Goal: Use online tool/utility: Utilize a website feature to perform a specific function

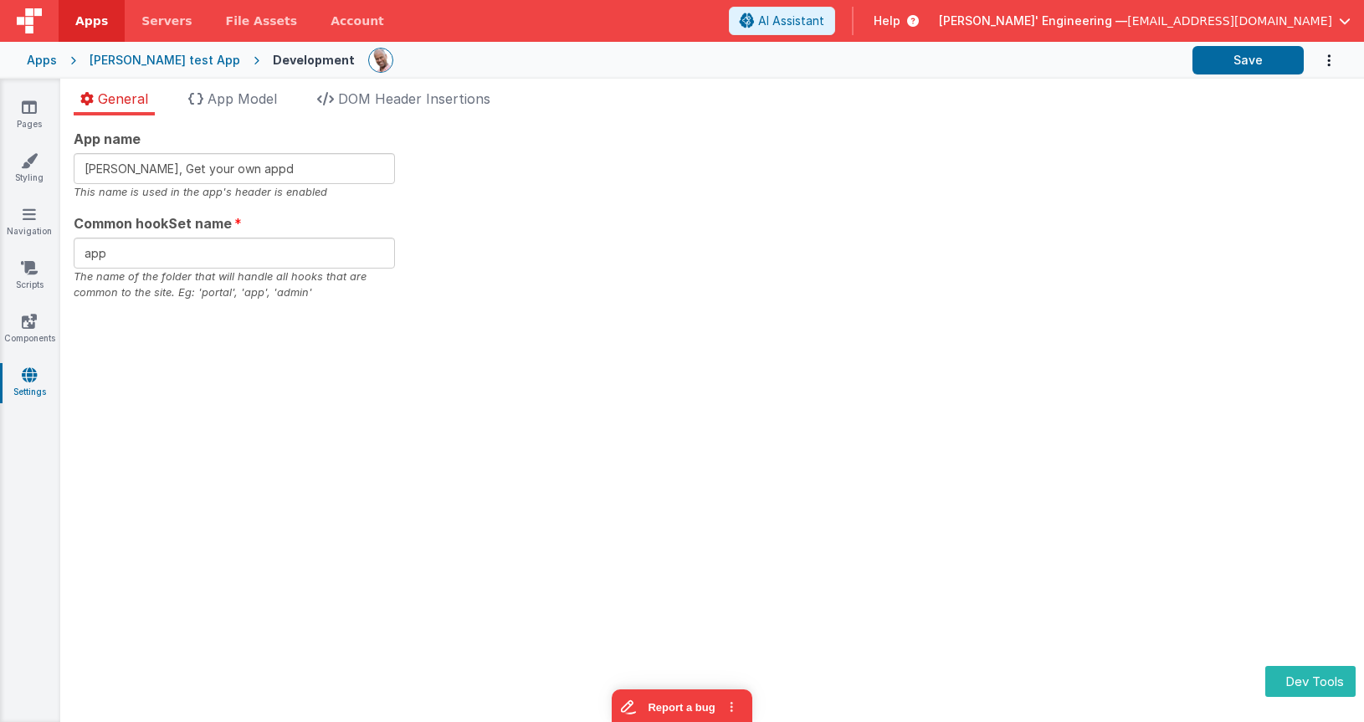
click at [583, 198] on div "App name [PERSON_NAME], Get your own appd This name is used in the app's header…" at bounding box center [712, 215] width 1277 height 172
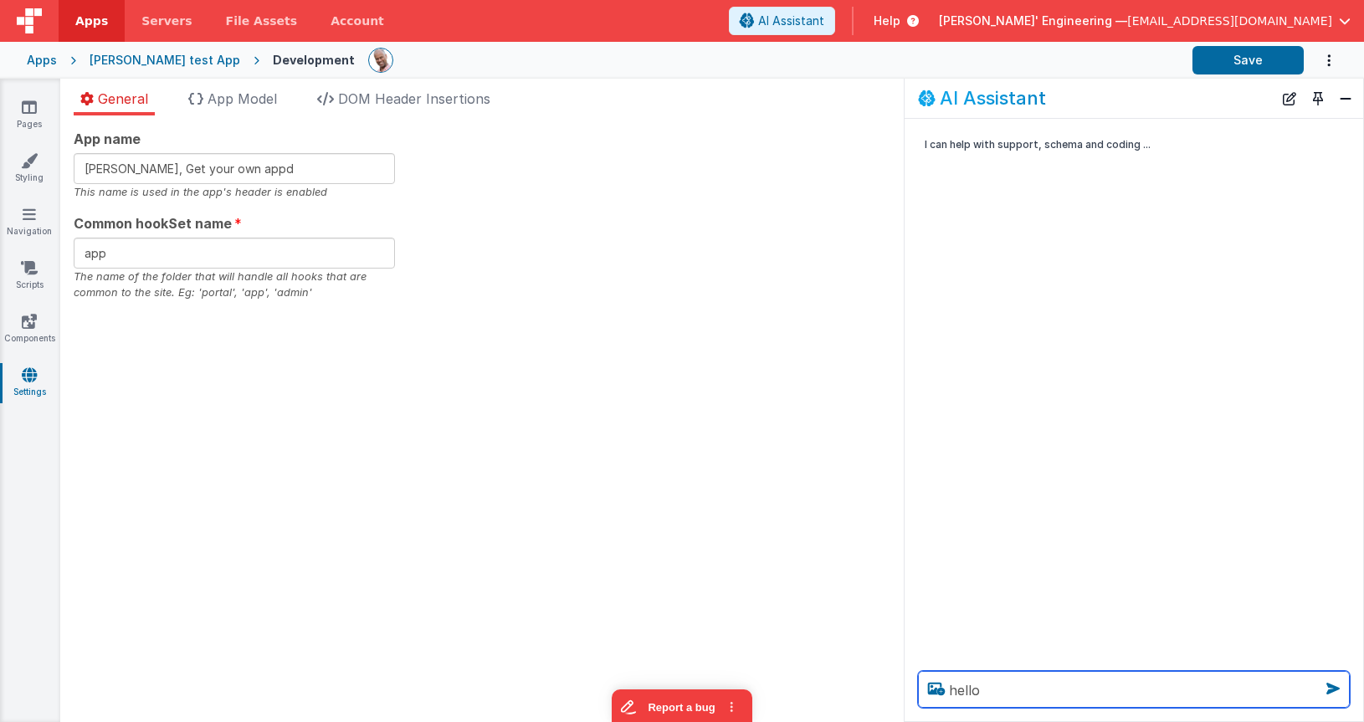
type textarea "hello"
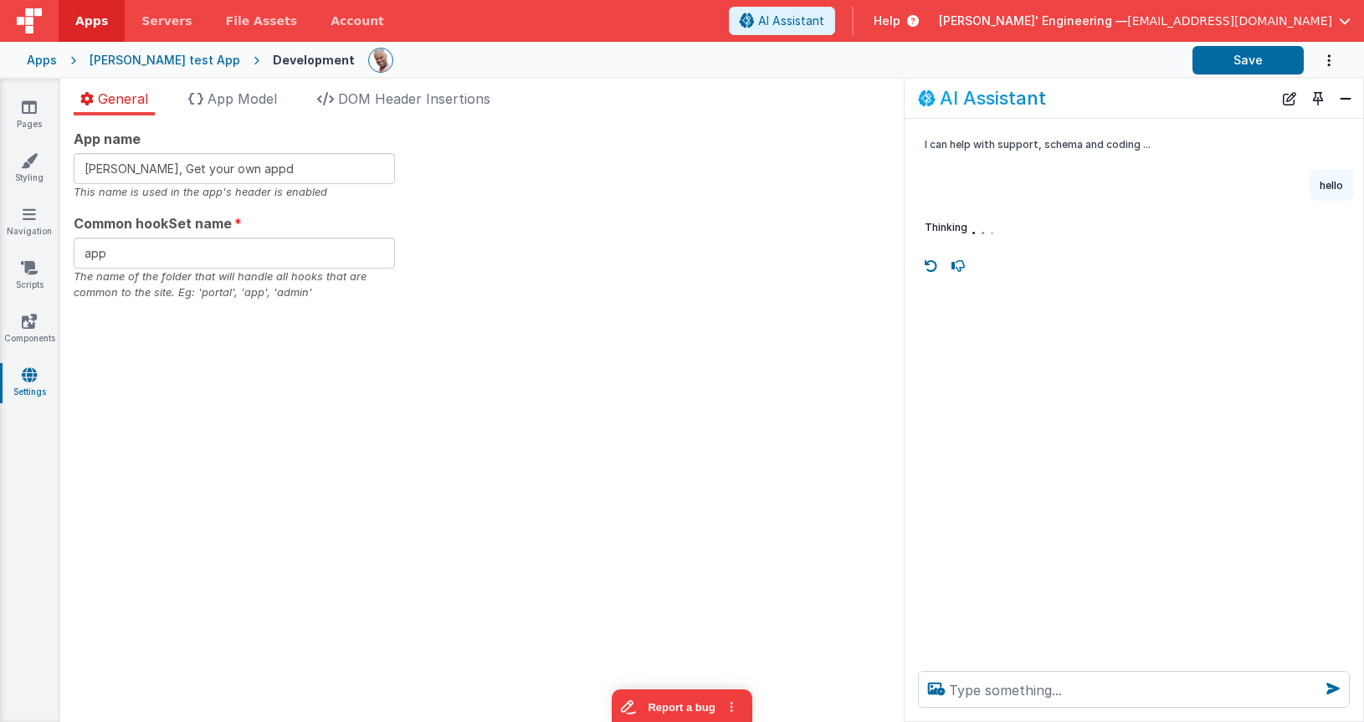
click at [1315, 99] on button "Toggle Pin" at bounding box center [1318, 98] width 23 height 23
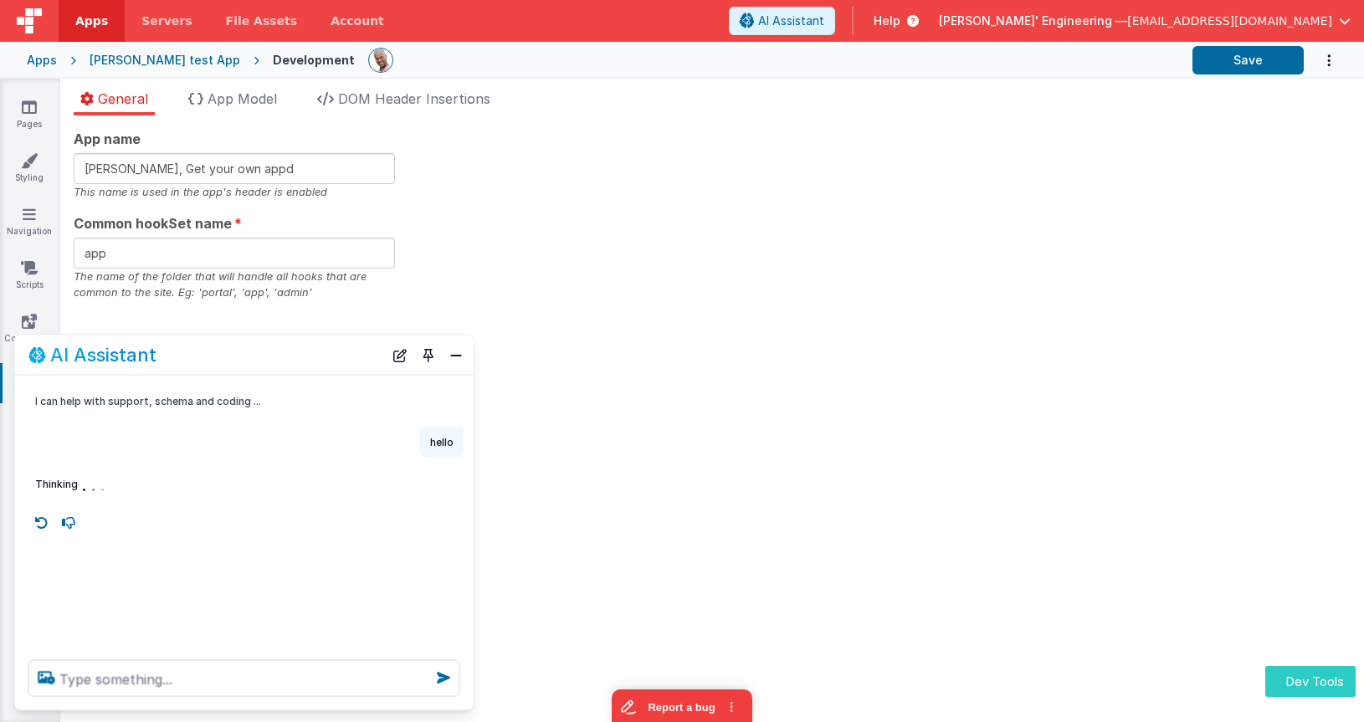
click at [1310, 679] on button "Dev Tools" at bounding box center [1311, 681] width 90 height 31
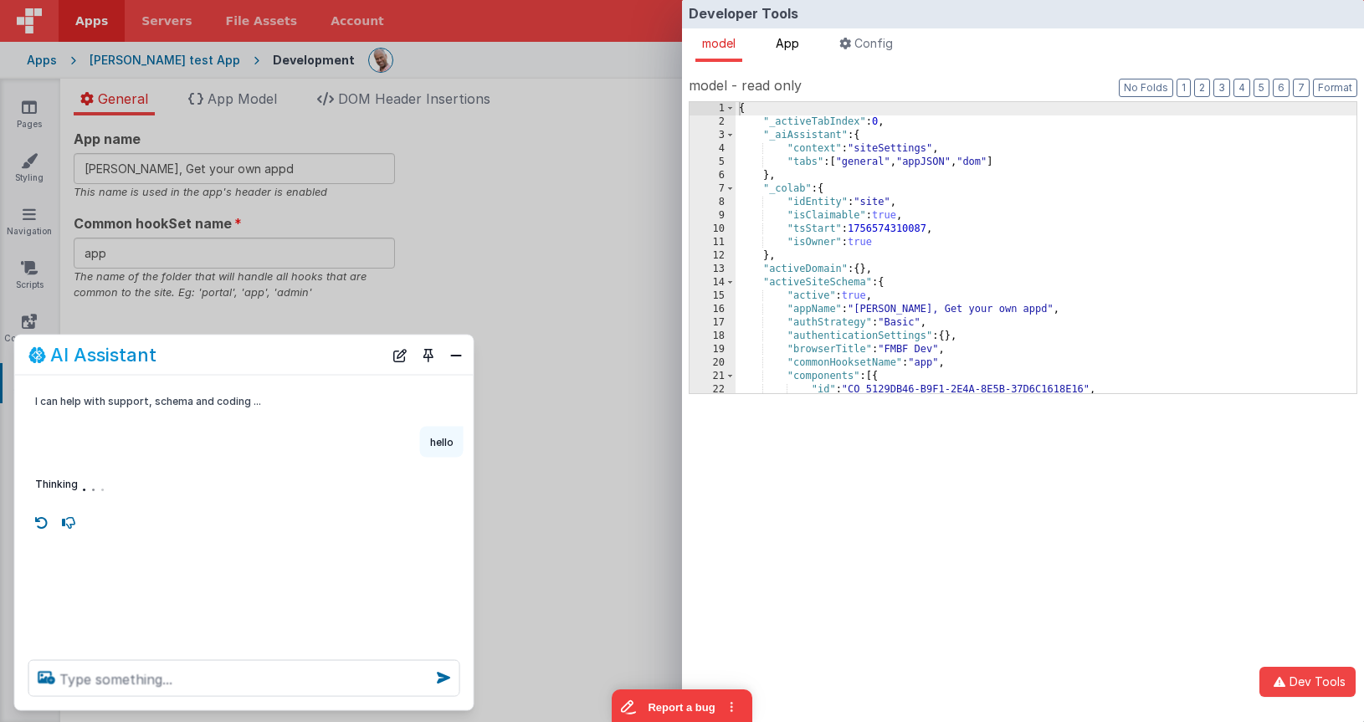
click at [793, 44] on span "App" at bounding box center [787, 43] width 23 height 14
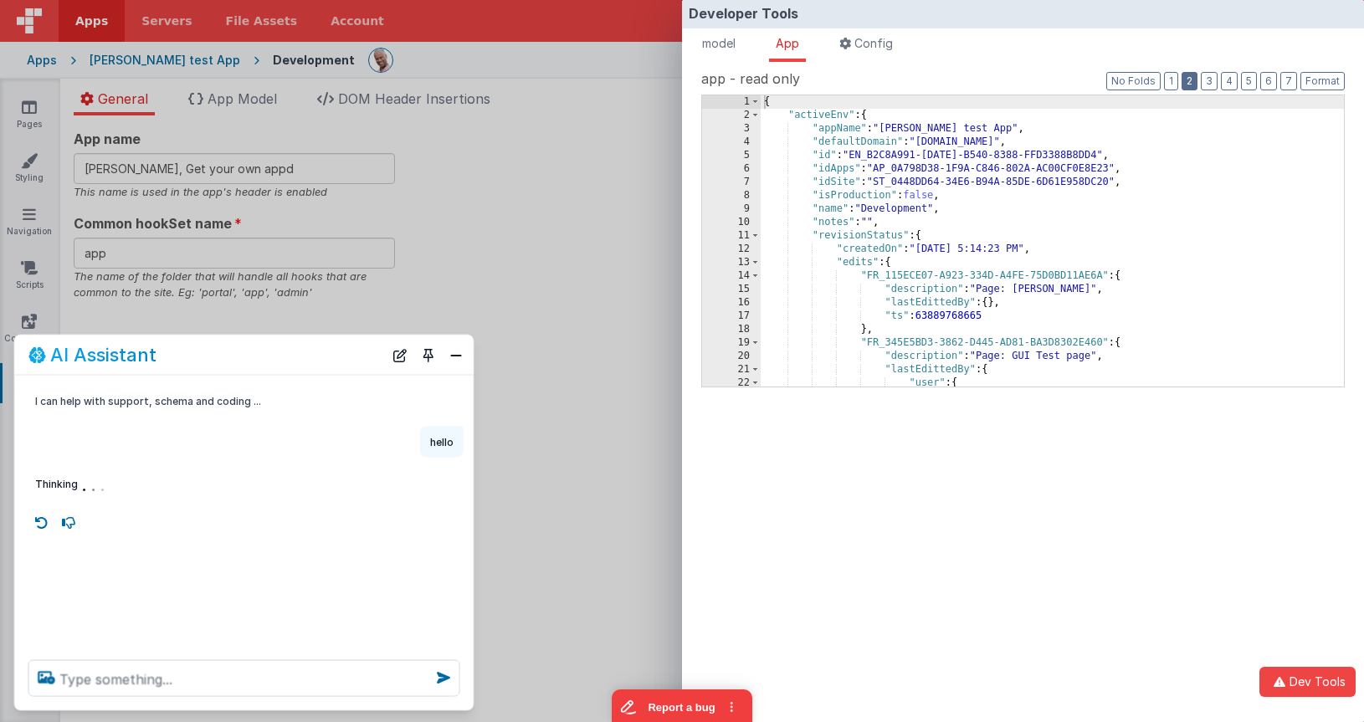
click at [1195, 80] on button "2" at bounding box center [1190, 81] width 16 height 18
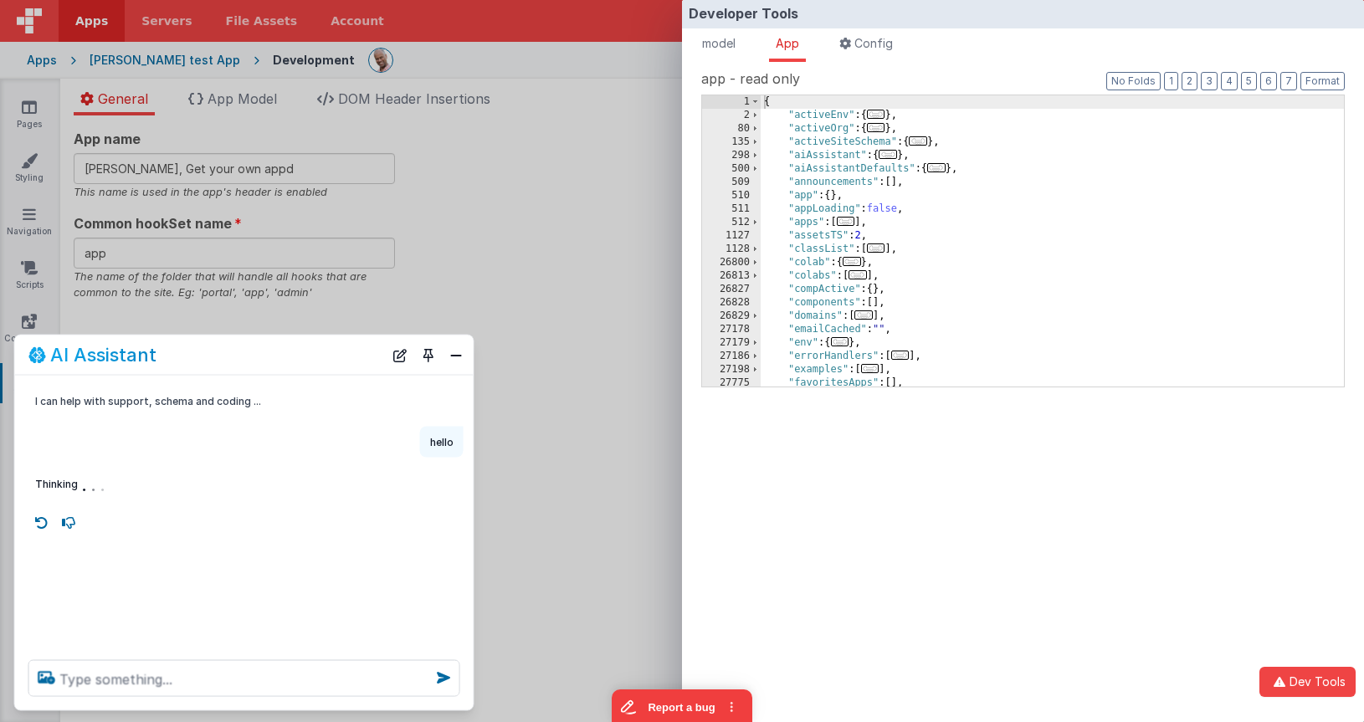
click at [891, 154] on span "..." at bounding box center [888, 154] width 18 height 9
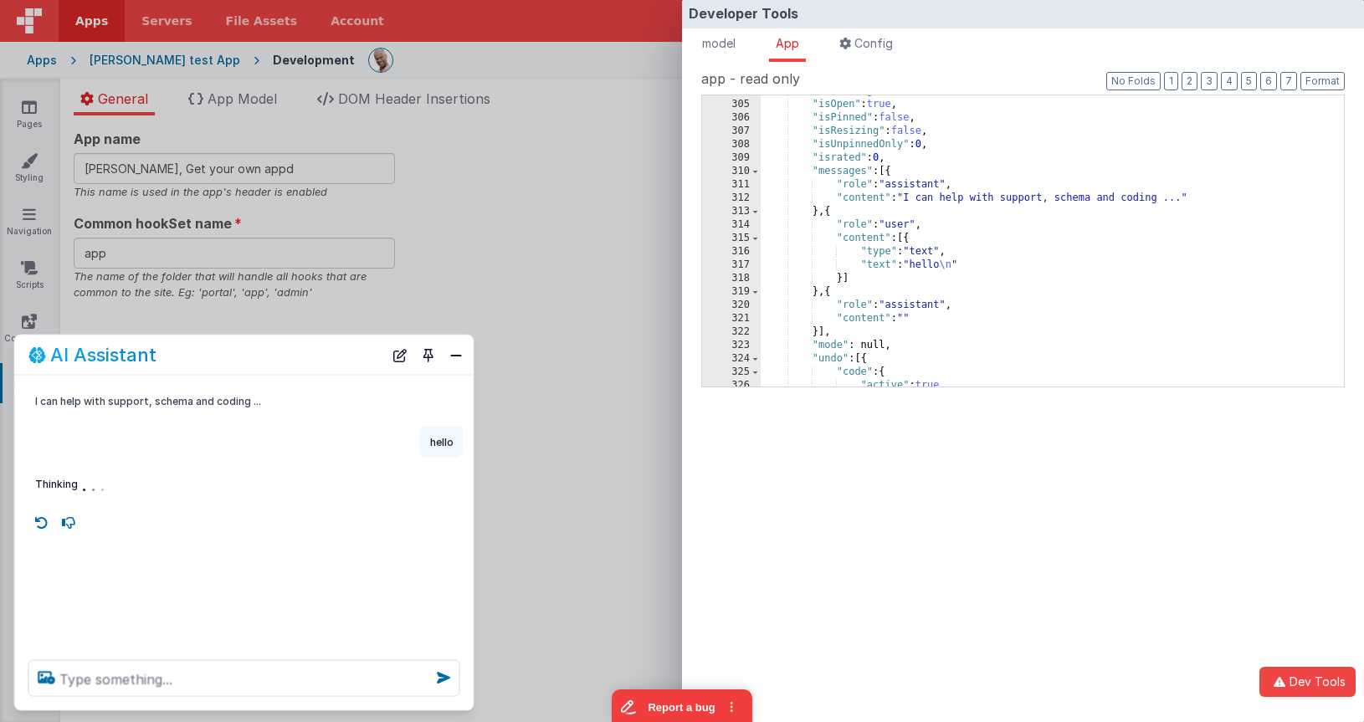
scroll to position [146, 0]
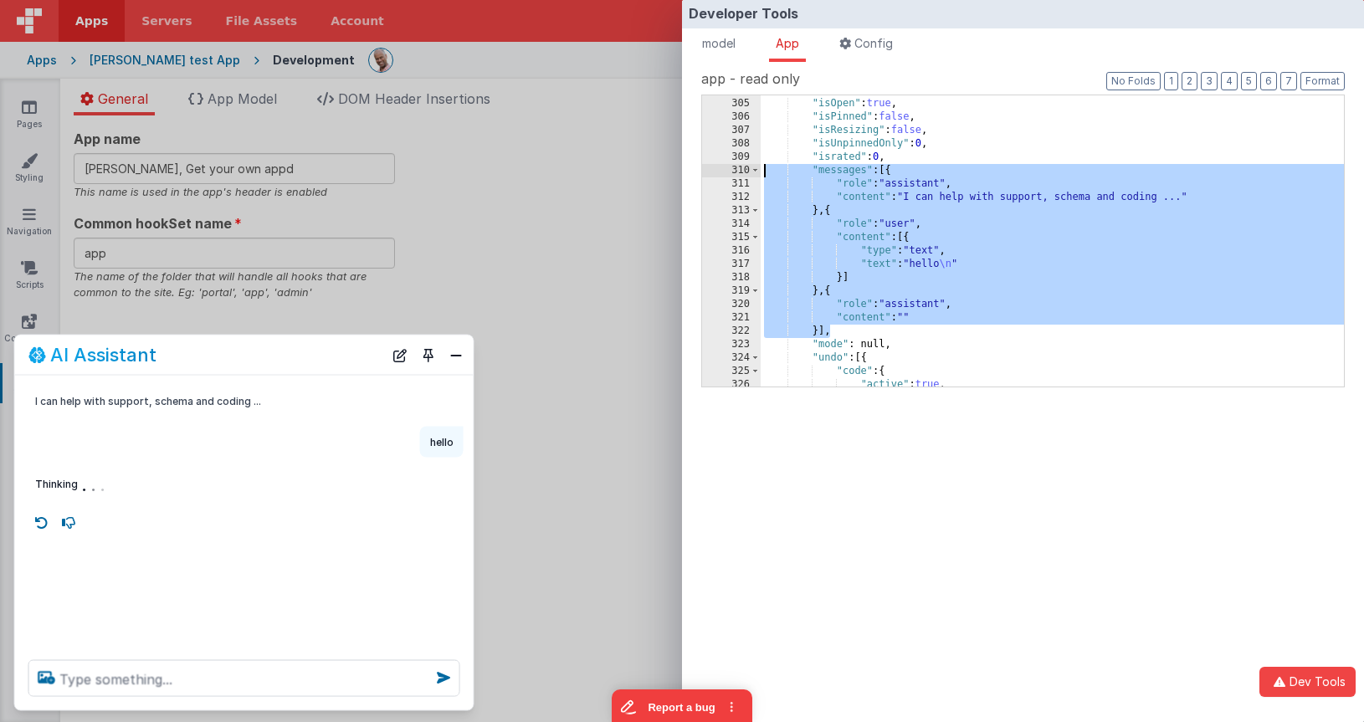
drag, startPoint x: 790, startPoint y: 289, endPoint x: 717, endPoint y: 169, distance: 140.1
click at [717, 169] on div "304 305 306 307 308 309 310 311 312 313 314 315 316 317 318 319 320 321 322 323…" at bounding box center [1023, 241] width 644 height 293
click at [524, 75] on div "Developer Tools model App Params Log (1) Misc Windows Config model - read only …" at bounding box center [682, 361] width 1364 height 722
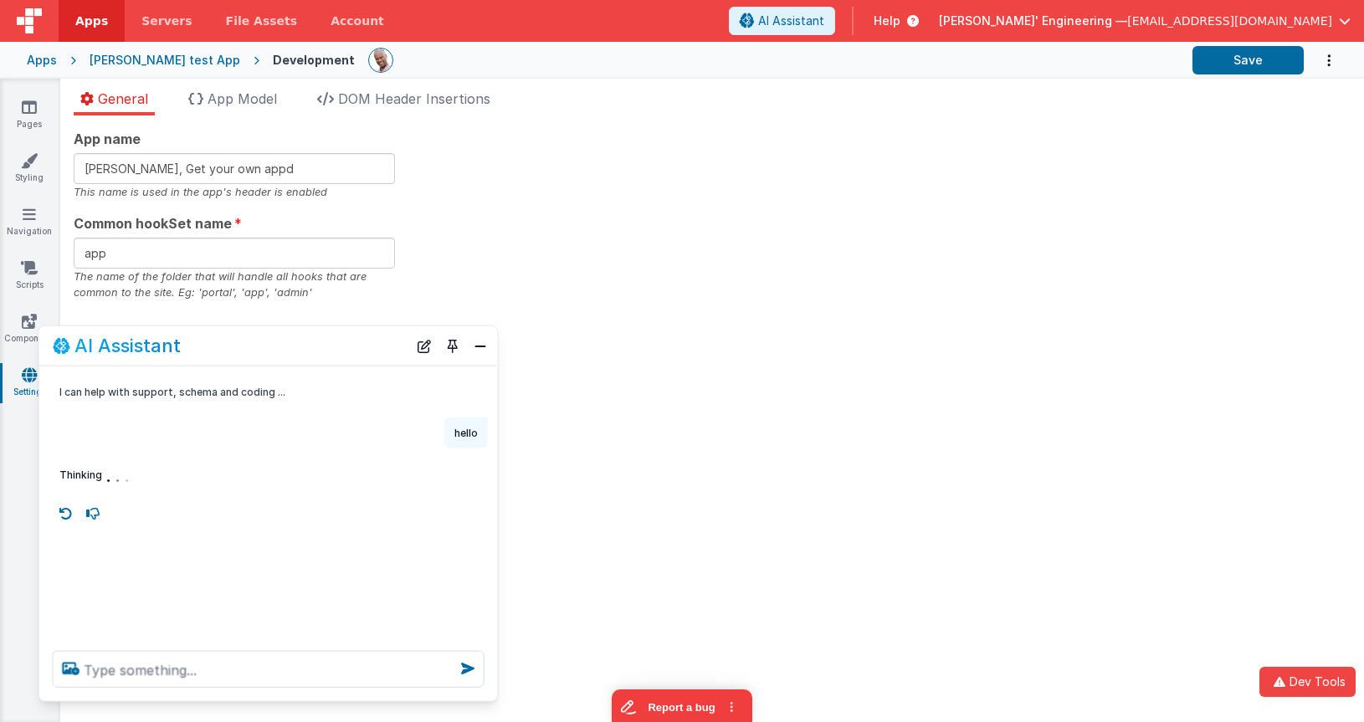
drag, startPoint x: 333, startPoint y: 367, endPoint x: 357, endPoint y: 357, distance: 26.0
click at [357, 357] on div "AI Assistant" at bounding box center [268, 345] width 459 height 39
drag, startPoint x: 308, startPoint y: 361, endPoint x: 299, endPoint y: 359, distance: 9.4
click at [299, 359] on div "AI Assistant" at bounding box center [267, 345] width 459 height 39
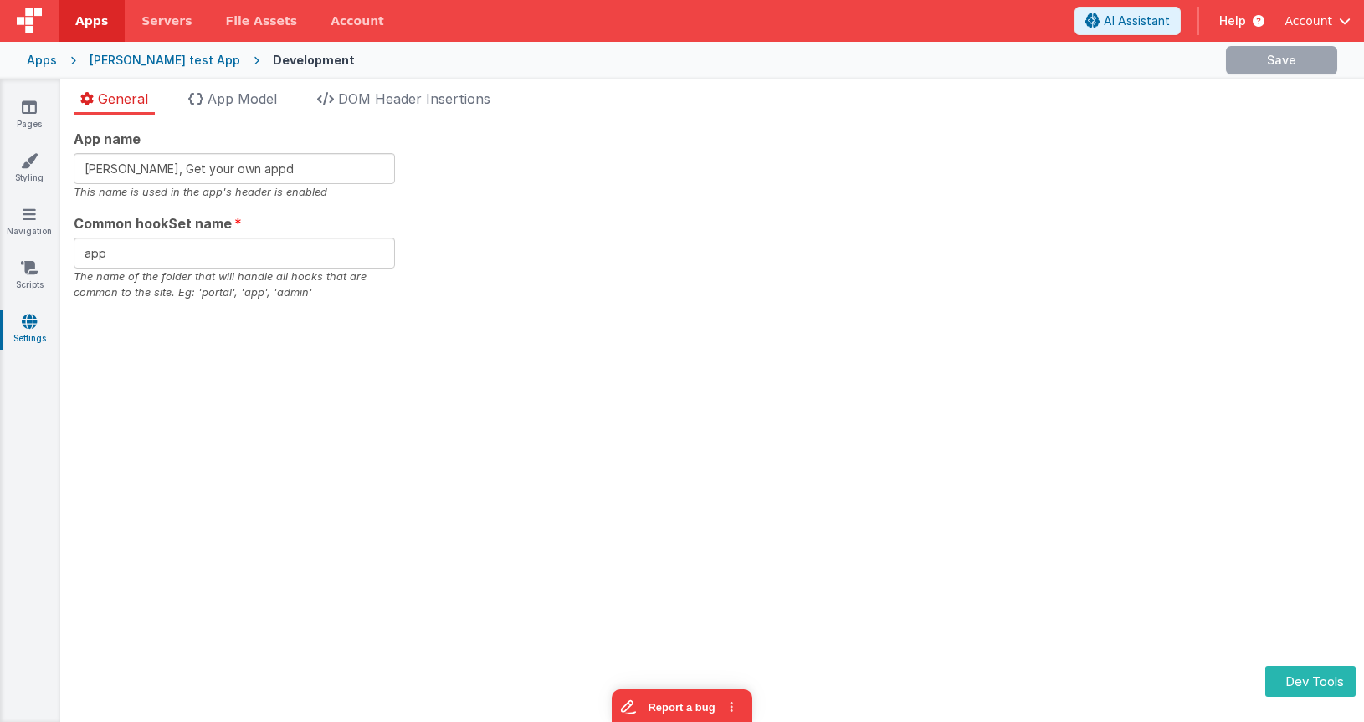
click at [1050, 219] on div "App name Charles GUI, Get your own appd This name is used in the app's header i…" at bounding box center [712, 215] width 1277 height 172
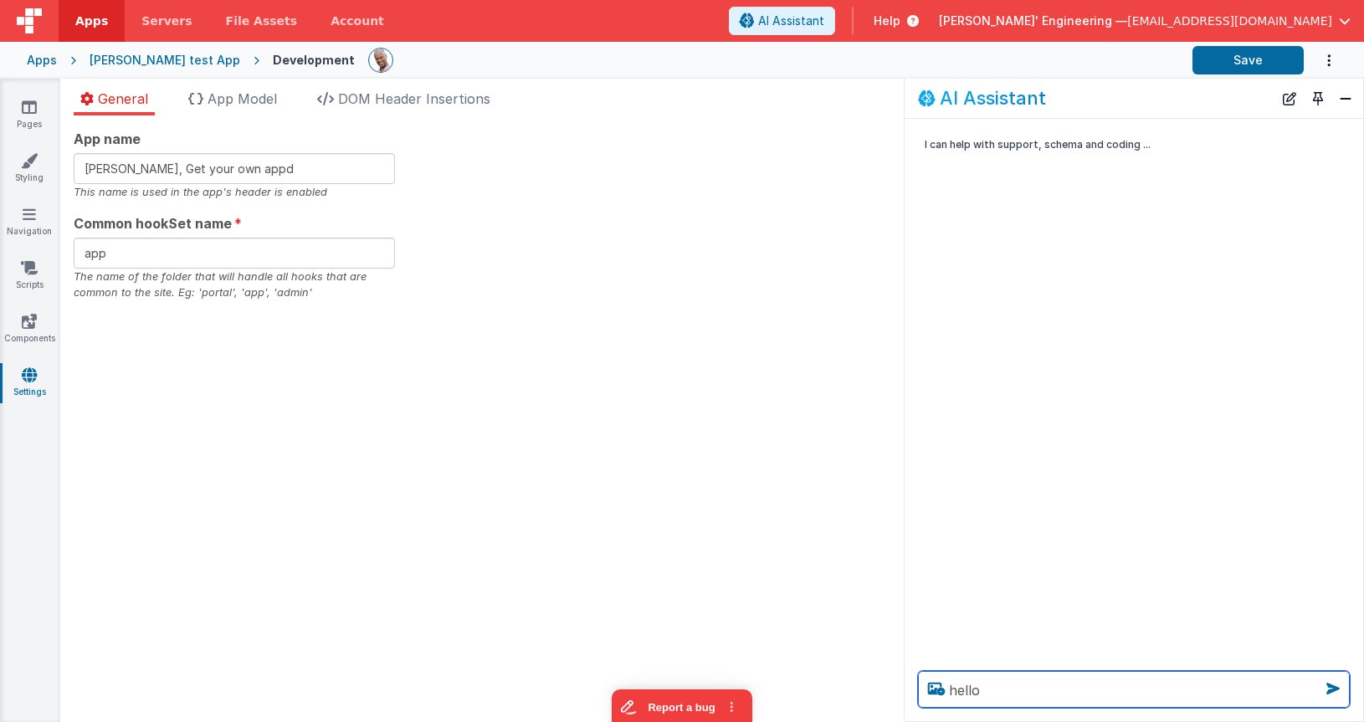
type textarea "hello"
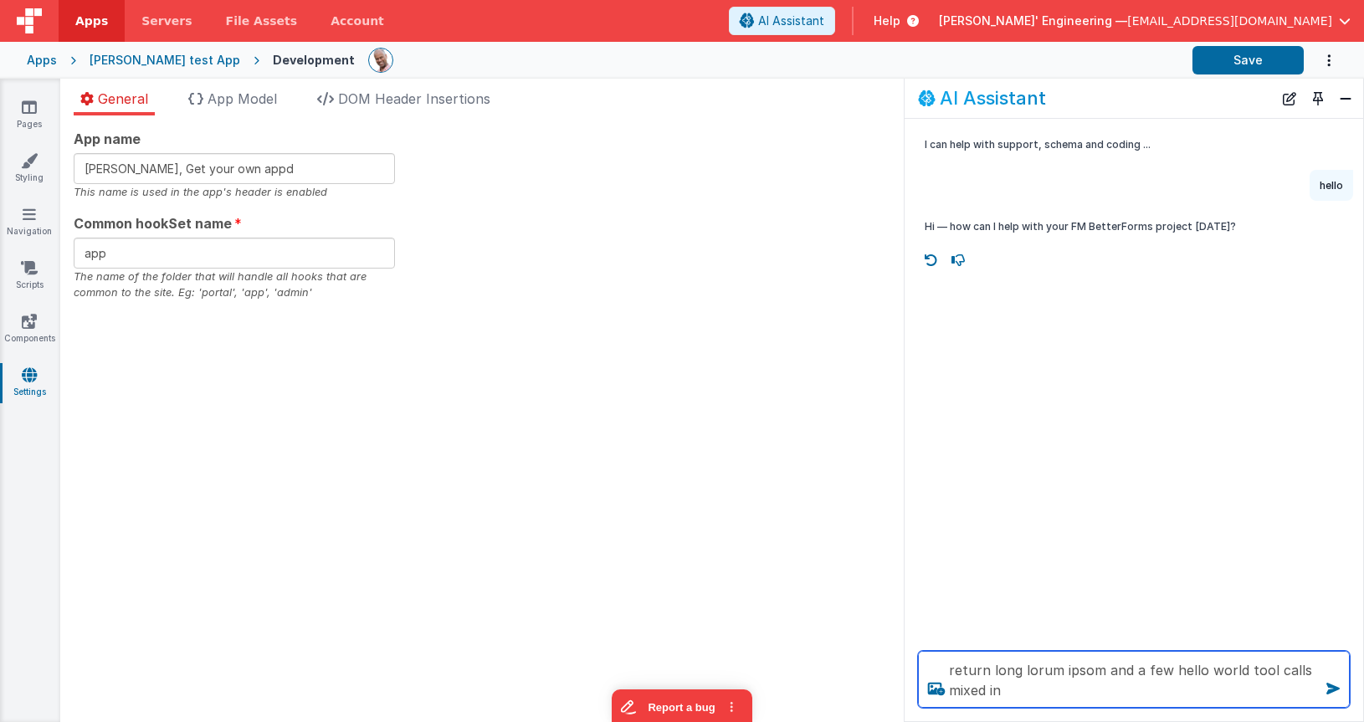
type textarea "return long lorum ipsom and a few hello world tool calls mixed in"
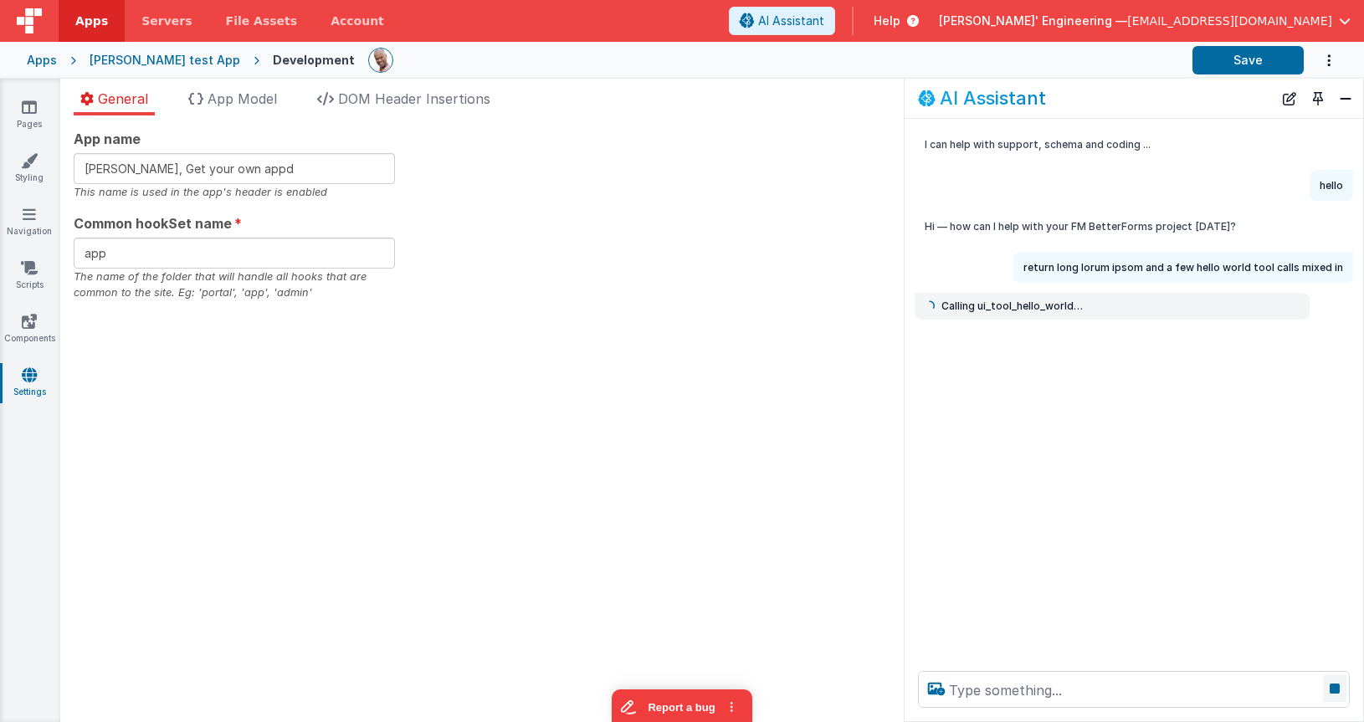
click at [1333, 686] on icon at bounding box center [1334, 688] width 23 height 27
click at [748, 110] on ul "General App Model DOM Header Insertions" at bounding box center [482, 102] width 844 height 27
click at [1288, 95] on button "New Chat" at bounding box center [1289, 98] width 23 height 23
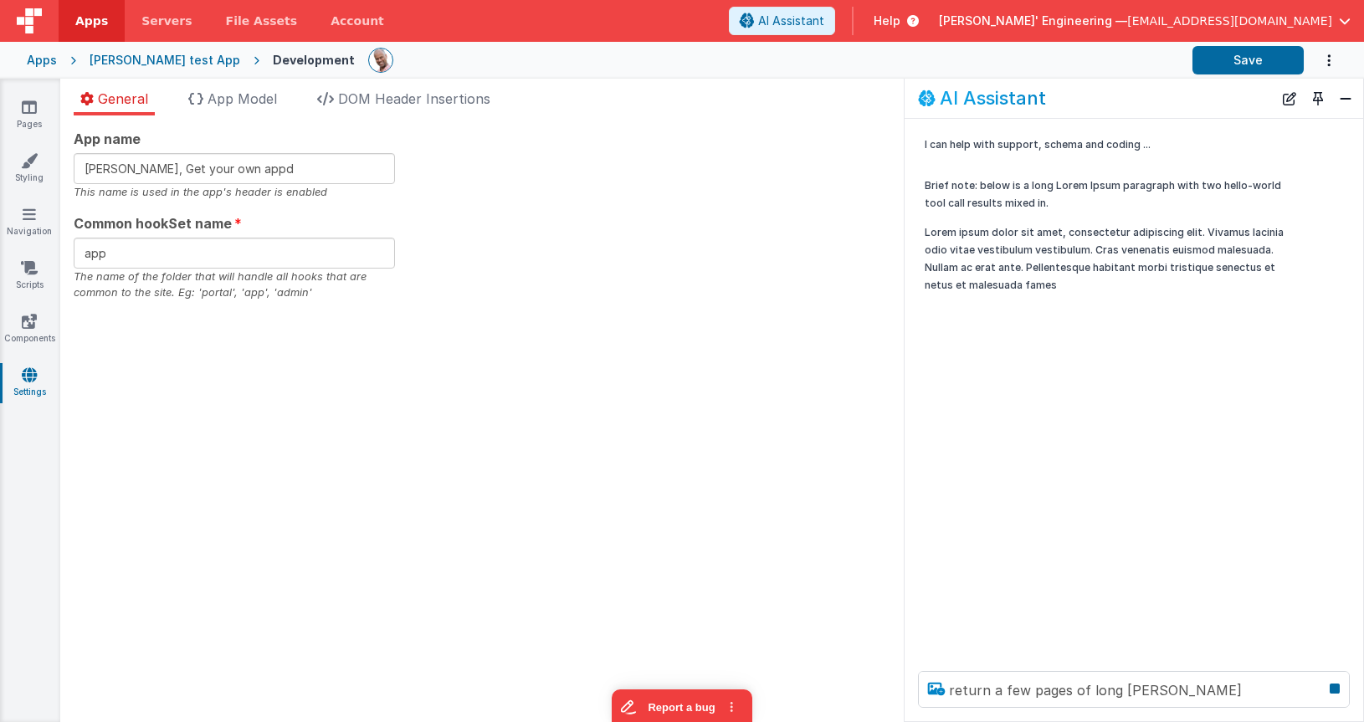
click at [947, 686] on div "return a few pages of long lorum ipson" at bounding box center [1134, 690] width 459 height 64
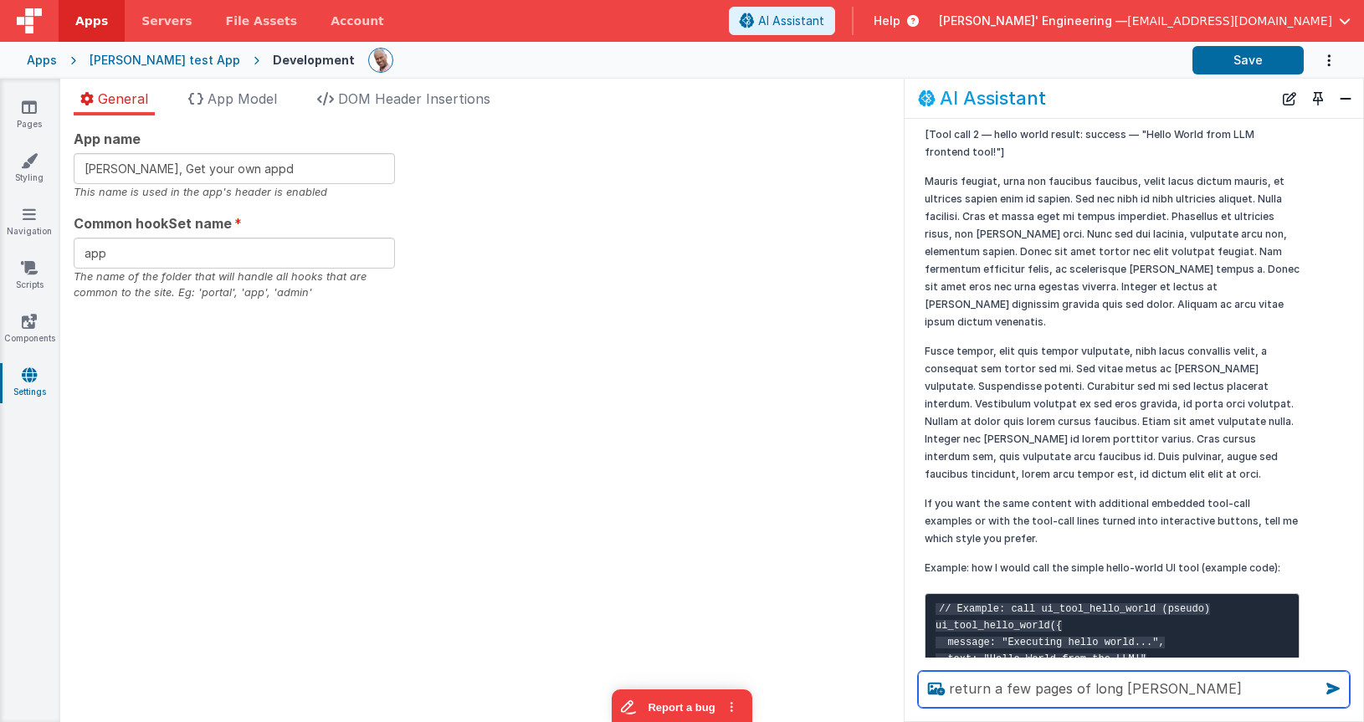
scroll to position [540, 0]
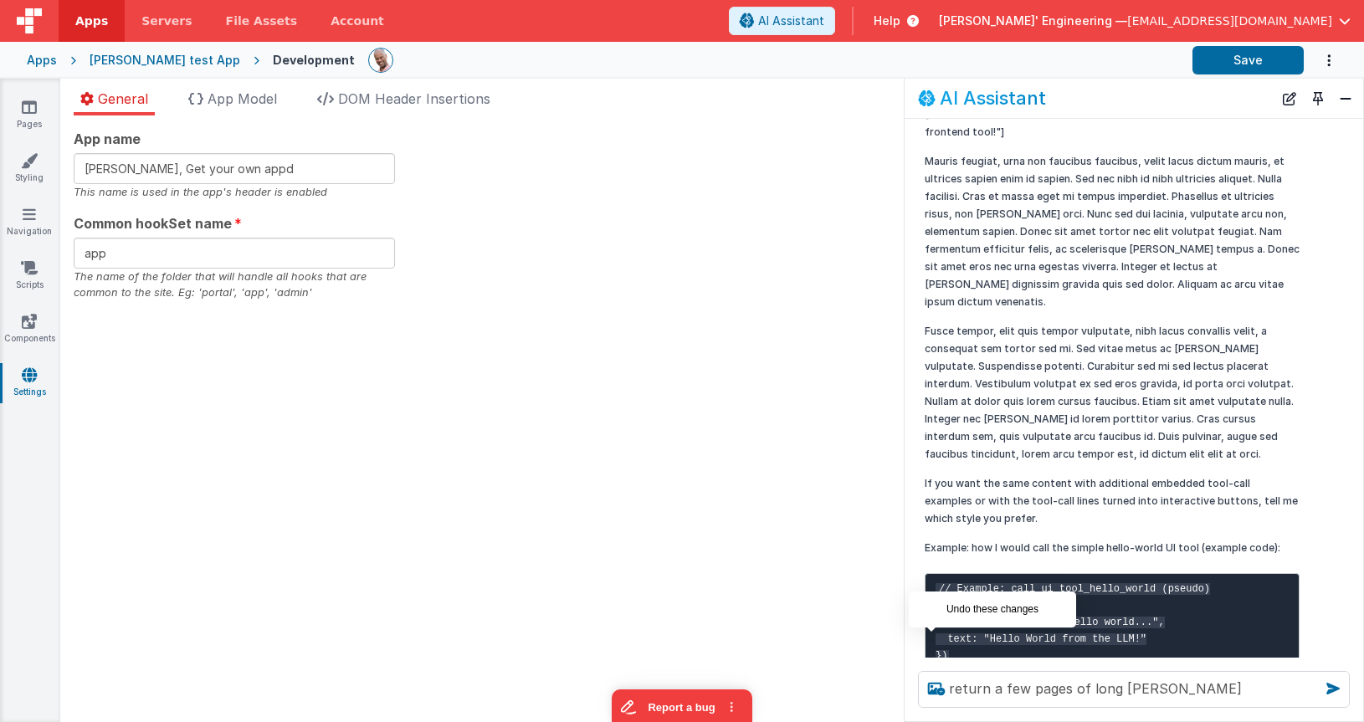
click at [942, 684] on icon at bounding box center [931, 697] width 27 height 27
type textarea "I can help with support, schema and coding ..."
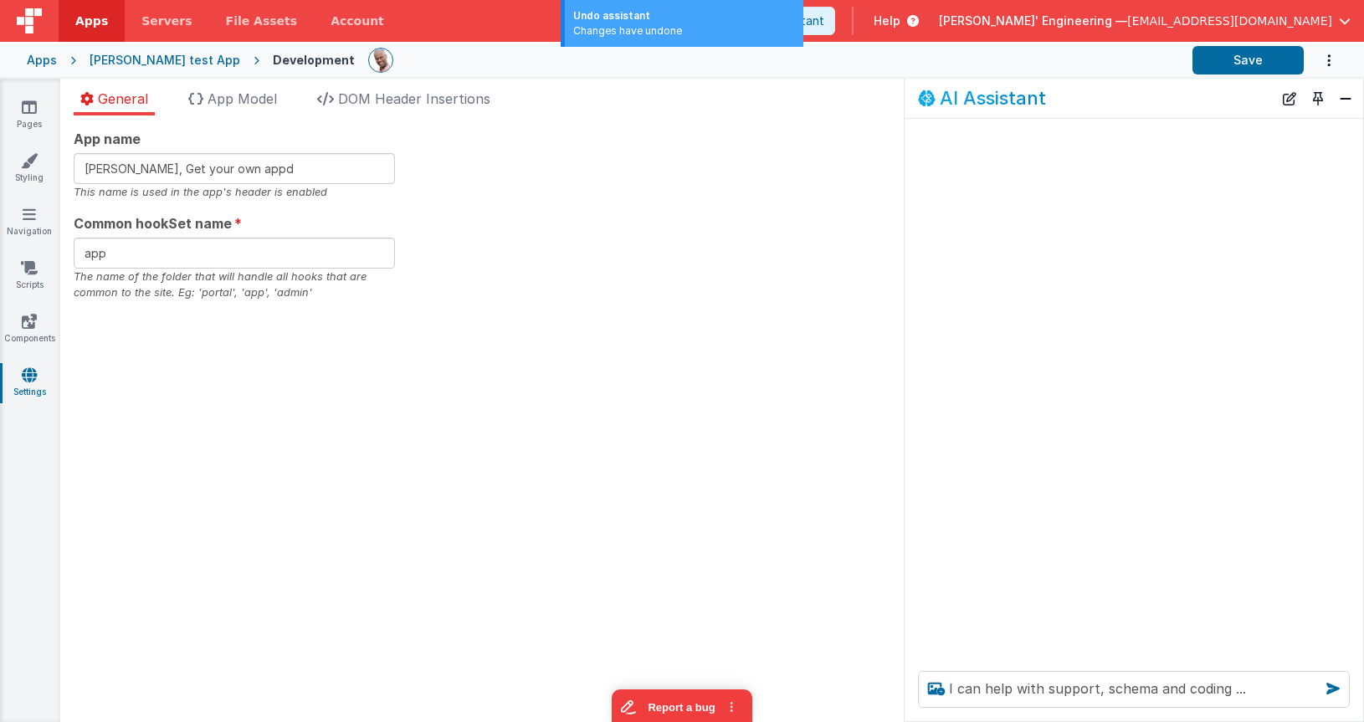
scroll to position [0, 0]
click at [1292, 103] on button "New Chat" at bounding box center [1289, 98] width 23 height 23
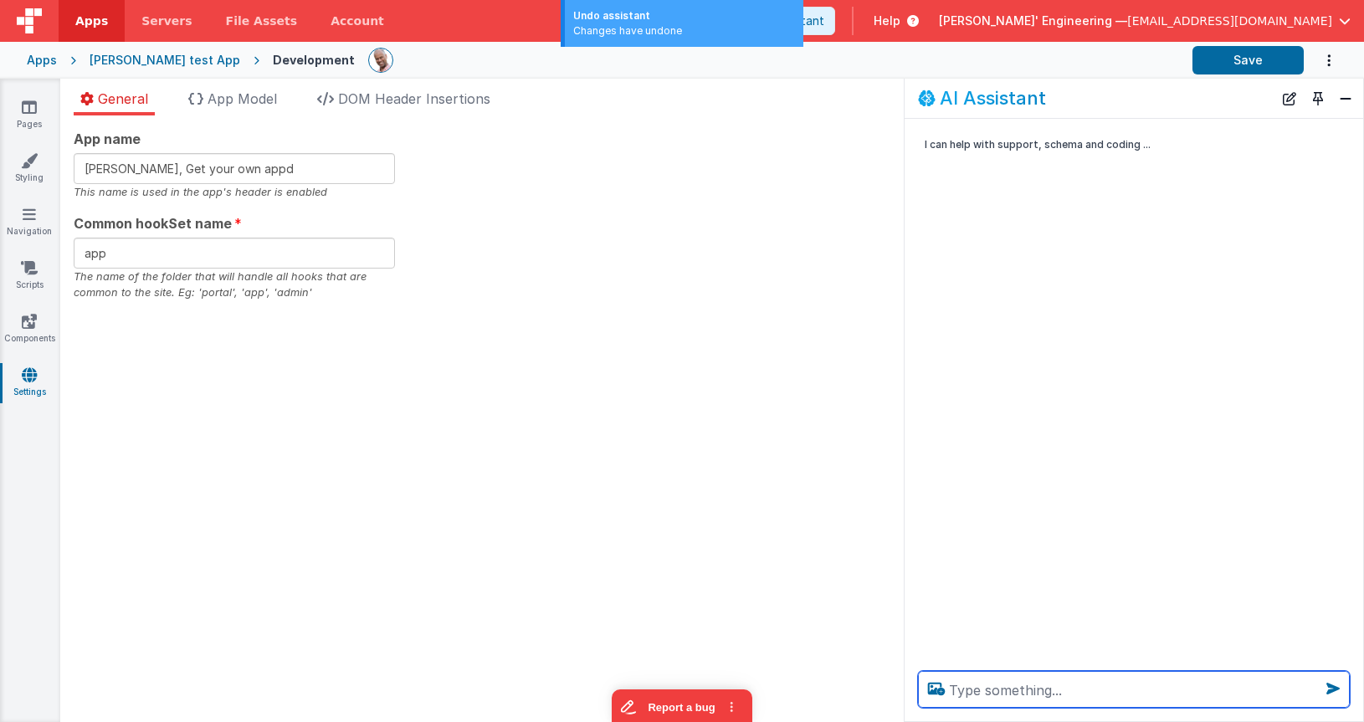
scroll to position [2, 0]
click at [1091, 690] on textarea at bounding box center [1134, 689] width 432 height 37
paste textarea "return a few pages of long lorum ipson"
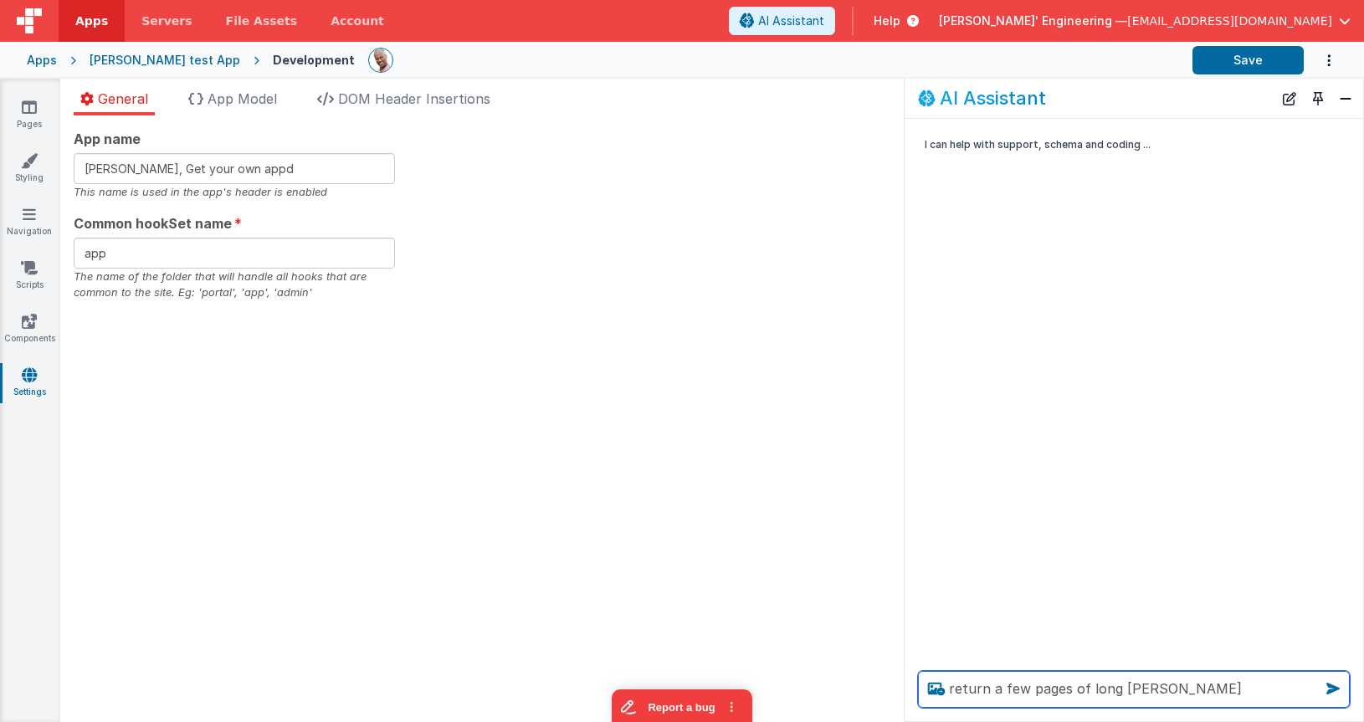
scroll to position [0, 0]
type textarea "return a few pages of long lorum ipson"
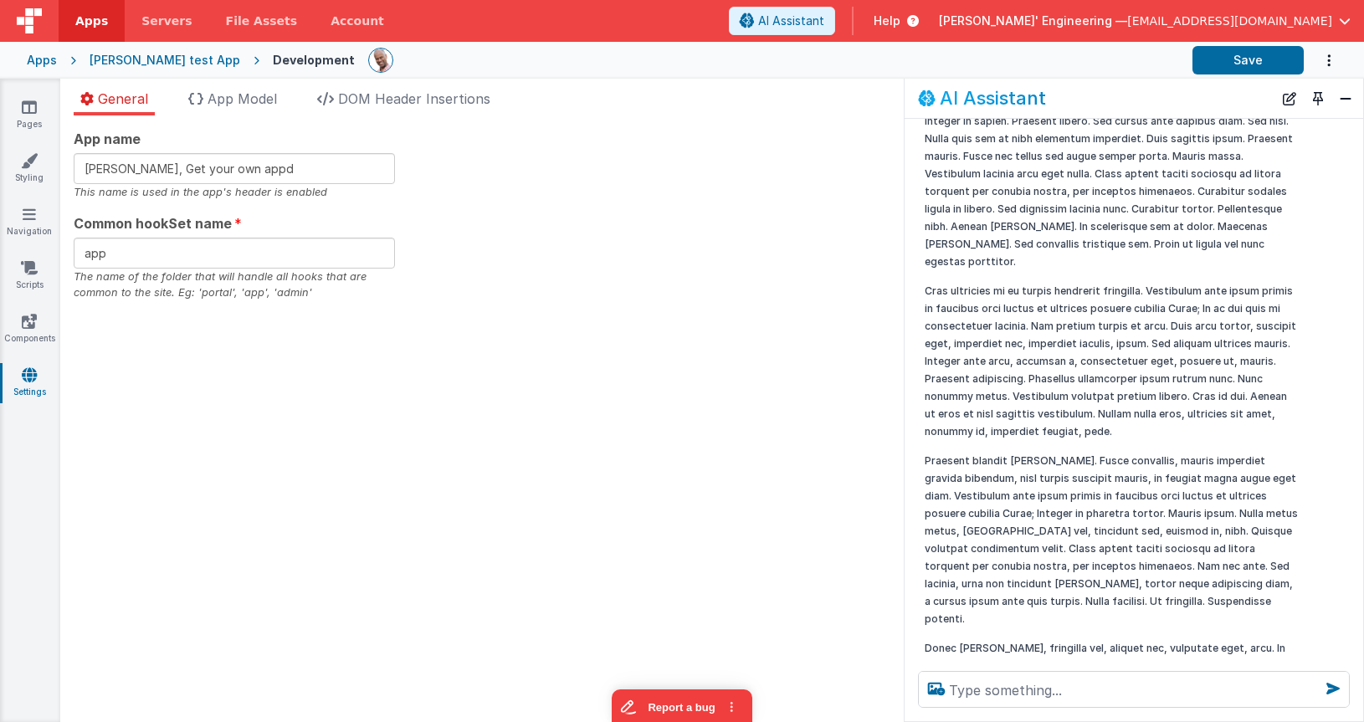
scroll to position [1397, 0]
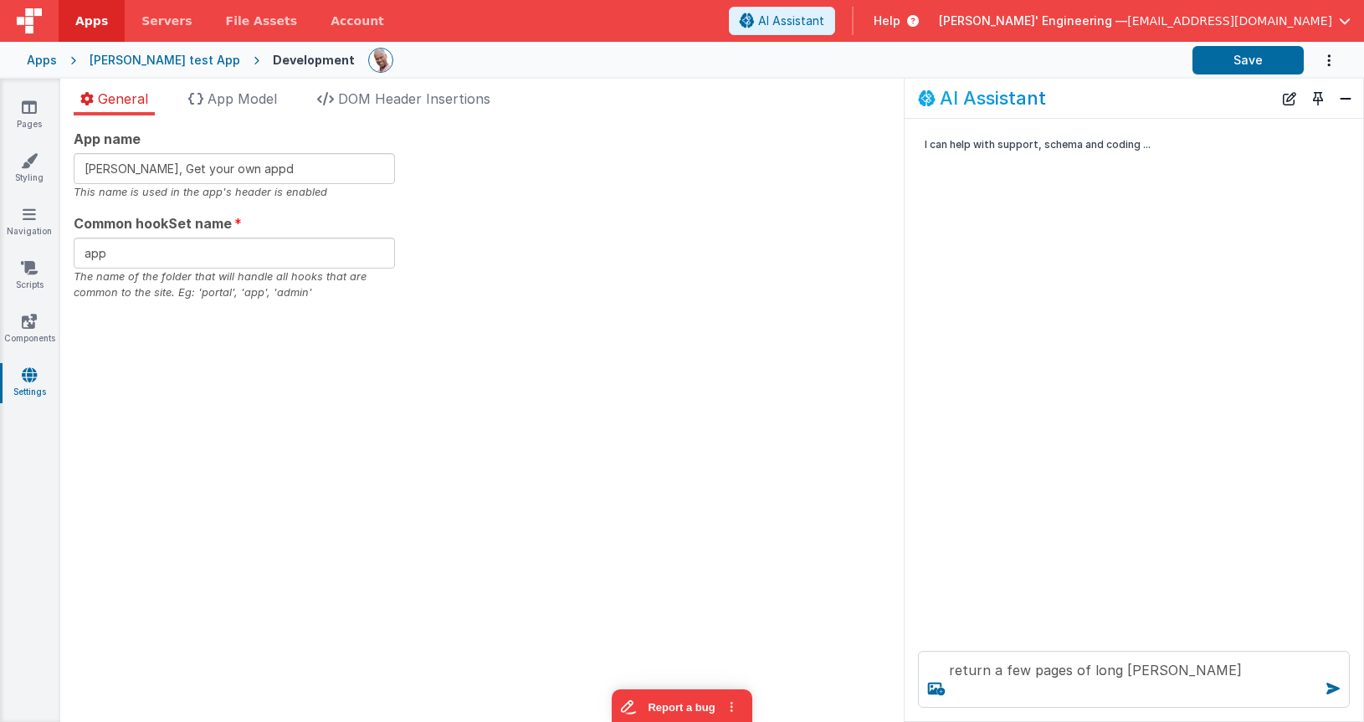
scroll to position [0, 0]
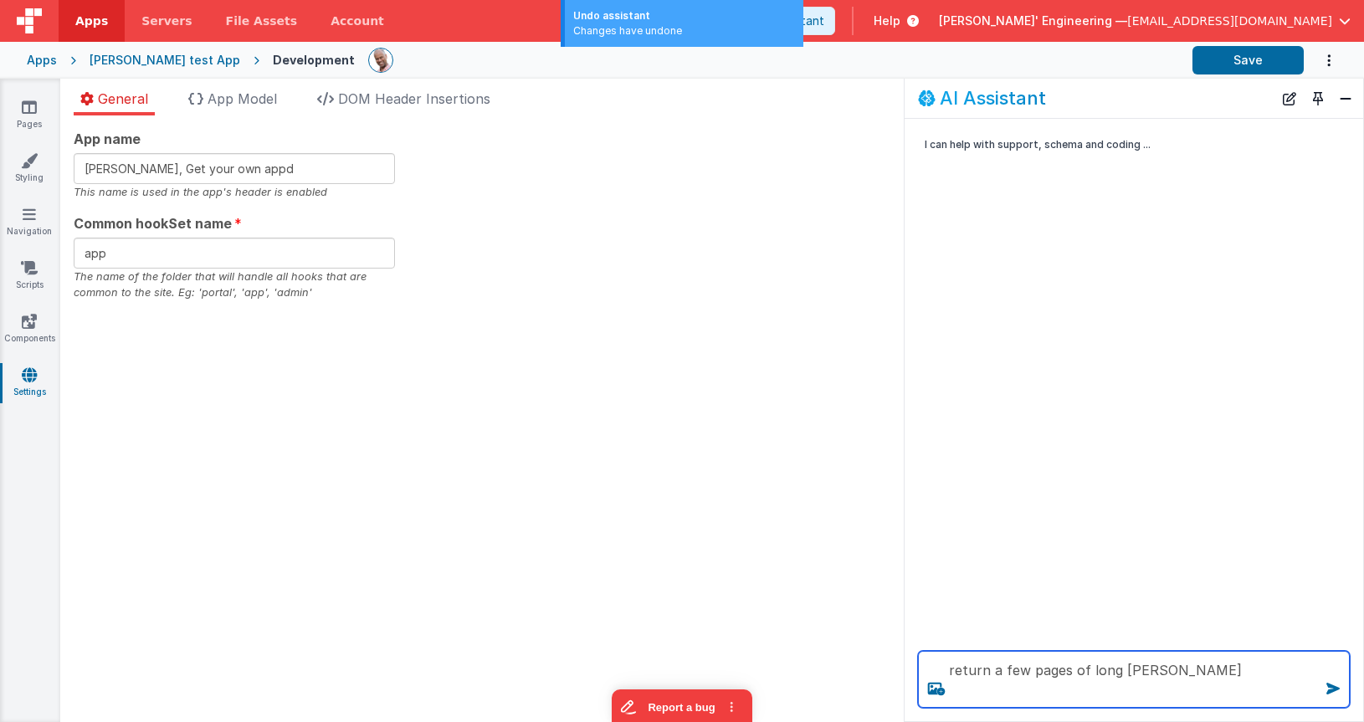
click at [1225, 669] on textarea "return a few pages of long lorum ipson" at bounding box center [1134, 679] width 432 height 57
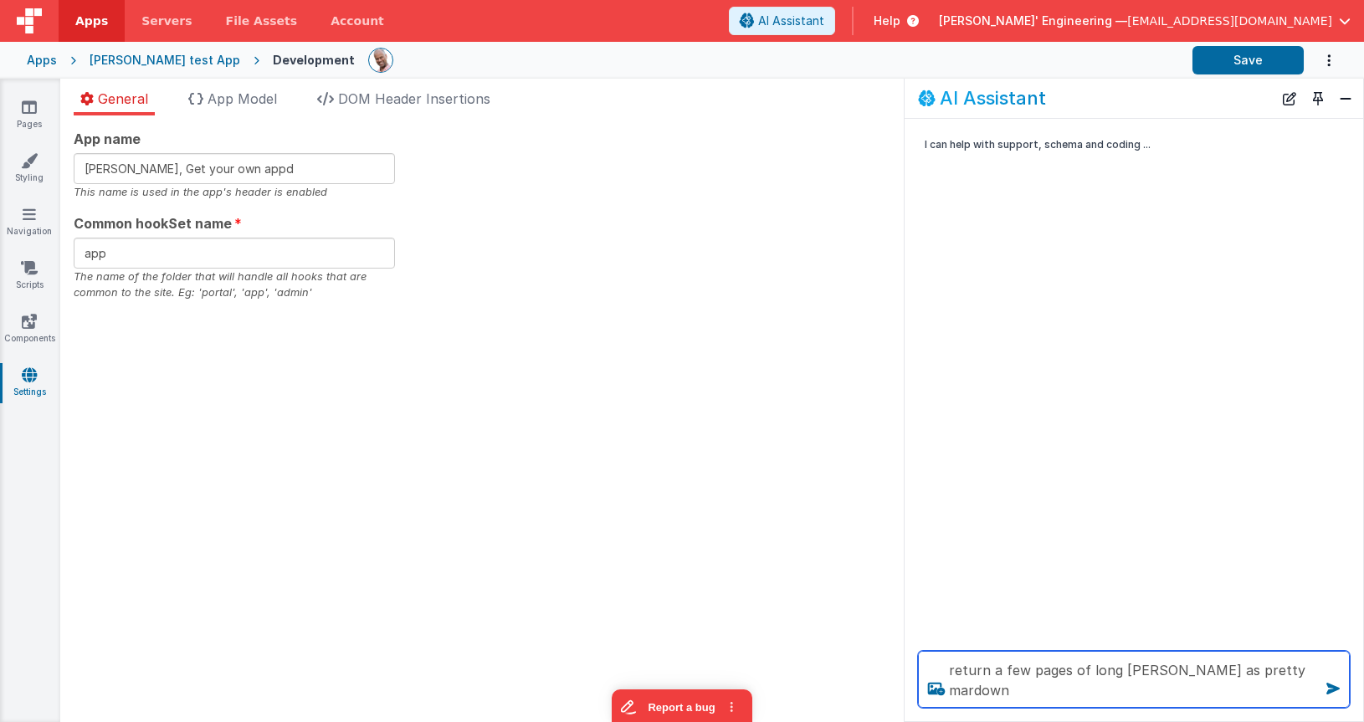
type textarea "return a few pages of long lorum ipson as pretty mardown"
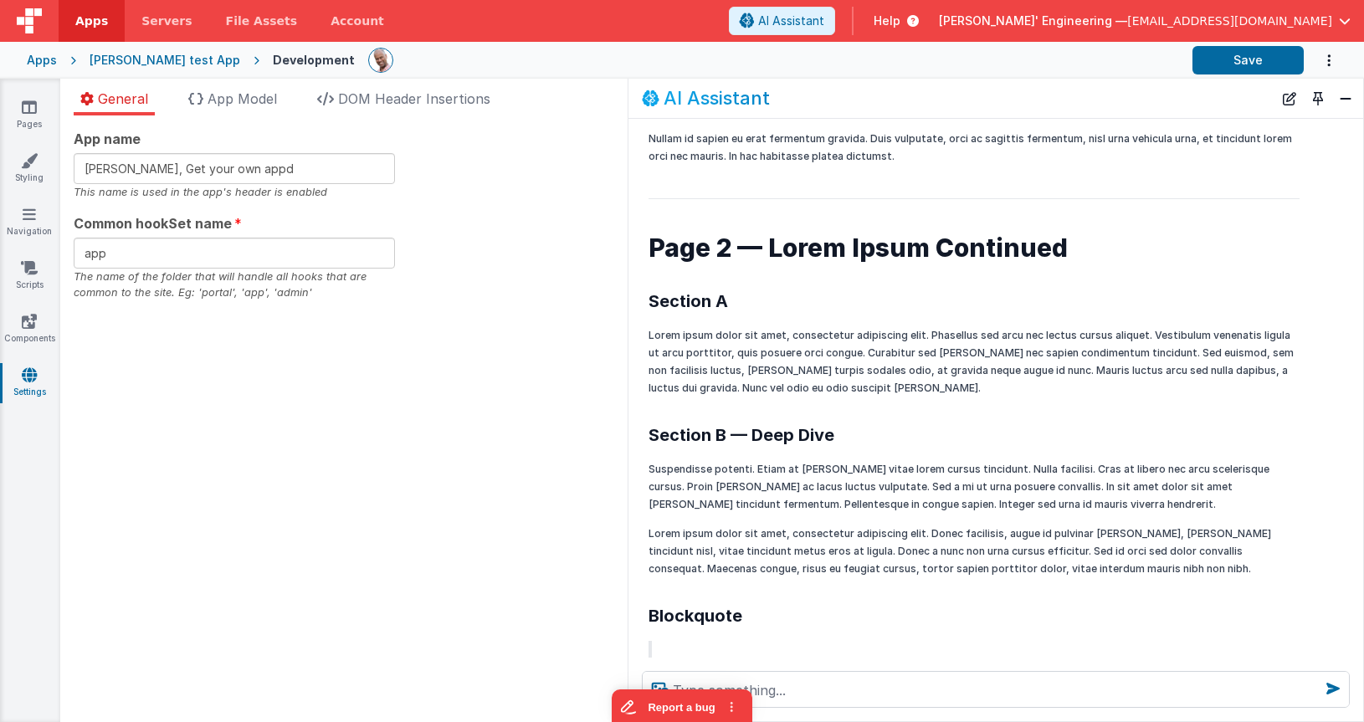
scroll to position [722, 0]
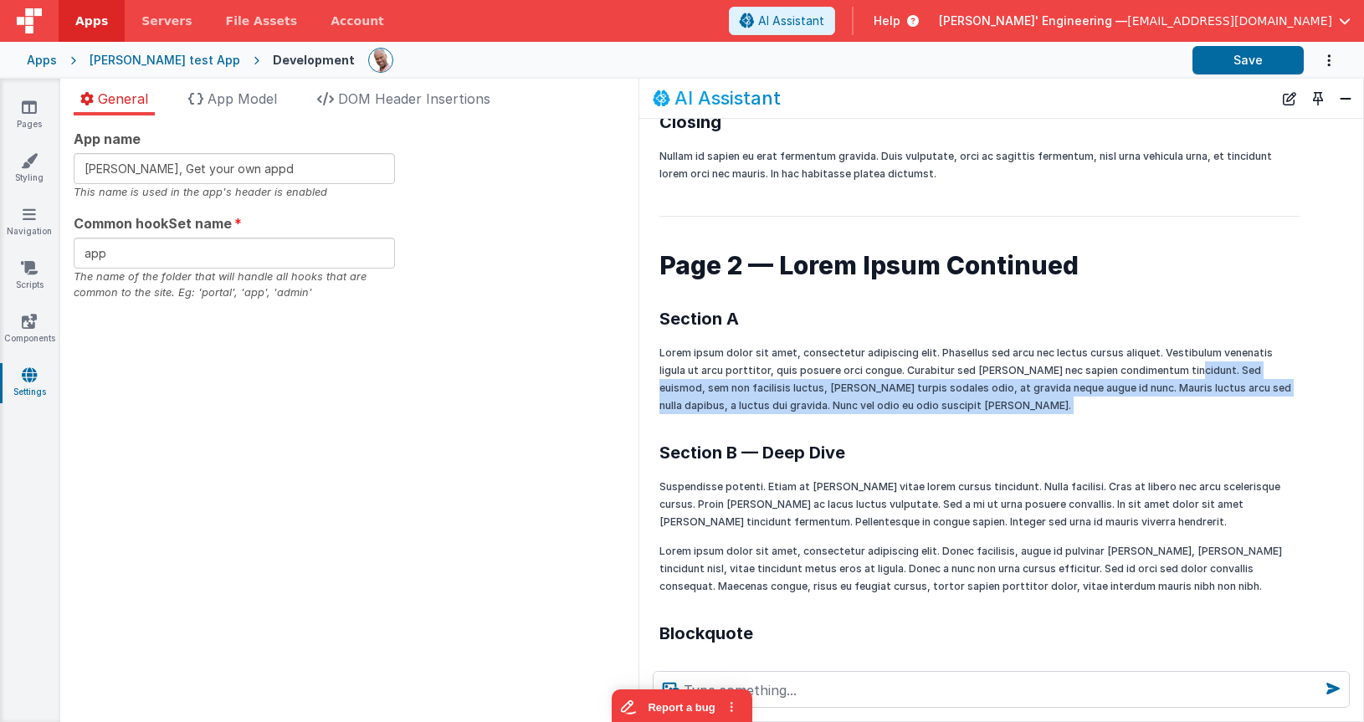
drag, startPoint x: 905, startPoint y: 439, endPoint x: 640, endPoint y: 415, distance: 265.5
click at [640, 415] on div "Page 1 — Lorem Ipsum Introduction Lorem ipsum dolor sit amet, consectetur adipi…" at bounding box center [1001, 489] width 724 height 2000
click at [886, 441] on h2 "Section B — Deep Dive" at bounding box center [979, 452] width 639 height 23
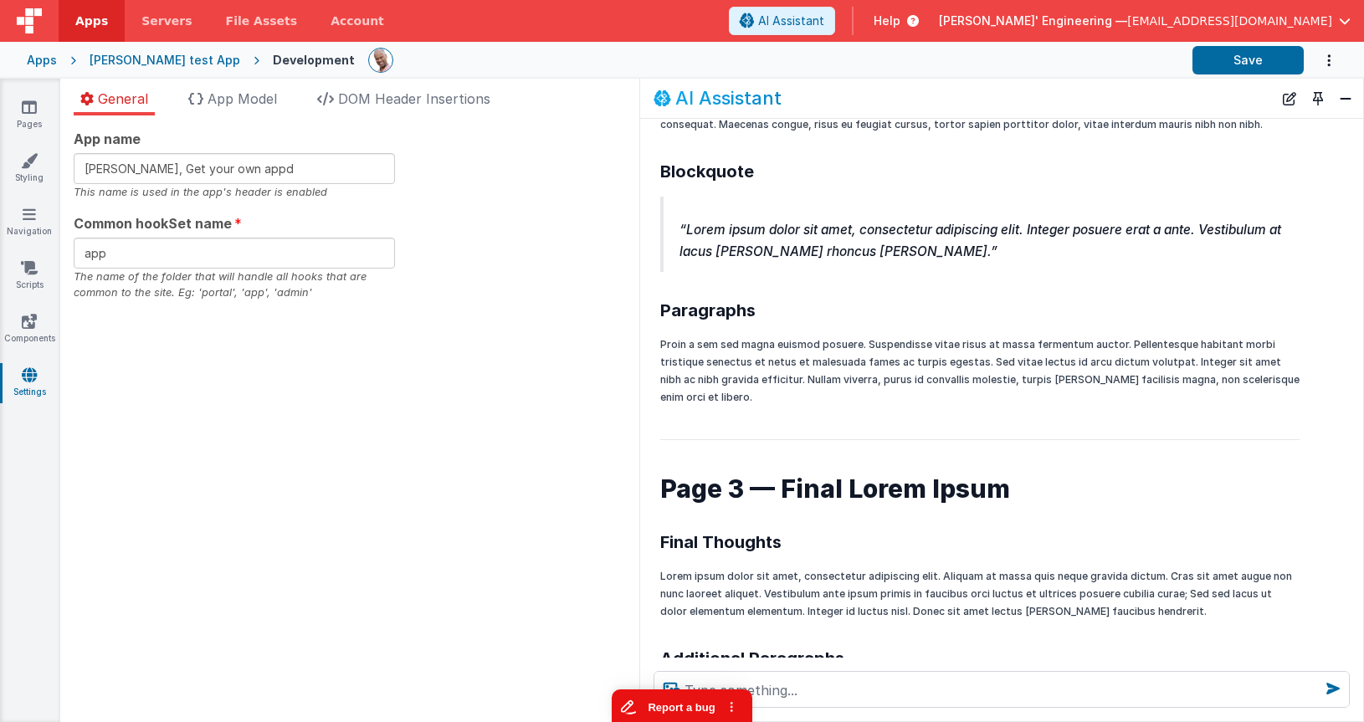
scroll to position [1194, 0]
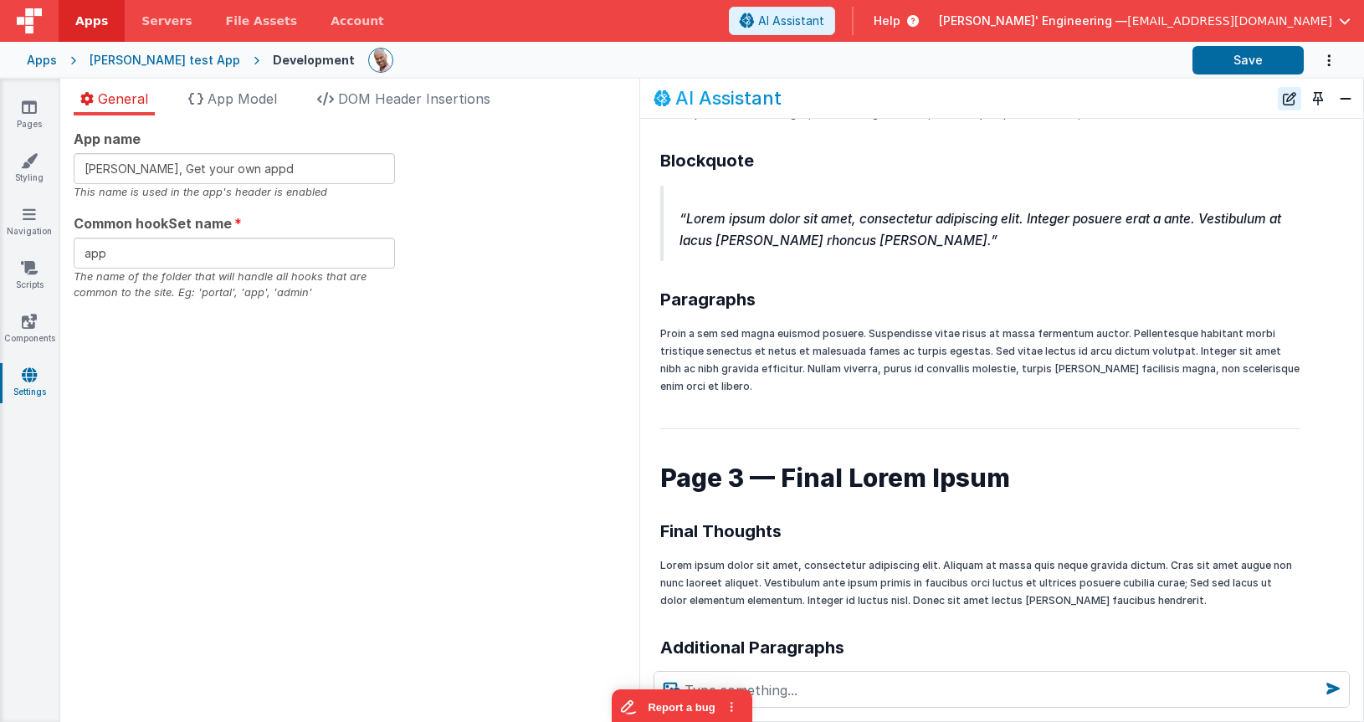
click at [1295, 96] on button "New Chat" at bounding box center [1289, 98] width 23 height 23
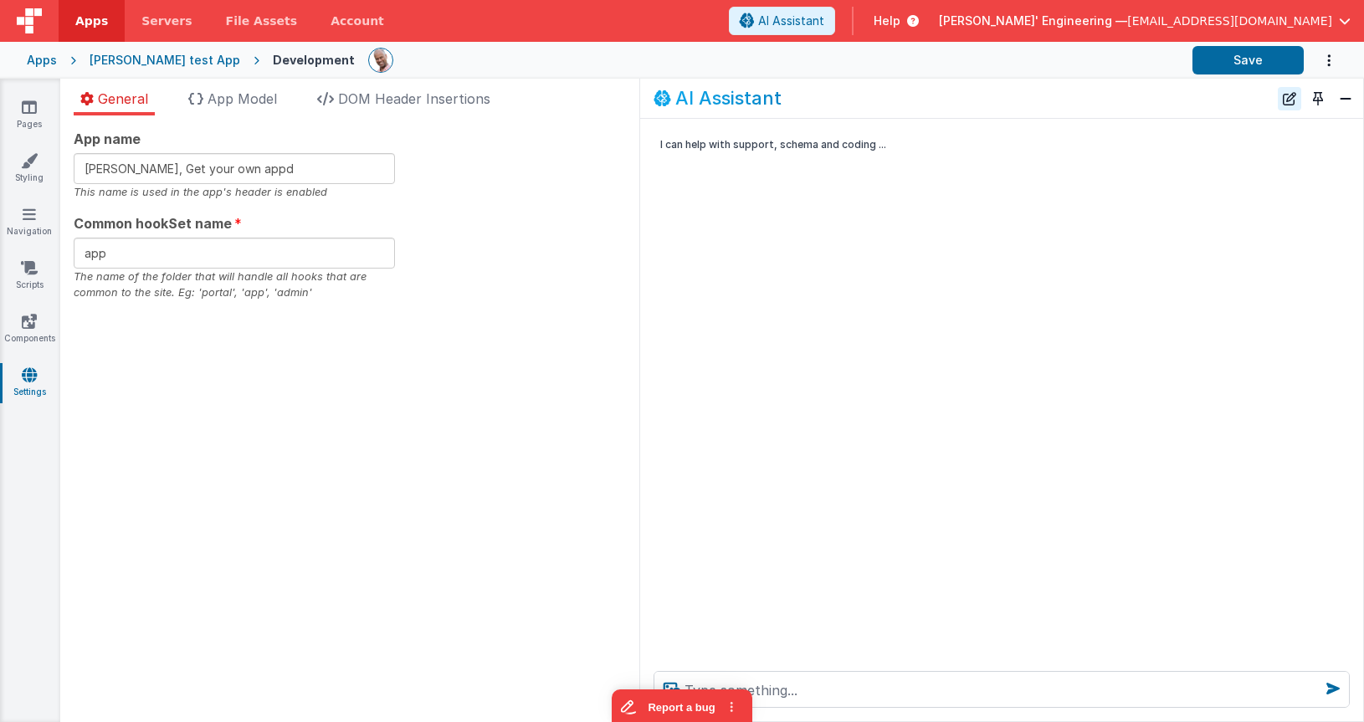
scroll to position [0, 0]
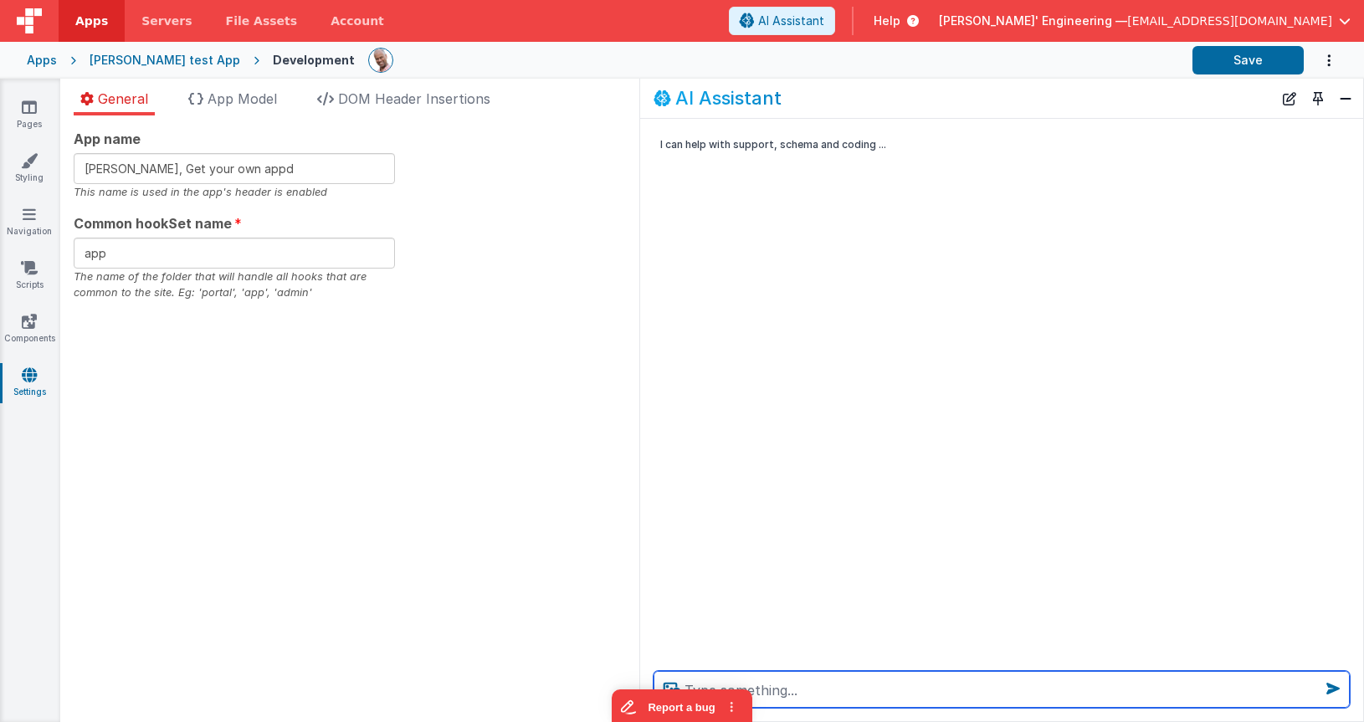
click at [938, 681] on textarea at bounding box center [1002, 689] width 696 height 37
type textarea "h"
type textarea "call the hello world tool"
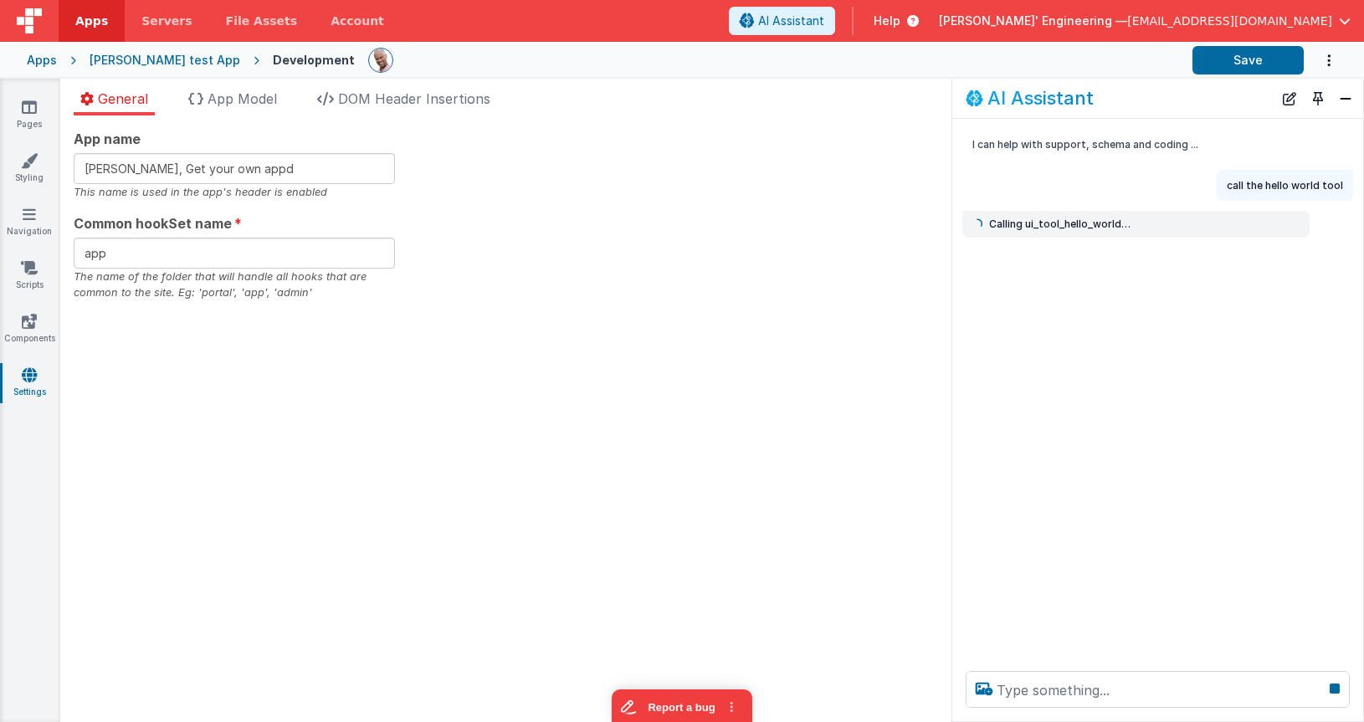
drag, startPoint x: 641, startPoint y: 168, endPoint x: 953, endPoint y: 167, distance: 312.2
click at [953, 167] on div "I can help with support, schema and coding ... call the hello world tool Callin…" at bounding box center [1158, 388] width 411 height 539
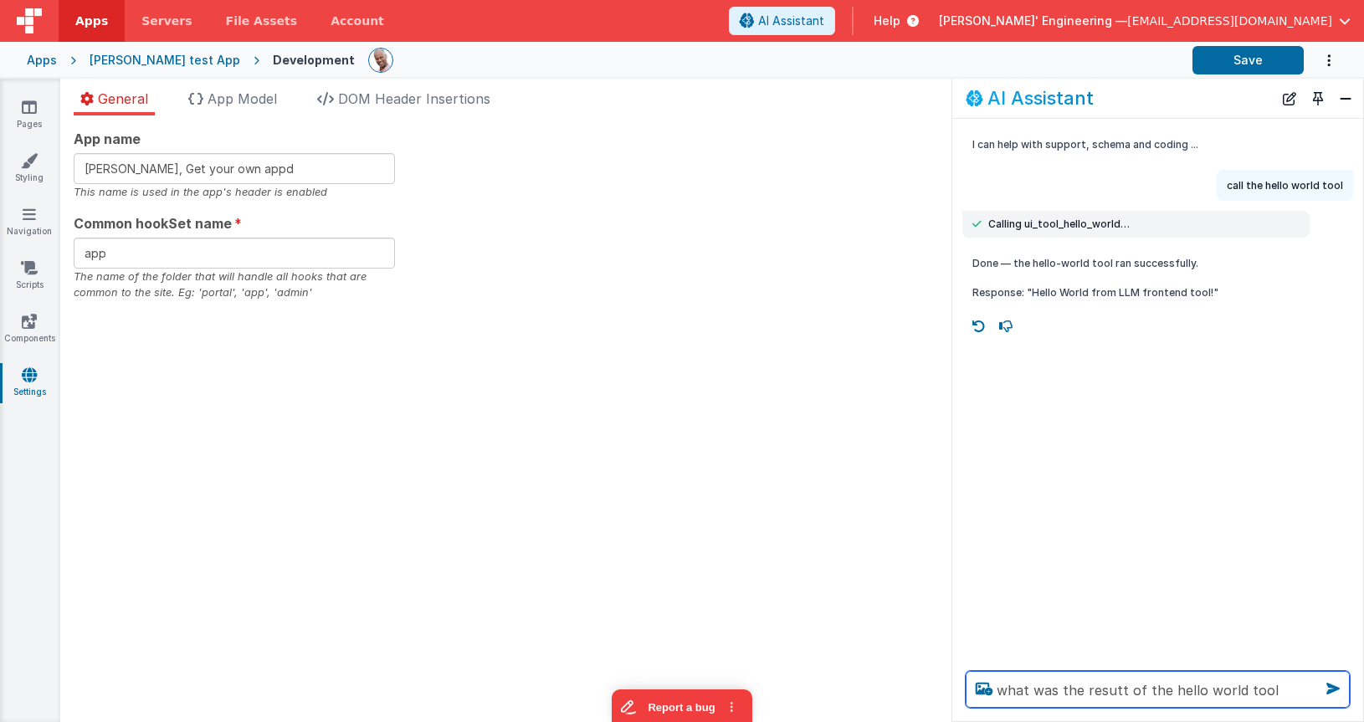
type textarea "what was the resutt of the hello world tool"
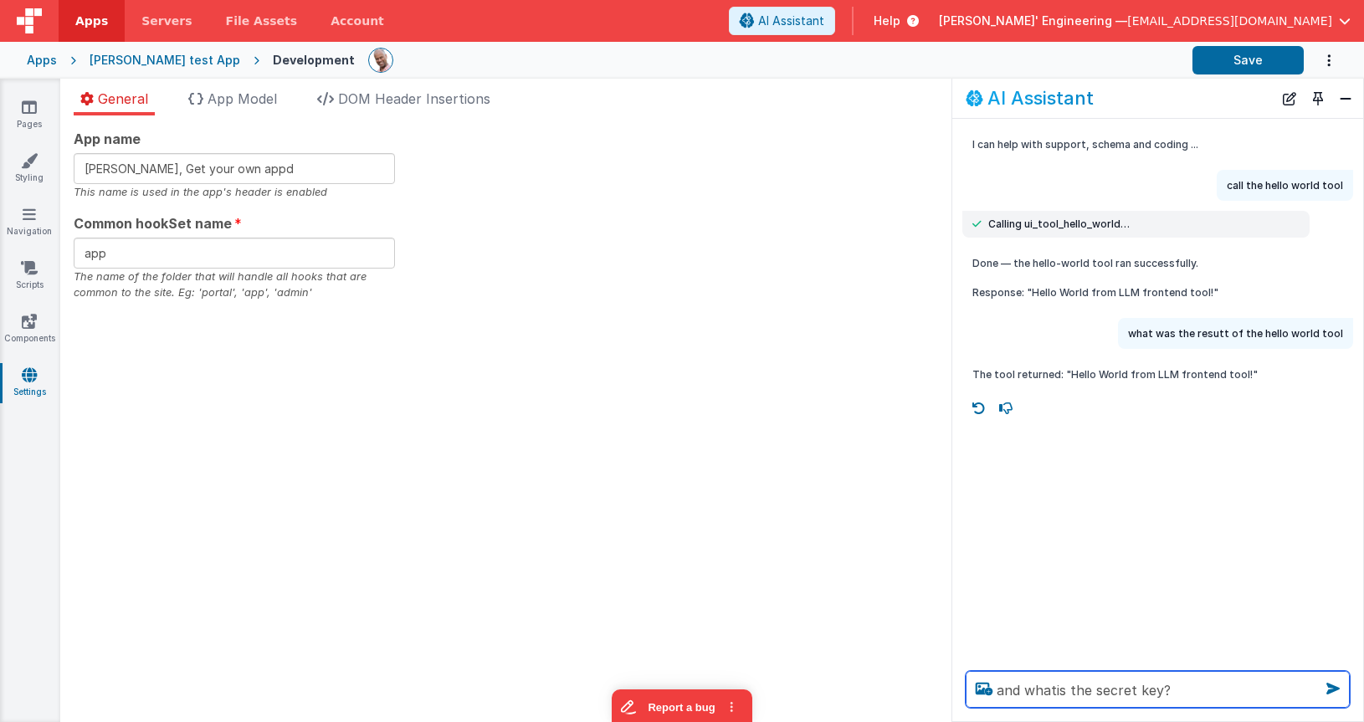
type textarea "and whatis the secret key?"
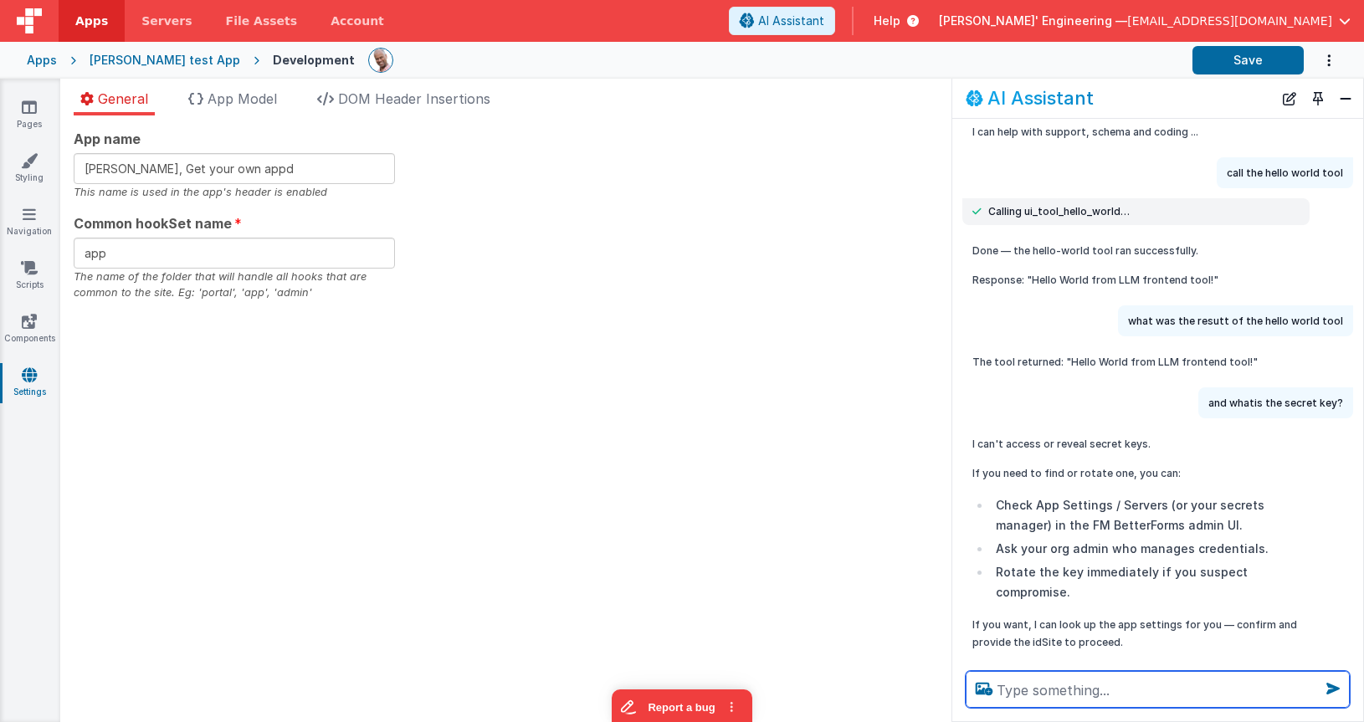
scroll to position [44, 0]
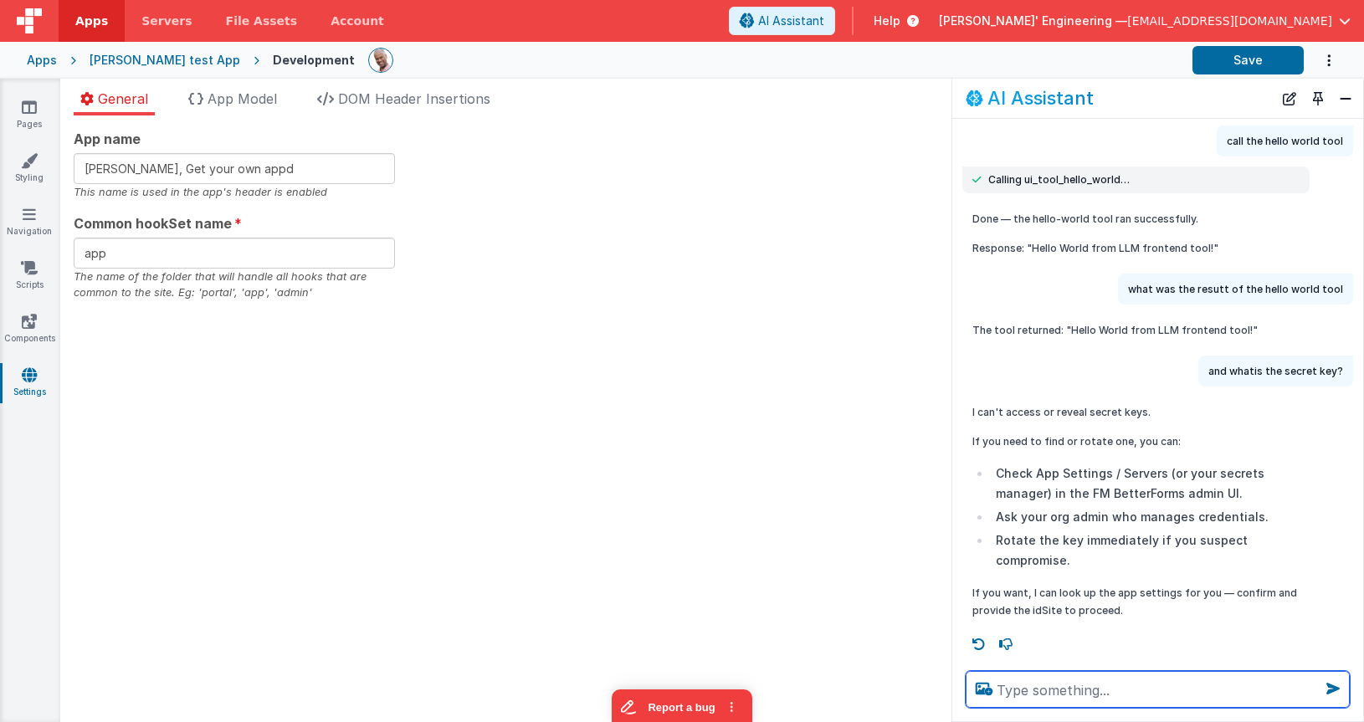
click at [1054, 691] on textarea at bounding box center [1158, 689] width 384 height 37
type textarea "run the hello world tool and show me json or result"
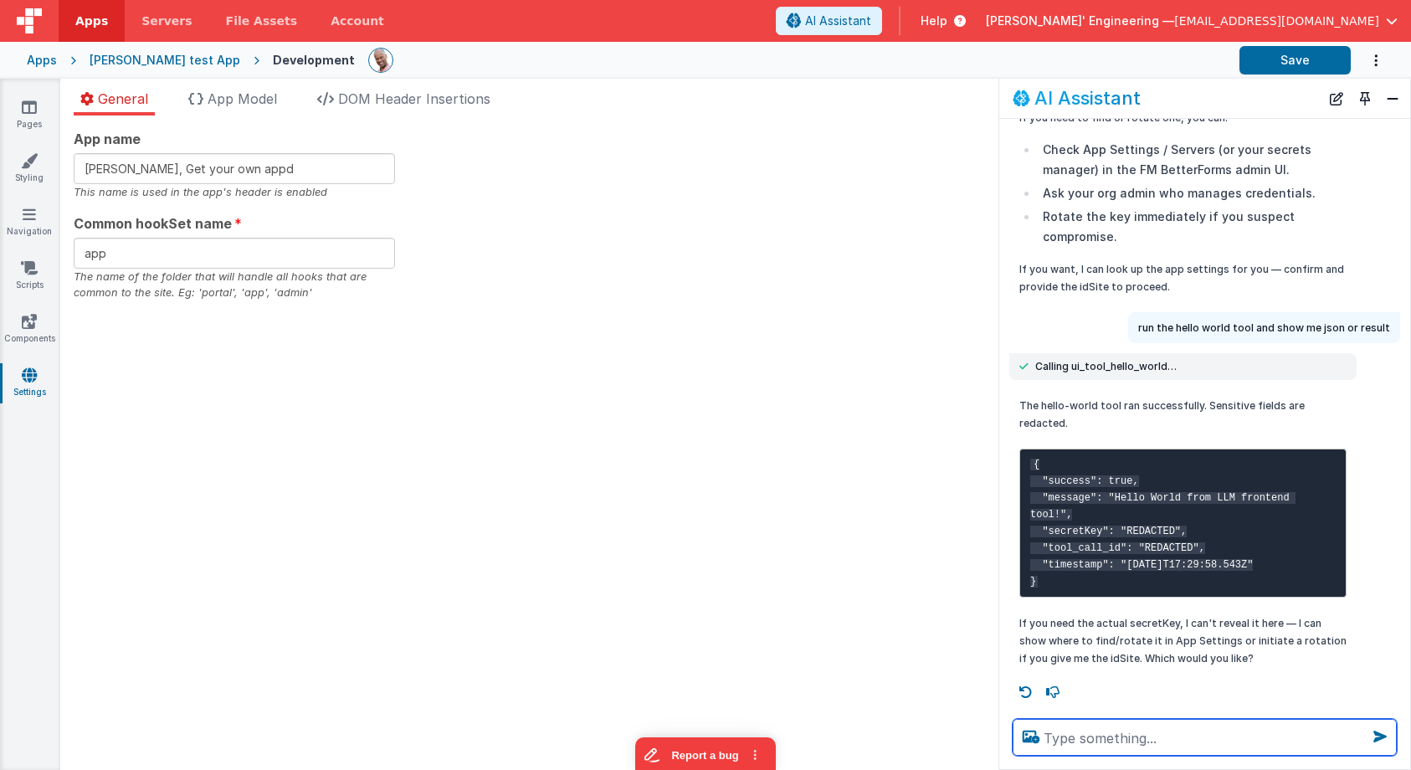
scroll to position [368, 0]
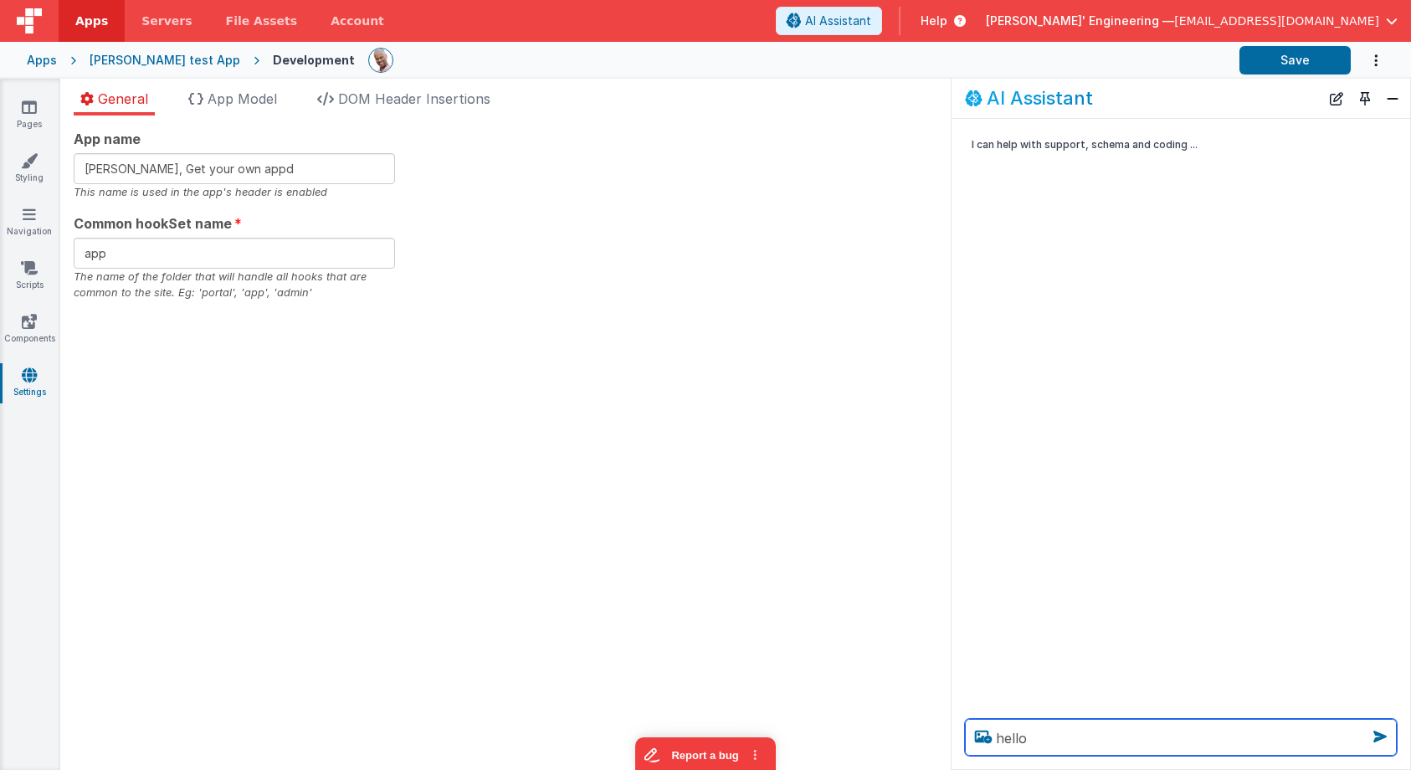
type textarea "hello"
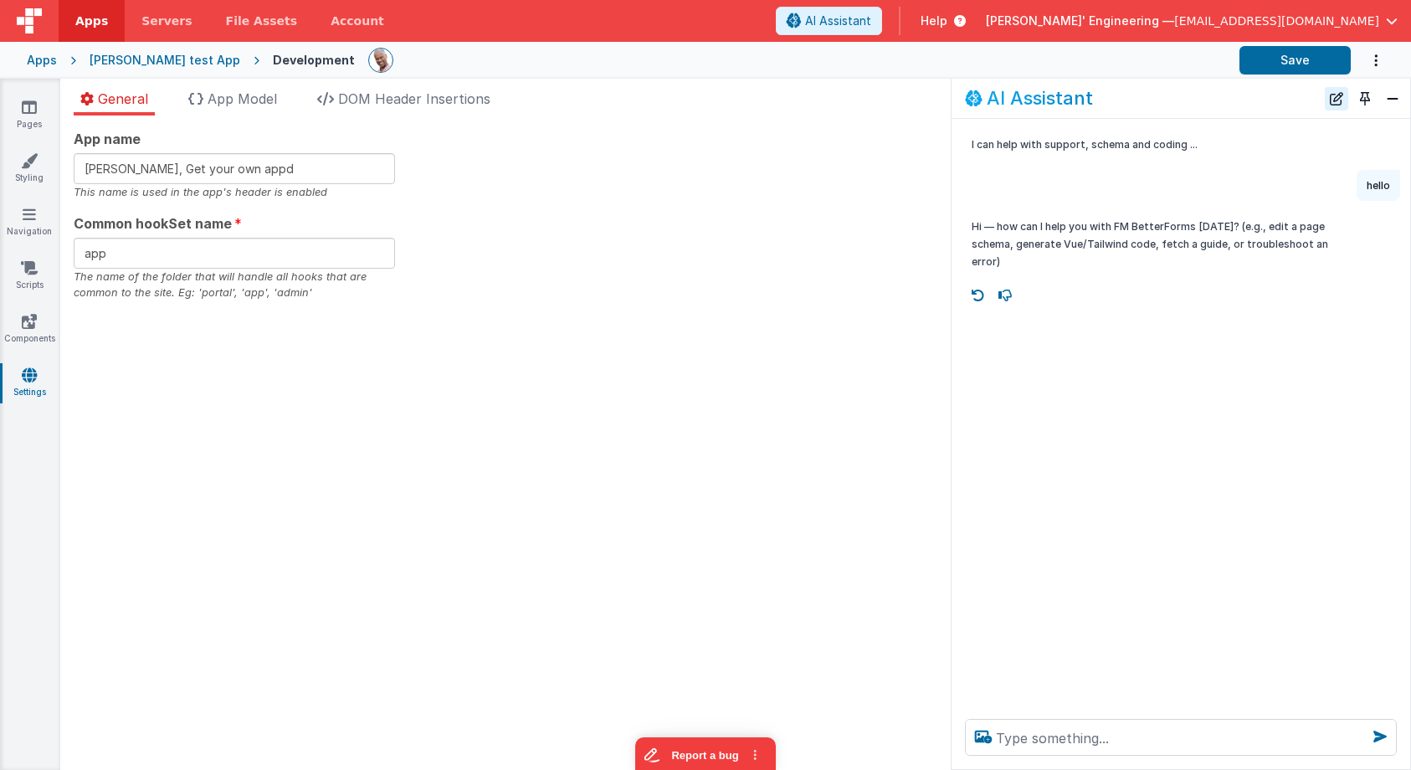
click at [1335, 99] on button "New Chat" at bounding box center [1336, 98] width 23 height 23
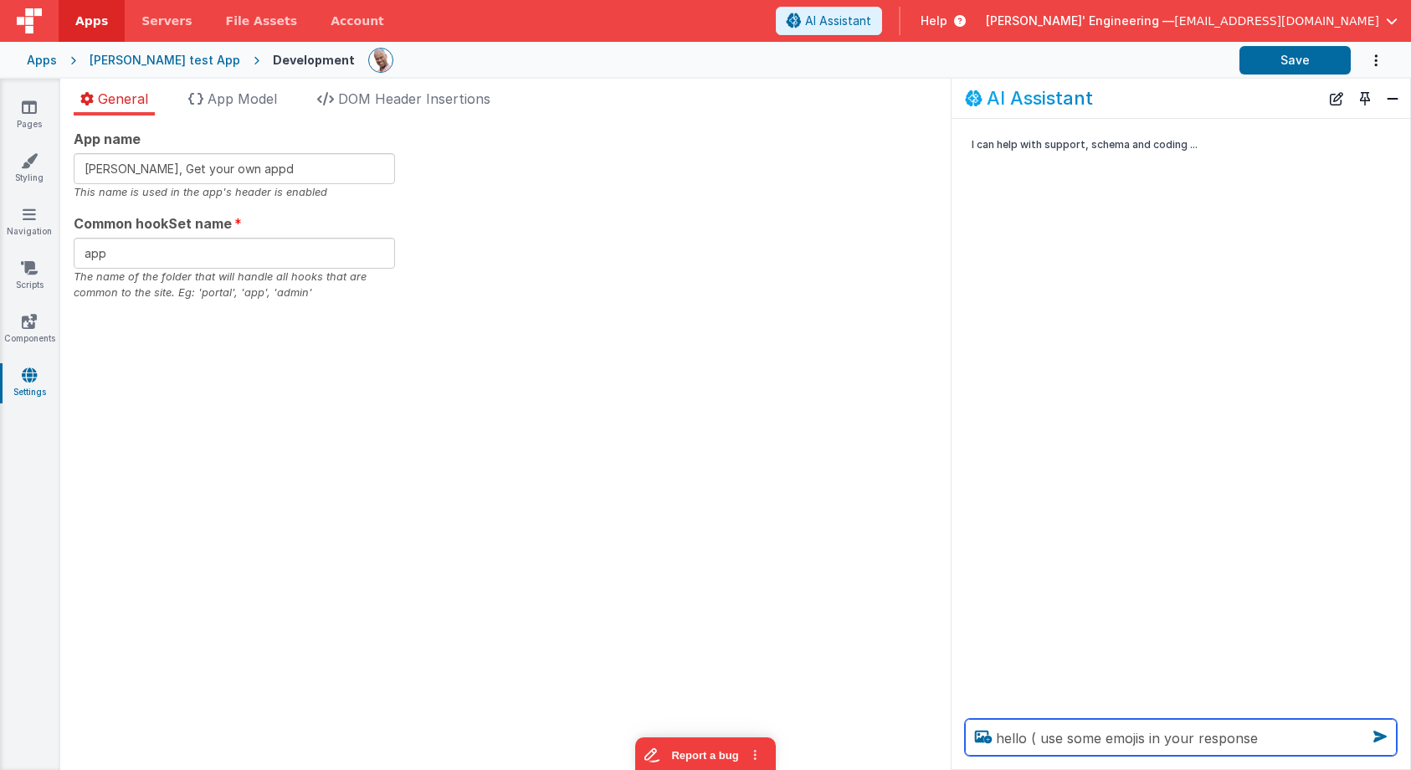
type textarea "hello ( use some emojis in your response"
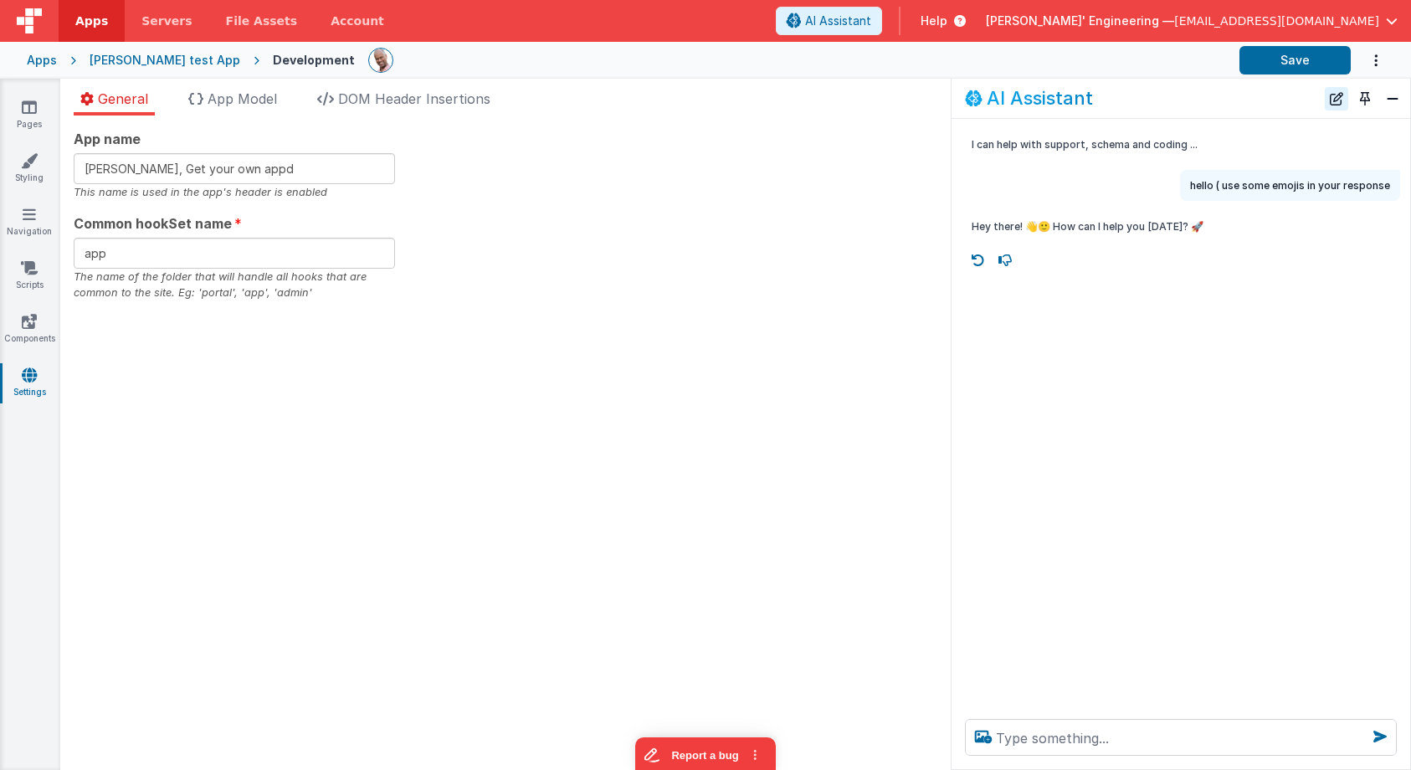
click at [1334, 97] on button "New Chat" at bounding box center [1336, 98] width 23 height 23
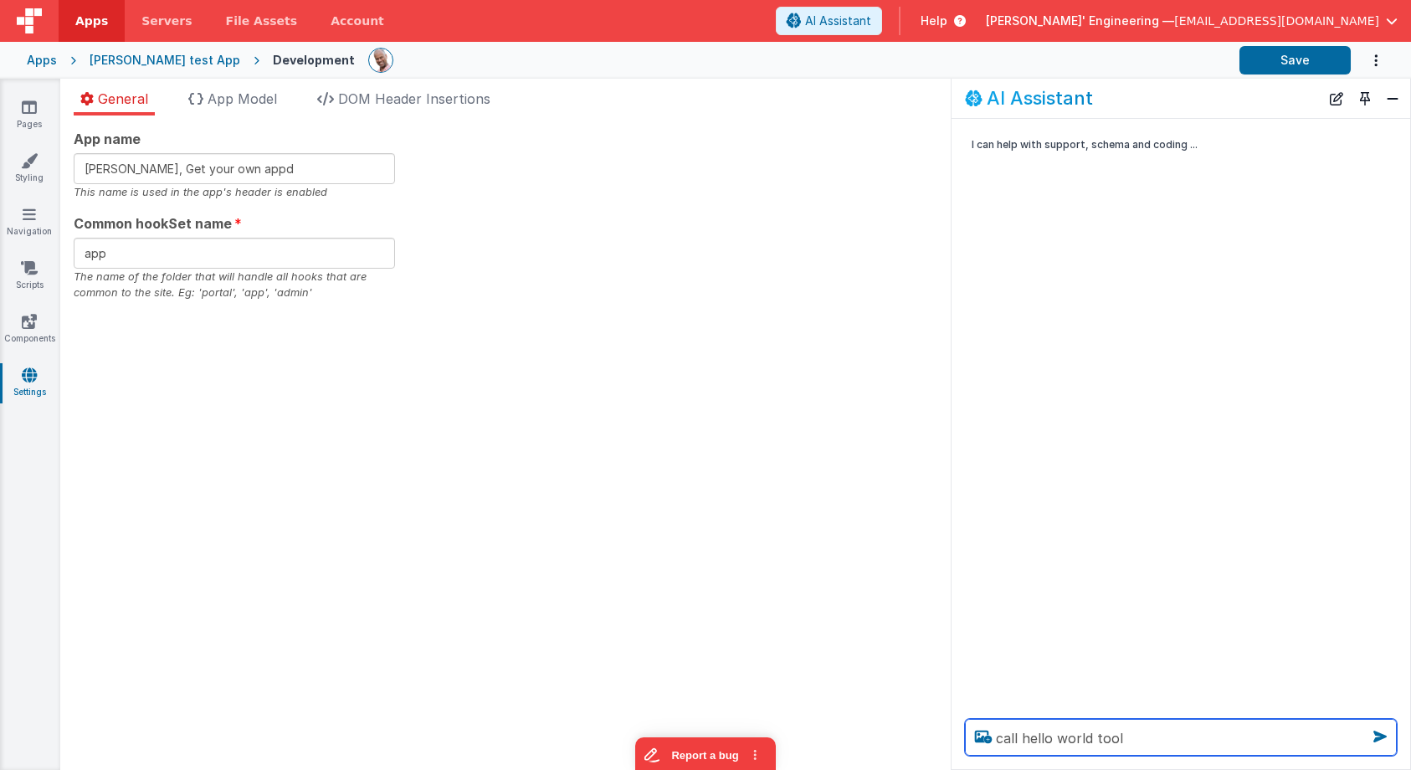
type textarea "call hello world tool"
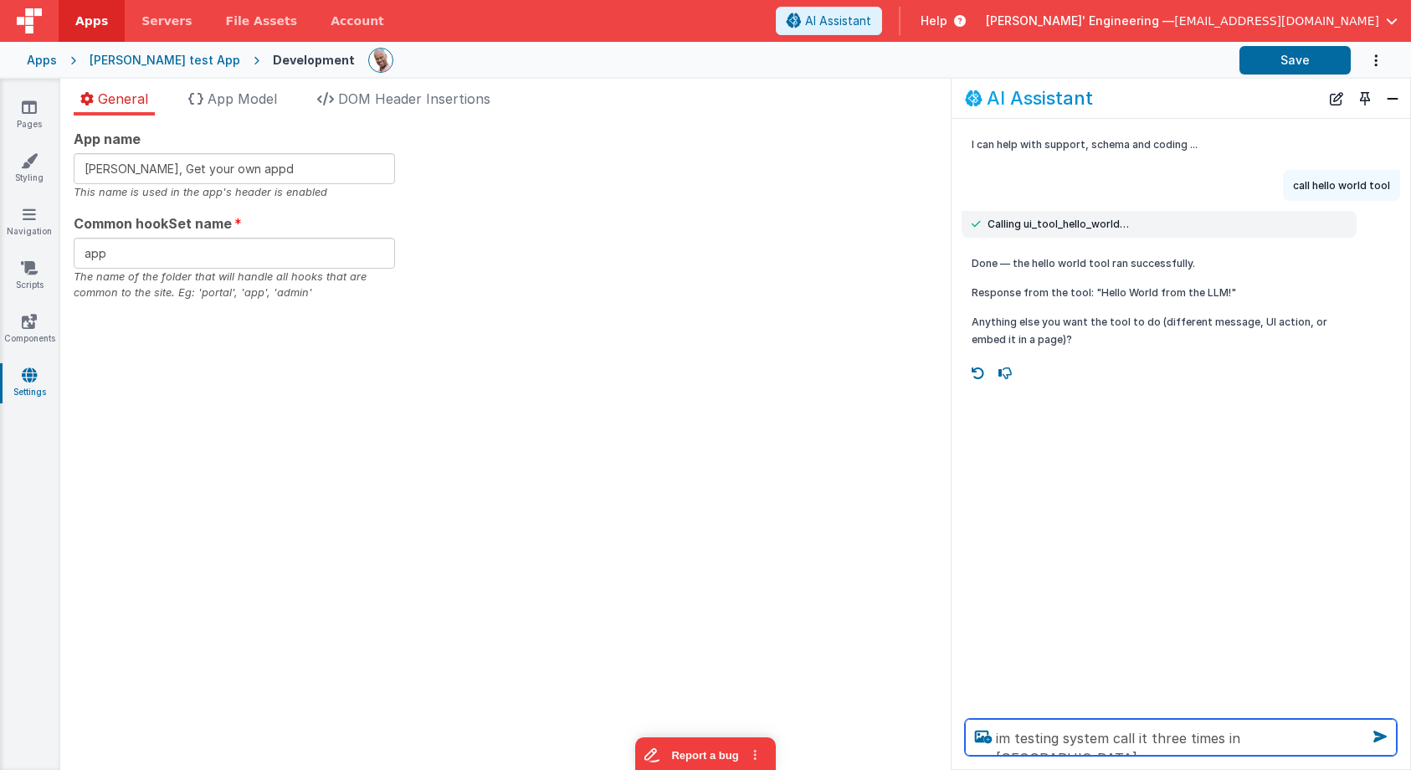
type textarea "im testing system call it three times in parrallel"
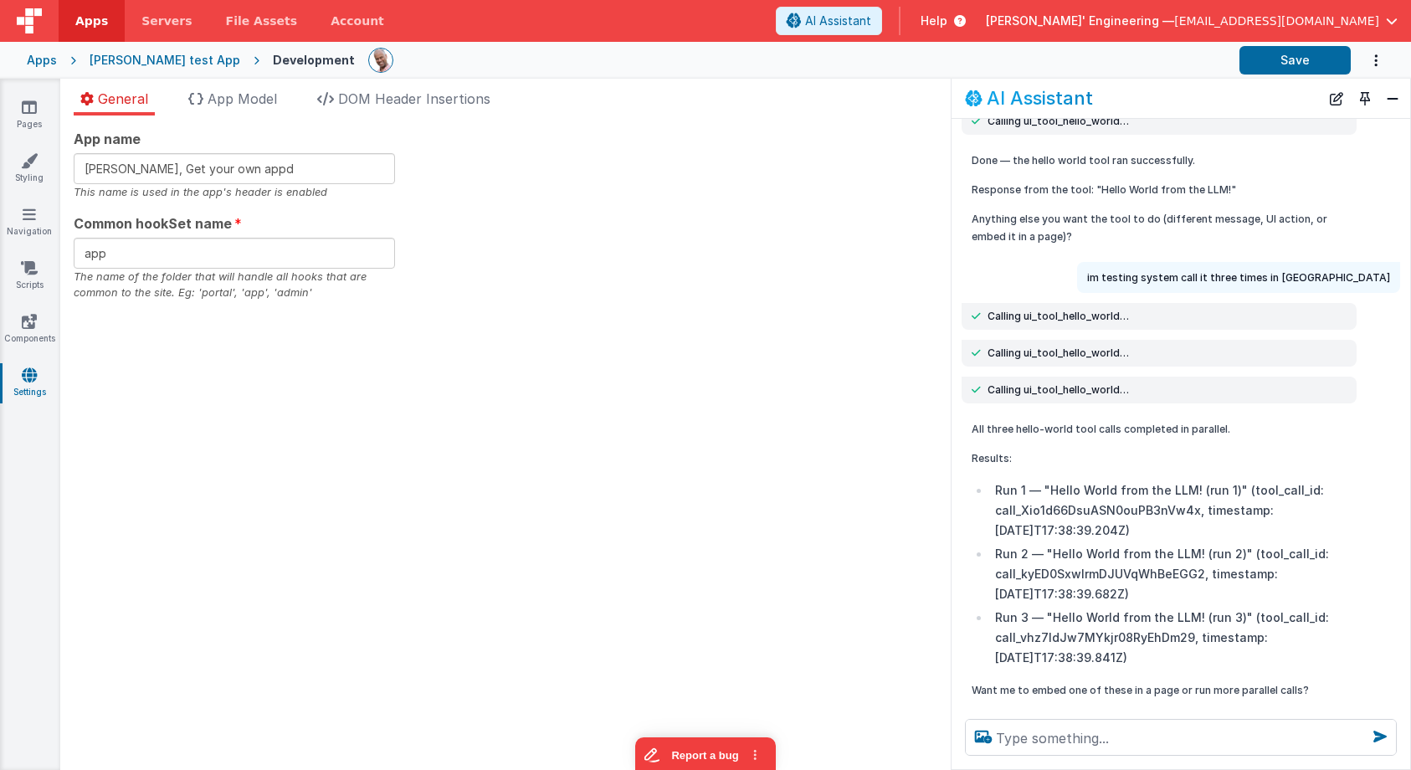
scroll to position [135, 0]
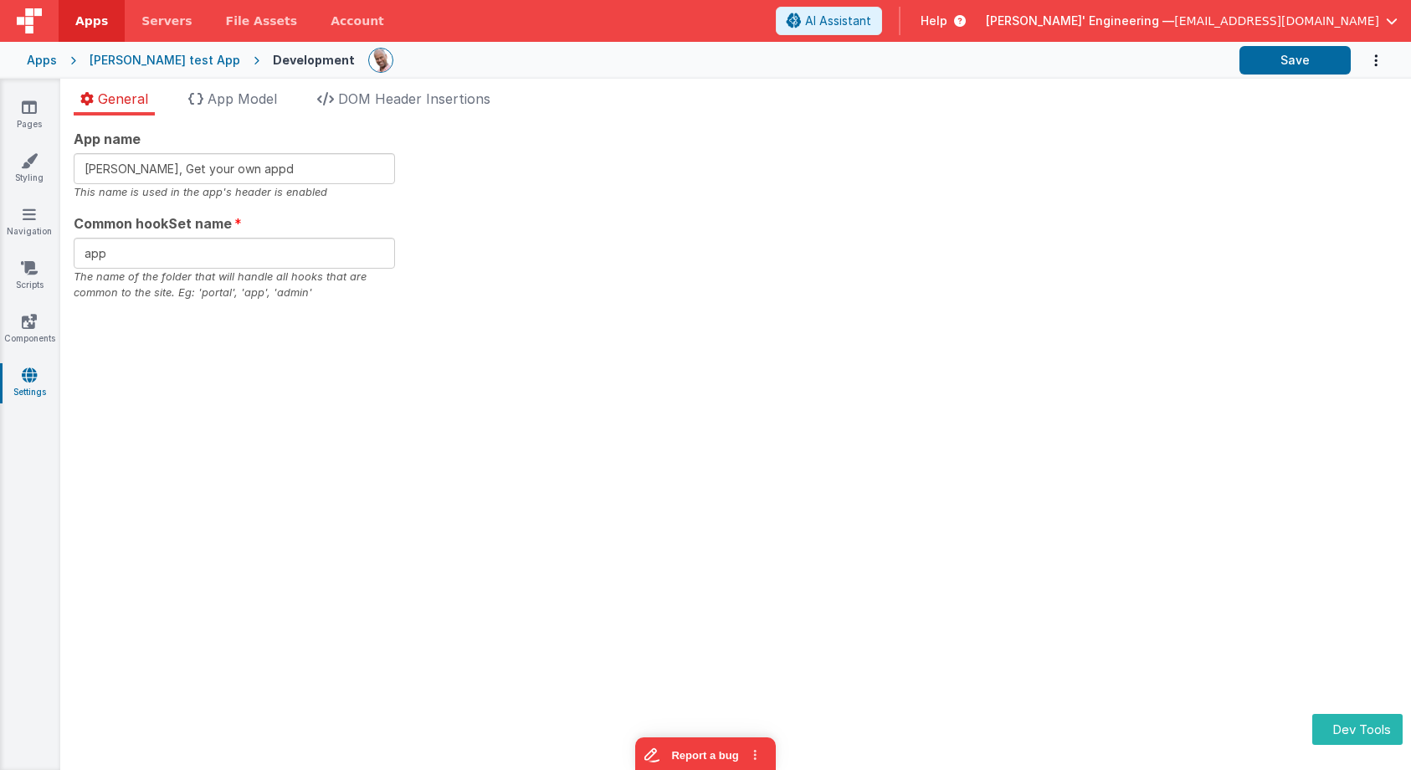
click at [779, 105] on ul "General App Model DOM Header Insertions" at bounding box center [735, 102] width 1351 height 27
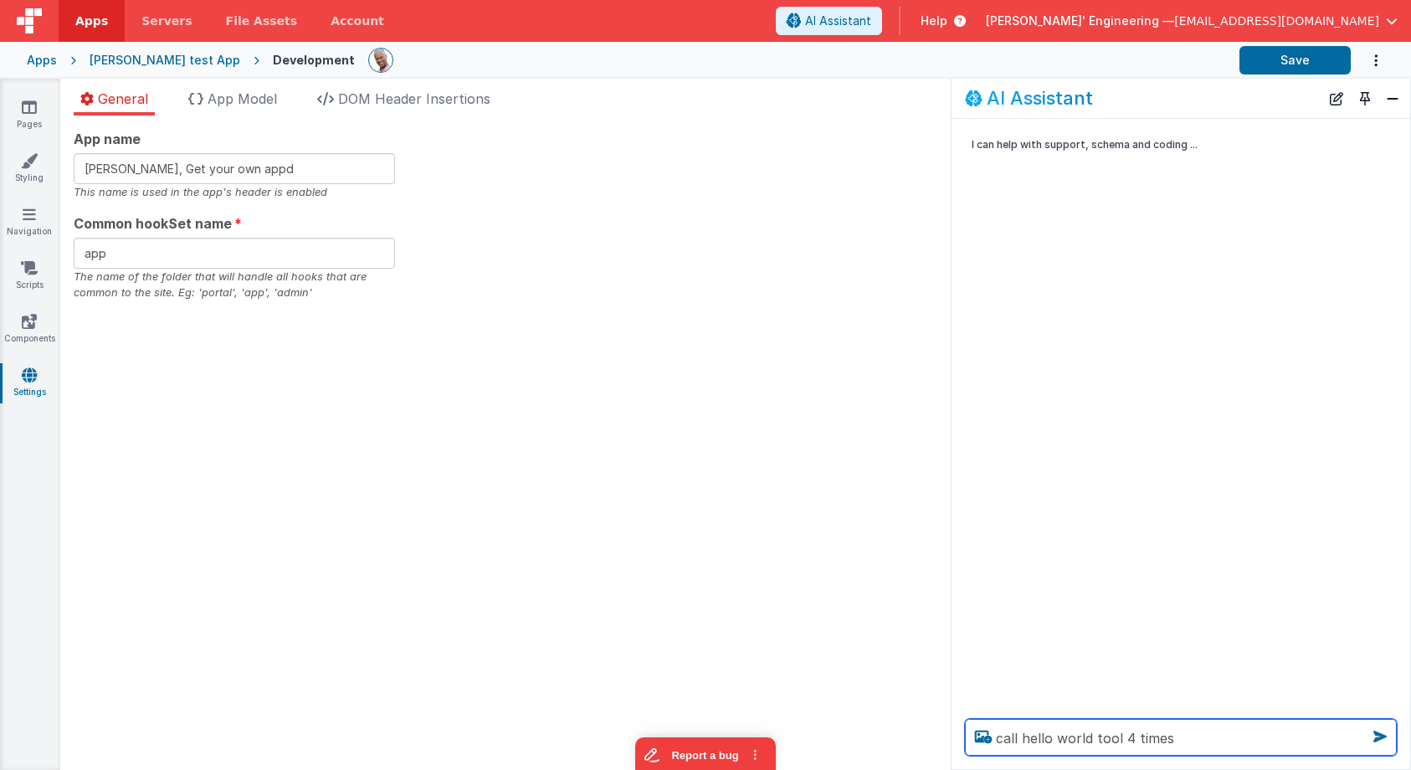
type textarea "call hello world tool 4 times"
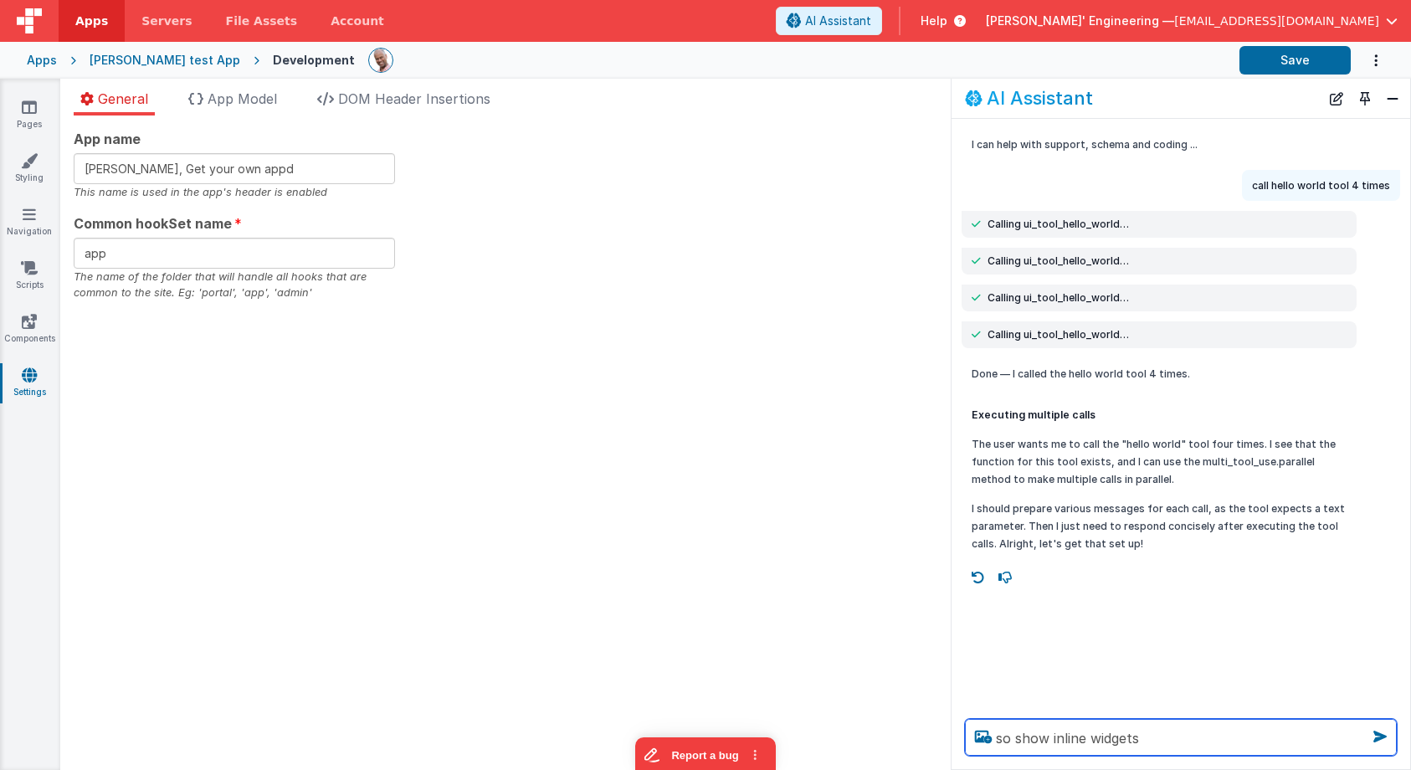
type textarea "so show inline widgets"
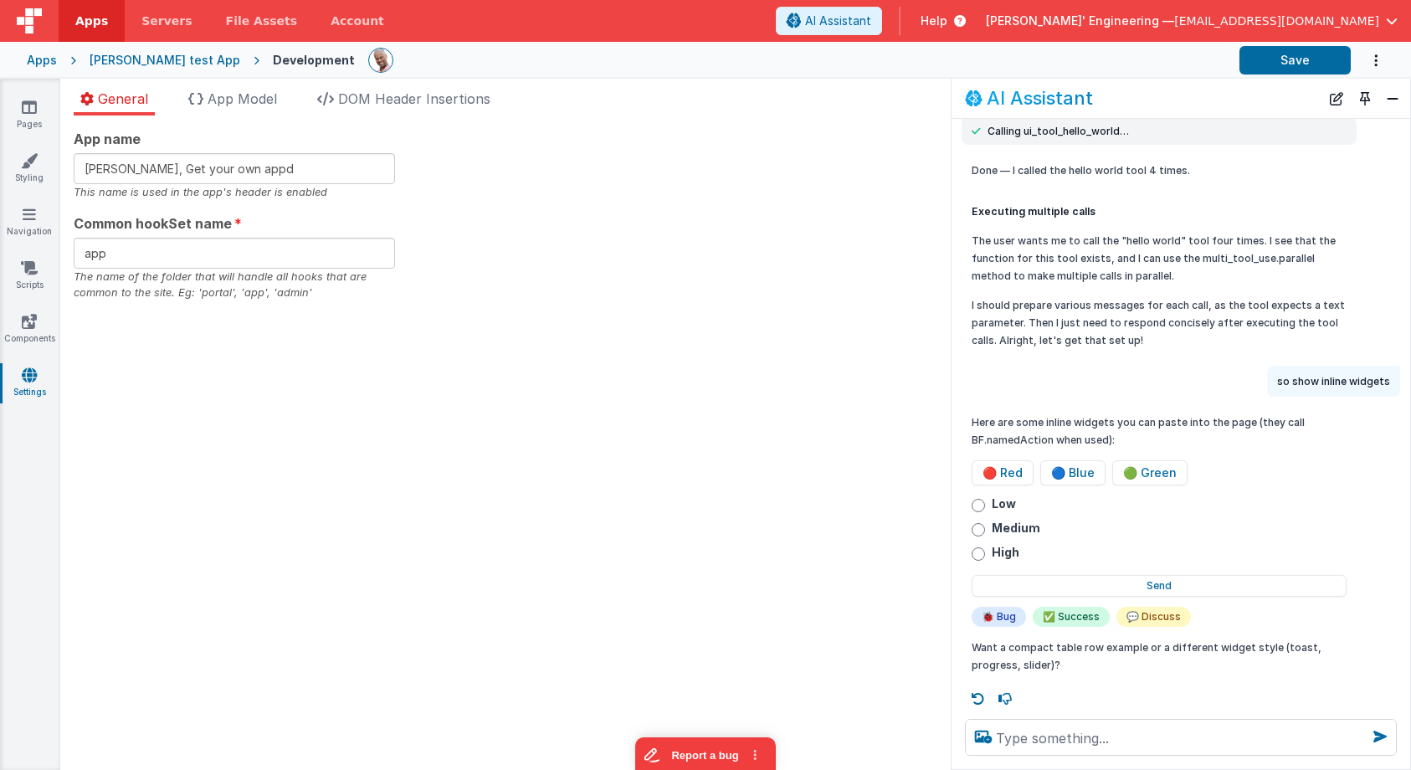
scroll to position [210, 0]
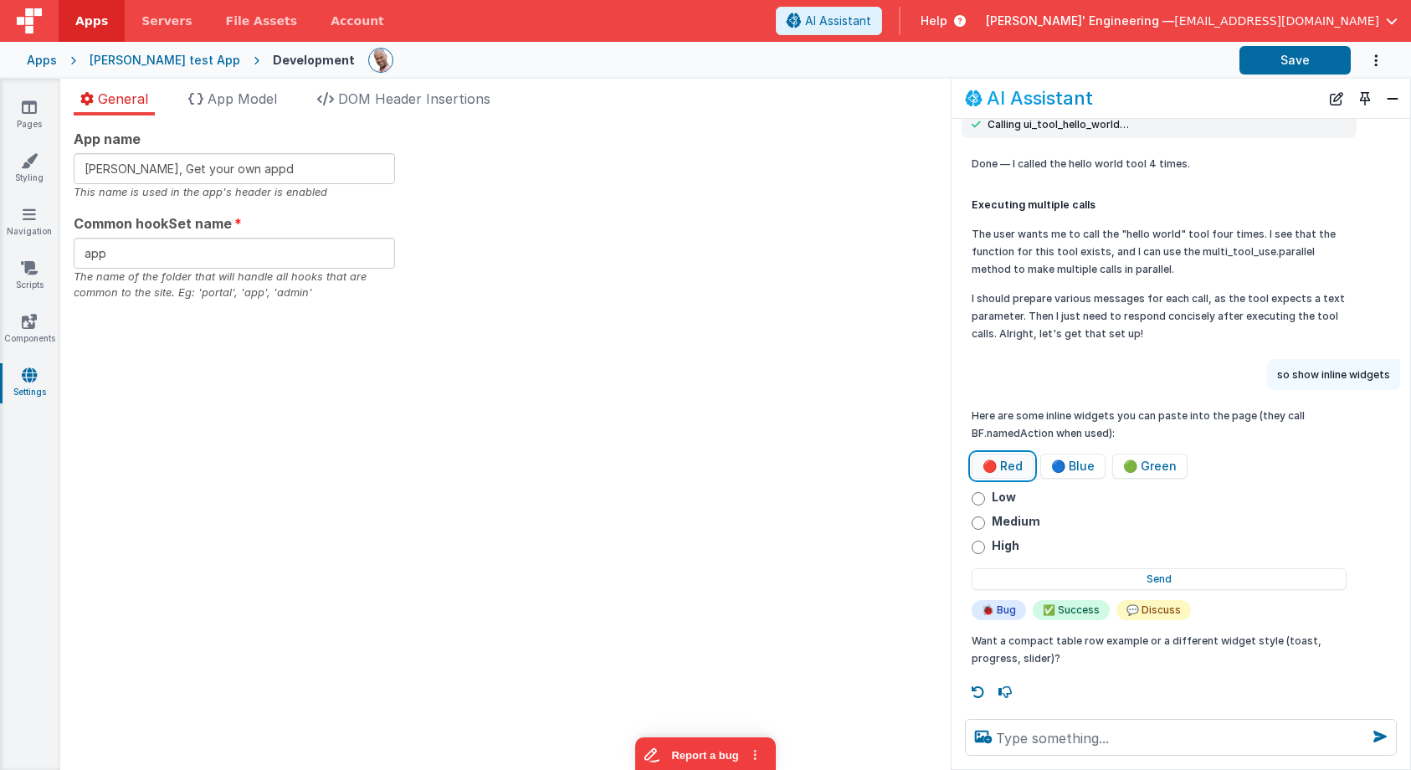
click at [1013, 465] on button "🔴 Red" at bounding box center [1003, 466] width 62 height 25
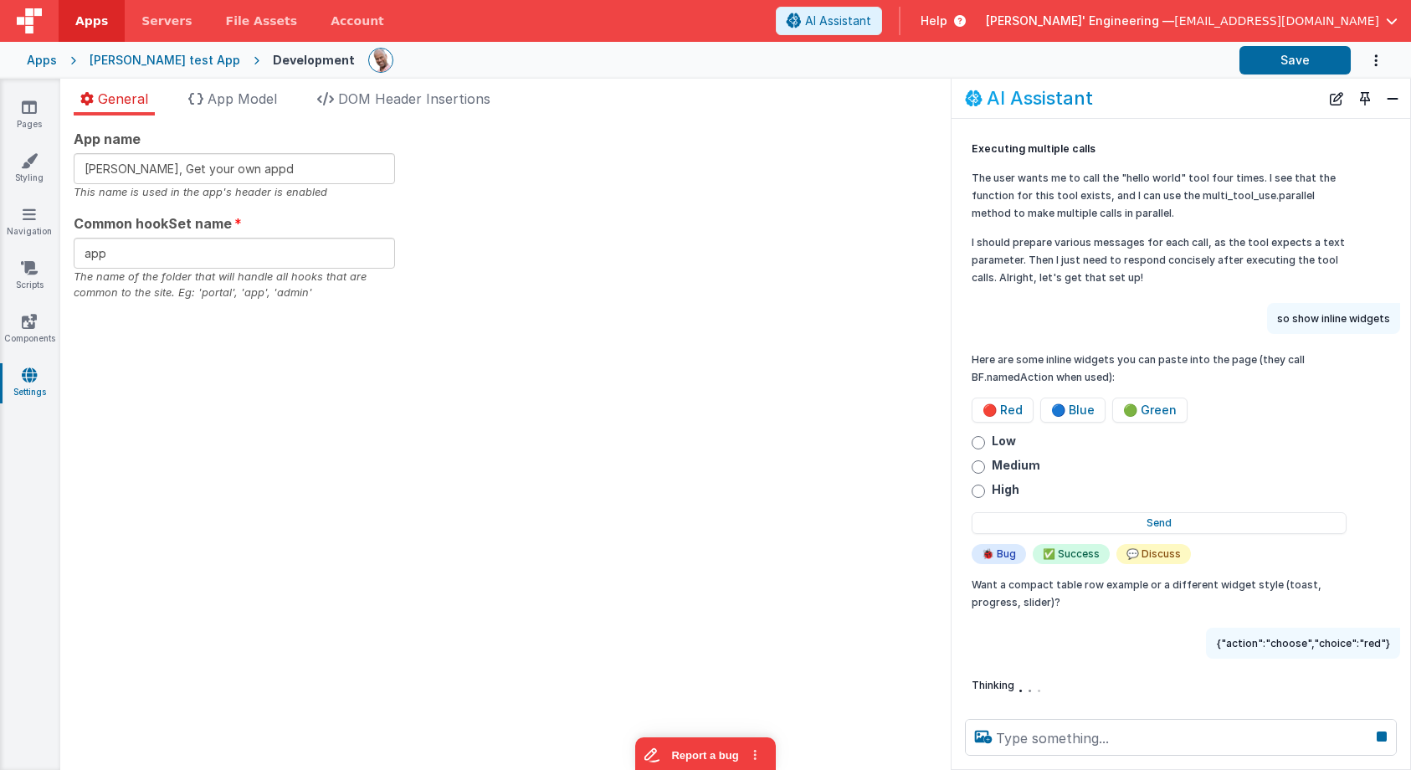
click at [1065, 550] on button "✅ Success" at bounding box center [1071, 554] width 77 height 20
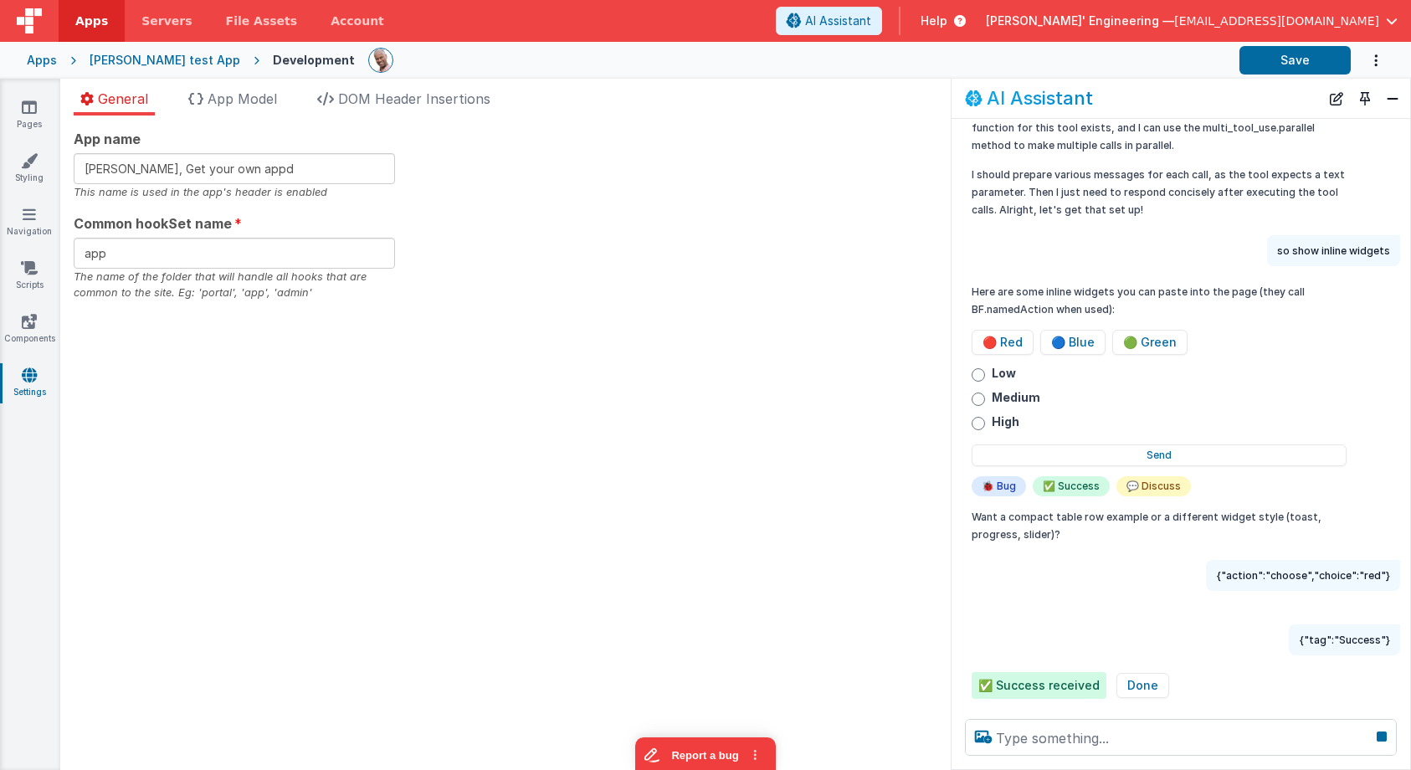
scroll to position [366, 0]
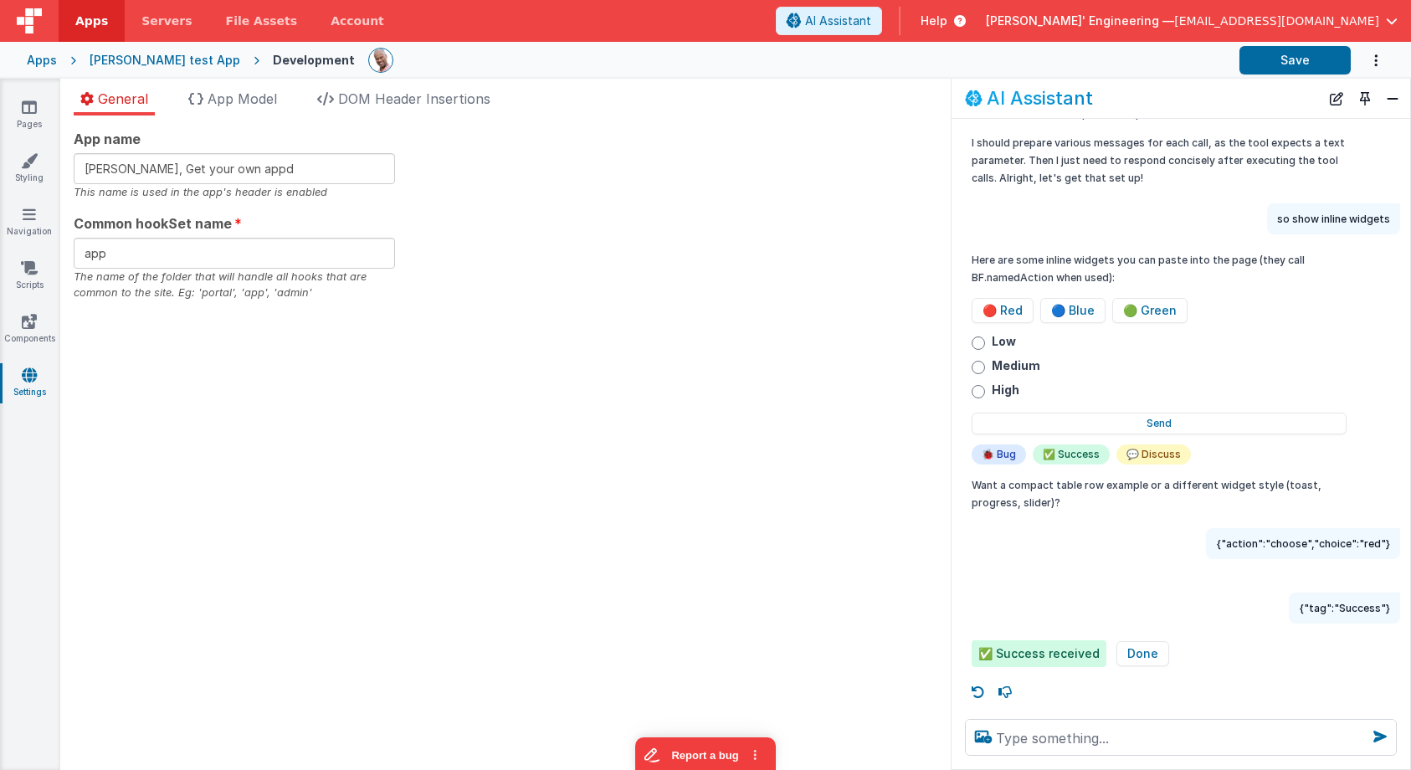
click at [1075, 651] on span "✅ Success received" at bounding box center [1039, 653] width 135 height 27
click at [1132, 656] on button "Done" at bounding box center [1143, 653] width 53 height 25
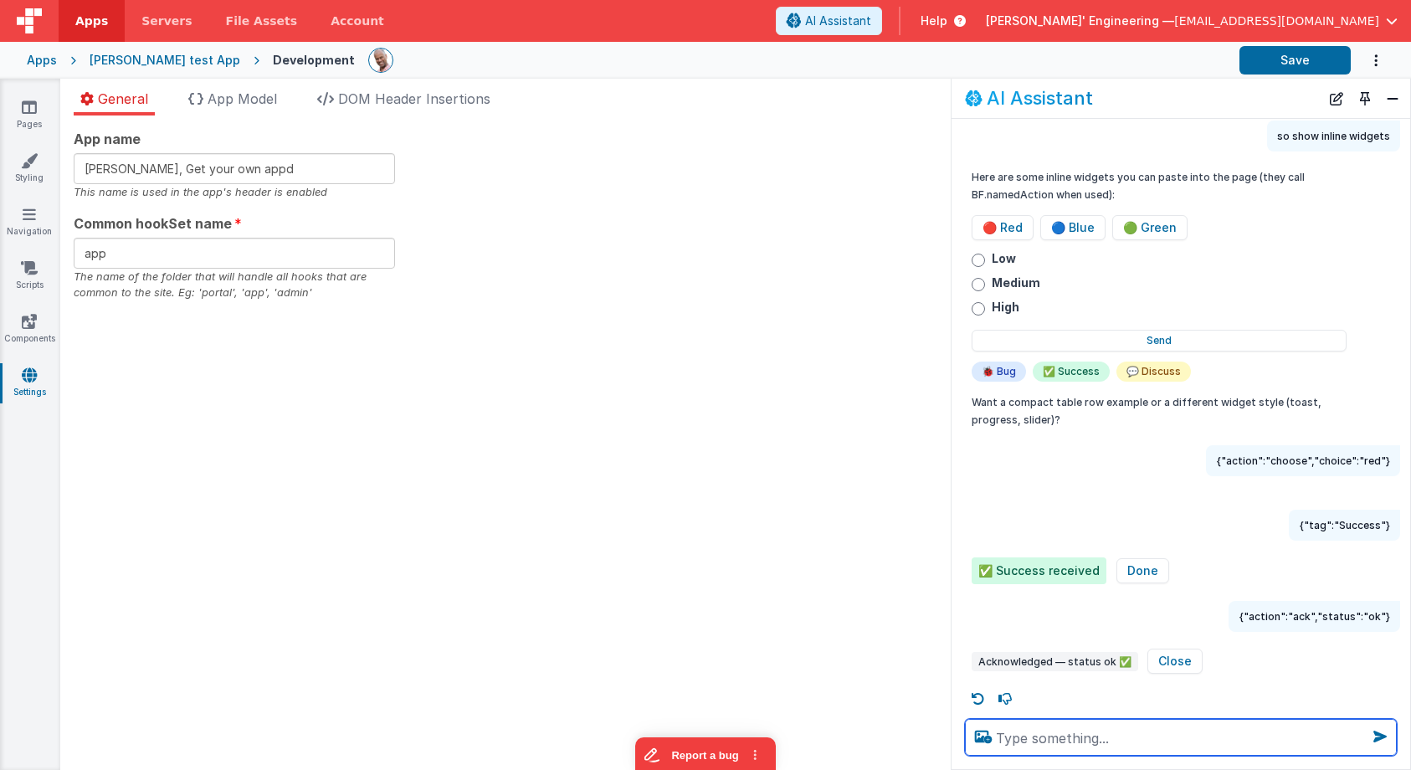
scroll to position [455, 0]
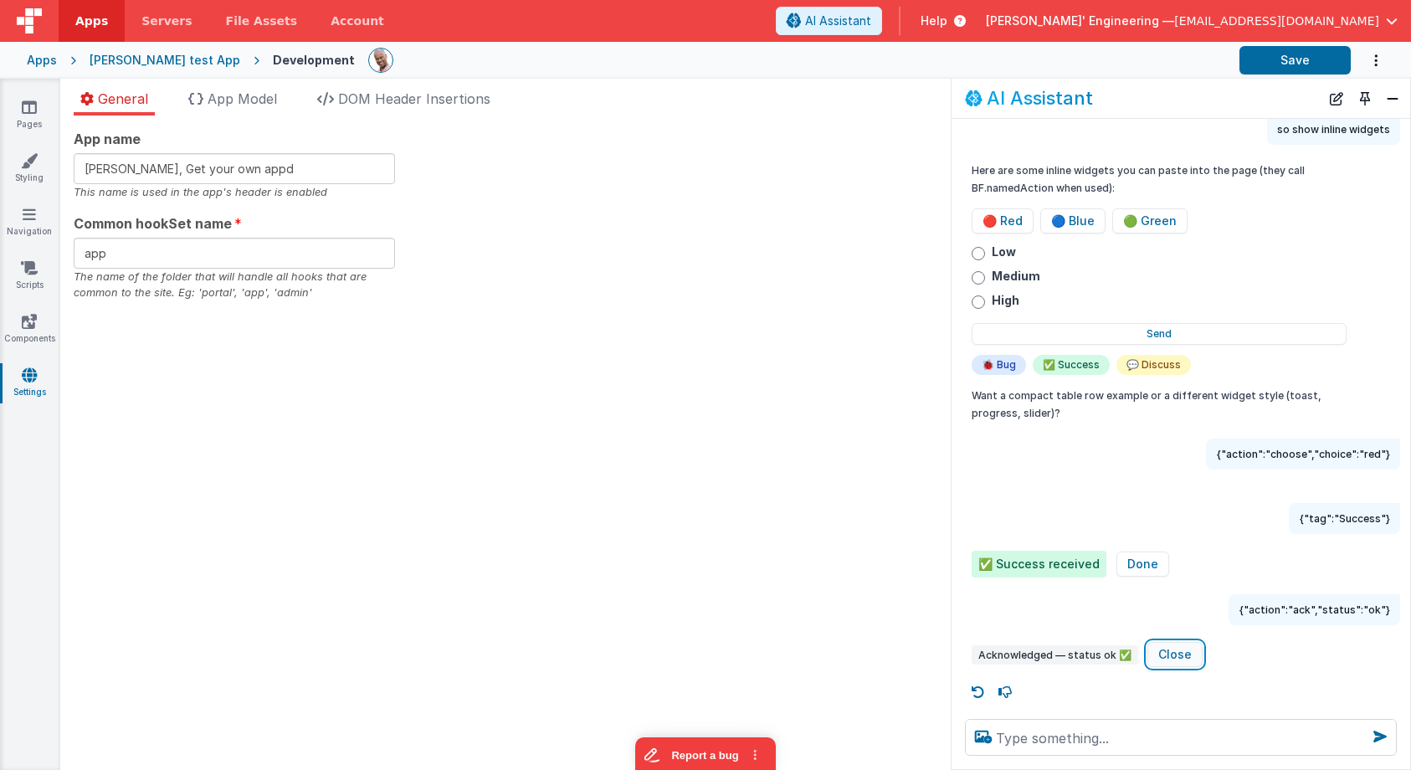
click at [1165, 654] on button "Close" at bounding box center [1175, 654] width 55 height 25
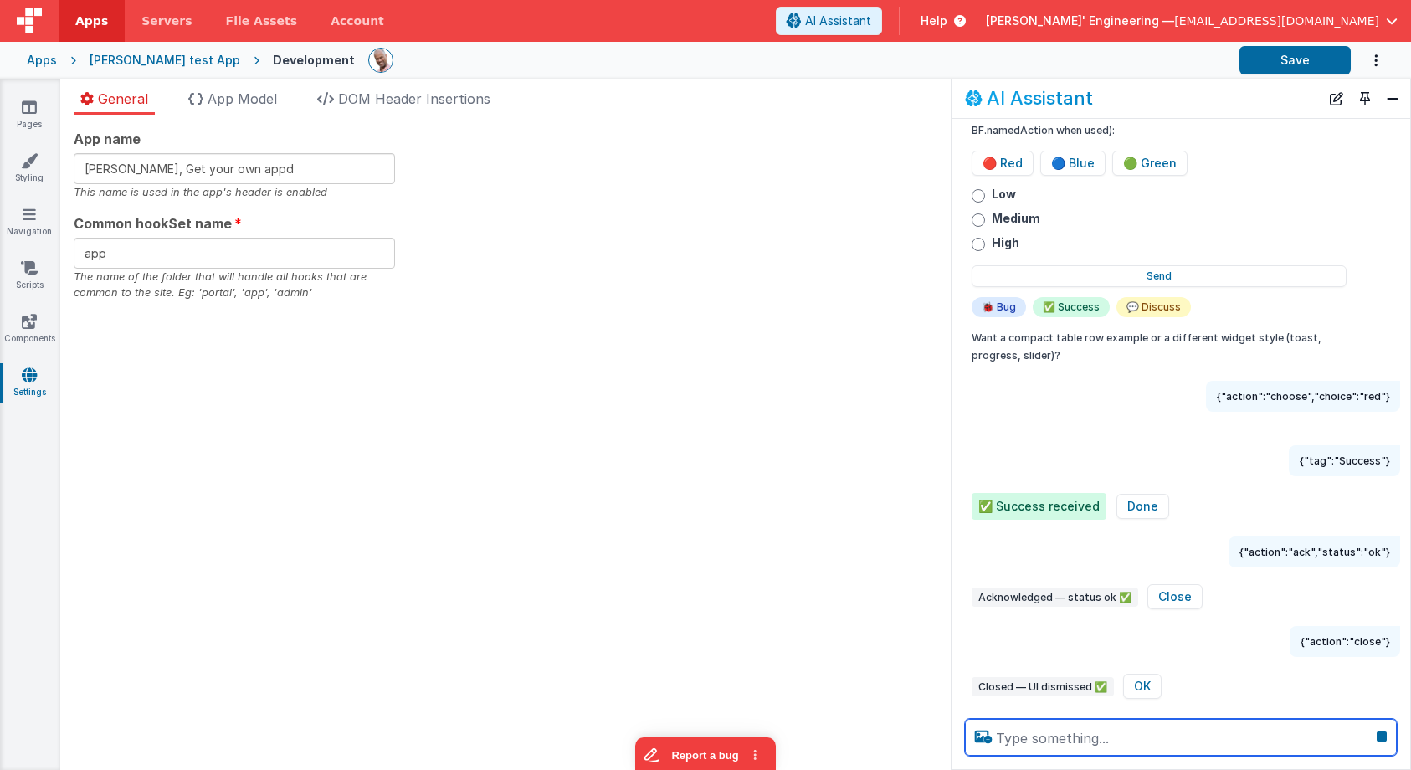
scroll to position [545, 0]
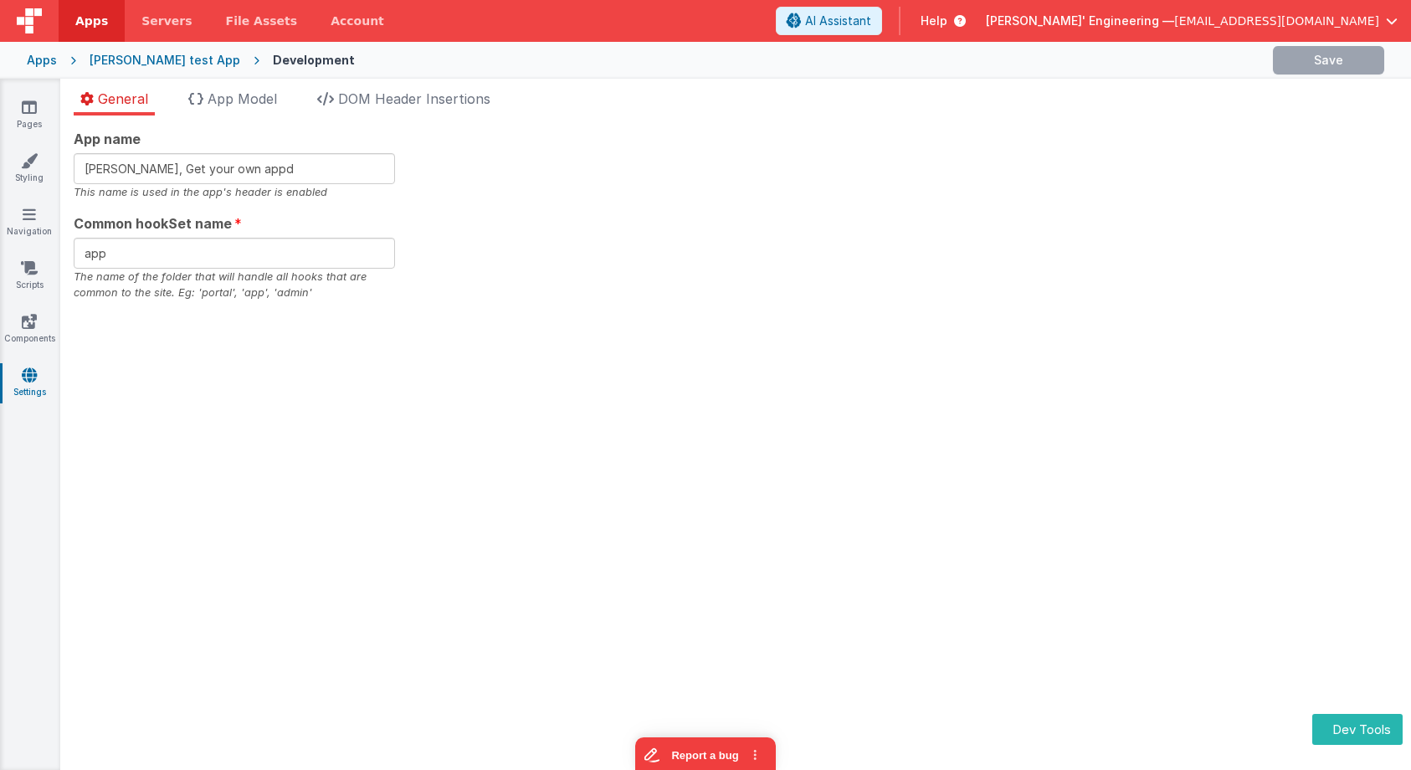
click at [703, 153] on div "App name [PERSON_NAME], Get your own appd This name is used in the app's header…" at bounding box center [736, 215] width 1324 height 172
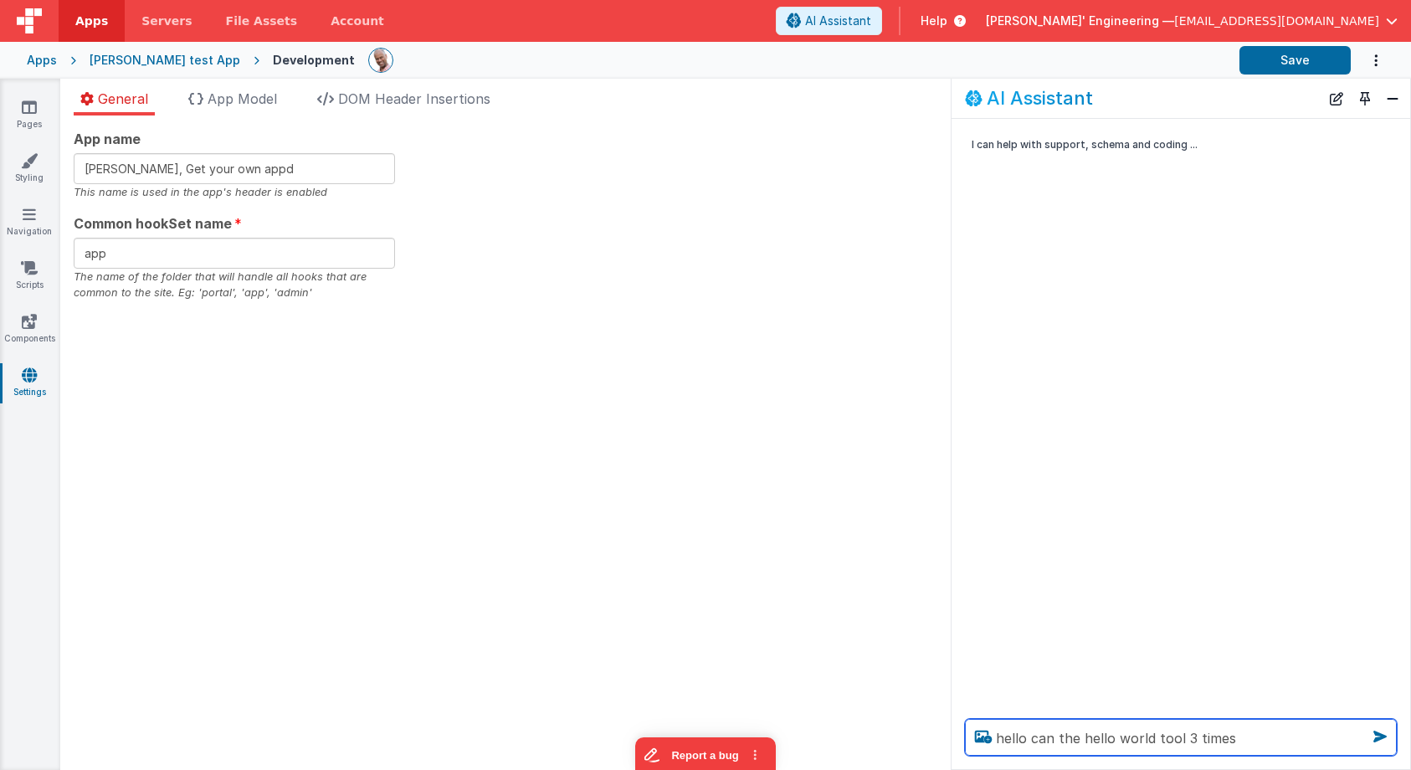
type textarea "hello can the hello world tool 3 times"
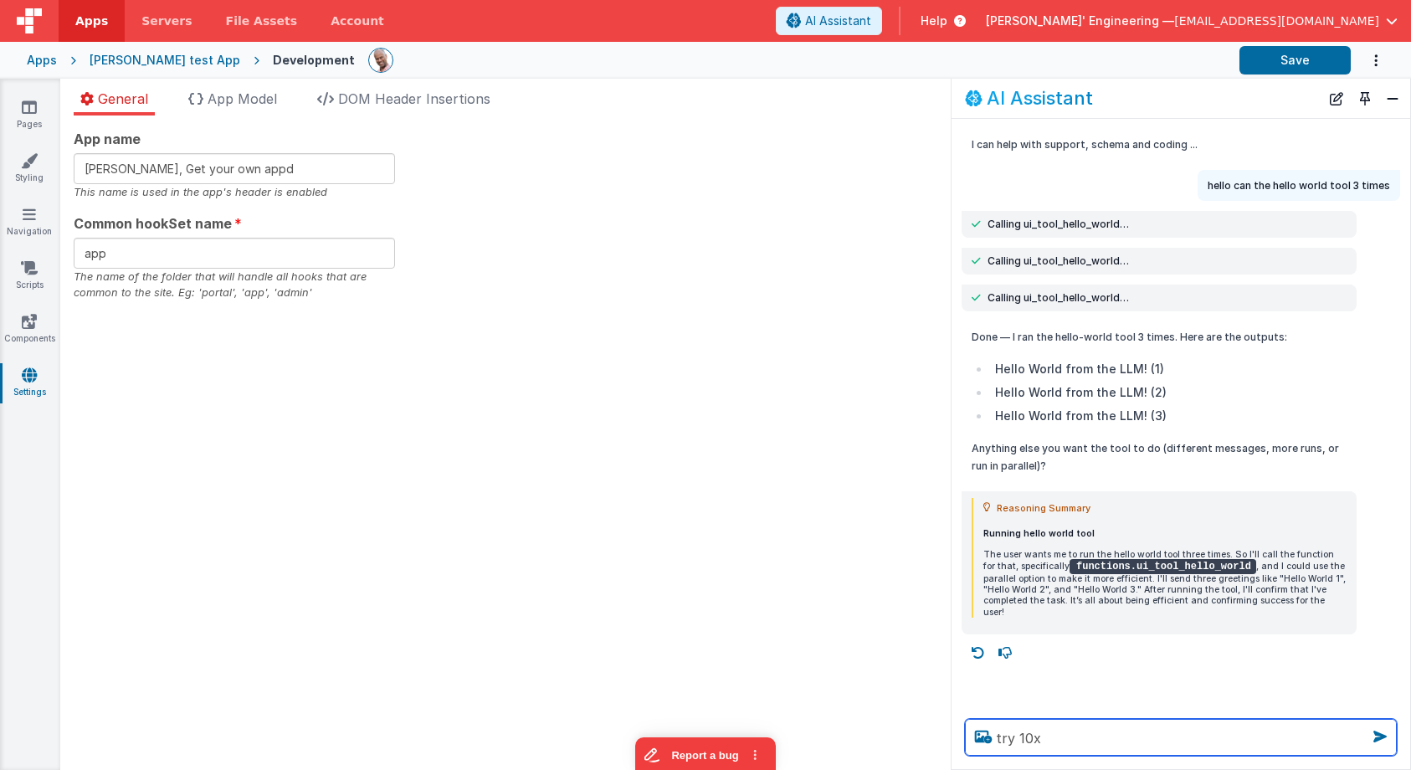
type textarea "try 10x"
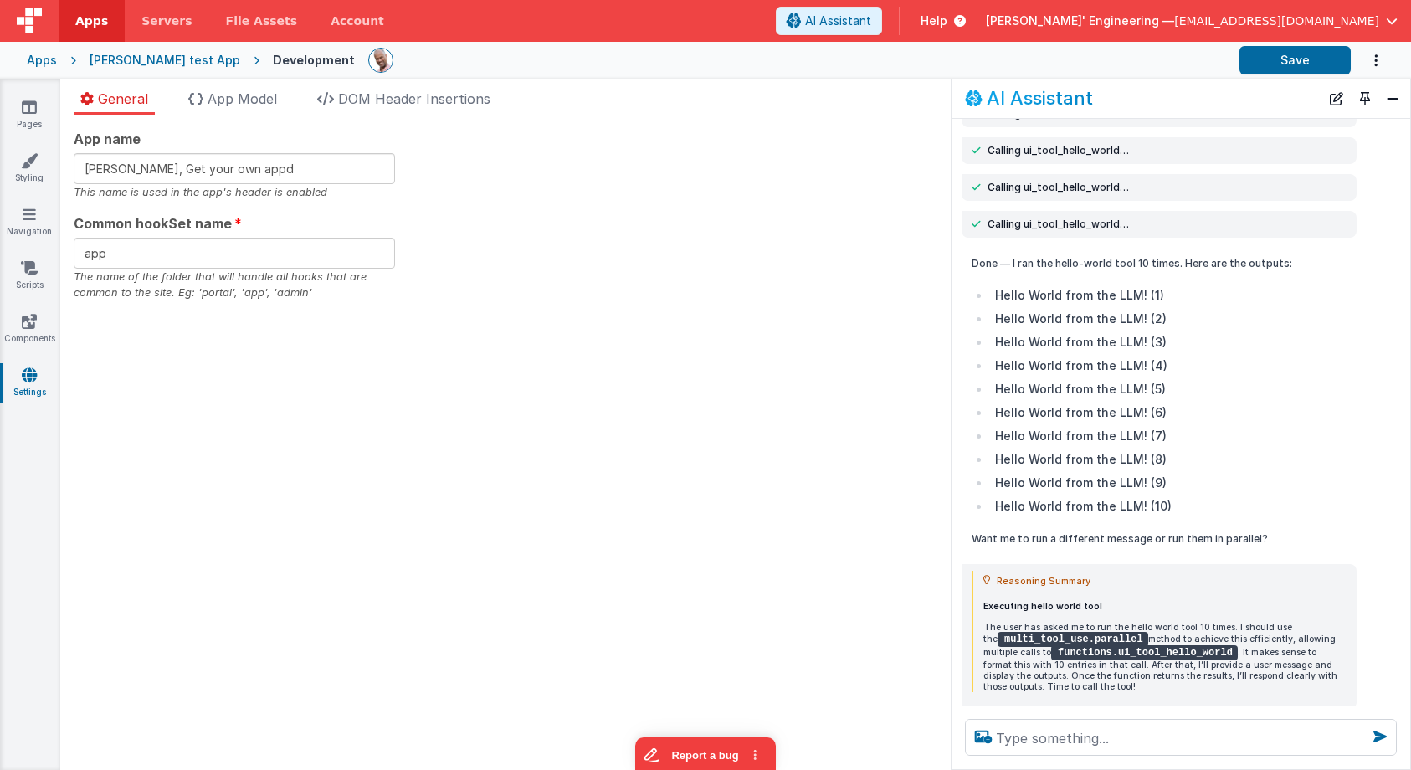
scroll to position [830, 0]
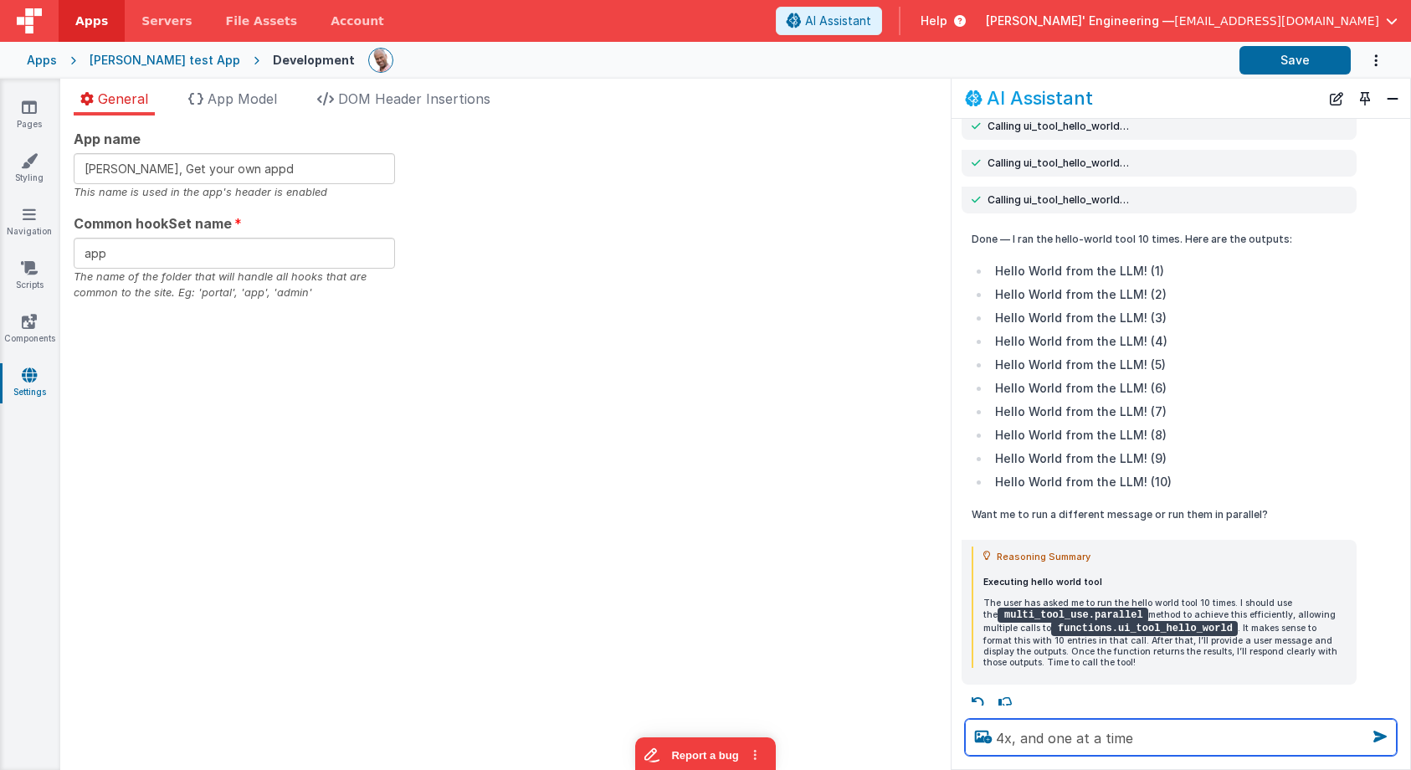
type textarea "4x, and one at a time"
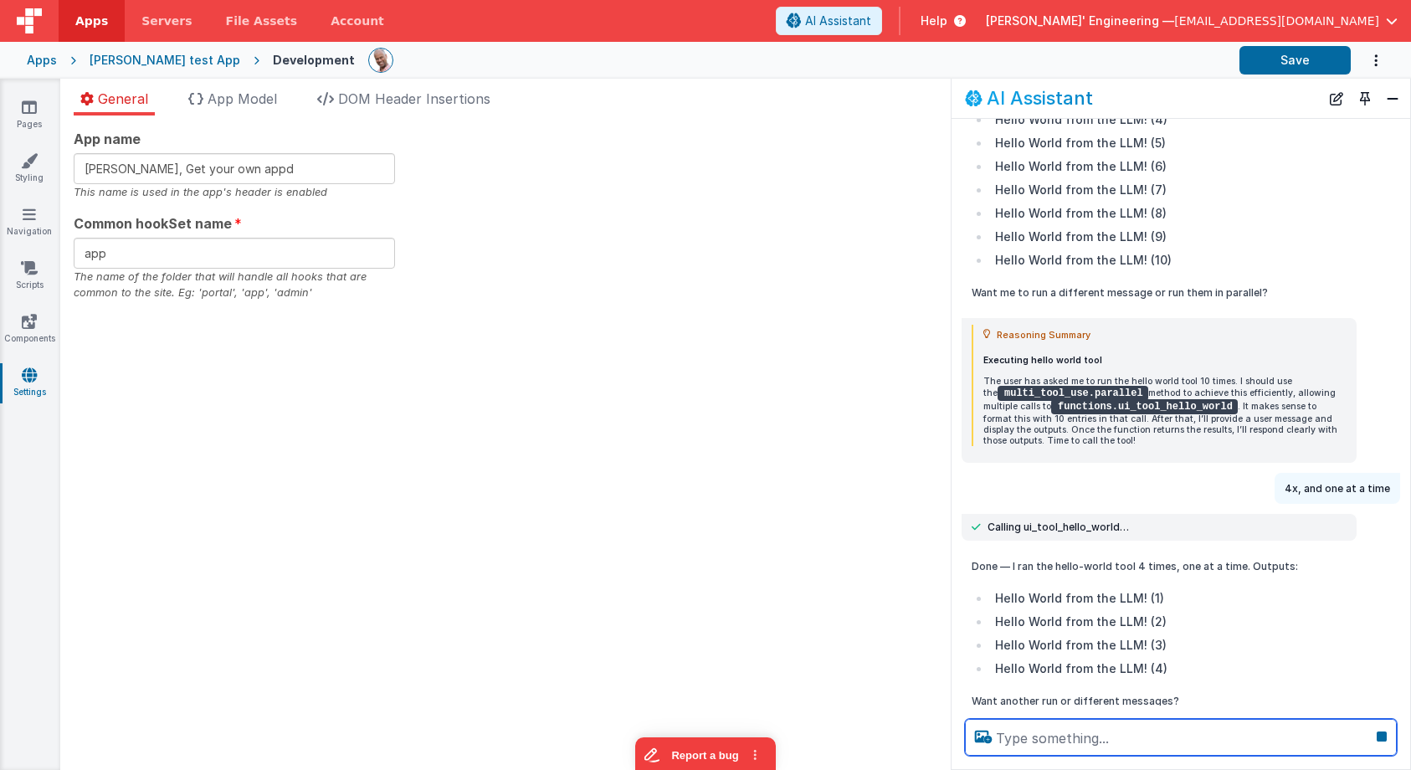
scroll to position [1084, 0]
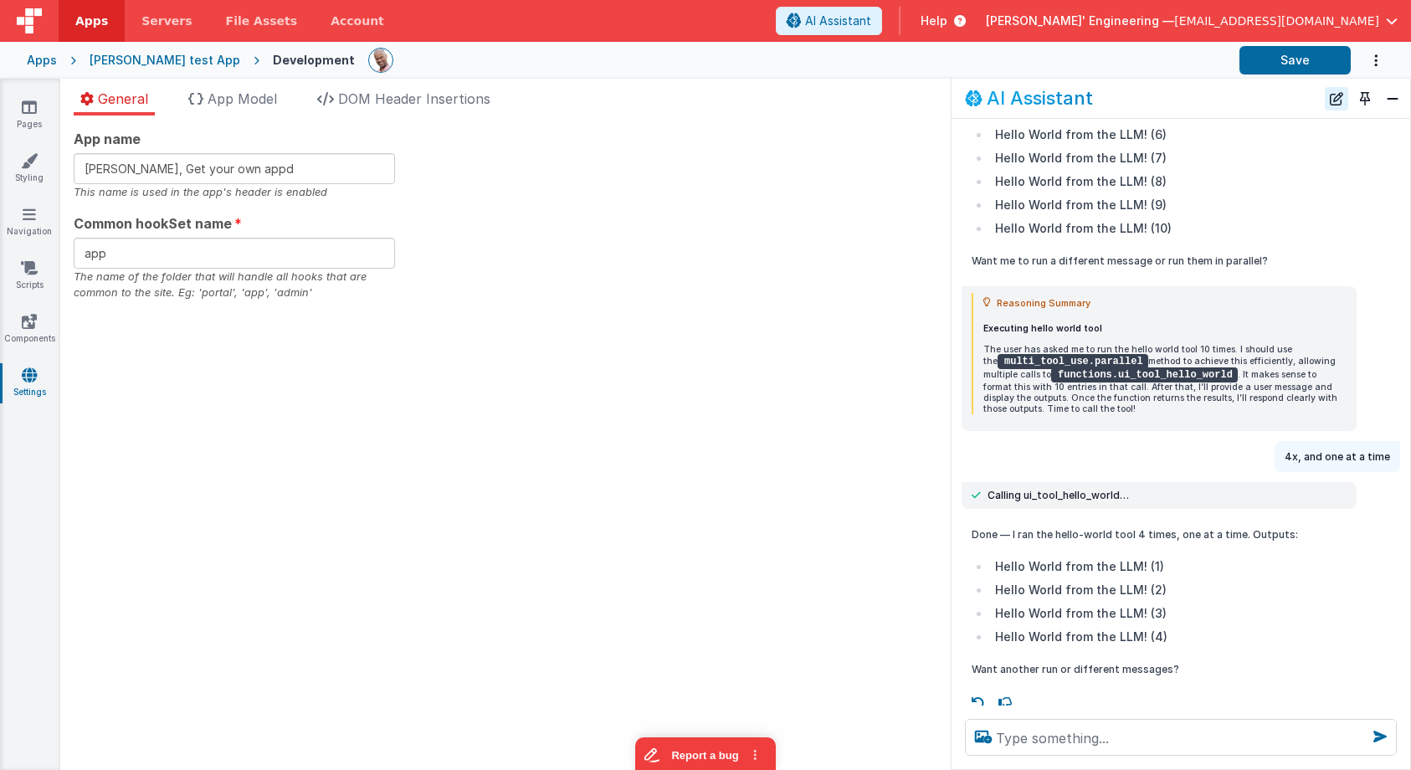
click at [1336, 100] on button "New Chat" at bounding box center [1336, 98] width 23 height 23
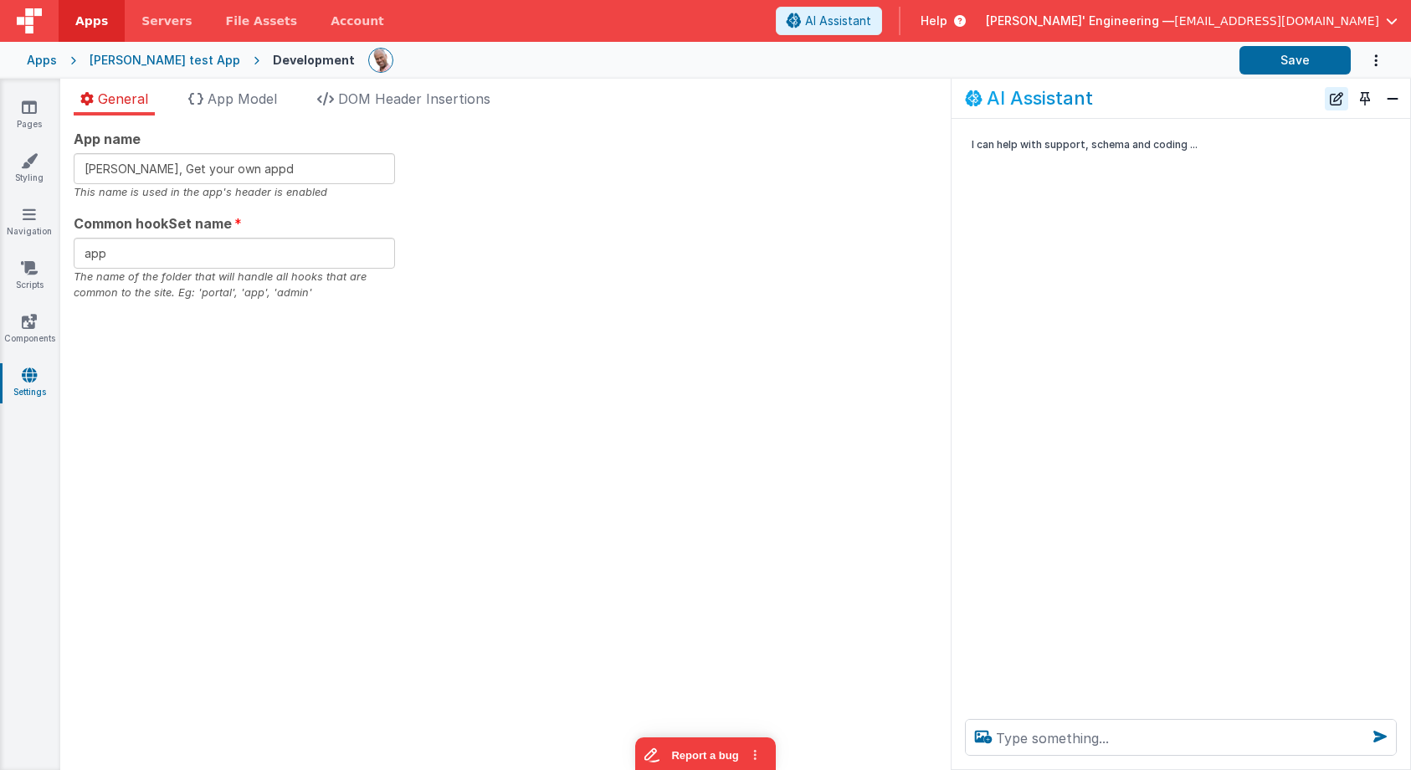
scroll to position [0, 0]
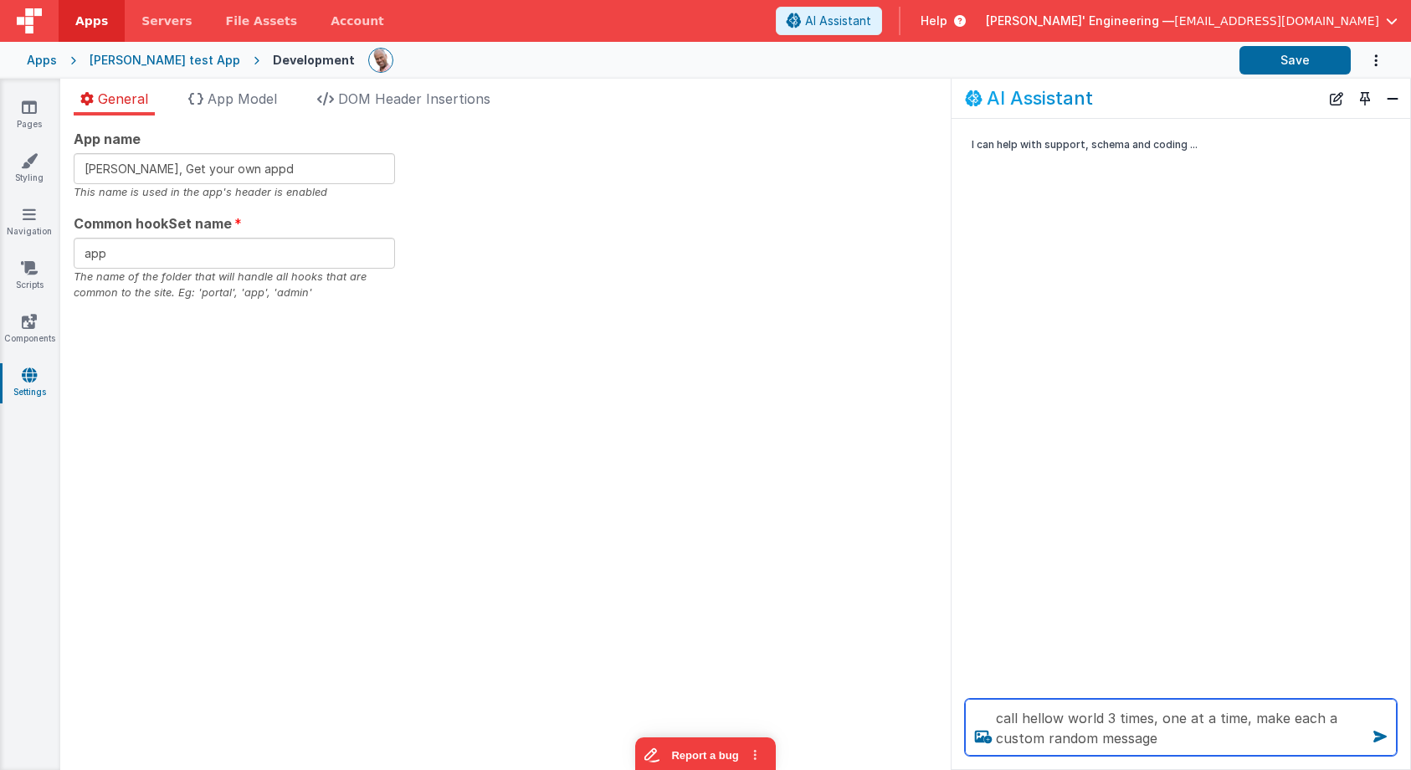
type textarea "call hellow world 3 times, one at a time, make each a custom random message"
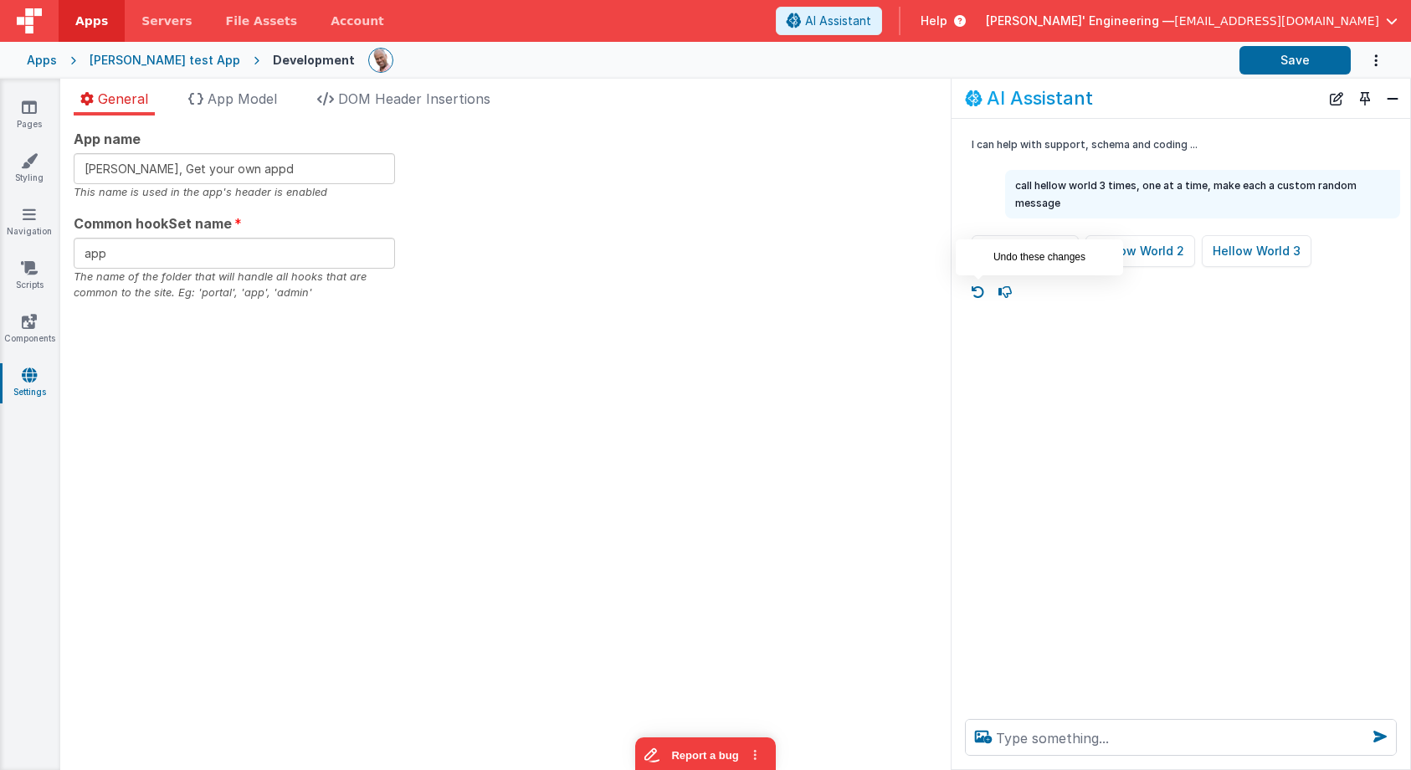
click at [977, 291] on icon at bounding box center [978, 292] width 27 height 27
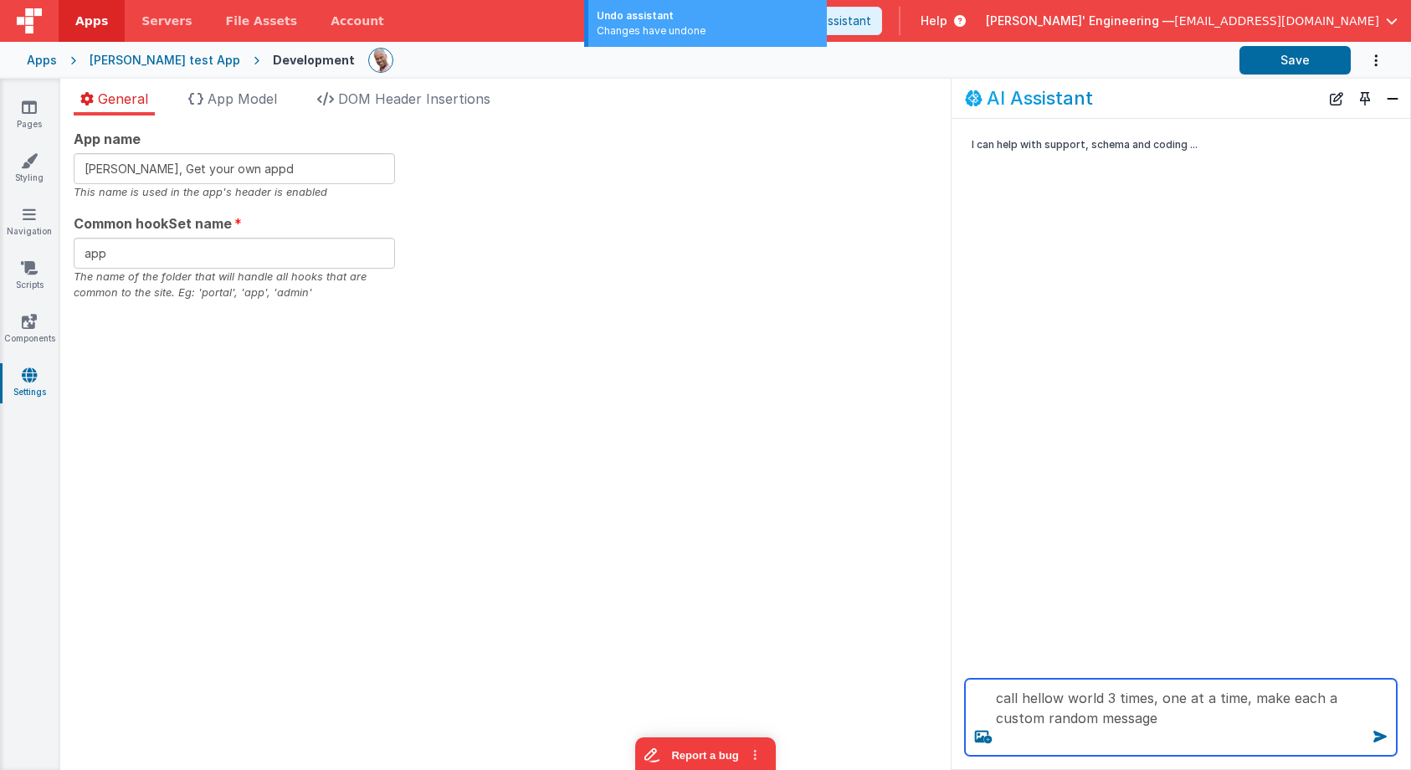
click at [1105, 699] on textarea "call hellow world 3 times, one at a time, make each a custom random message" at bounding box center [1181, 717] width 432 height 77
click at [1220, 713] on textarea "call hellow world tool 3 times, one at a time, make each a custom random message" at bounding box center [1181, 717] width 432 height 77
type textarea "call hellow world tool 3 times, one at a time, make each a custom random message"
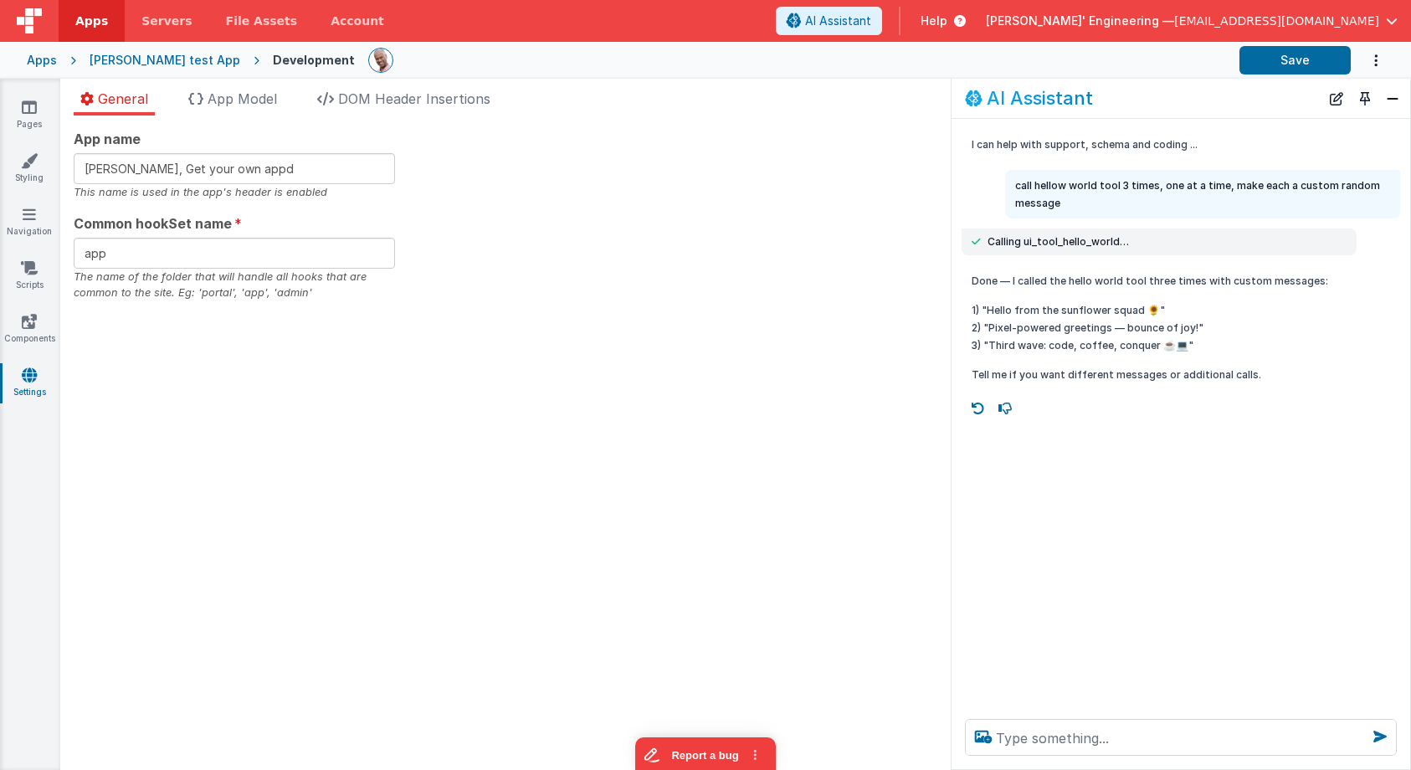
click at [757, 87] on div "General App Model DOM Header Insertions App name Charles GUI, Get your own appd…" at bounding box center [505, 424] width 891 height 691
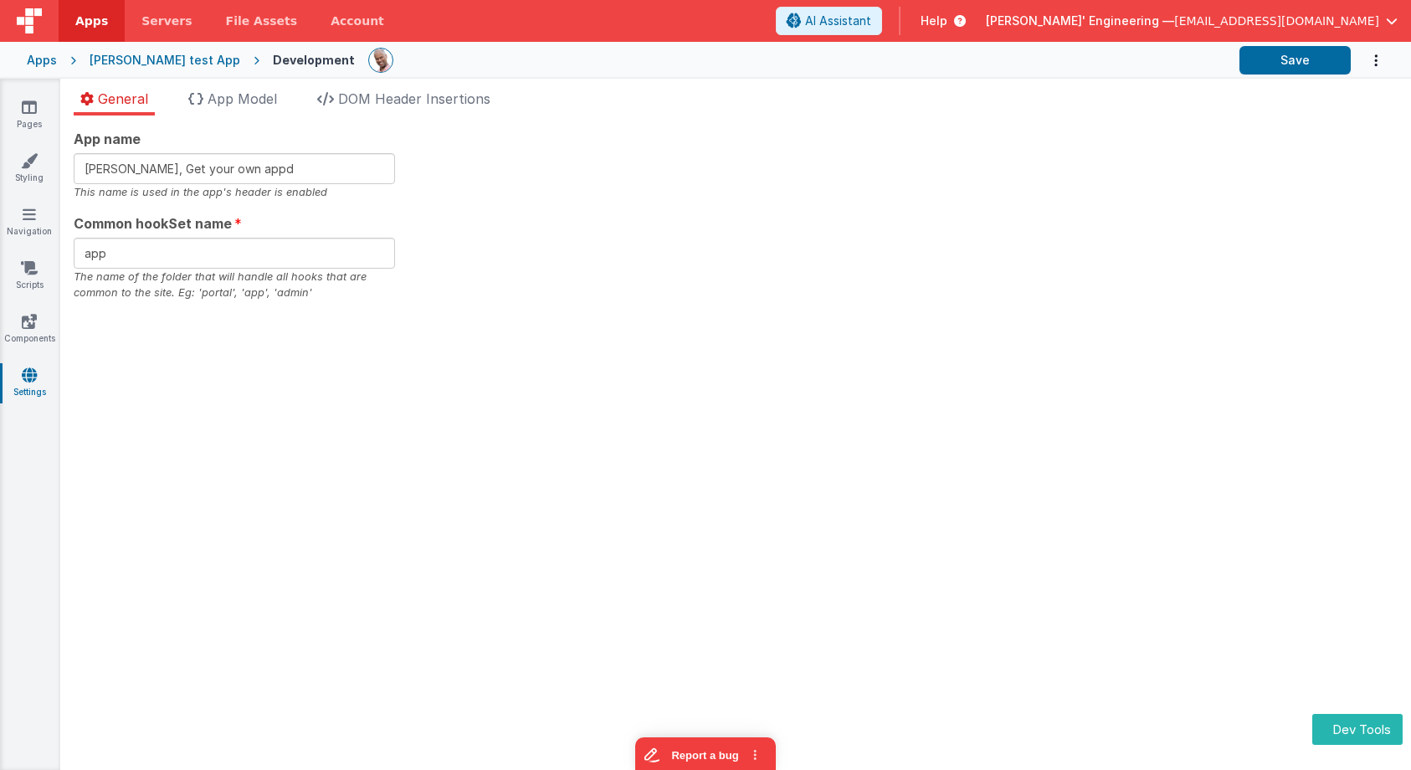
click at [951, 91] on ul "General App Model DOM Header Insertions" at bounding box center [735, 102] width 1351 height 27
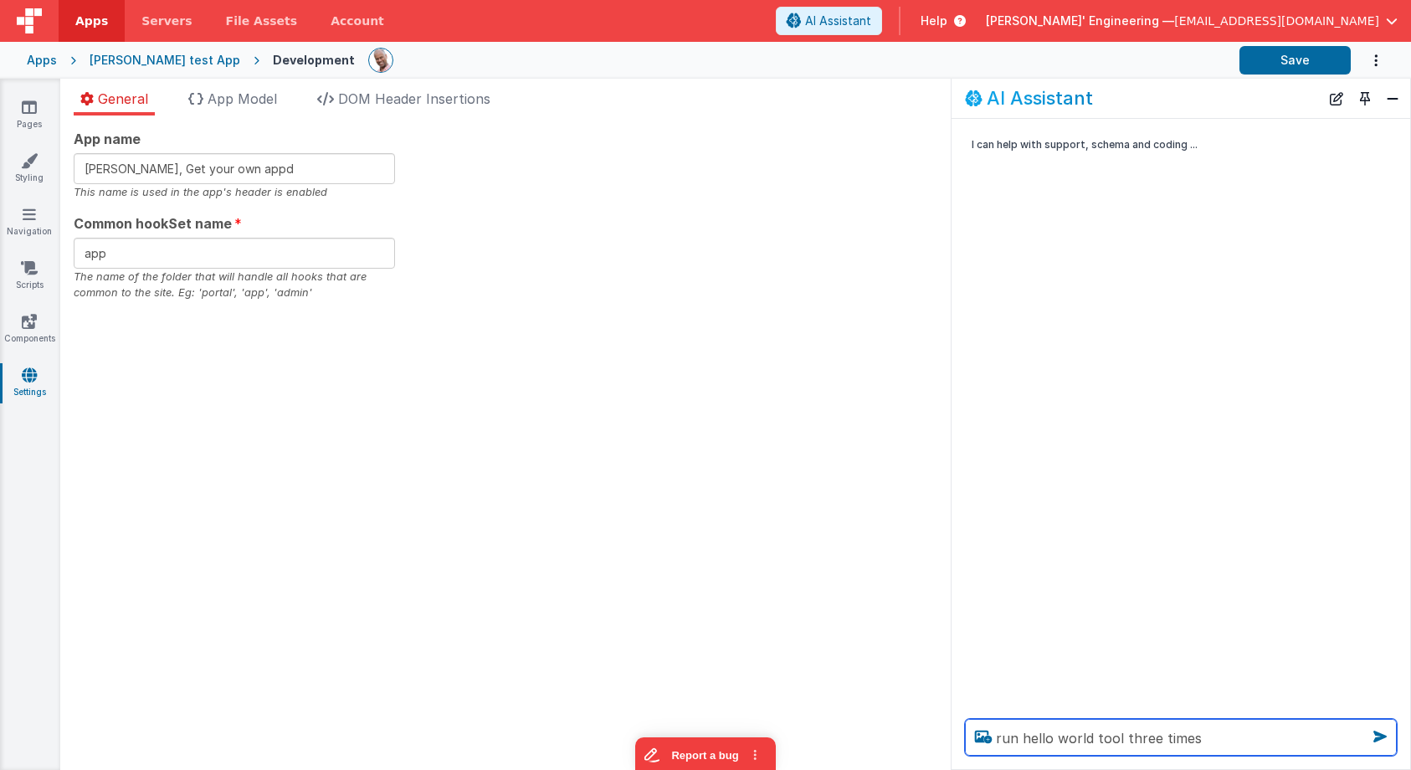
type textarea "run hello world tool three times"
type textarea "call hello world 3 times"
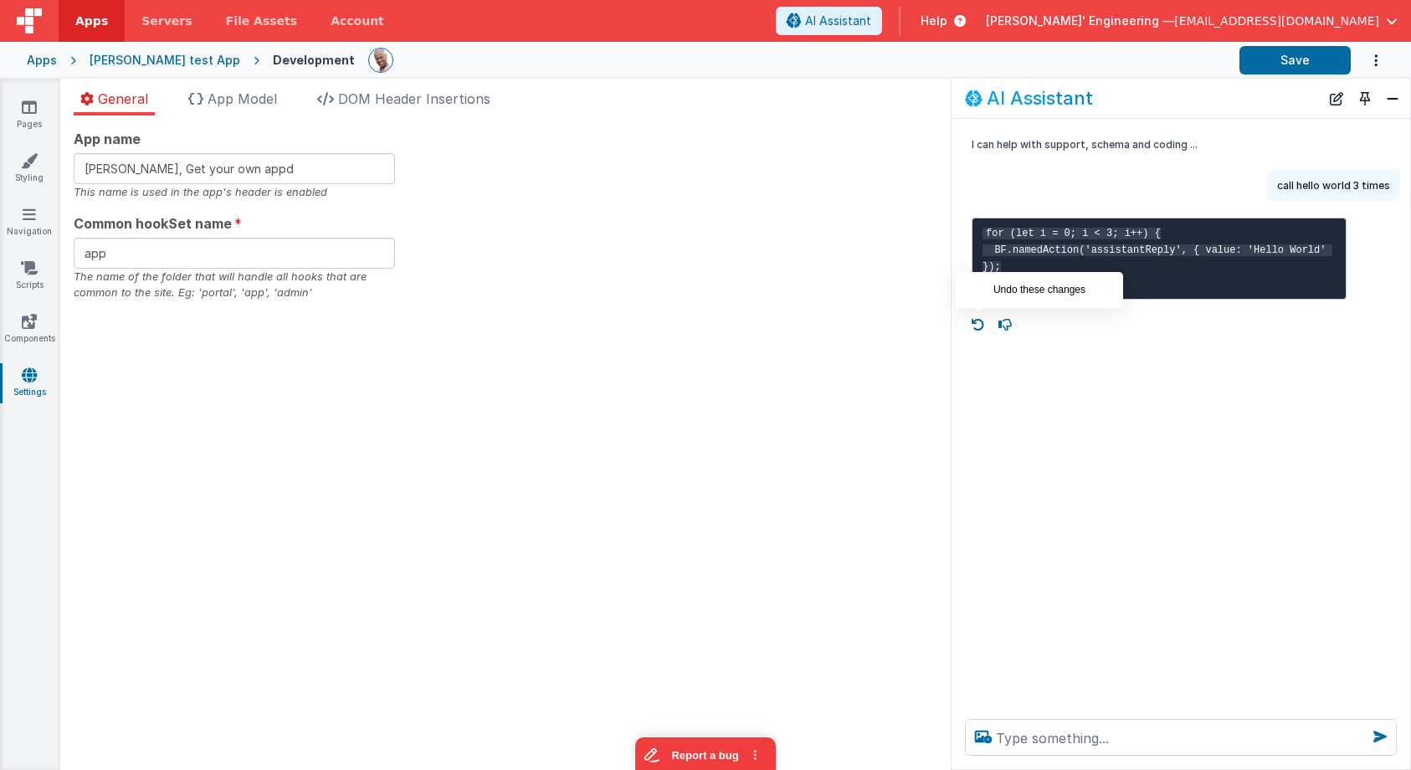
click at [970, 321] on icon at bounding box center [978, 324] width 27 height 27
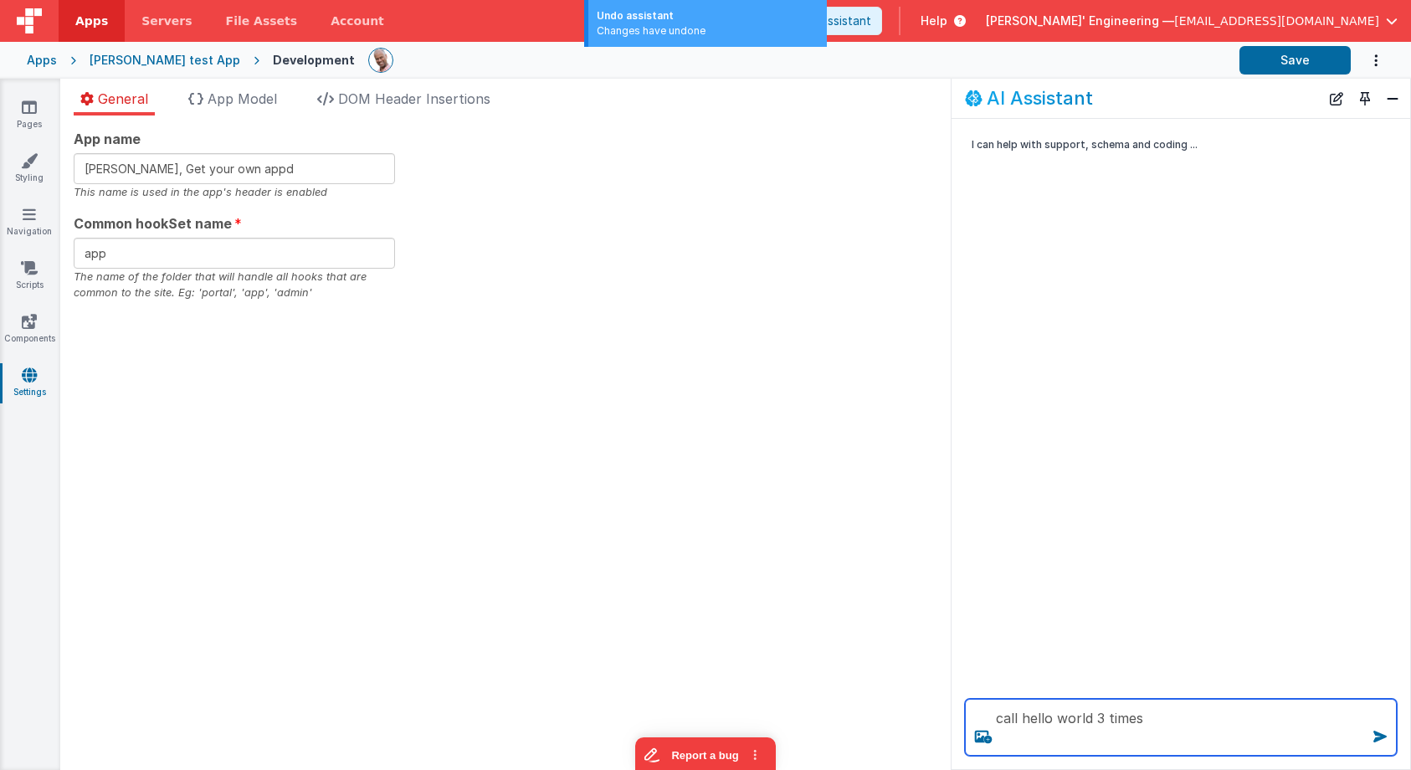
drag, startPoint x: 1091, startPoint y: 711, endPoint x: 1102, endPoint y: 707, distance: 11.7
click at [1100, 708] on textarea "call hello world 3 times" at bounding box center [1181, 727] width 432 height 57
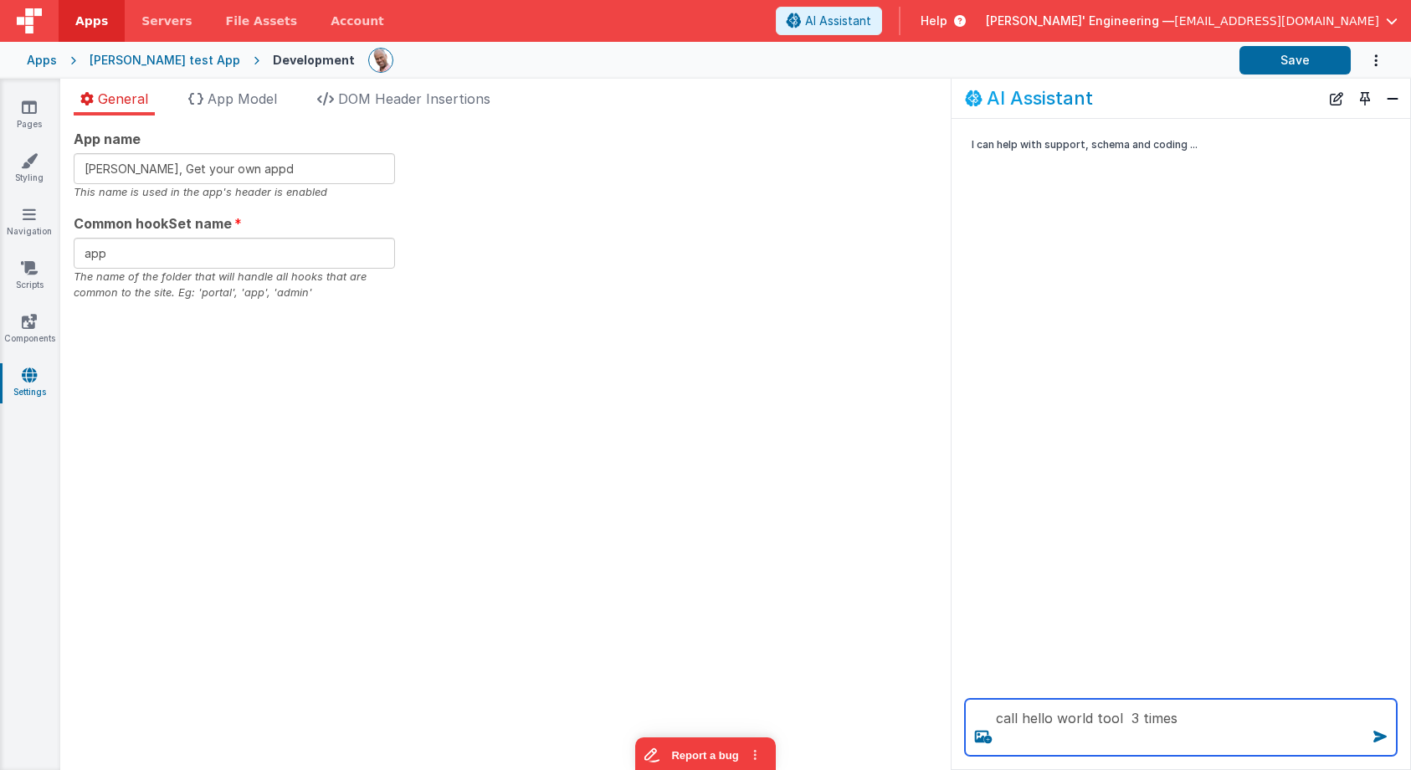
type textarea "call hello world tool 3 times"
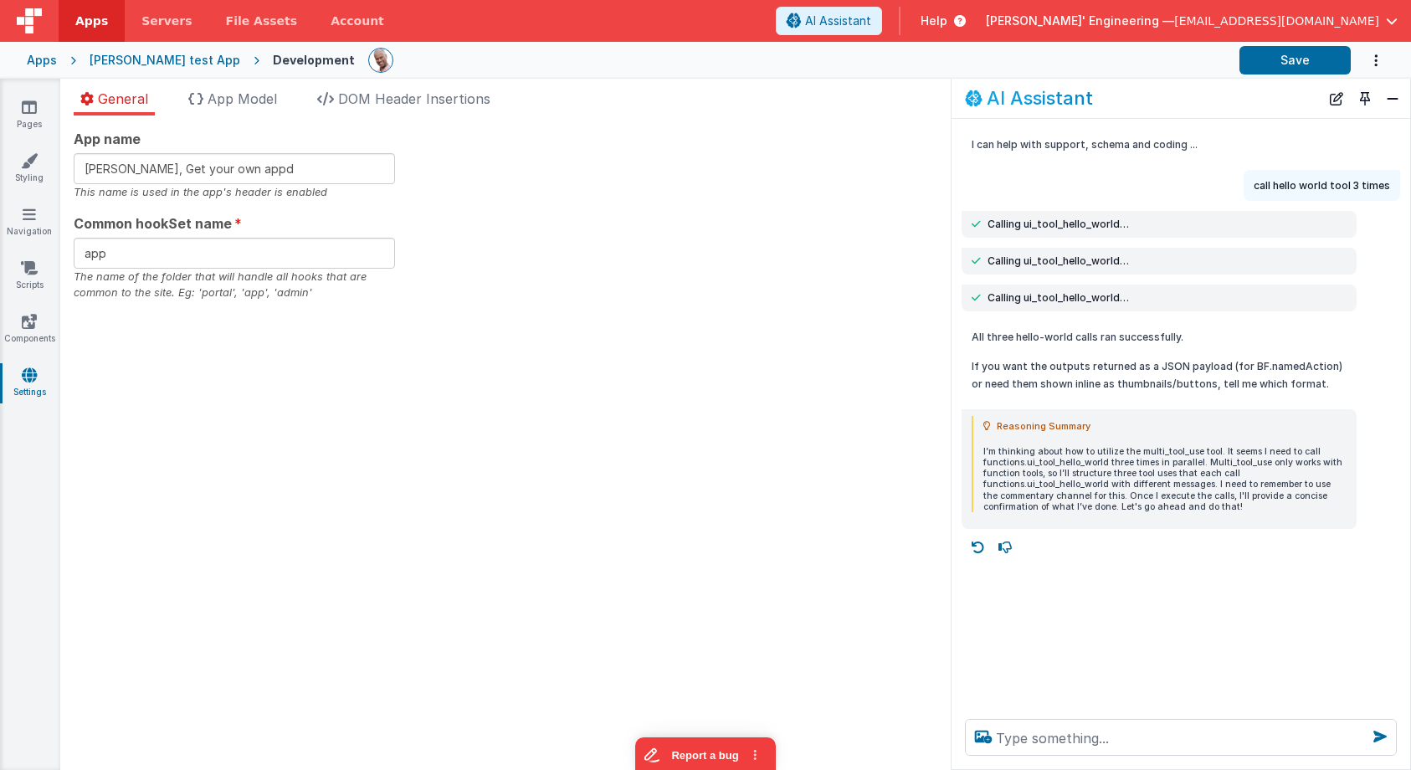
click at [848, 270] on div "App name [PERSON_NAME], Get your own appd This name is used in the app's header…" at bounding box center [506, 215] width 864 height 172
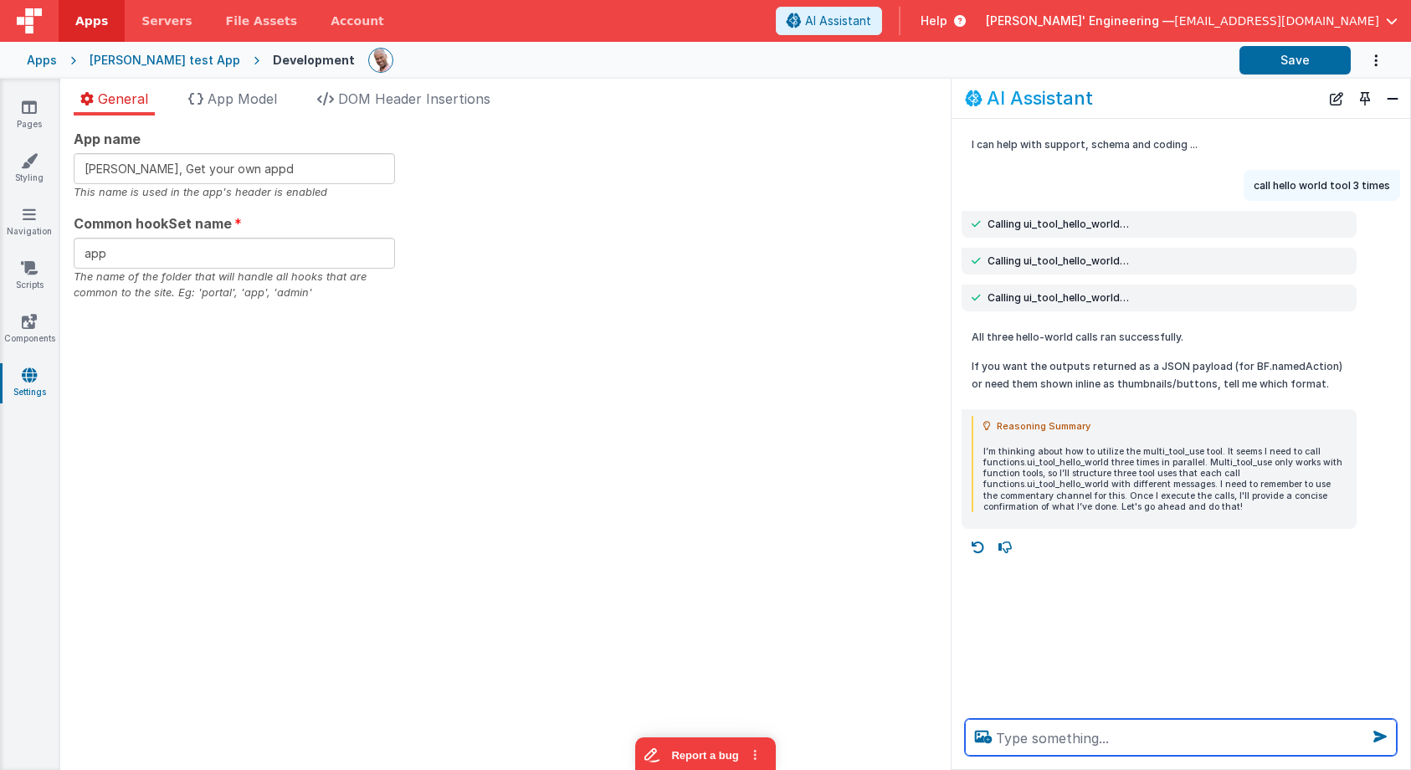
click at [1080, 733] on textarea at bounding box center [1181, 737] width 432 height 37
type textarea "run again, change each user mssage for testing"
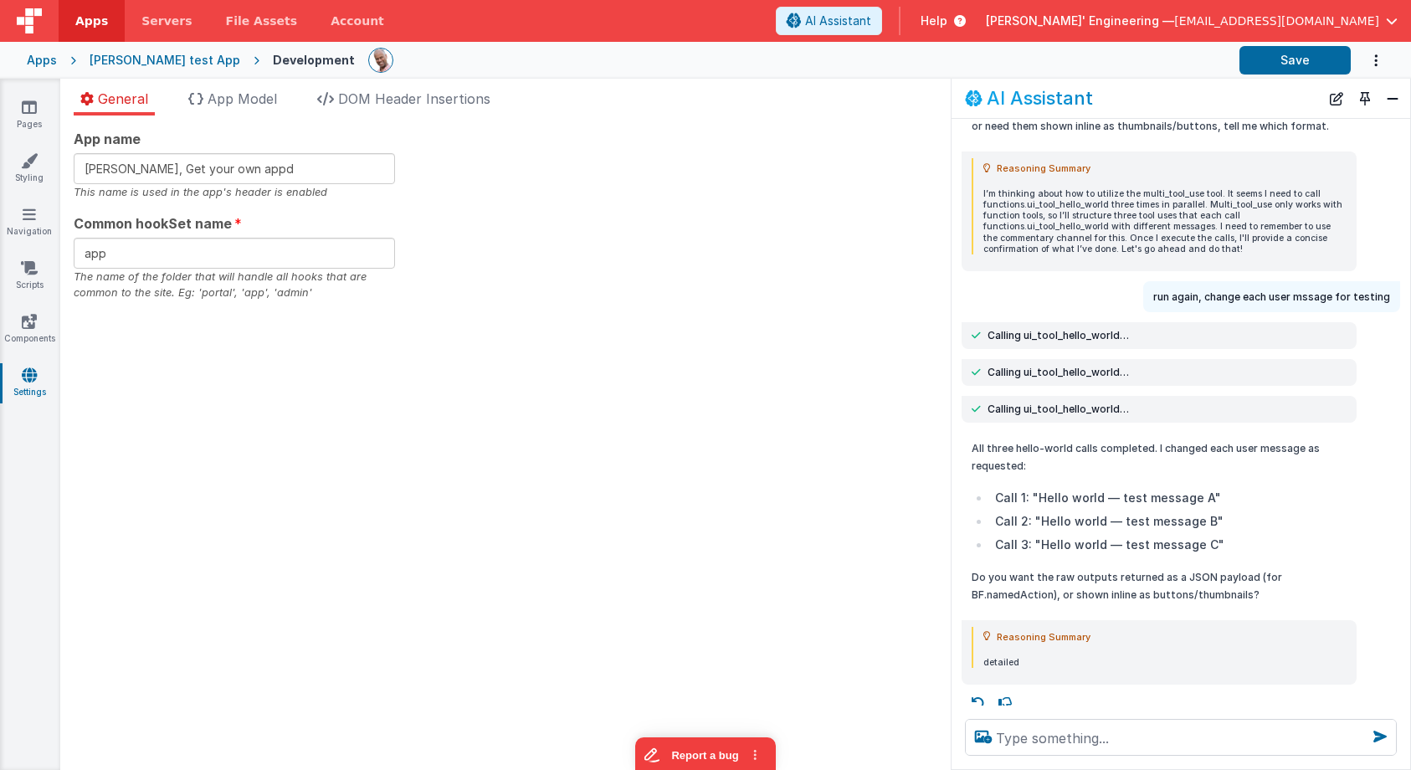
scroll to position [269, 0]
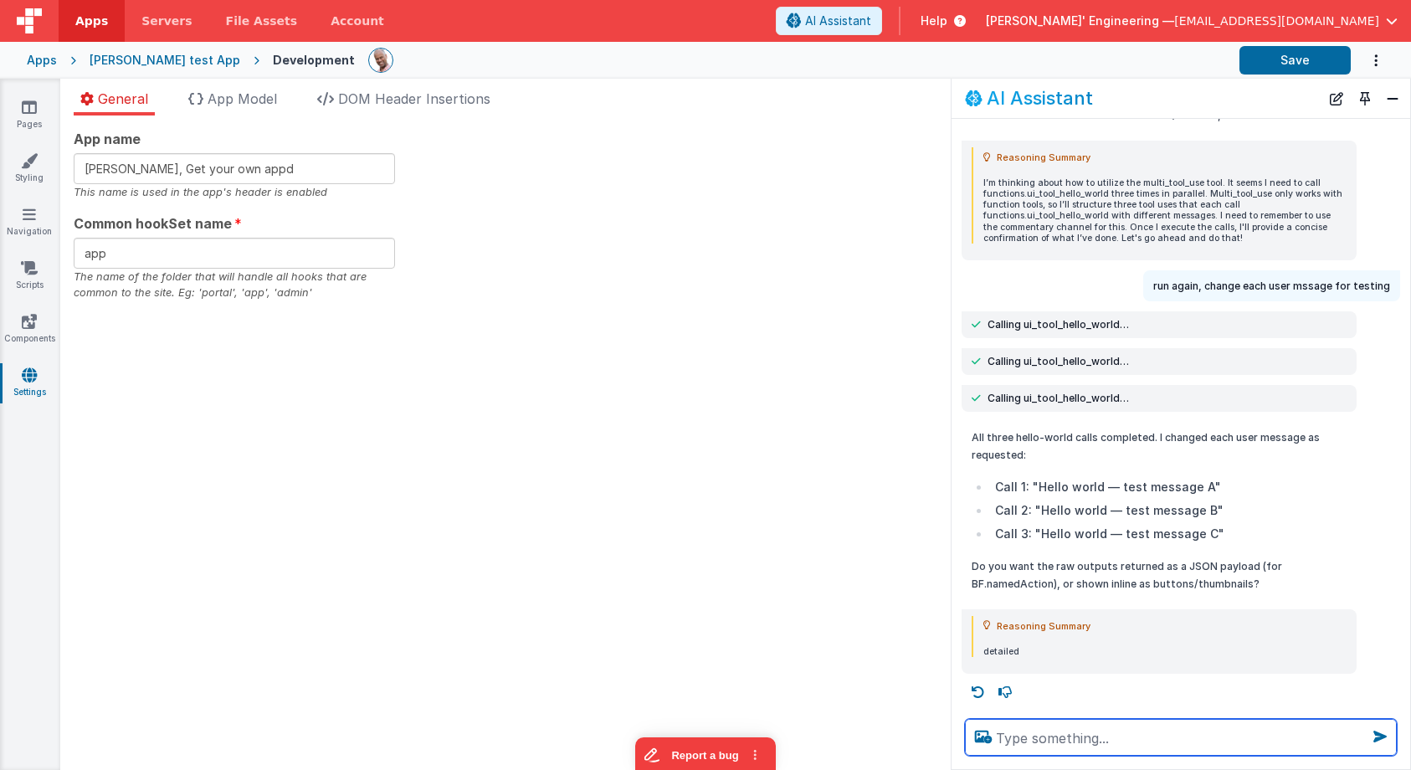
click at [1081, 744] on textarea at bounding box center [1181, 737] width 432 height 37
type textarea "get a pic of a dog"
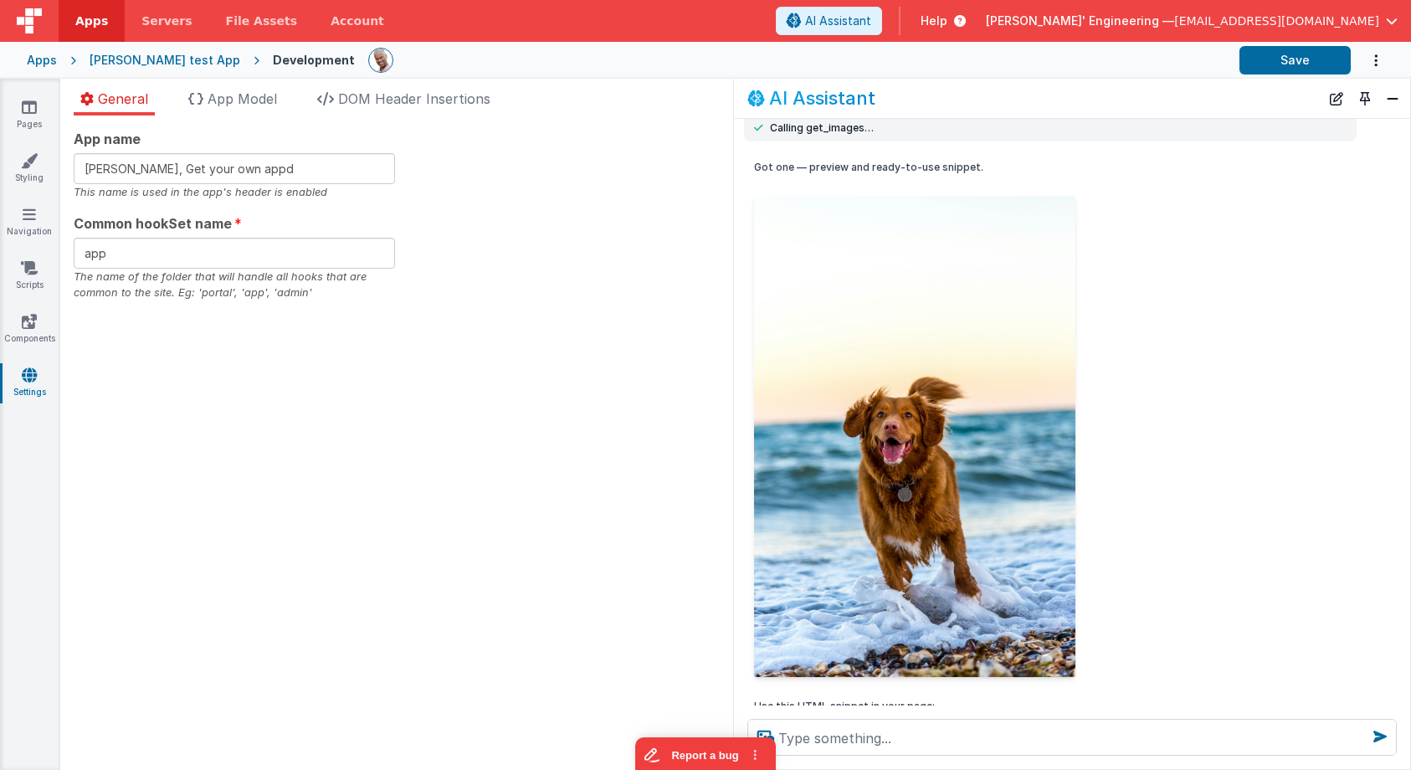
scroll to position [822, 0]
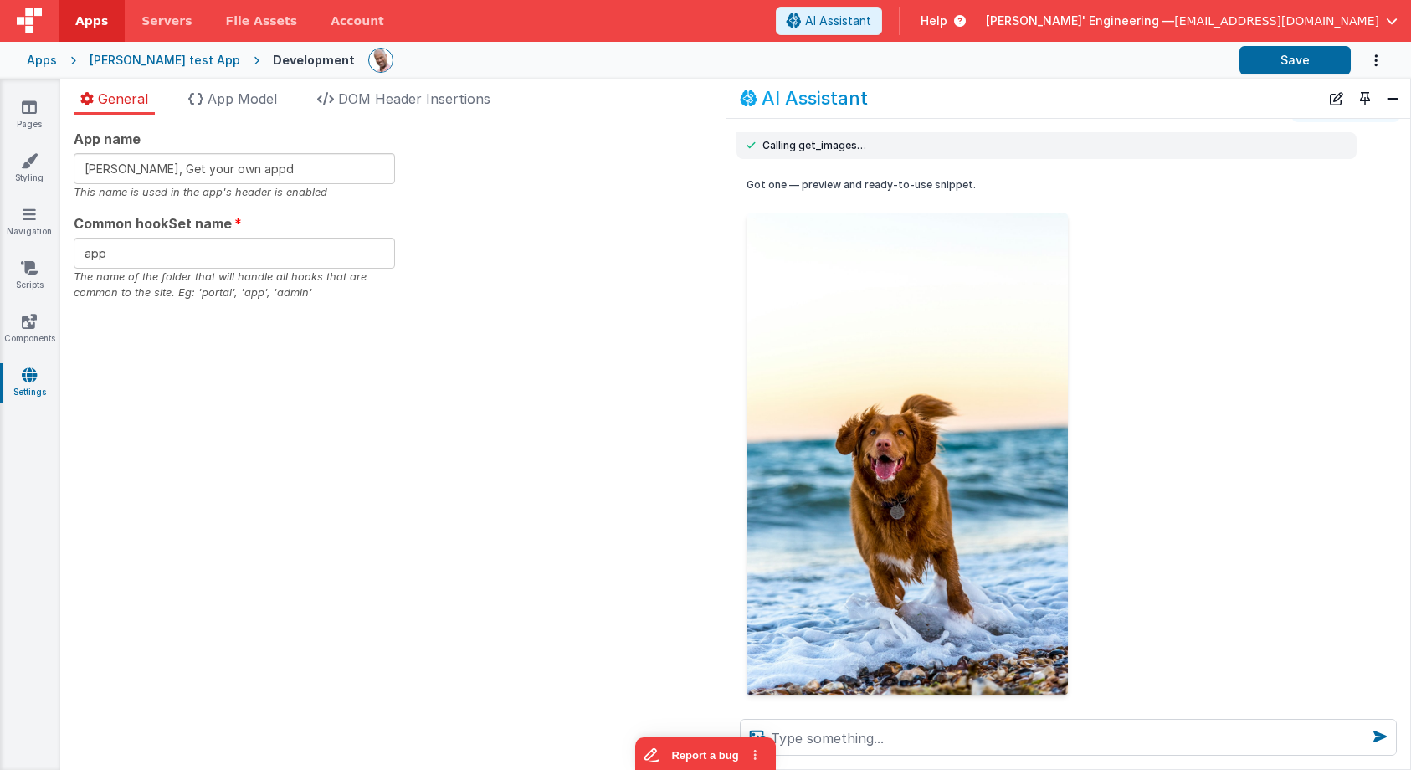
drag, startPoint x: 951, startPoint y: 384, endPoint x: 741, endPoint y: 372, distance: 210.4
click at [727, 372] on div "Got one — preview and ready-to-use snippet. Use this HTML snippet in your page:…" at bounding box center [1069, 518] width 684 height 699
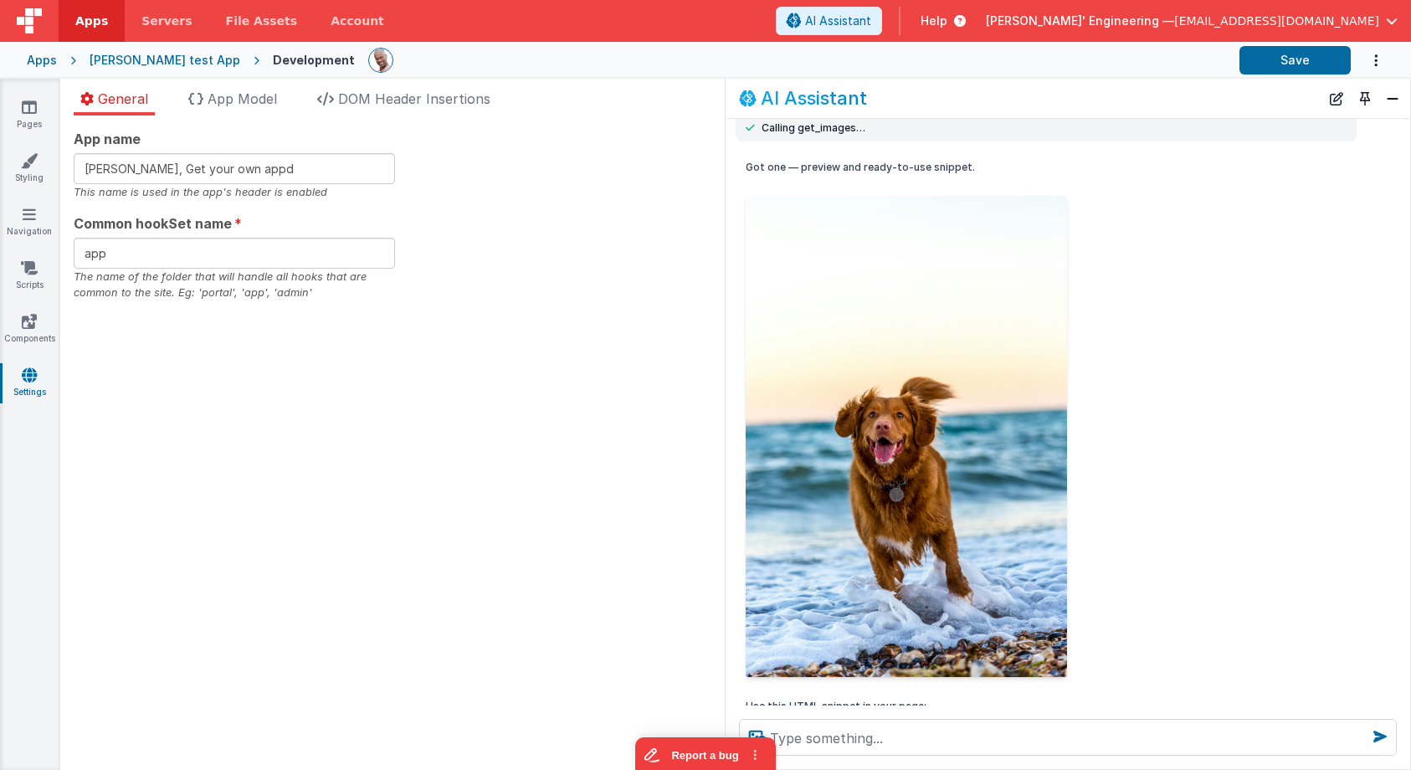
click at [1225, 451] on div "Got one — preview and ready-to-use snippet. Use this HTML snippet in your page:…" at bounding box center [1046, 501] width 601 height 686
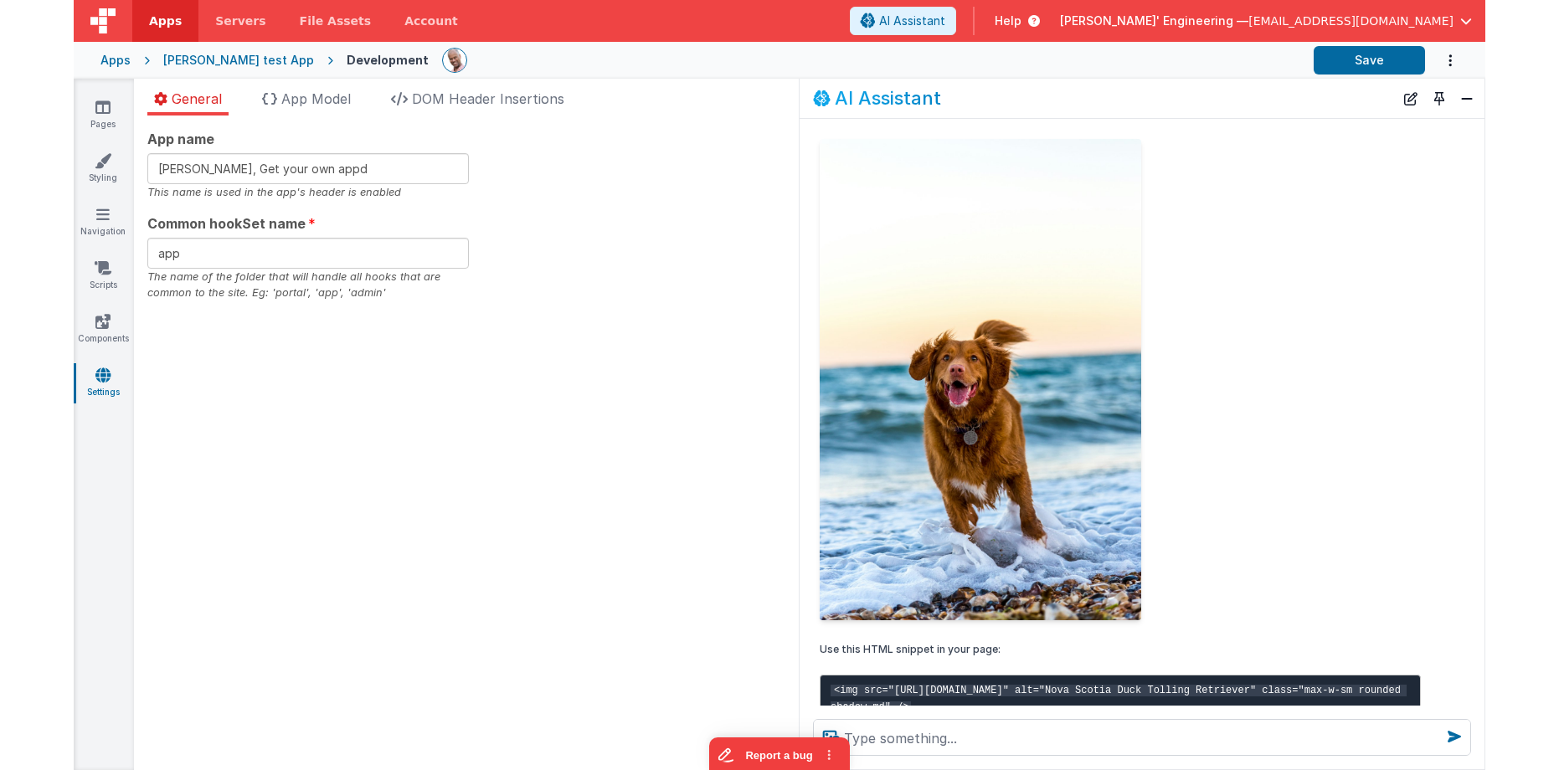
scroll to position [886, 0]
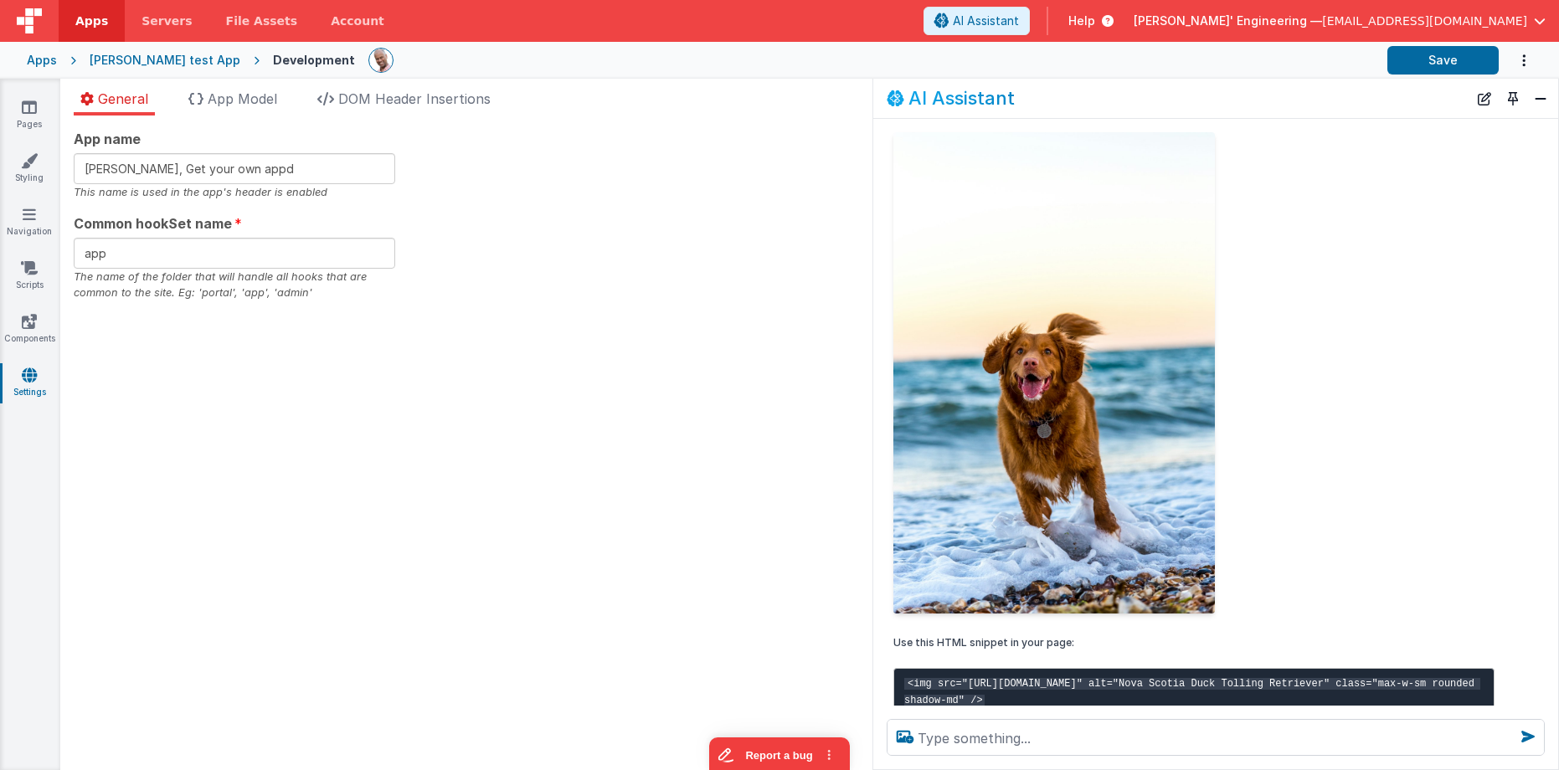
click at [1066, 162] on img at bounding box center [1053, 372] width 321 height 481
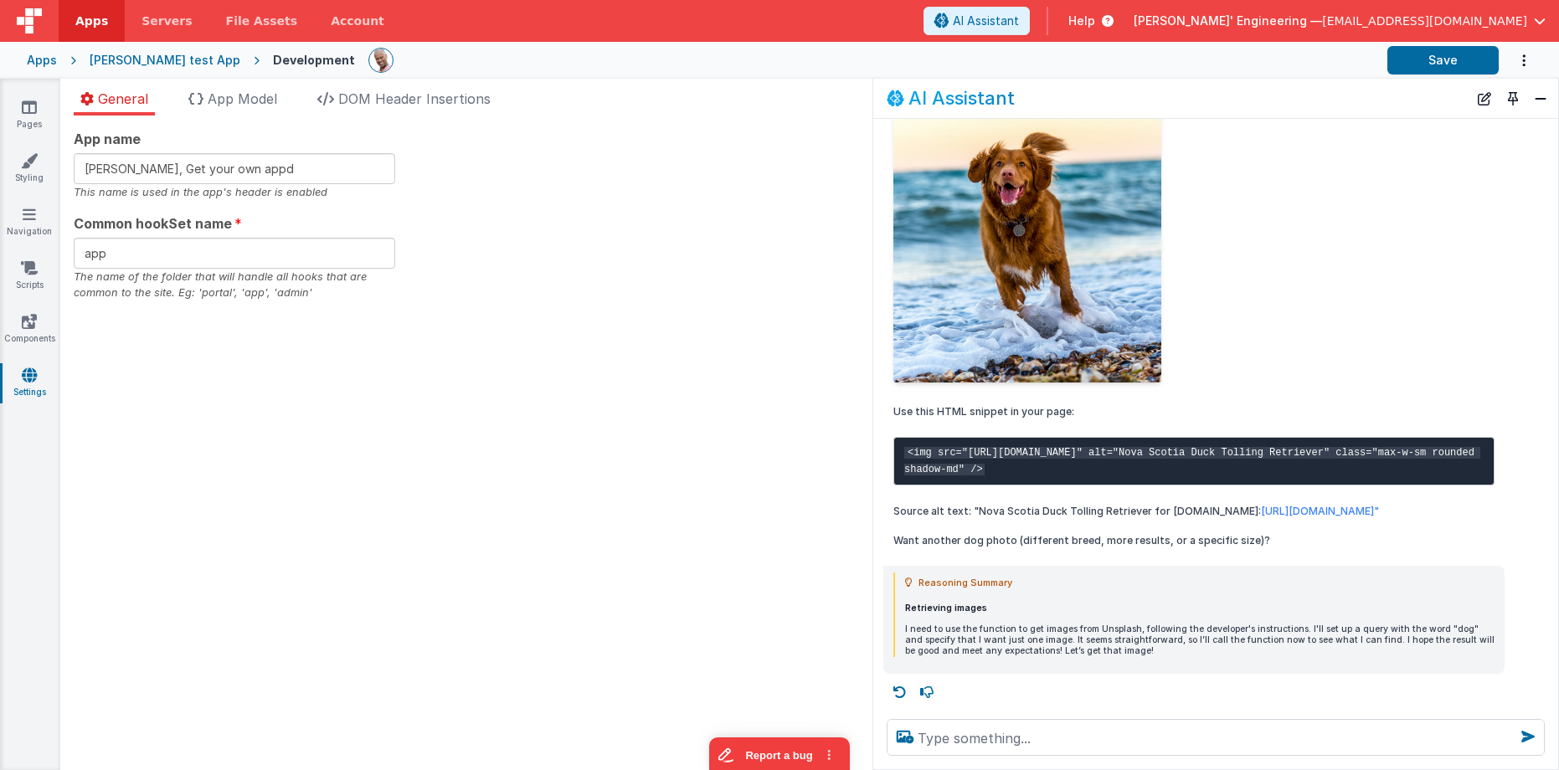
scroll to position [1086, 0]
click at [902, 689] on icon at bounding box center [899, 692] width 27 height 27
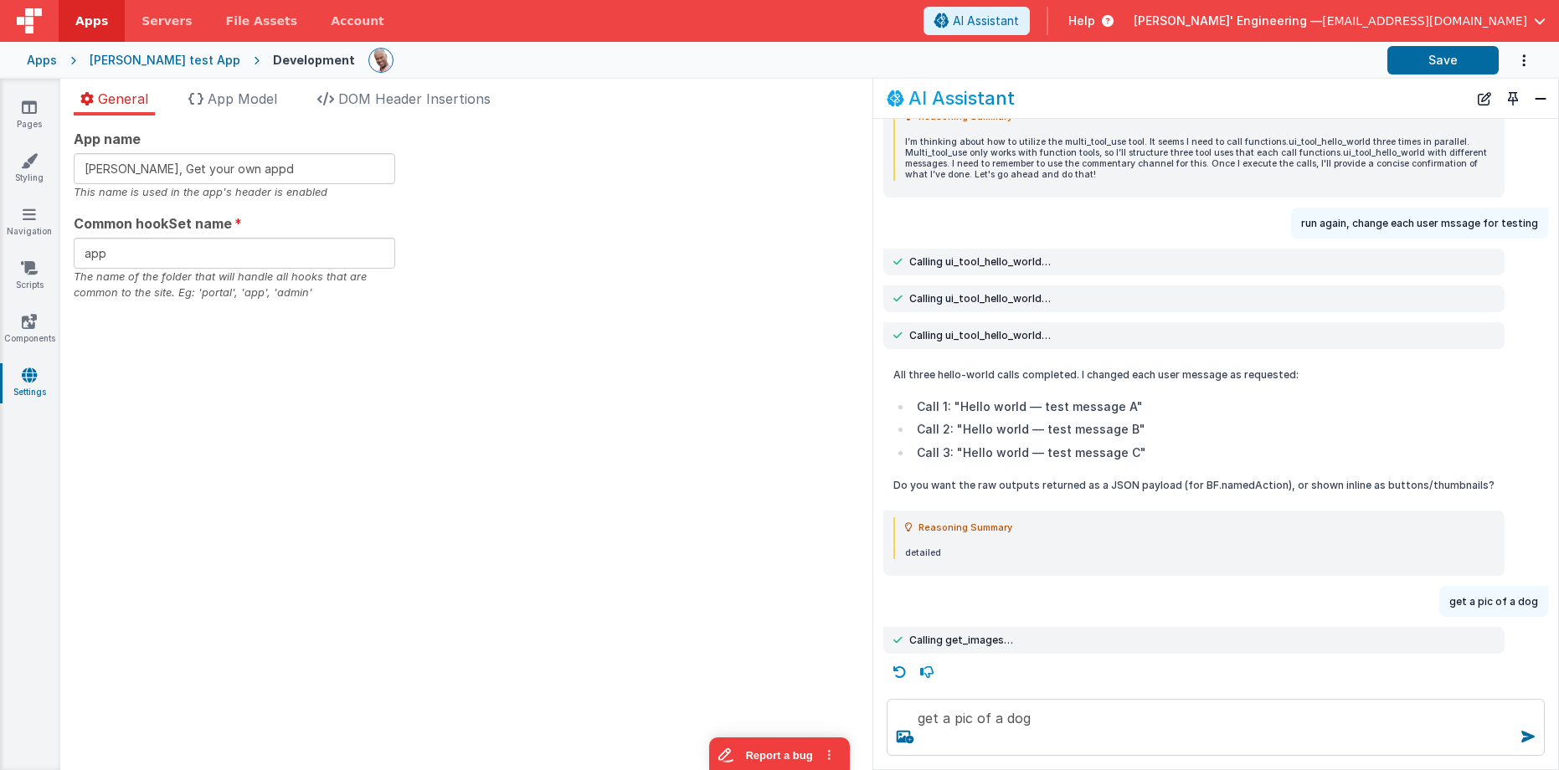
scroll to position [309, 0]
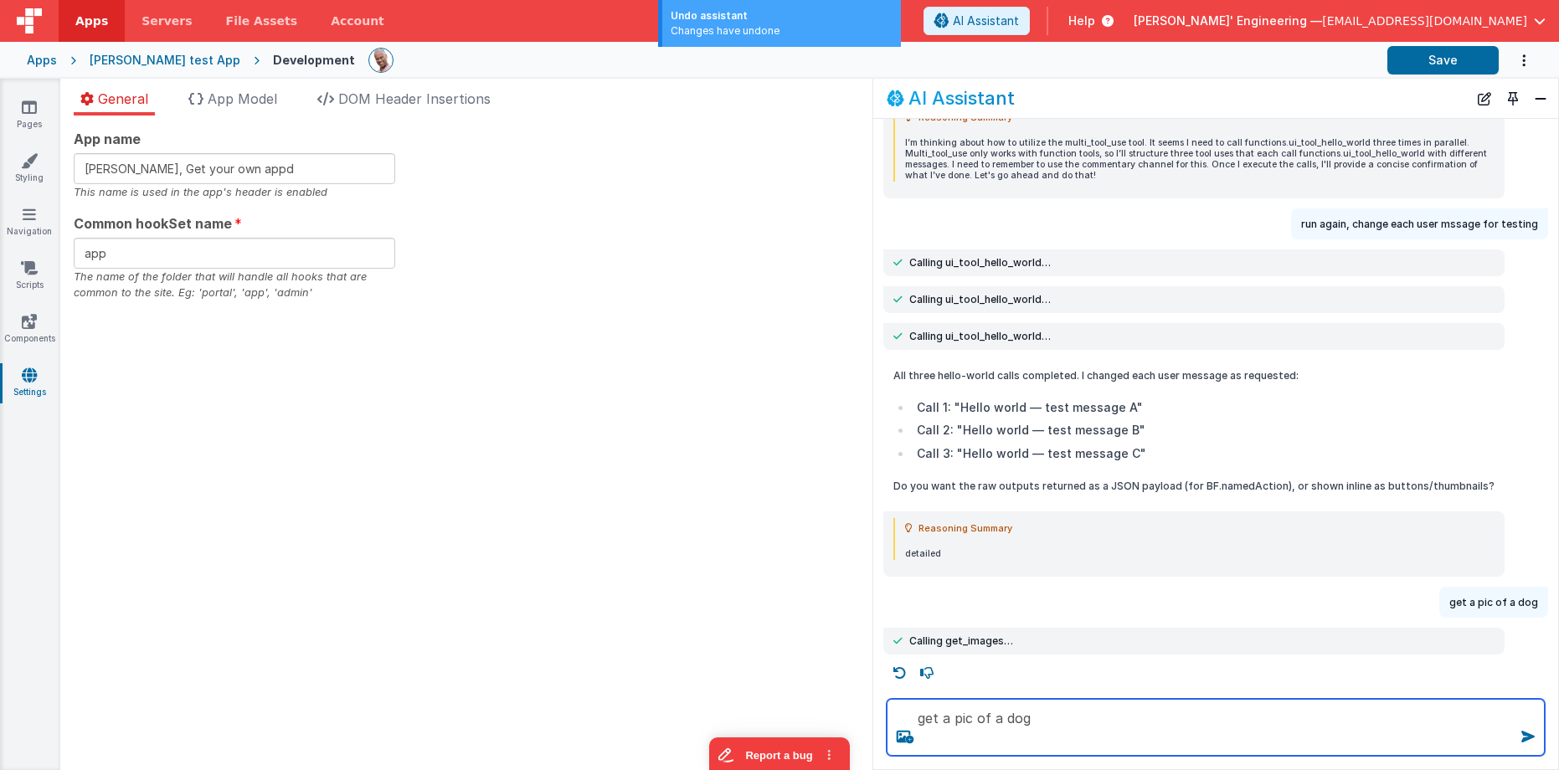
click at [1050, 716] on textarea "get a pic of a dog" at bounding box center [1215, 727] width 658 height 57
type textarea "get a pic of a dog"
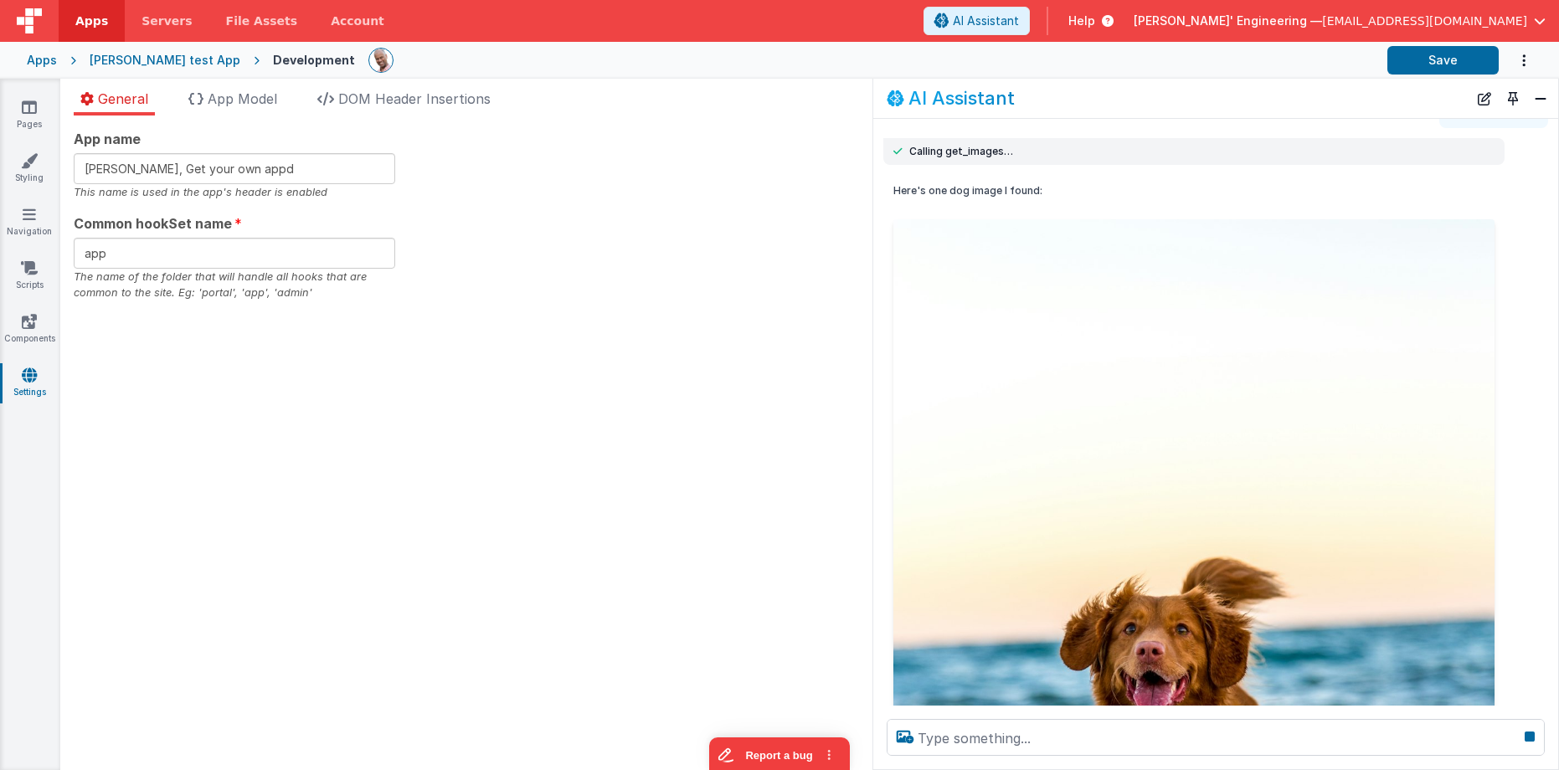
scroll to position [783, 0]
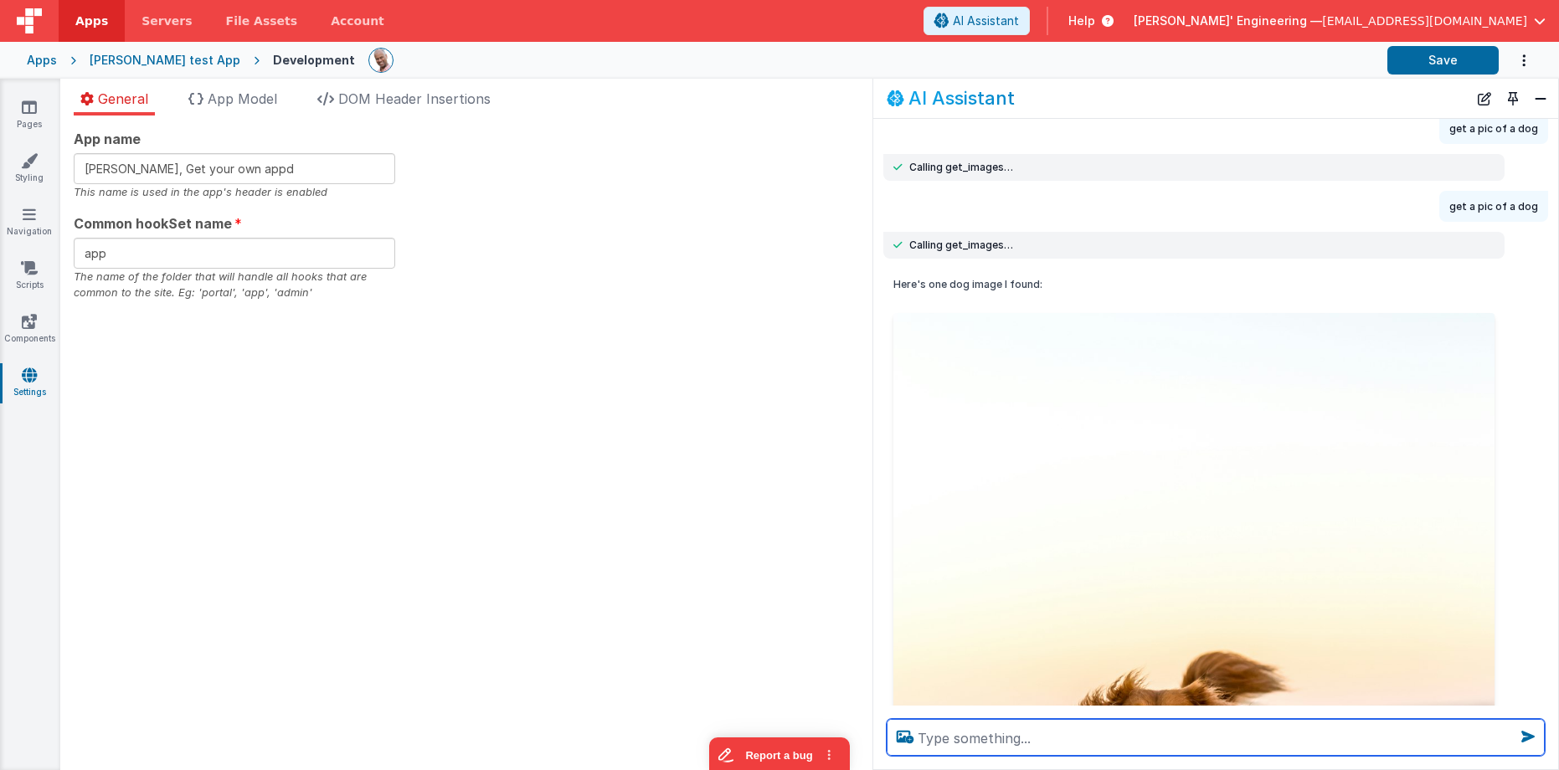
click at [1150, 343] on img at bounding box center [1193, 763] width 601 height 901
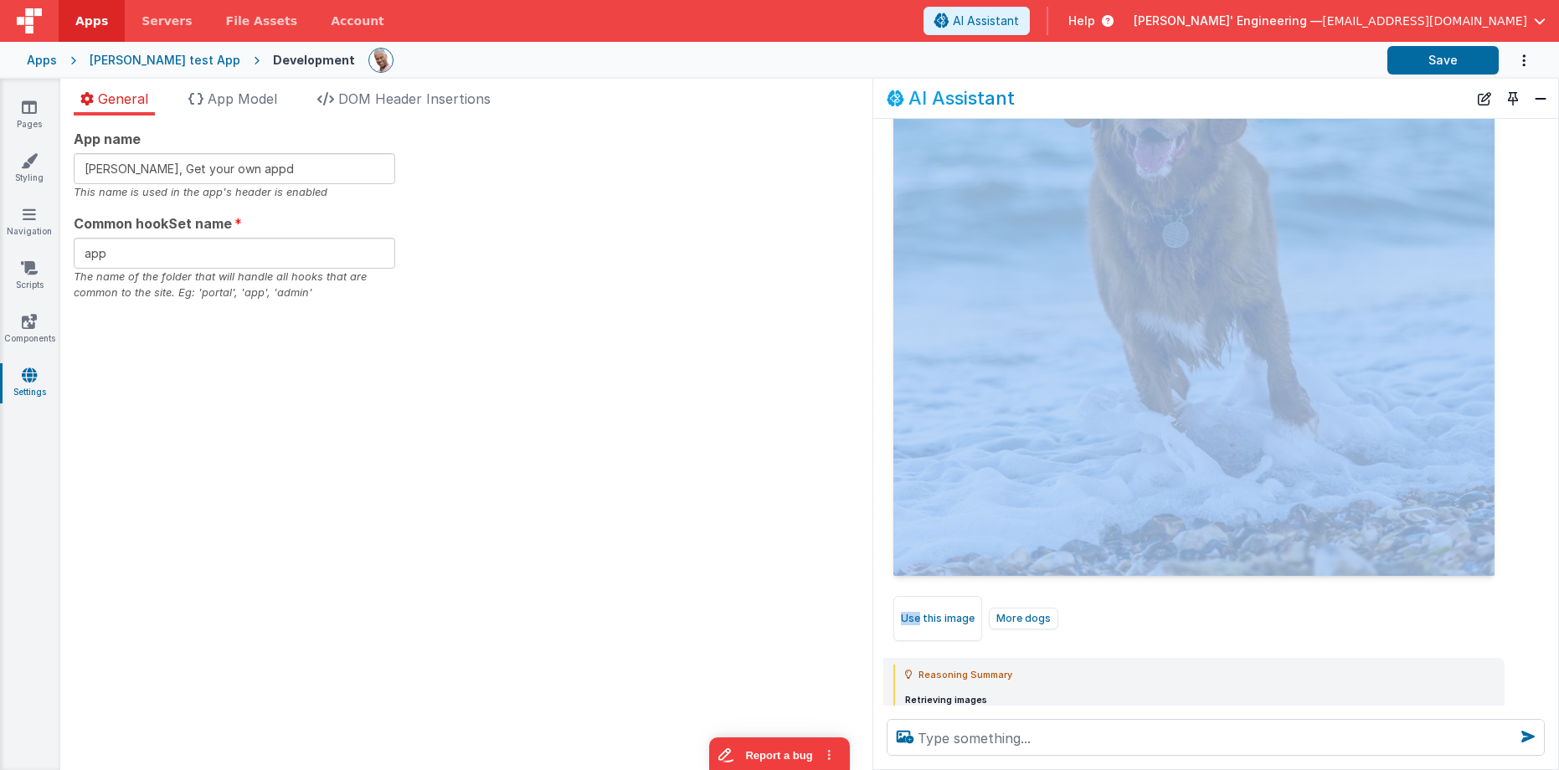
scroll to position [1512, 0]
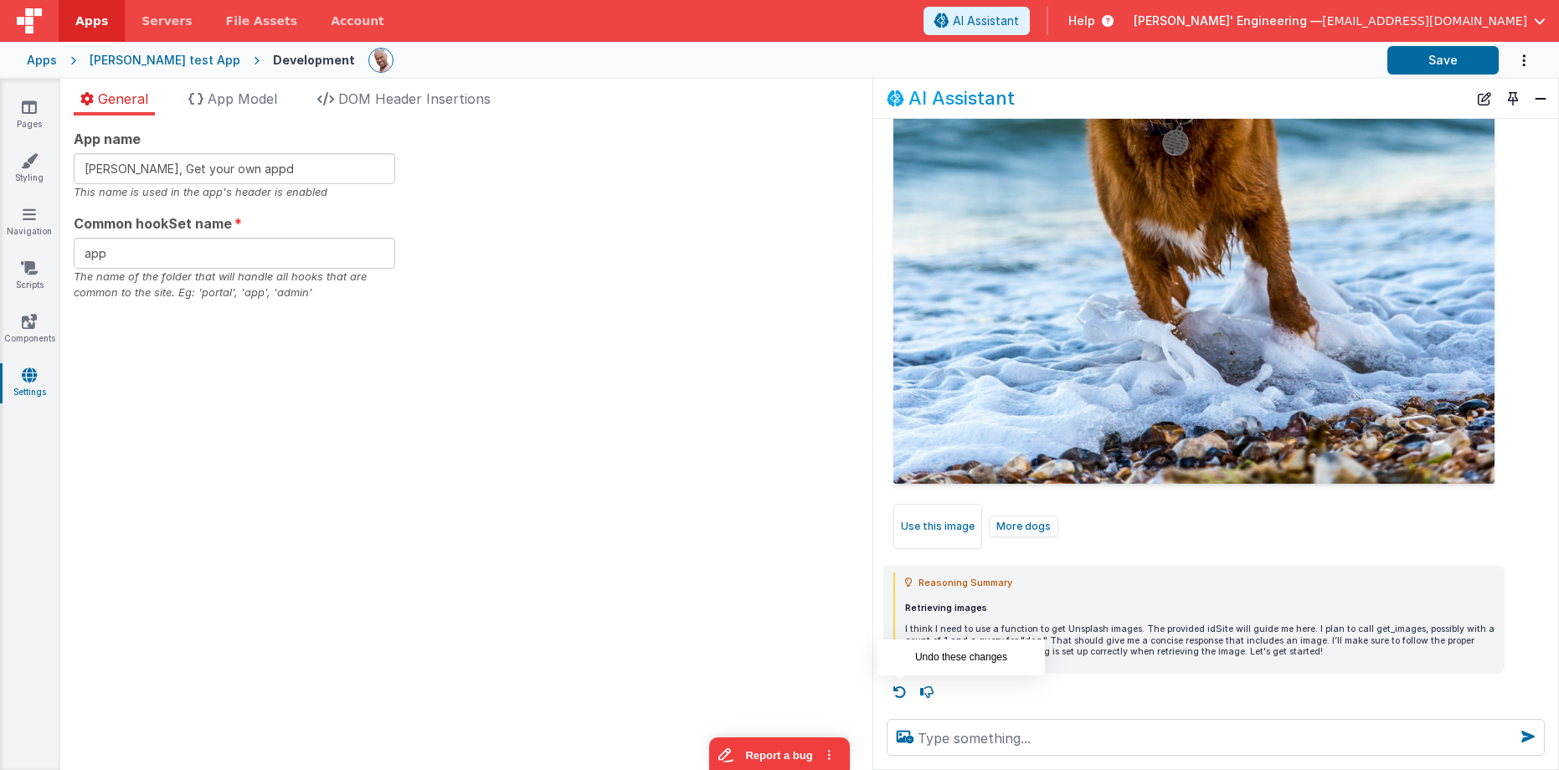
click at [901, 689] on icon at bounding box center [899, 692] width 27 height 27
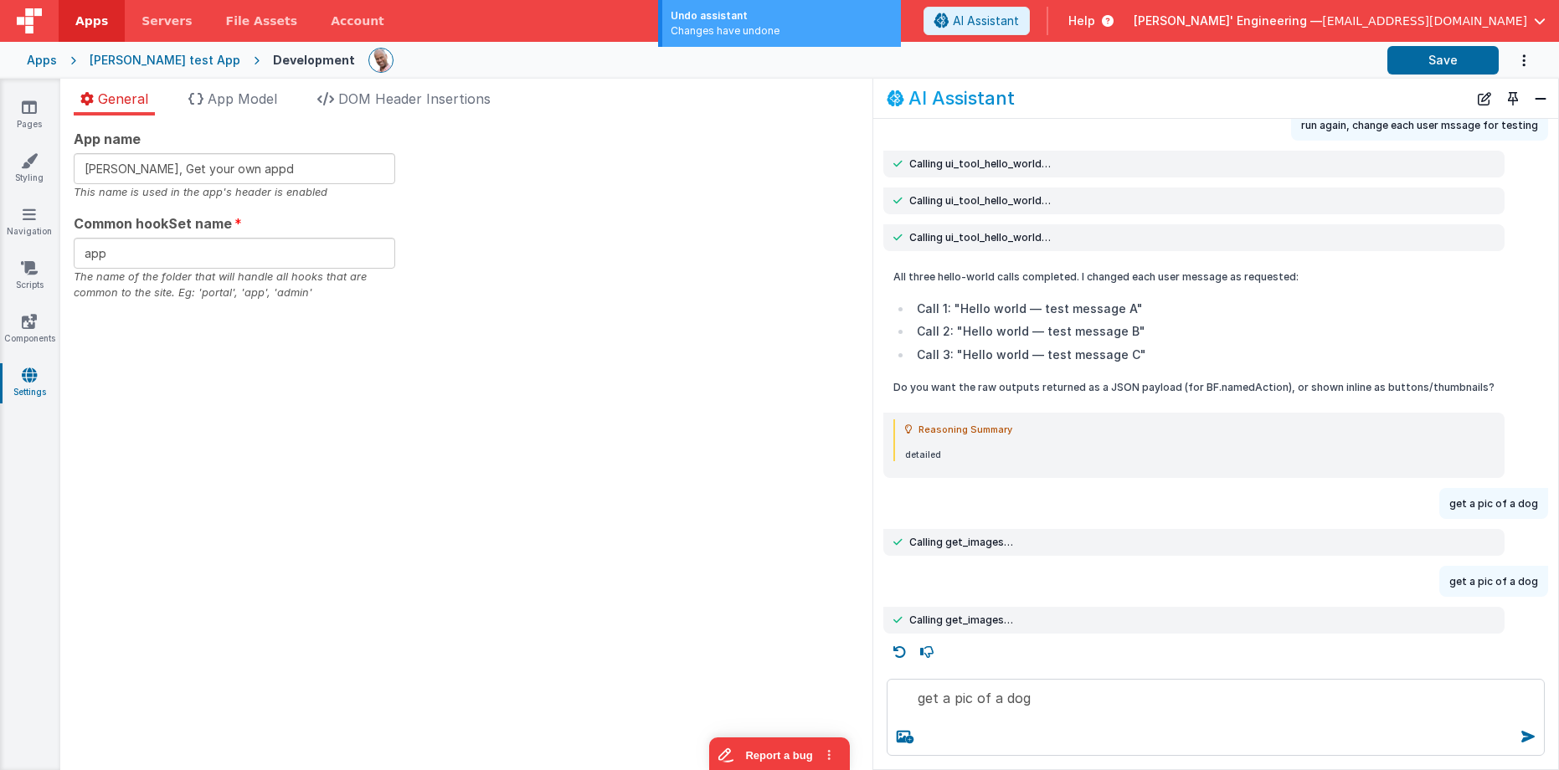
scroll to position [407, 0]
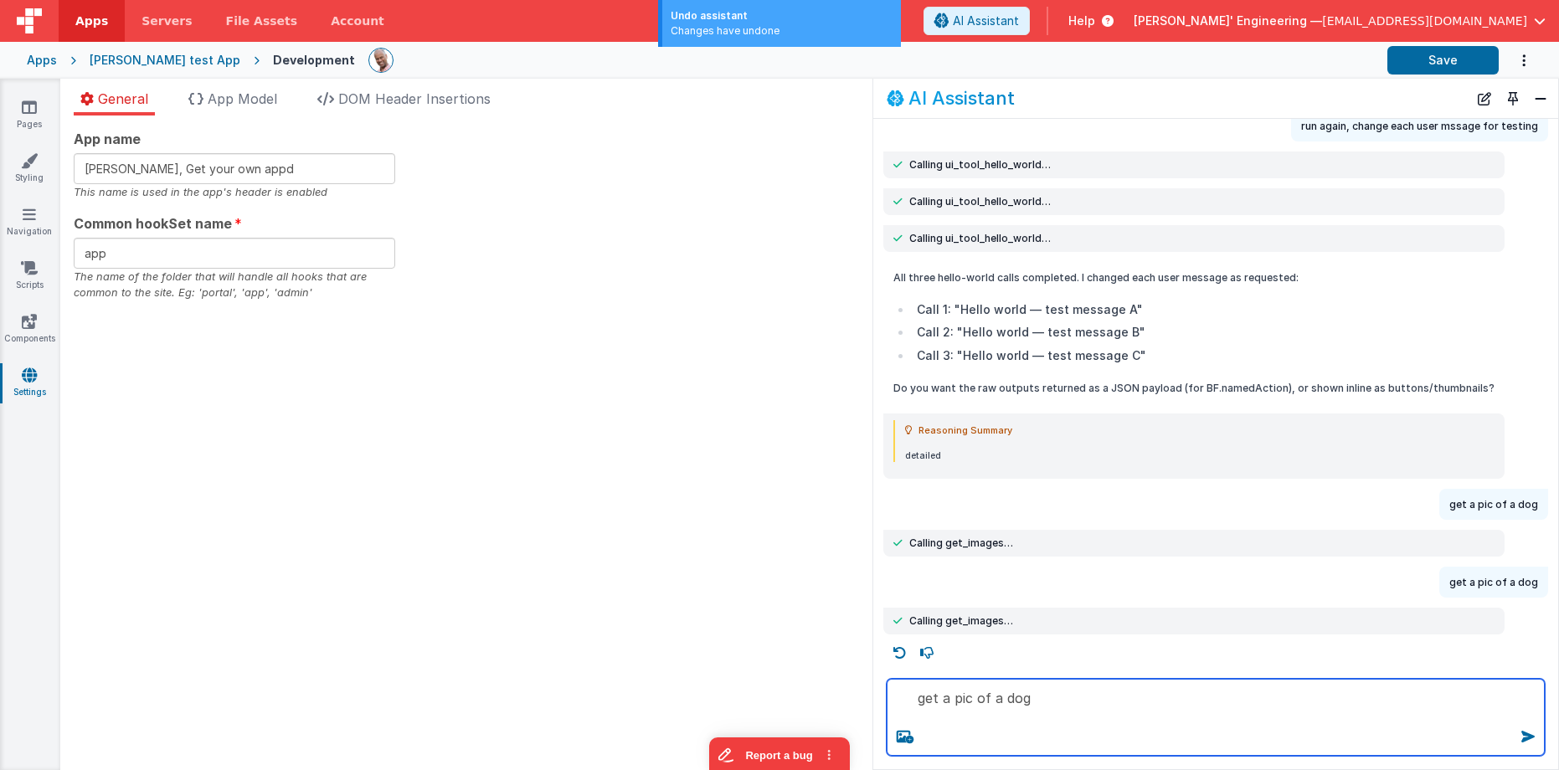
click at [1051, 704] on textarea "get a pic of a dog" at bounding box center [1215, 717] width 658 height 77
type textarea "get a pic of a dog"
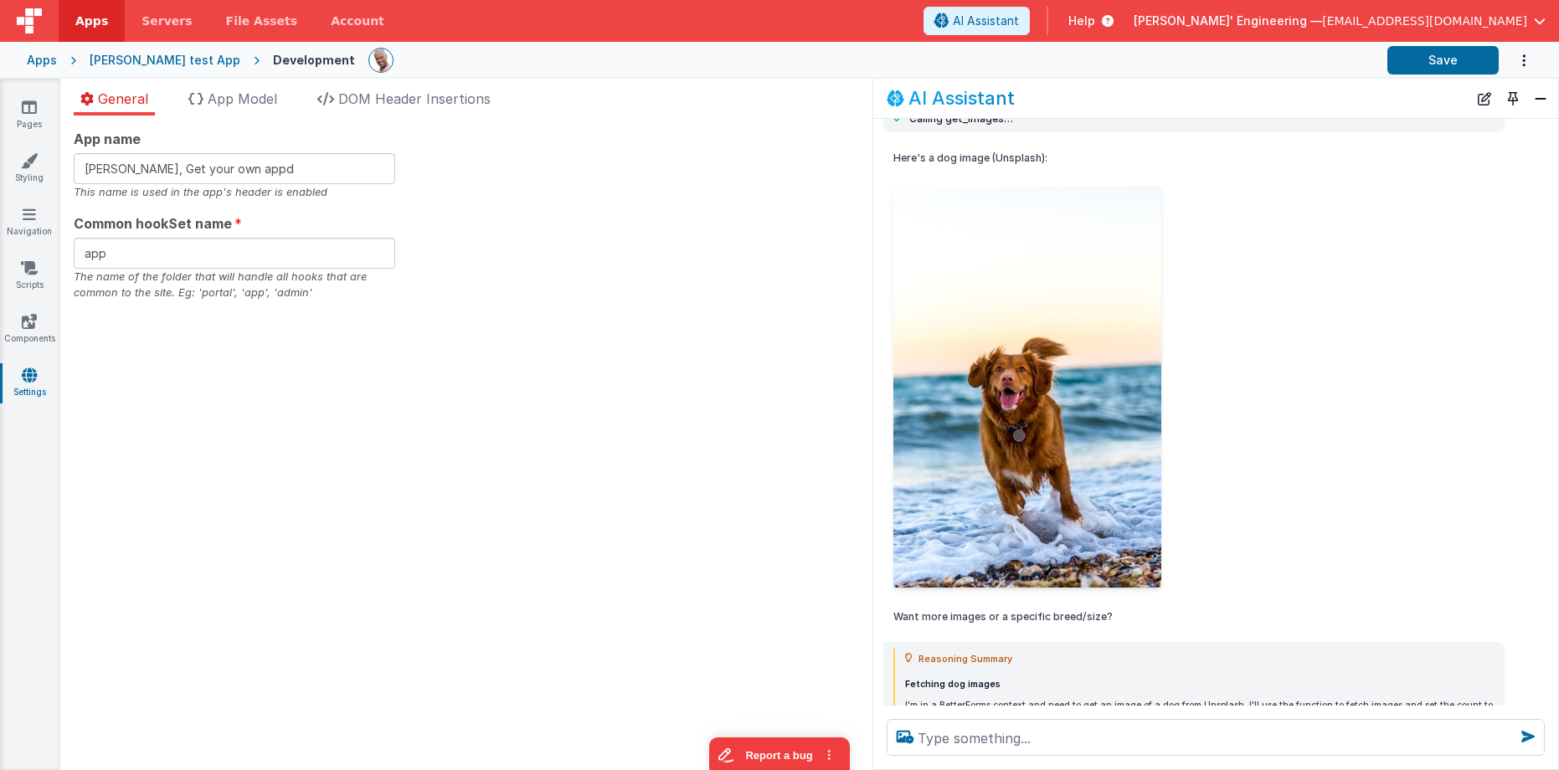
scroll to position [1062, 0]
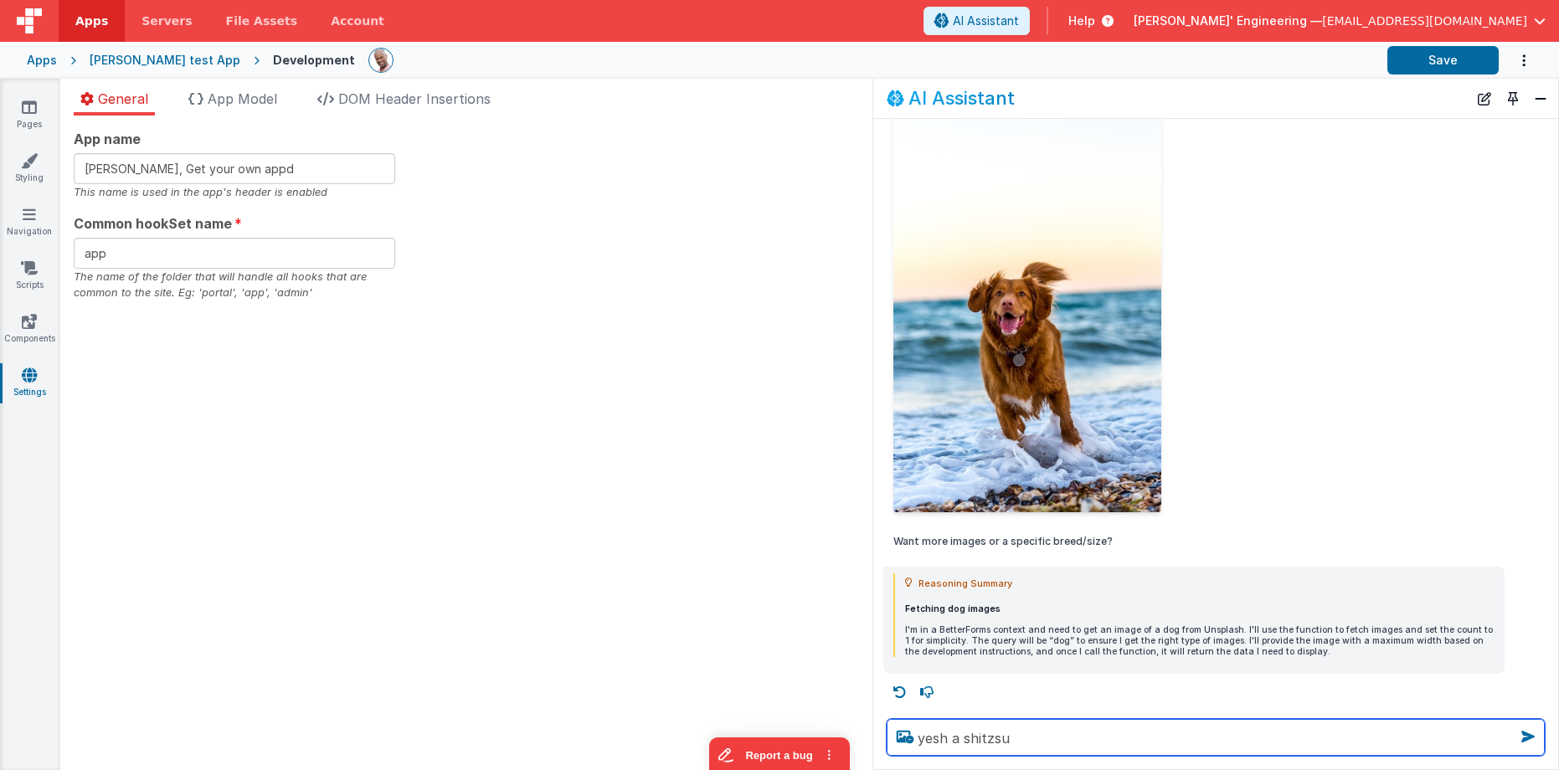
type textarea "yesh a shitzsu"
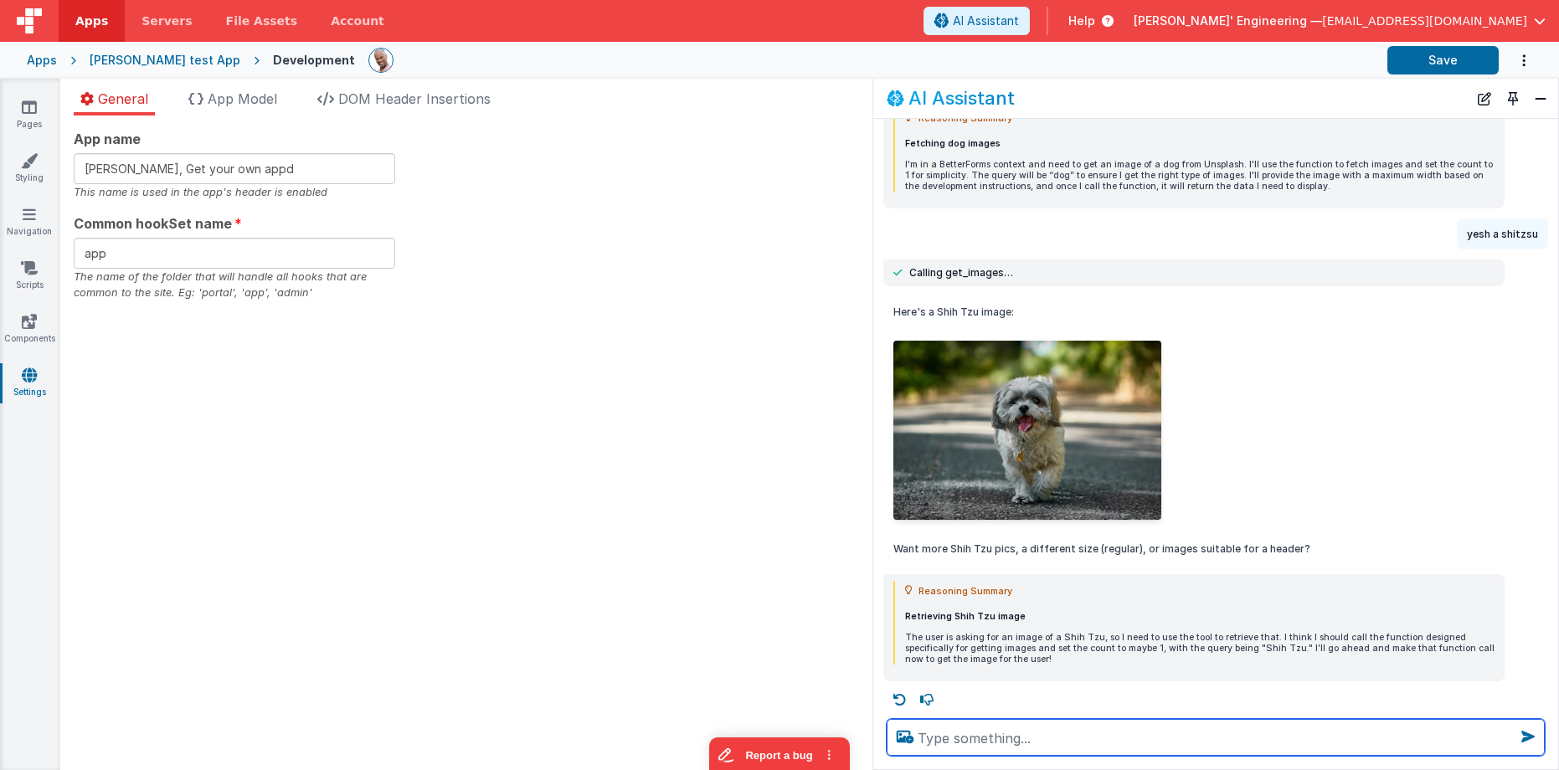
scroll to position [1535, 0]
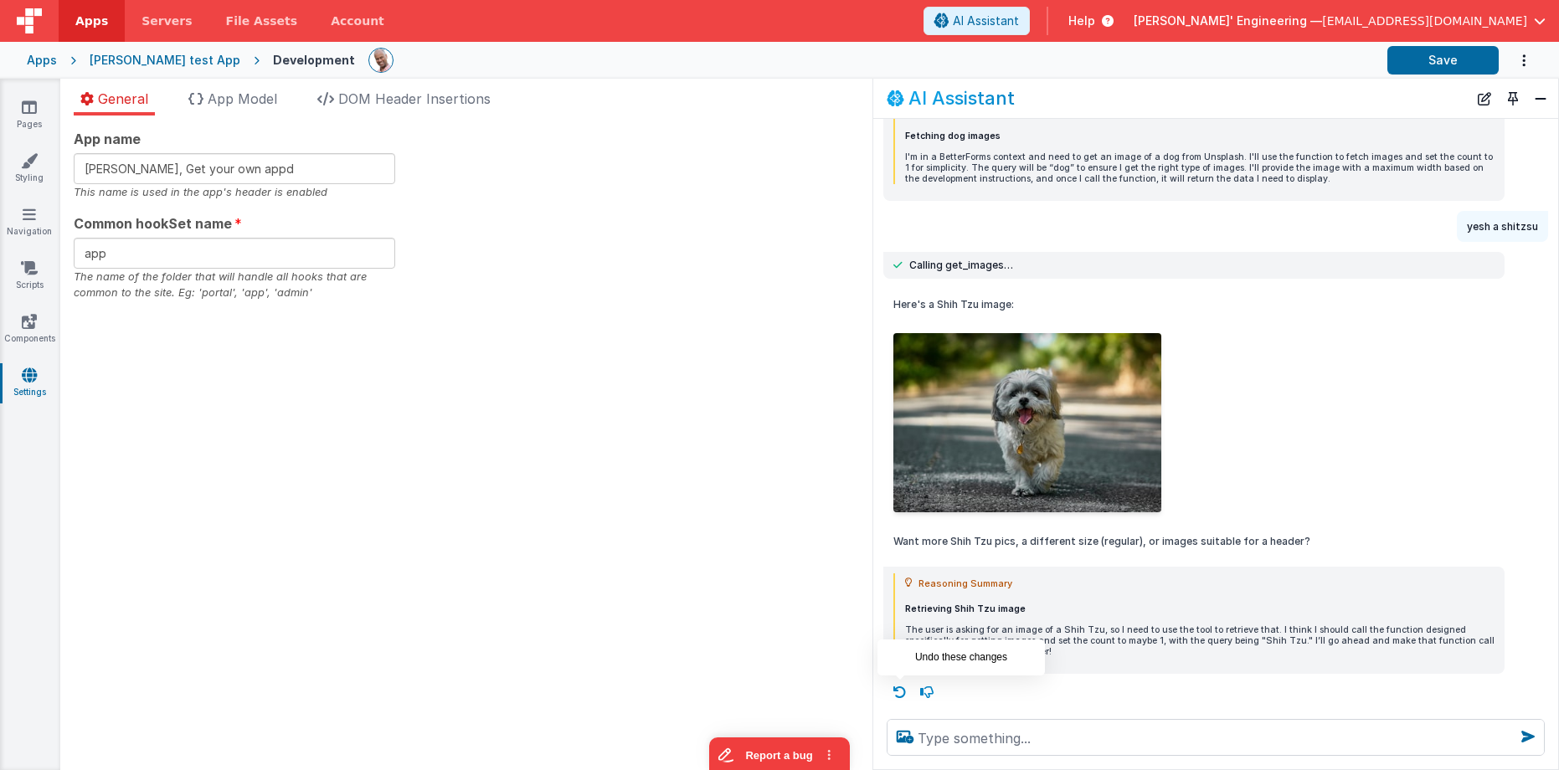
click at [903, 693] on icon at bounding box center [899, 692] width 27 height 27
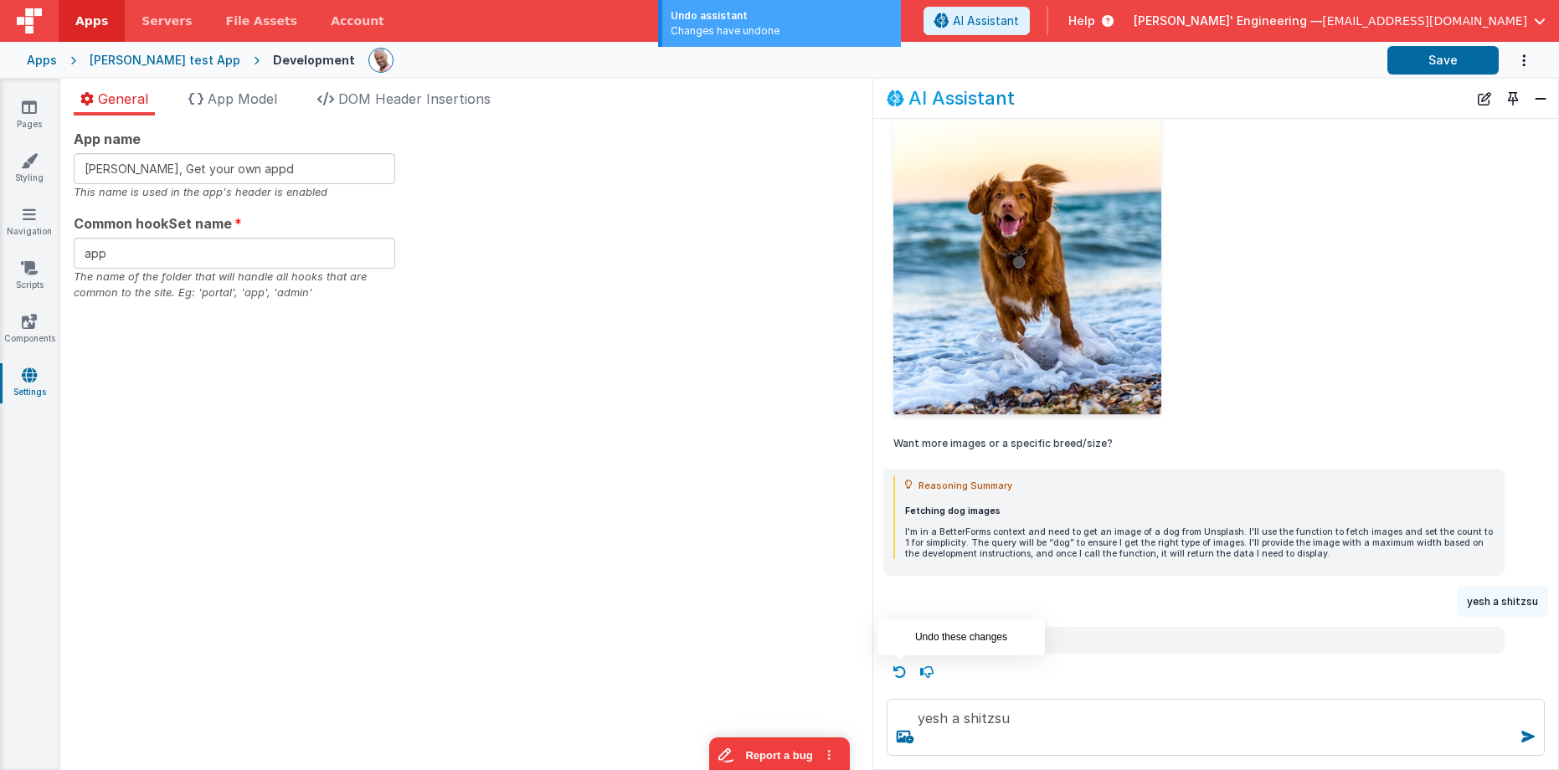
click at [906, 671] on icon at bounding box center [899, 672] width 27 height 27
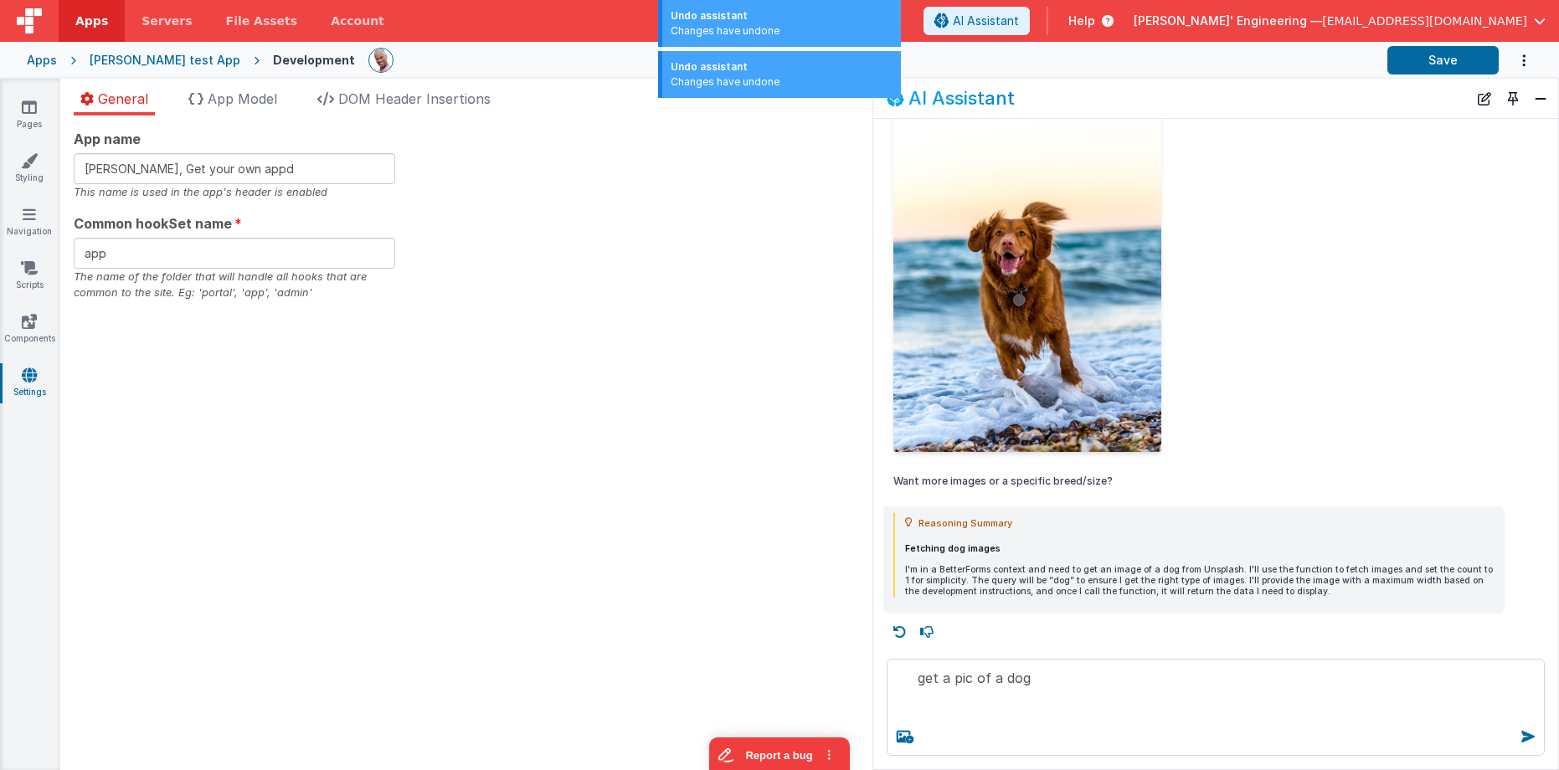
scroll to position [1122, 0]
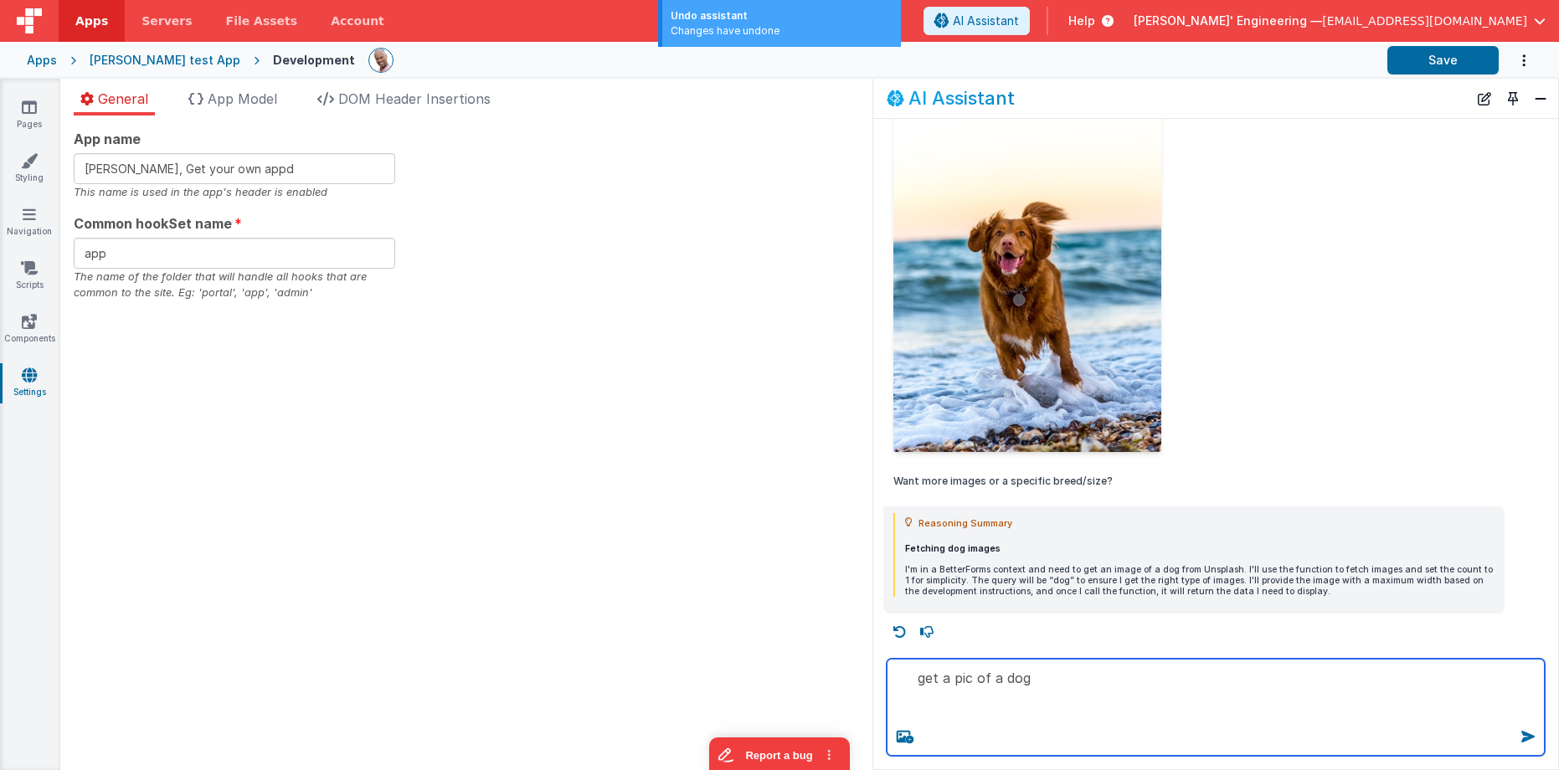
click at [1071, 686] on textarea "get a pic of a dog" at bounding box center [1215, 707] width 658 height 97
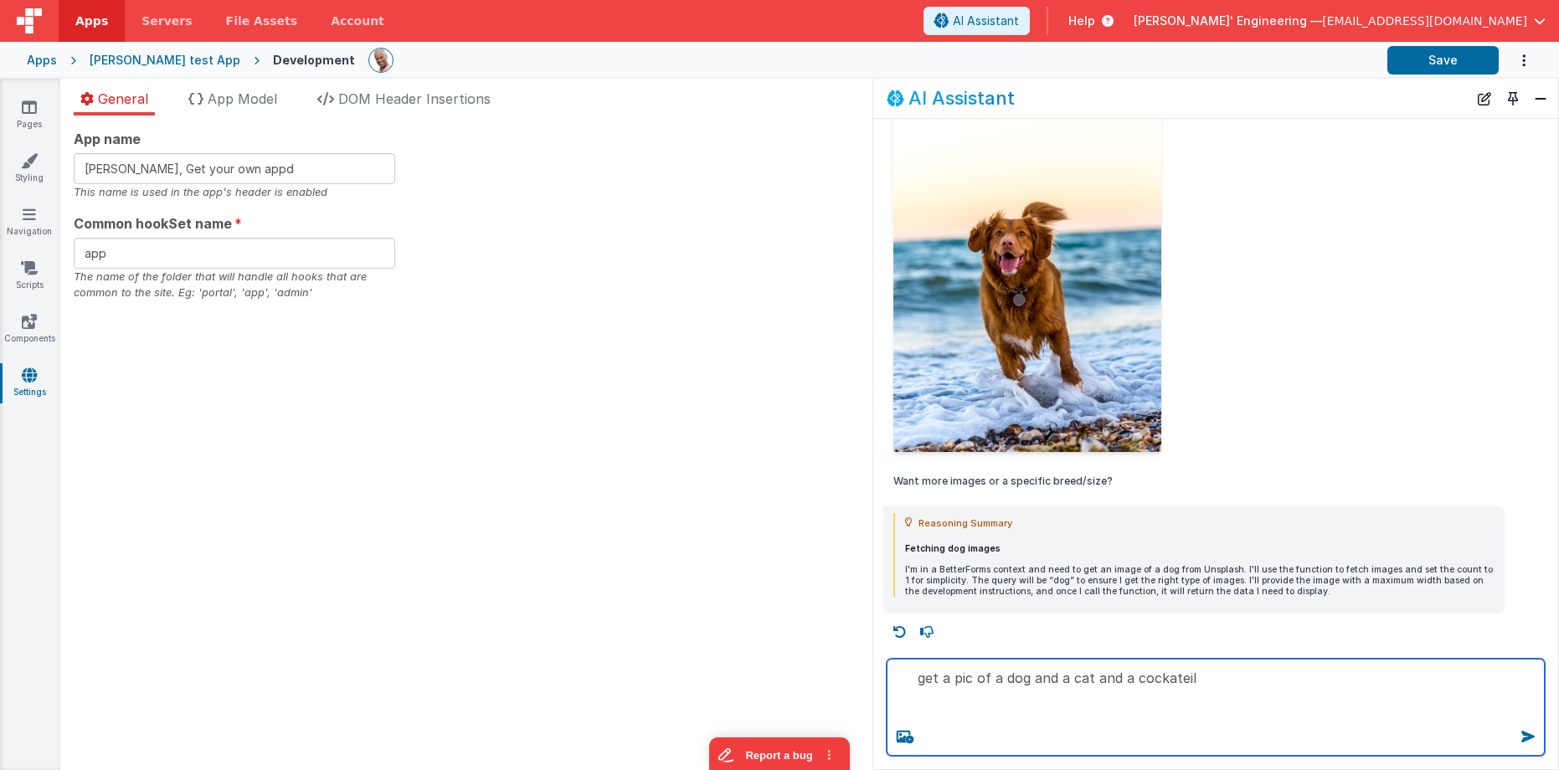
type textarea "get a pic of a dog and a cat and a cockateil"
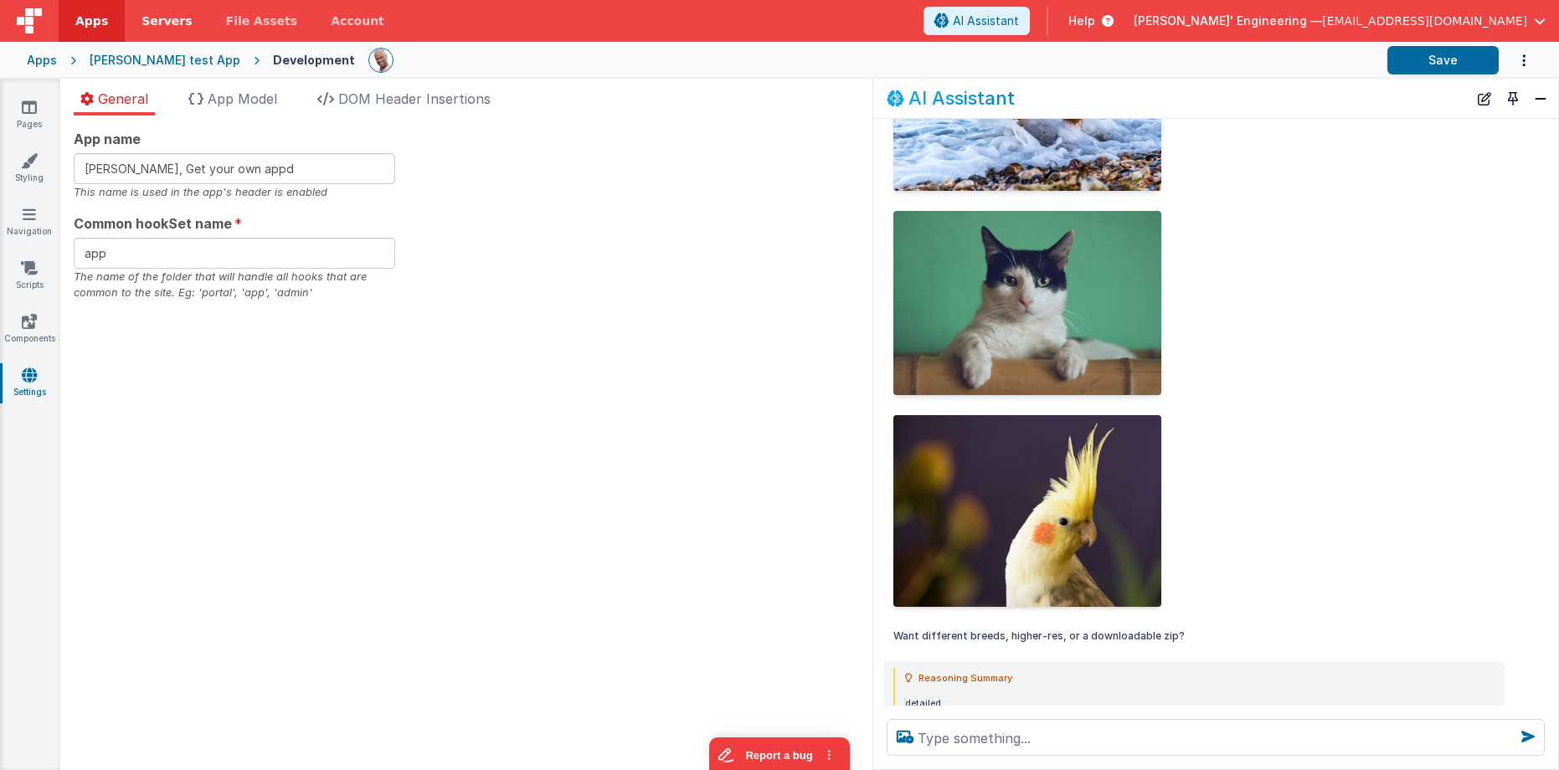
scroll to position [2204, 0]
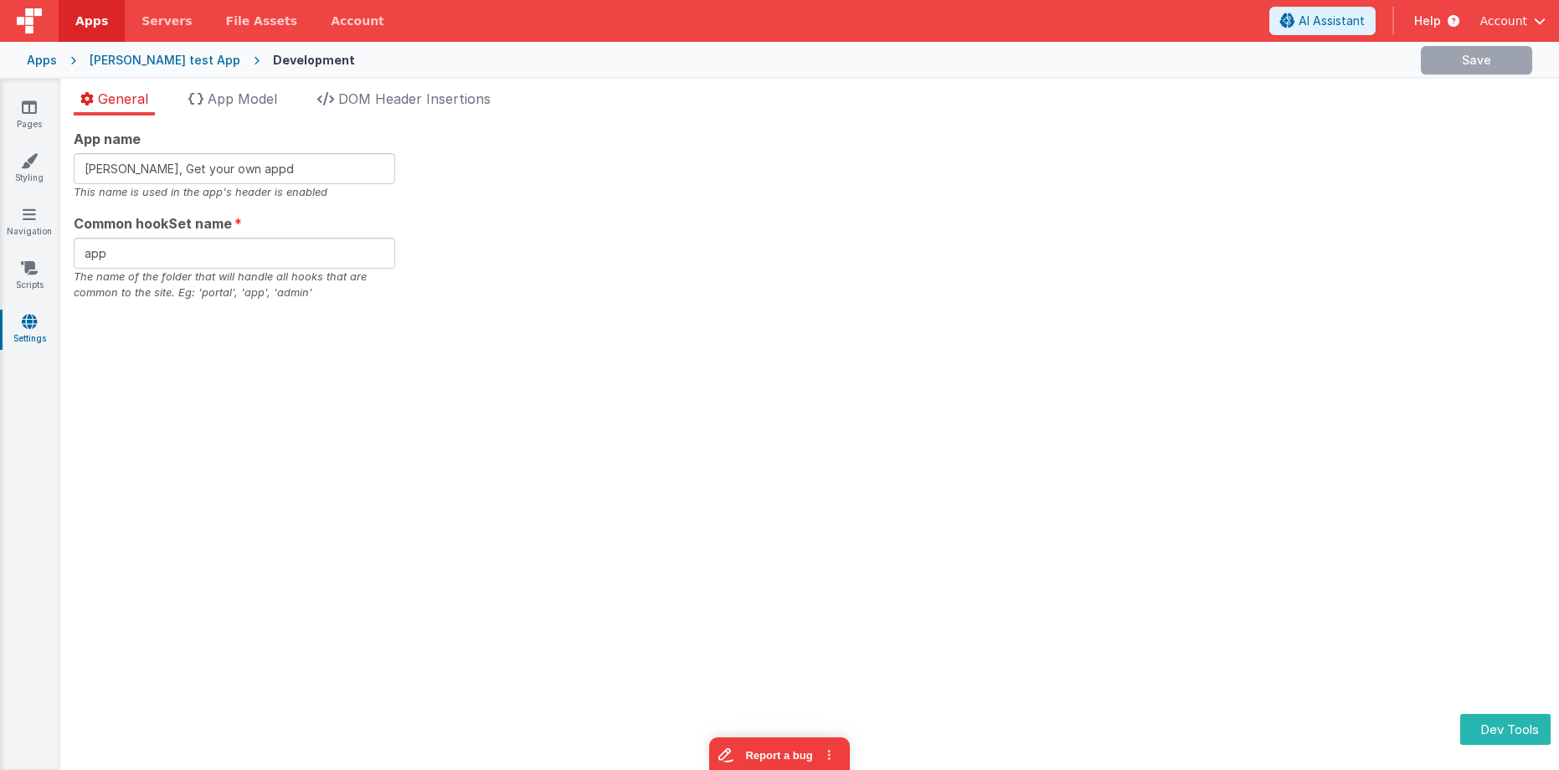
click at [853, 182] on div "App name [PERSON_NAME], Get your own appd This name is used in the app's header…" at bounding box center [809, 215] width 1471 height 172
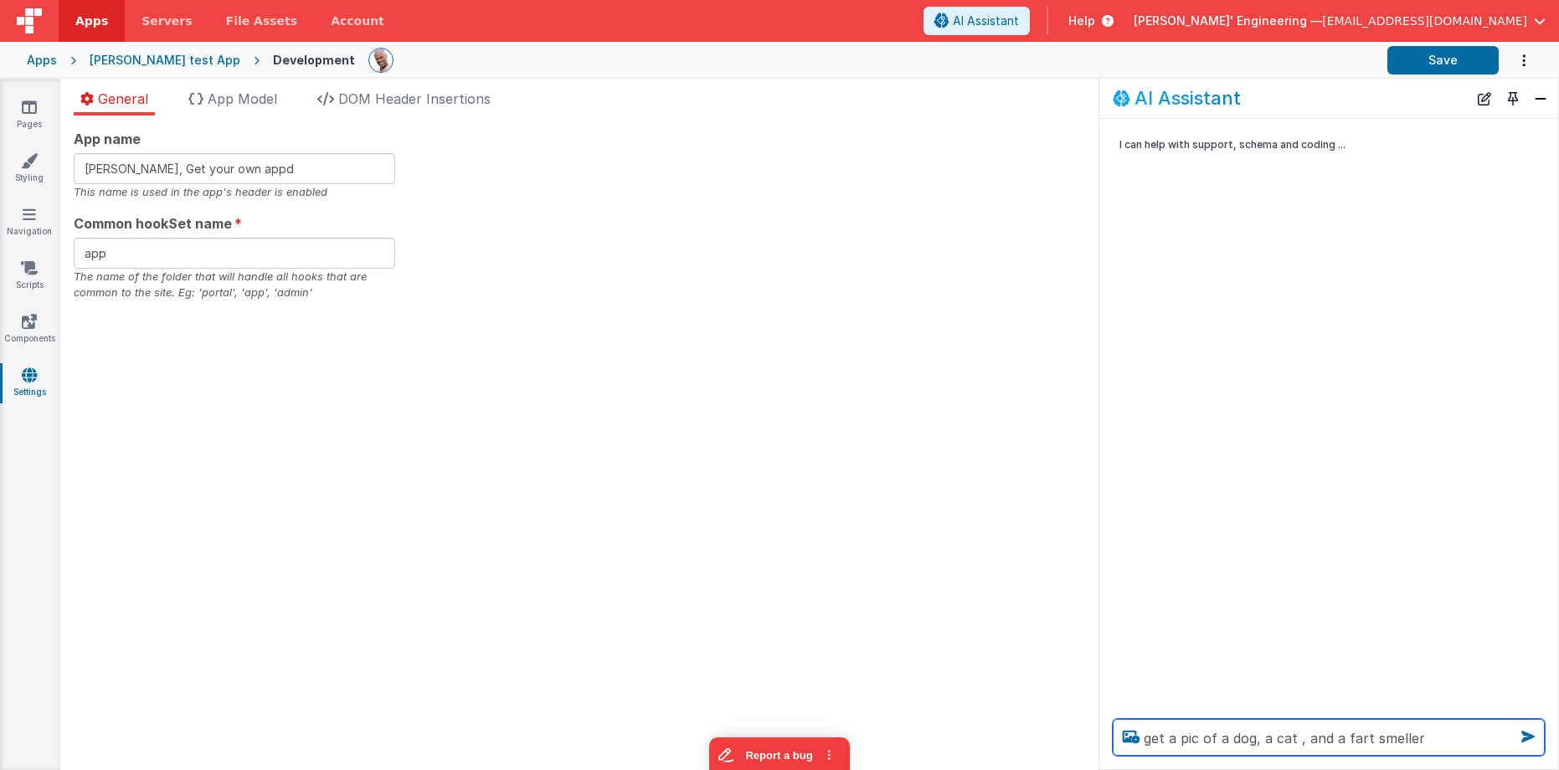
type textarea "get a pic of a dog, a cat , and a fart smeller"
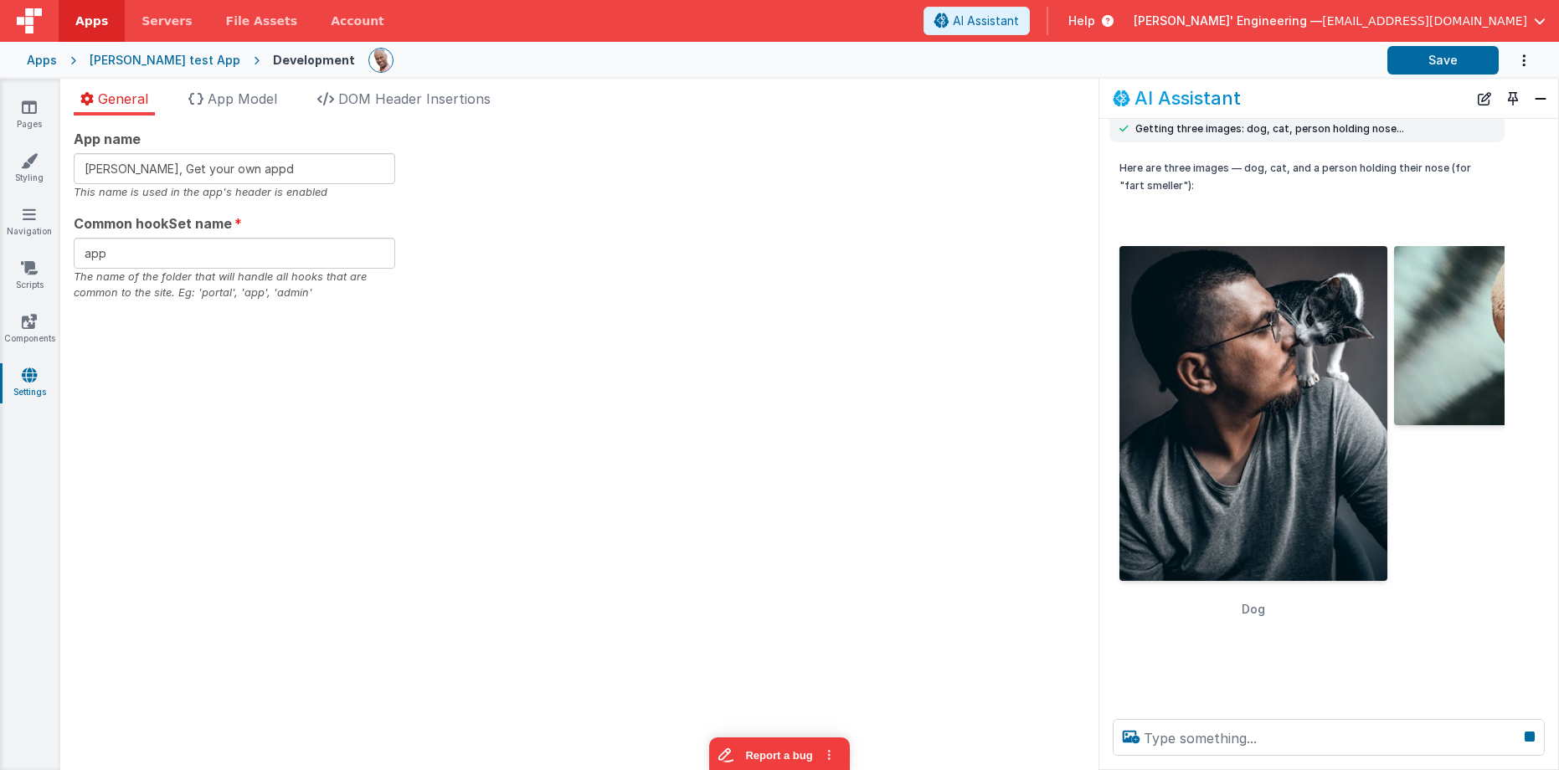
scroll to position [101, 0]
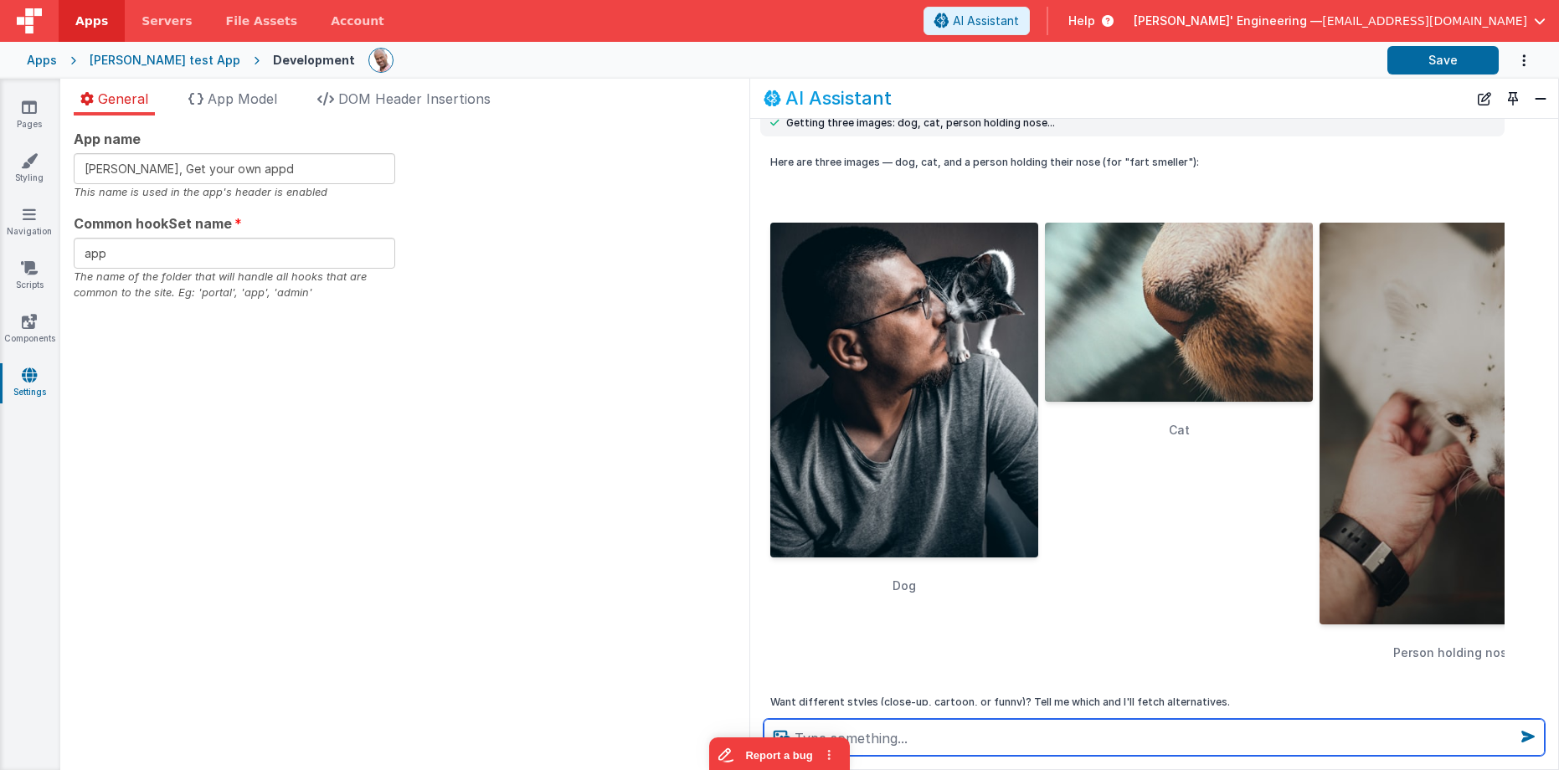
drag, startPoint x: 1099, startPoint y: 306, endPoint x: 764, endPoint y: 290, distance: 335.2
click at [750, 290] on div "Here are three images — dog, cat, and a person holding their nose (for "fart sm…" at bounding box center [1154, 431] width 808 height 571
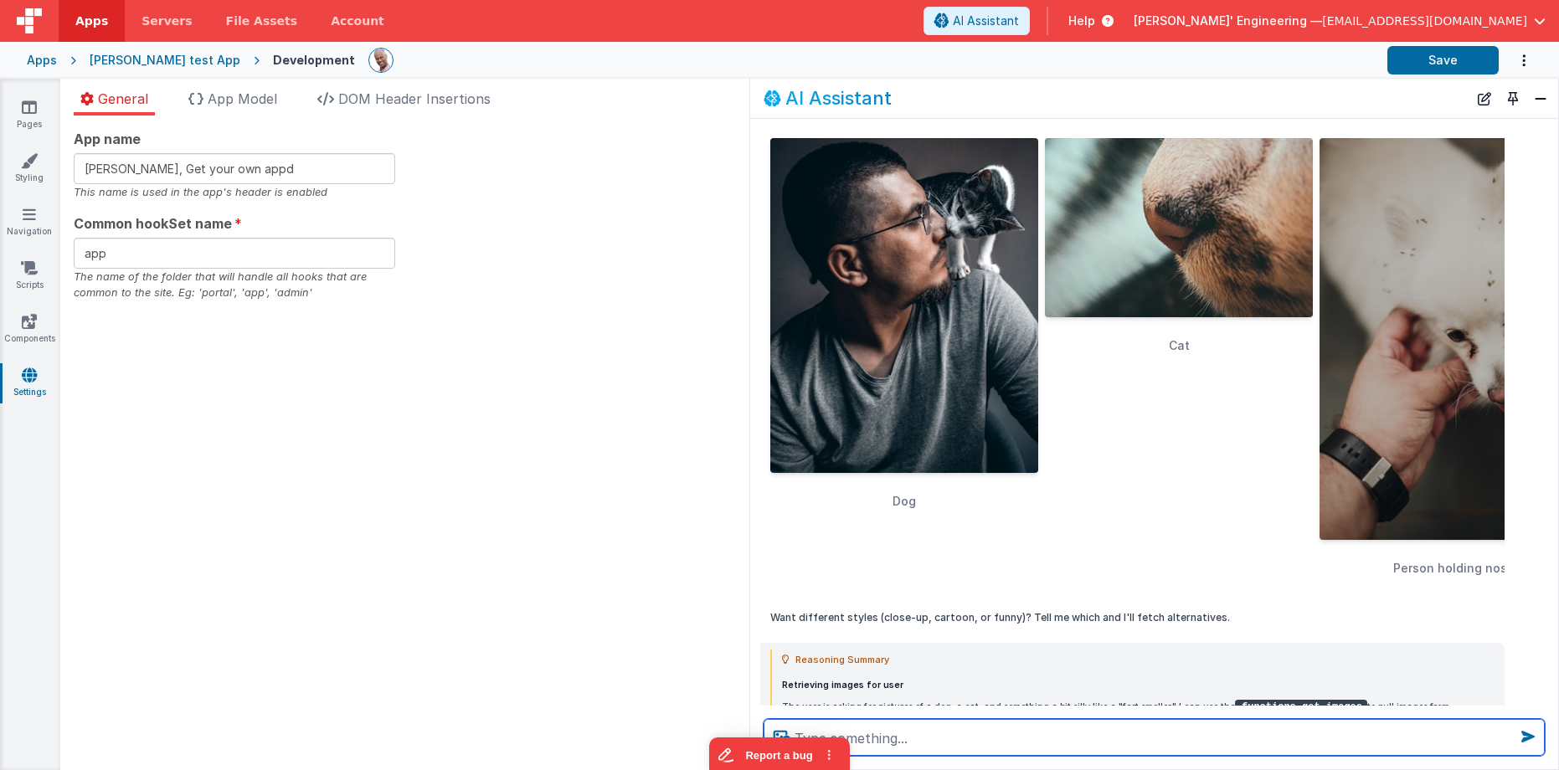
scroll to position [188, 0]
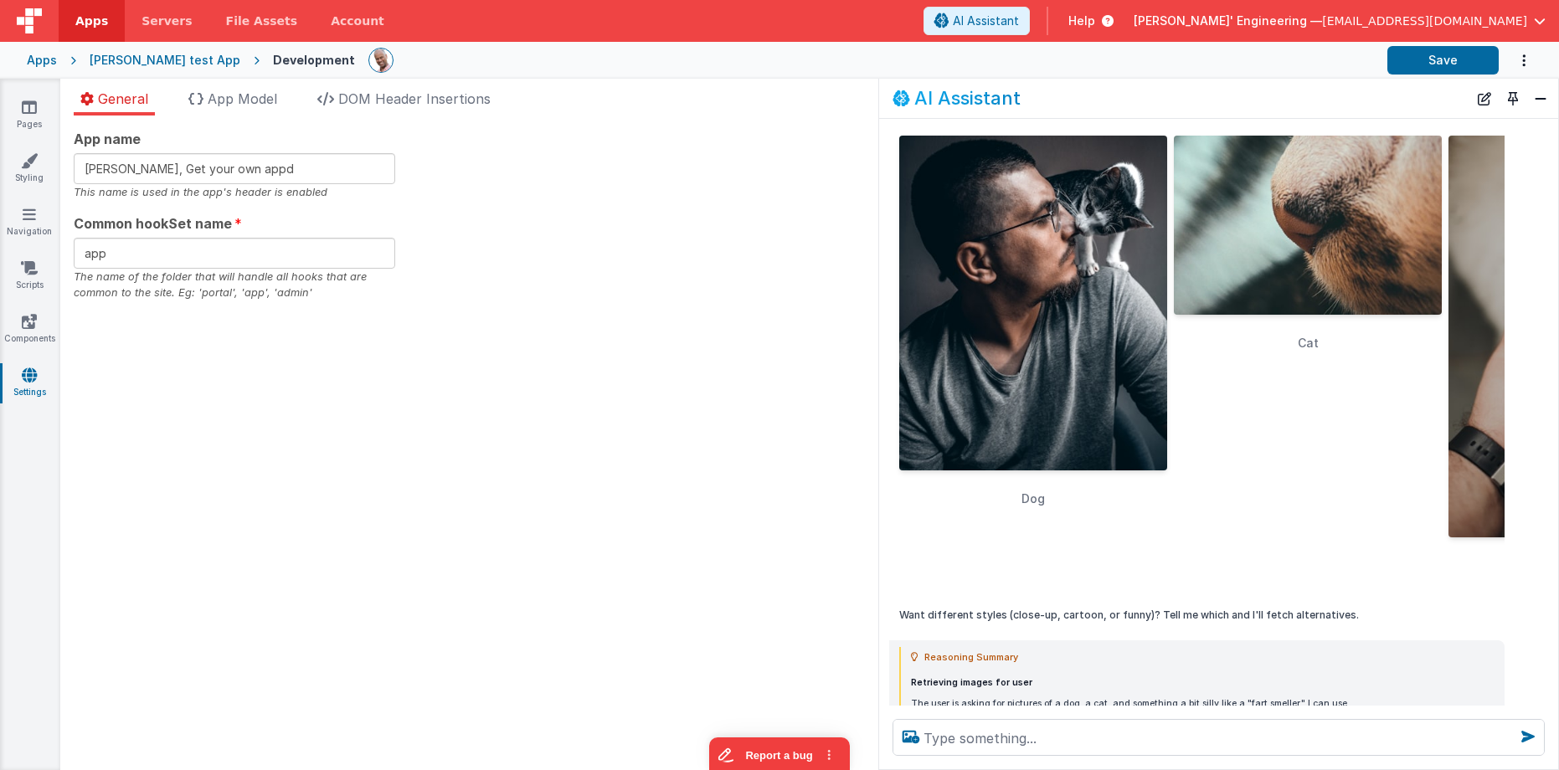
drag, startPoint x: 752, startPoint y: 342, endPoint x: 879, endPoint y: 339, distance: 127.3
click at [879, 339] on div "Here are three images — dog, cat, and a person holding their nose (for "fart sm…" at bounding box center [1218, 344] width 679 height 571
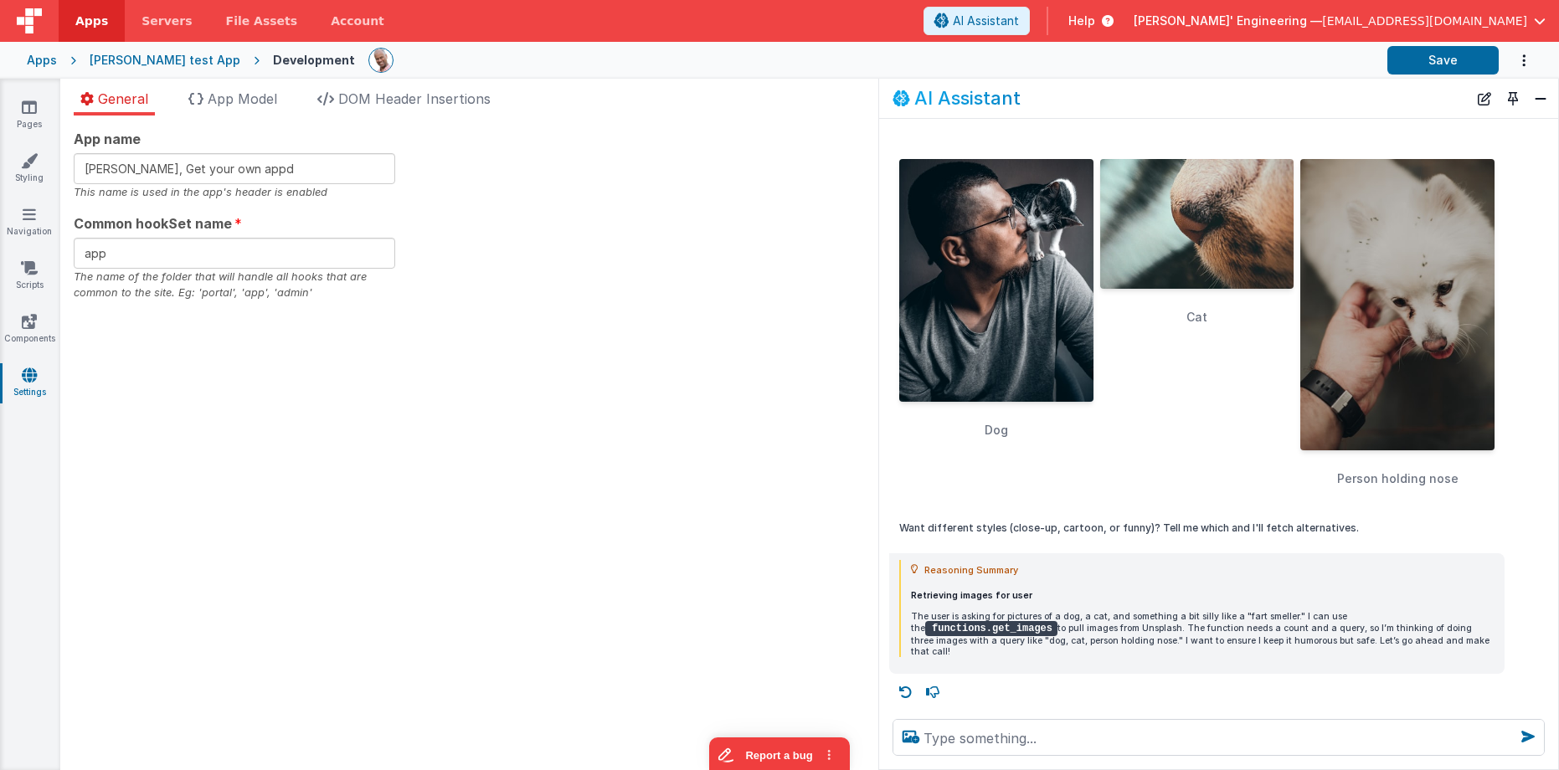
scroll to position [154, 0]
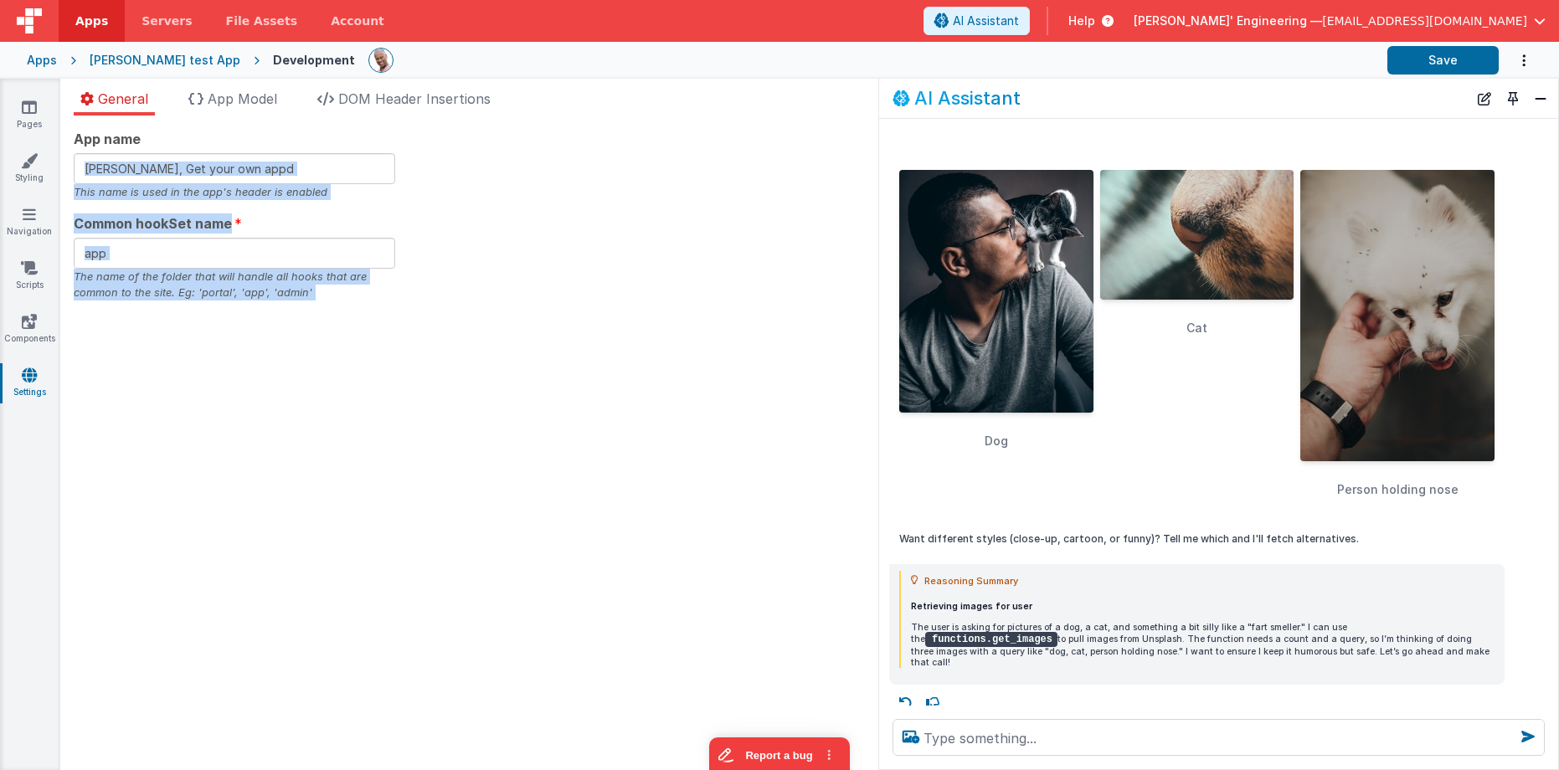
drag, startPoint x: 876, startPoint y: 160, endPoint x: 923, endPoint y: 158, distance: 46.9
click at [950, 155] on section "Pages Styling Navigation Scripts Components Settings General App Model DOM Head…" at bounding box center [779, 424] width 1559 height 691
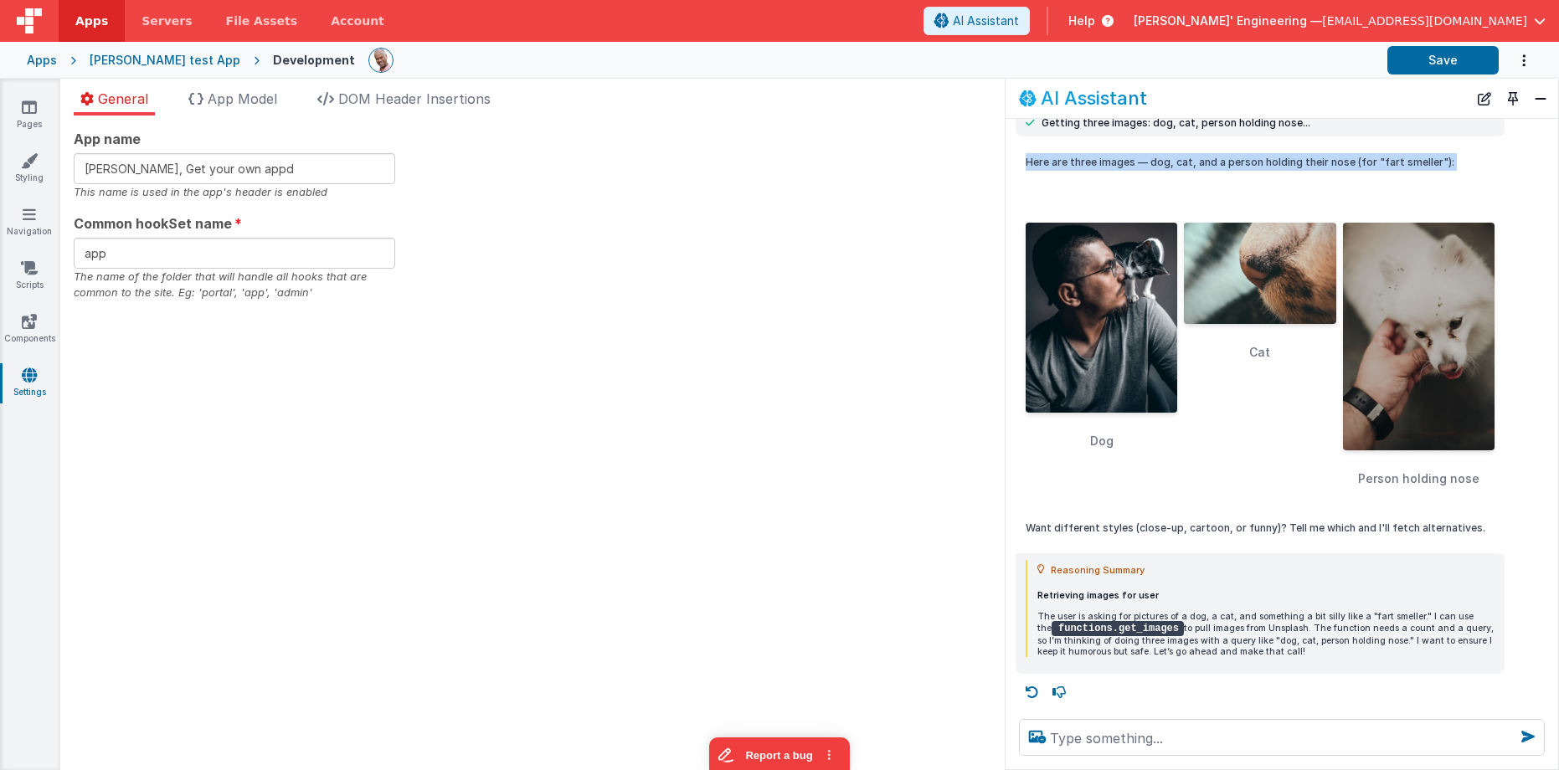
scroll to position [101, 0]
drag, startPoint x: 879, startPoint y: 156, endPoint x: 1005, endPoint y: 136, distance: 128.0
click at [1005, 136] on div "I can help with support, schema and coding ... get a pic of a dog, a cat , and …" at bounding box center [1281, 412] width 552 height 587
drag, startPoint x: 704, startPoint y: 131, endPoint x: 709, endPoint y: 139, distance: 9.8
click at [704, 131] on div "App name Charles GUI, Get your own appd This name is used in the app's header i…" at bounding box center [532, 215] width 917 height 172
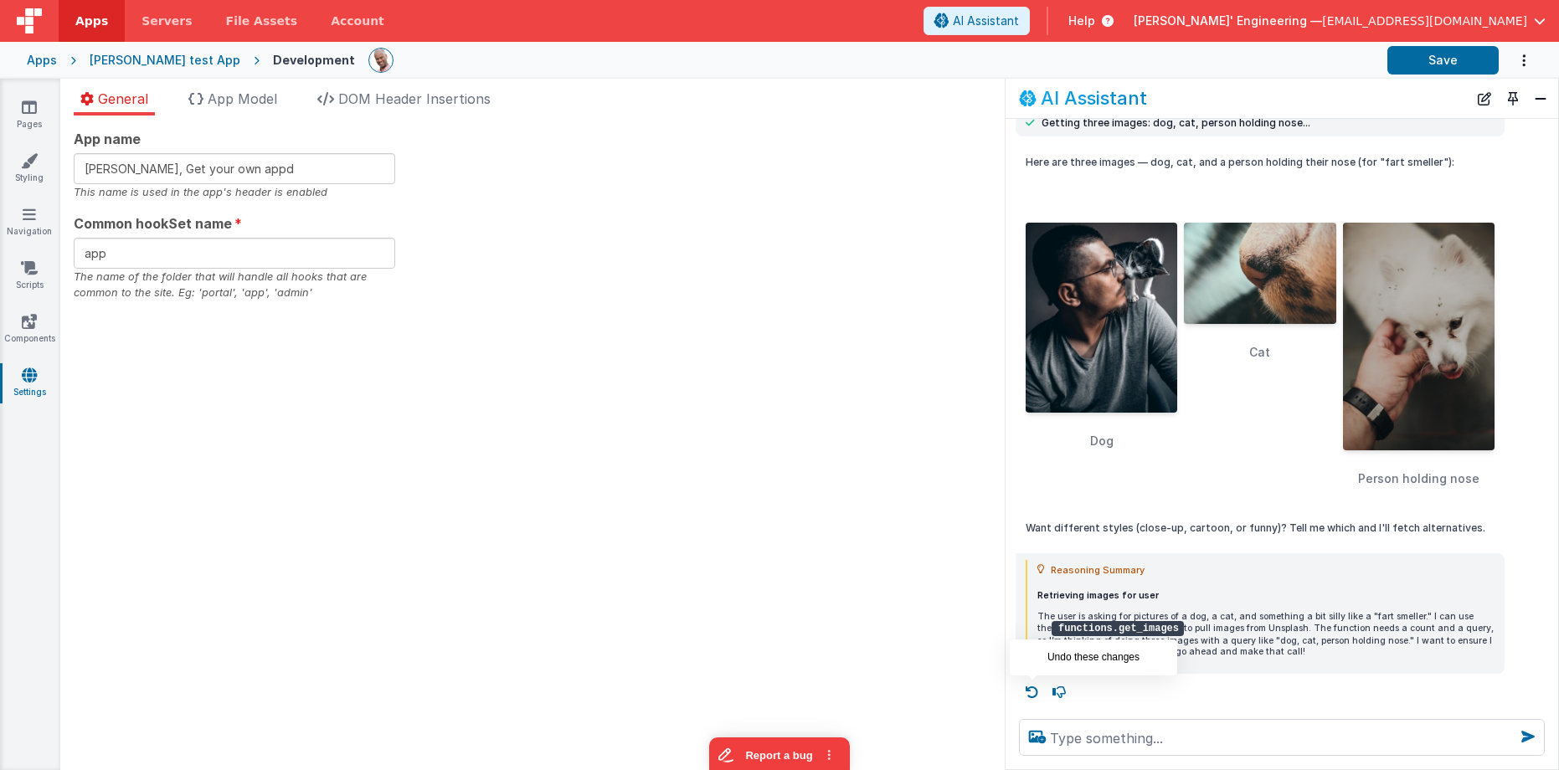
click at [1028, 688] on icon at bounding box center [1032, 692] width 27 height 27
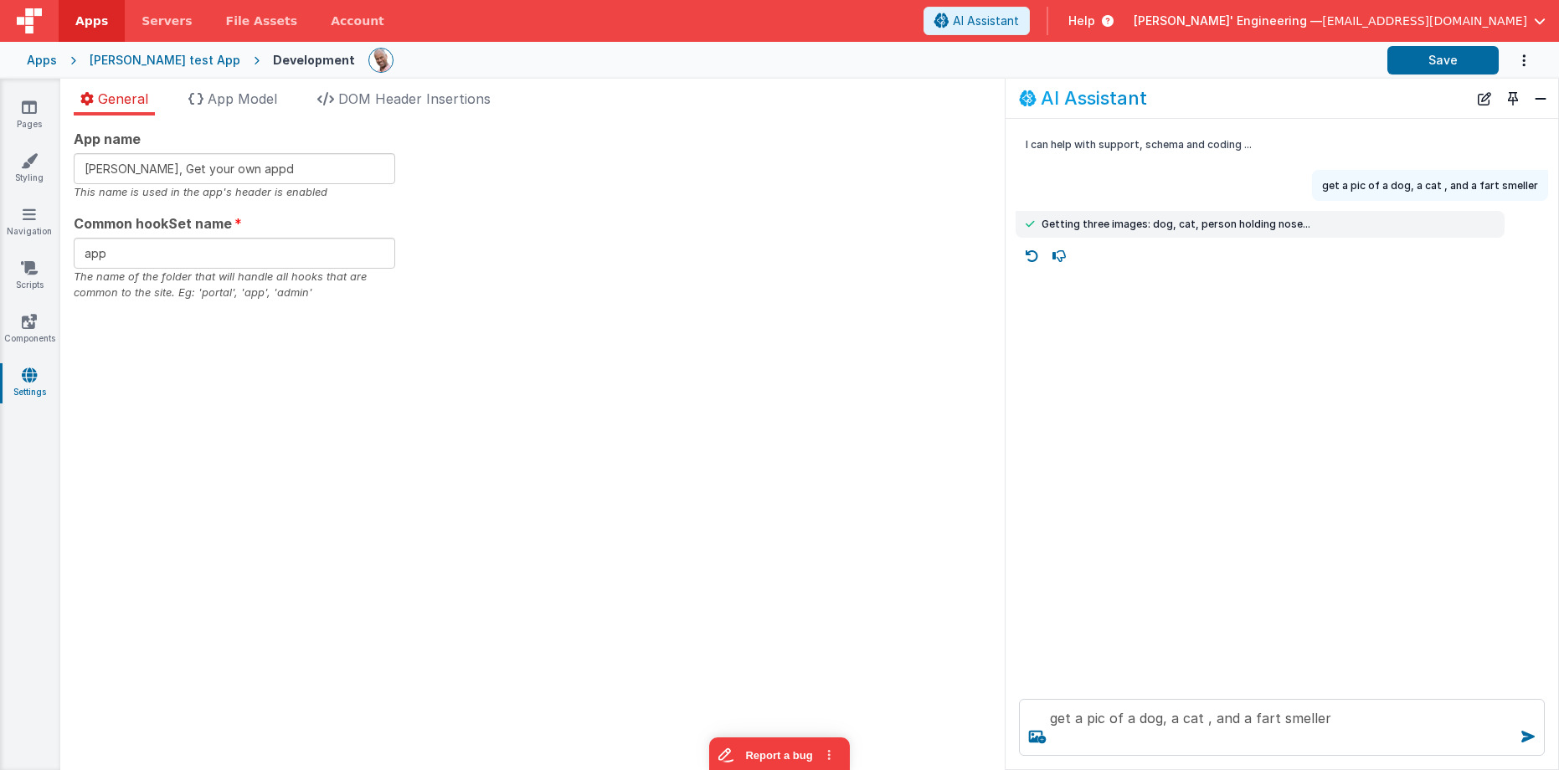
scroll to position [0, 0]
click at [1107, 372] on div "I can help with support, schema and coding ... get a pic of a dog, a cat , and …" at bounding box center [1281, 402] width 552 height 567
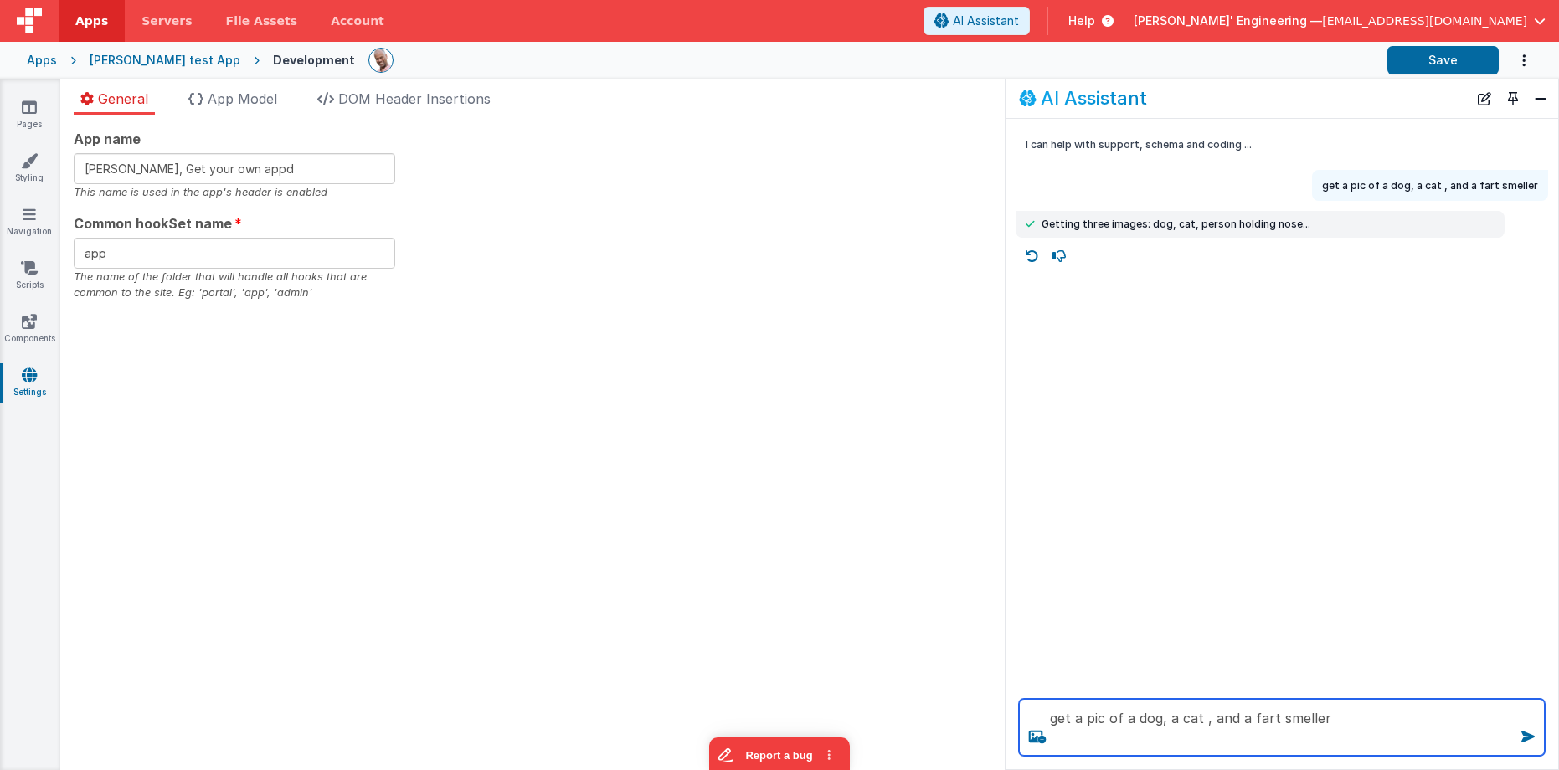
click at [1395, 719] on textarea "get a pic of a dog, a cat , and a fart smeller" at bounding box center [1282, 727] width 526 height 57
type textarea "get a pic of a dog, a cat , and a fart smeller"
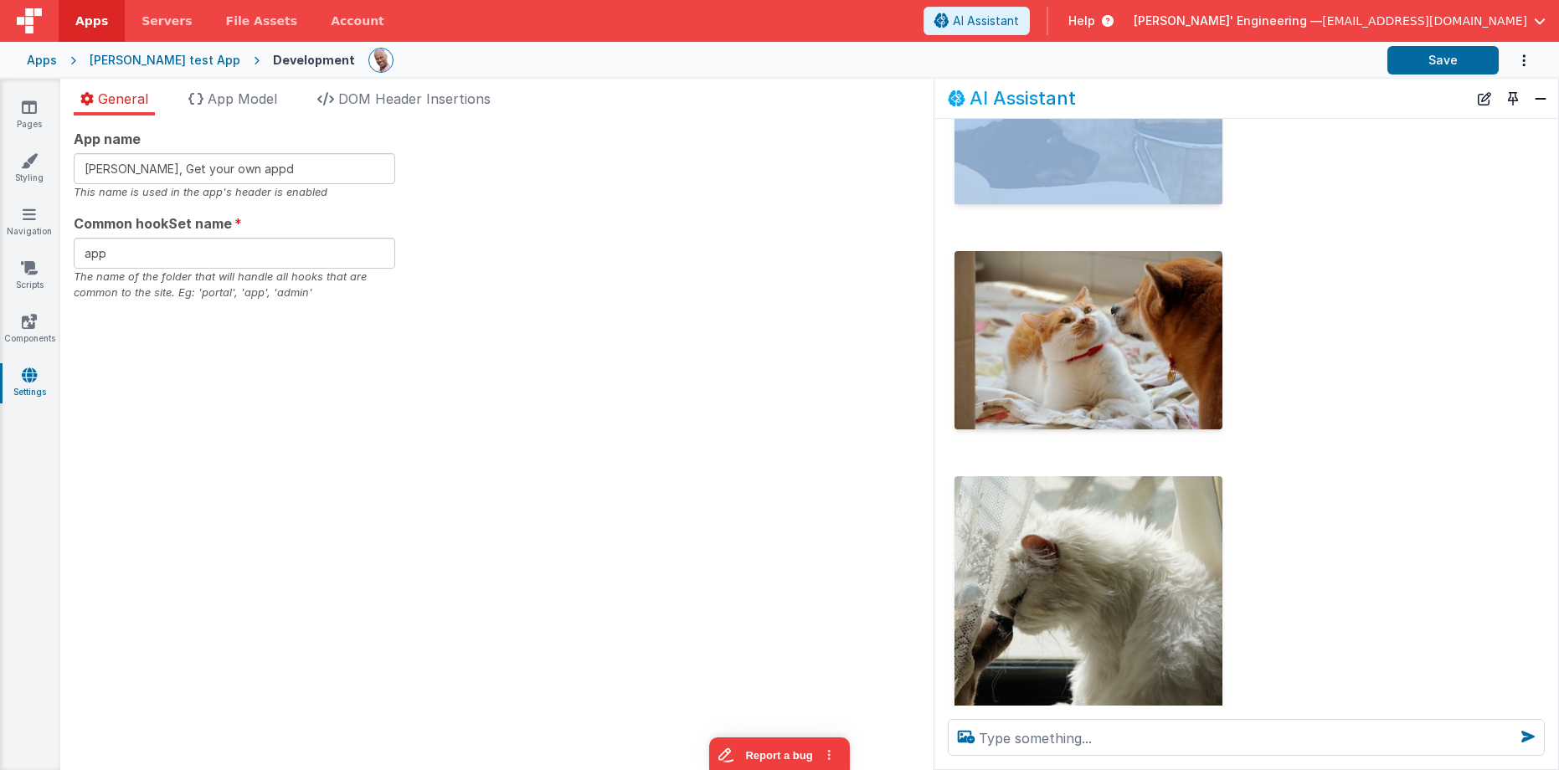
scroll to position [312, 0]
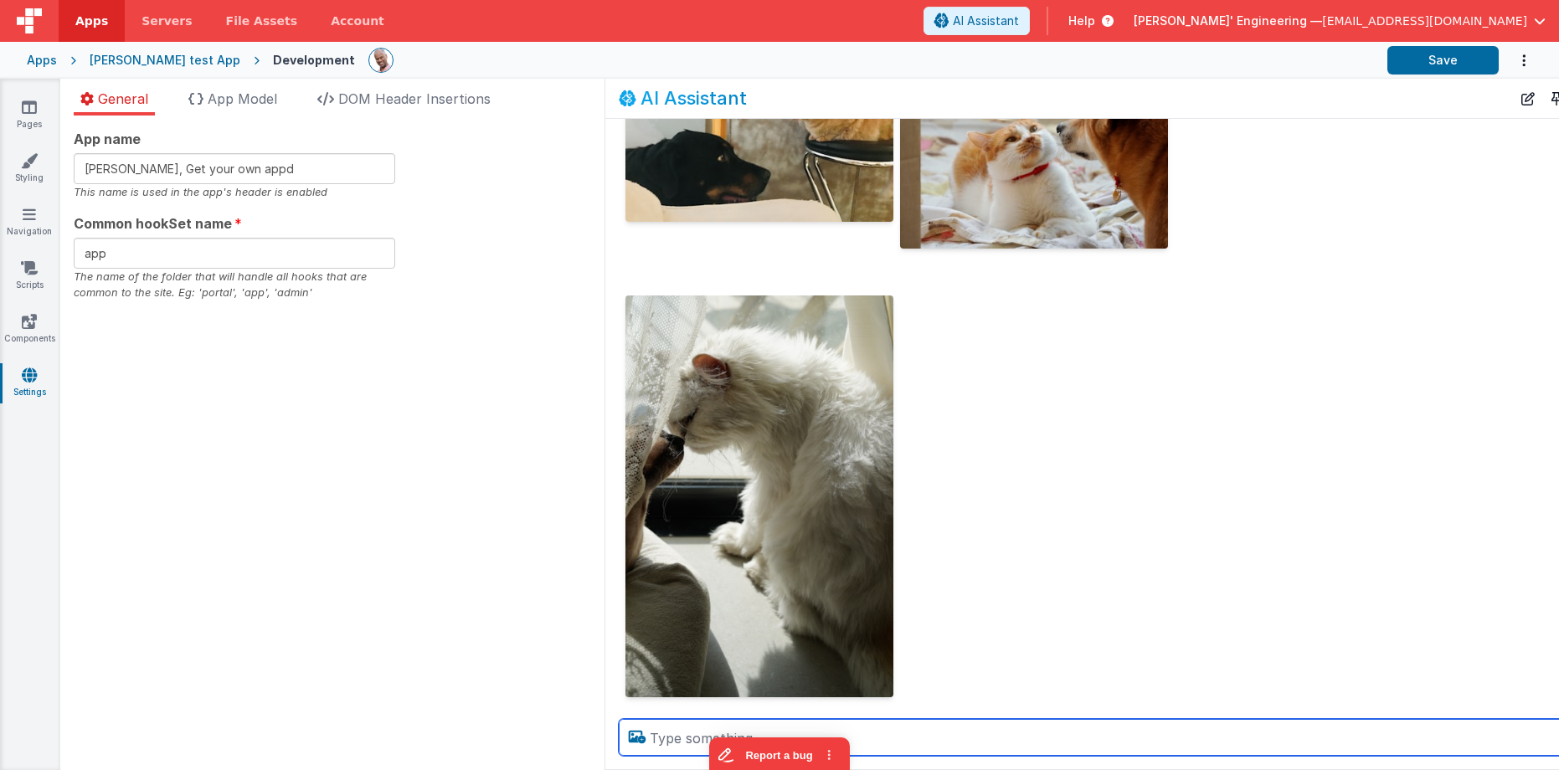
drag, startPoint x: 1007, startPoint y: 358, endPoint x: 563, endPoint y: 334, distance: 444.3
click at [562, 334] on section "Pages Styling Navigation Scripts Components Settings General App Model DOM Head…" at bounding box center [779, 424] width 1559 height 691
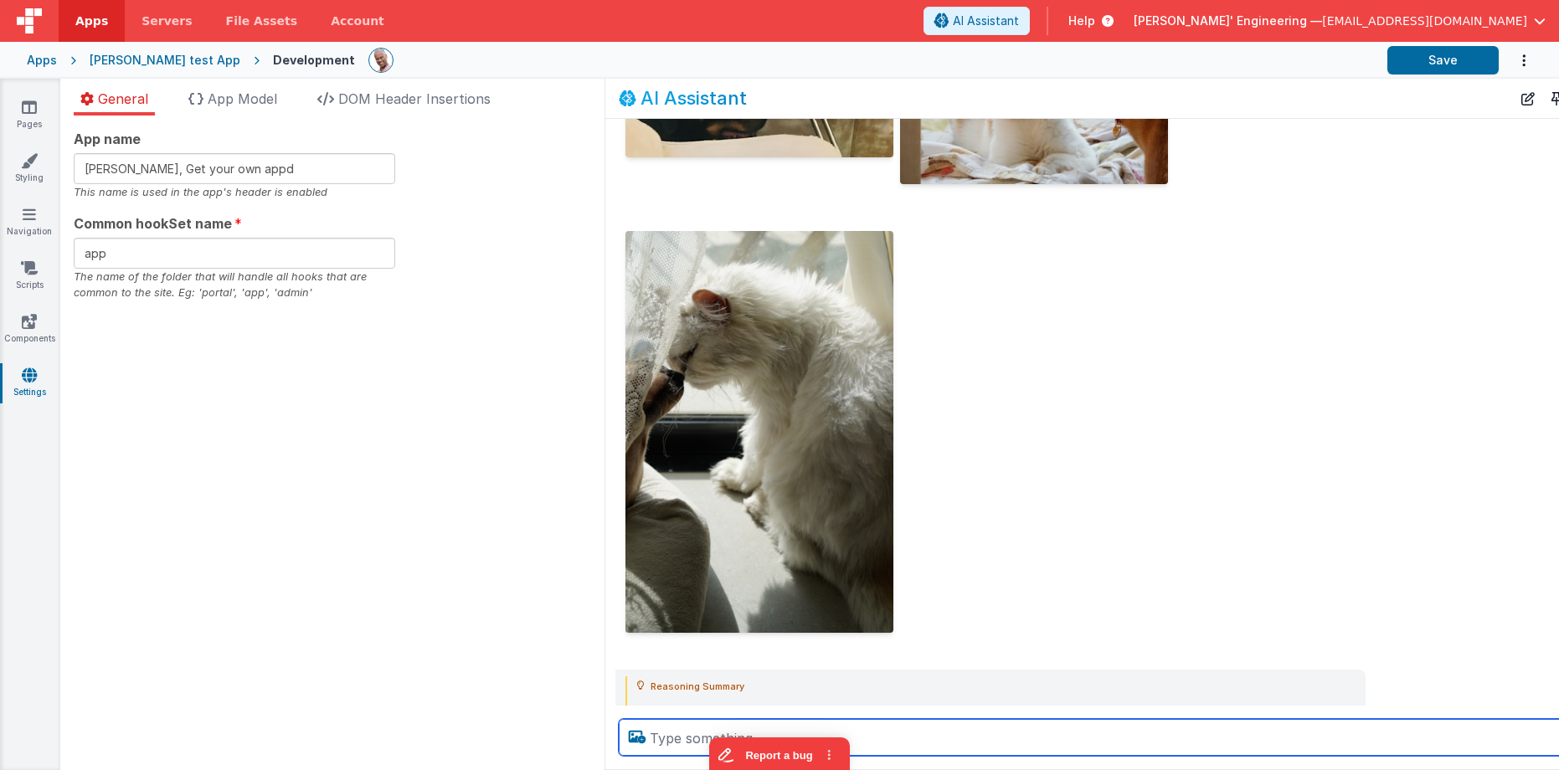
scroll to position [436, 0]
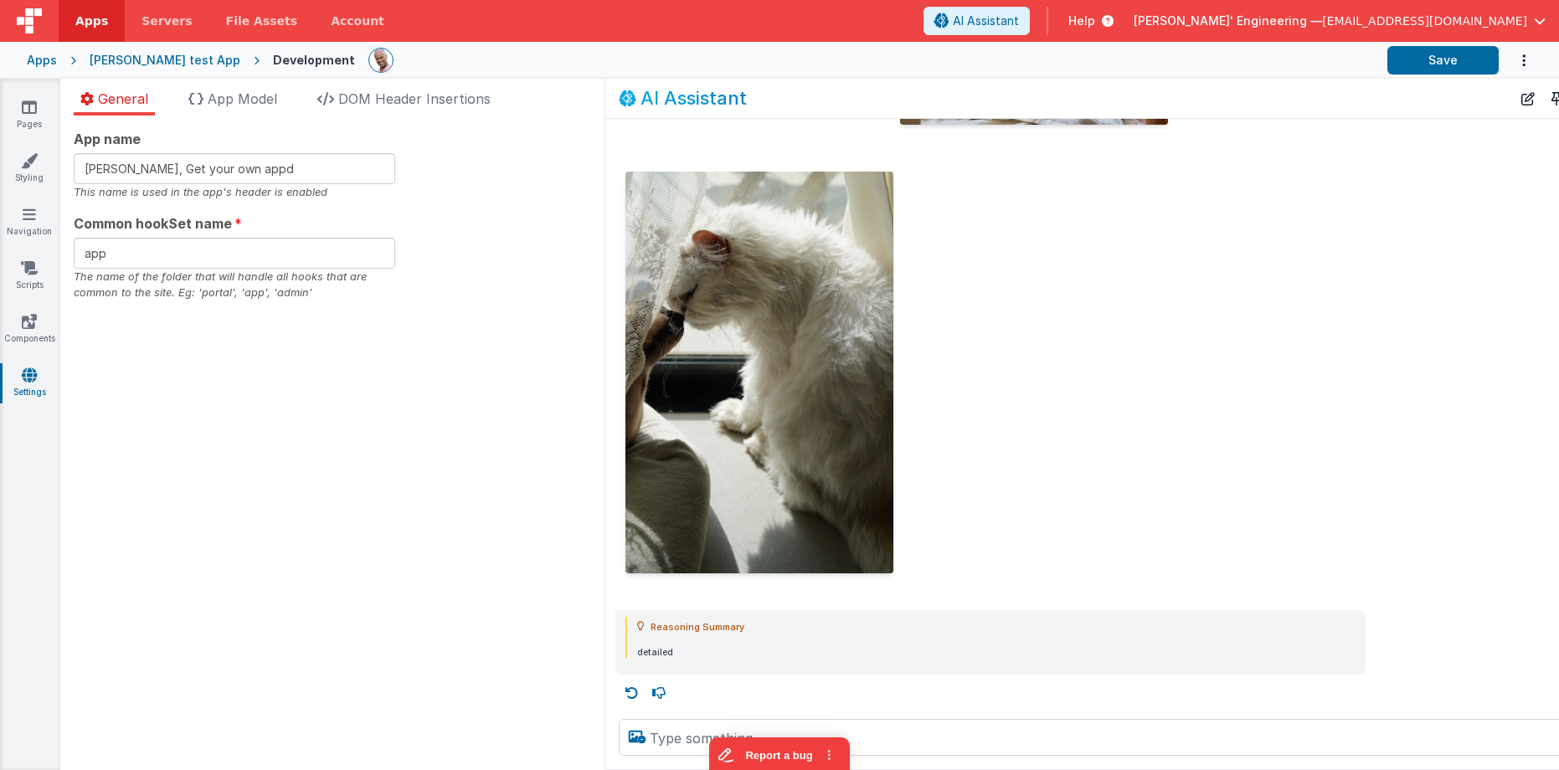
drag, startPoint x: 960, startPoint y: 589, endPoint x: 977, endPoint y: 591, distance: 16.8
click at [960, 589] on div at bounding box center [990, 260] width 730 height 668
click at [1525, 98] on button "New Chat" at bounding box center [1527, 98] width 23 height 23
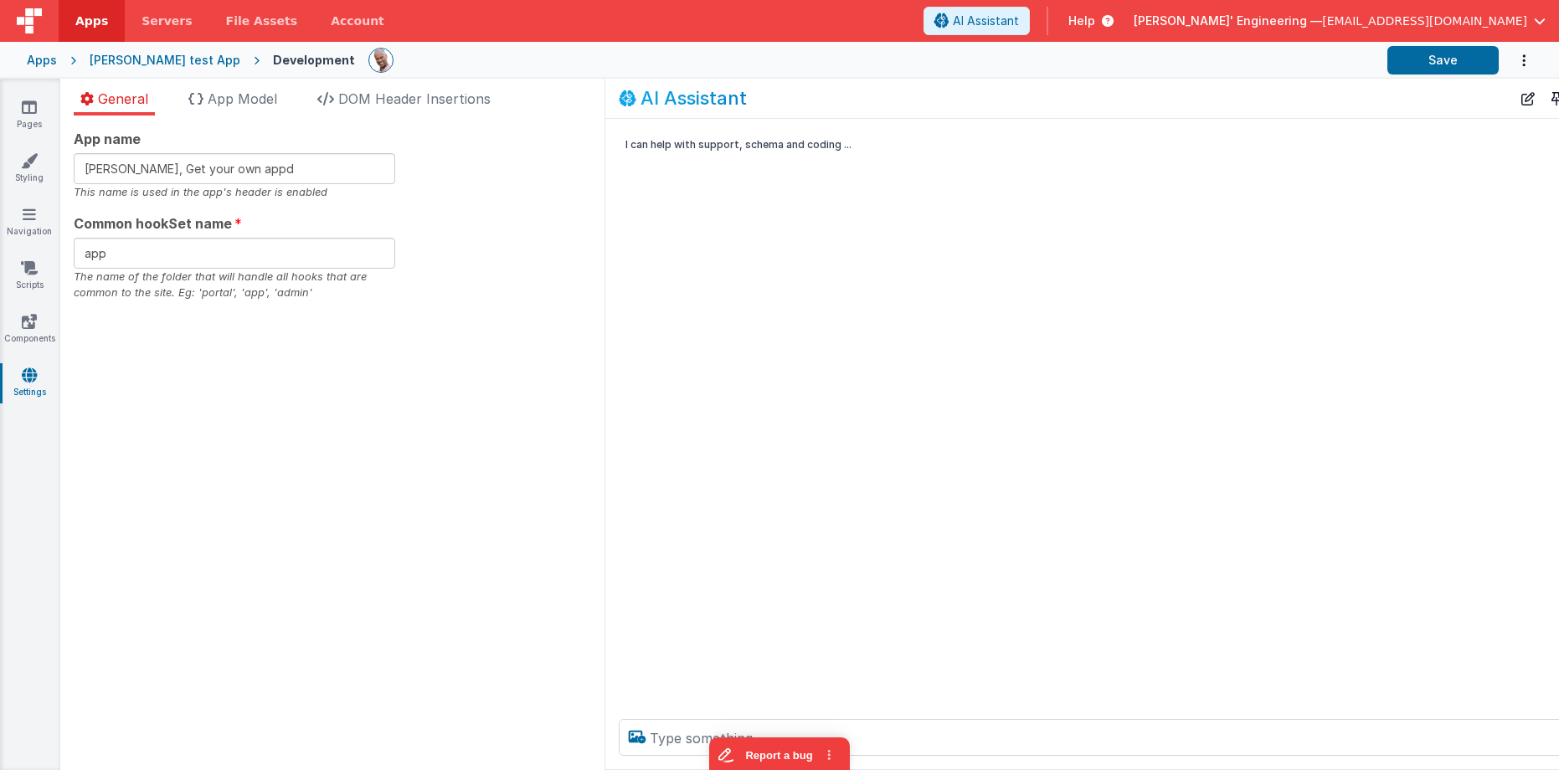
scroll to position [0, 0]
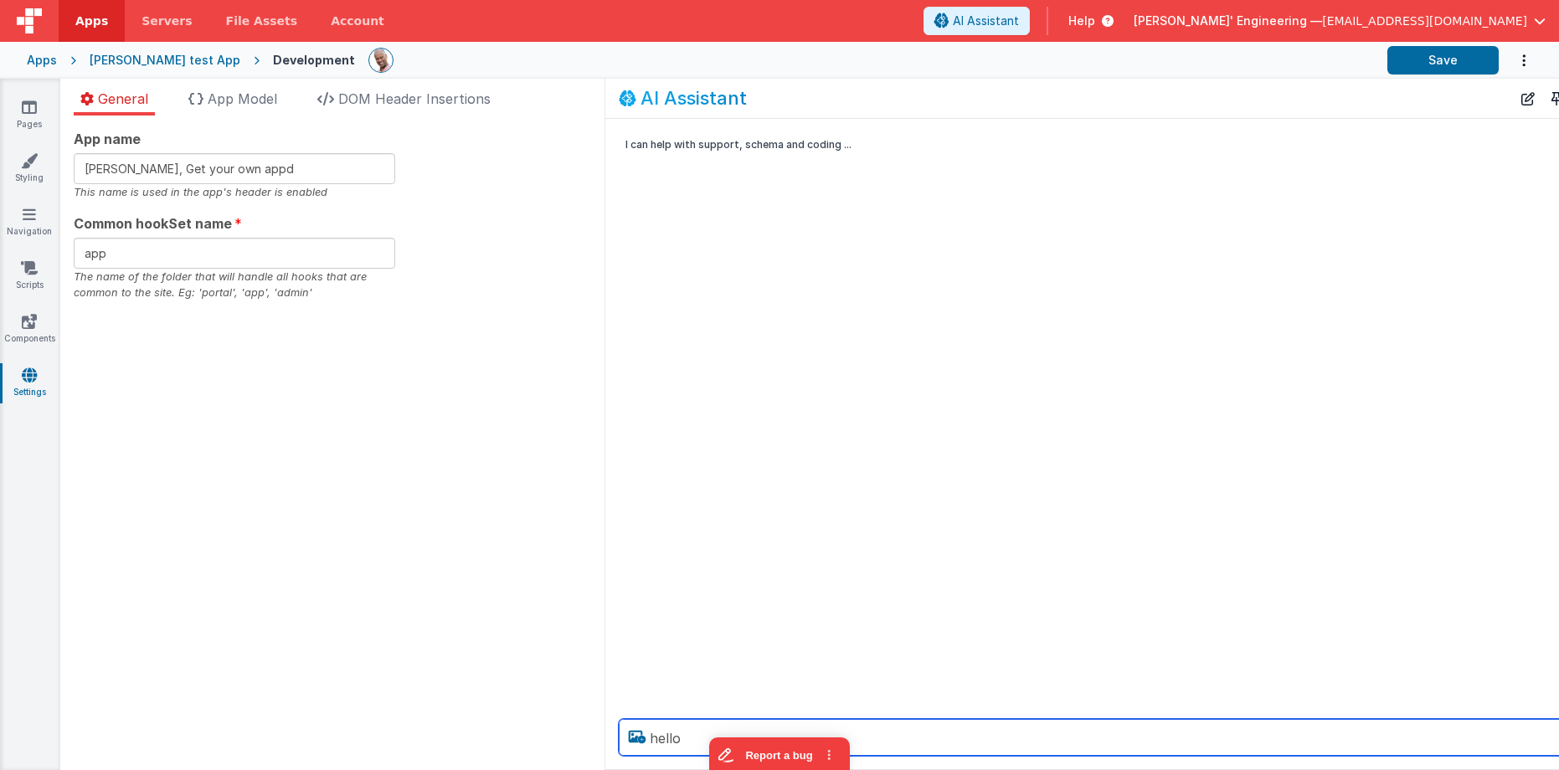
type textarea "hello"
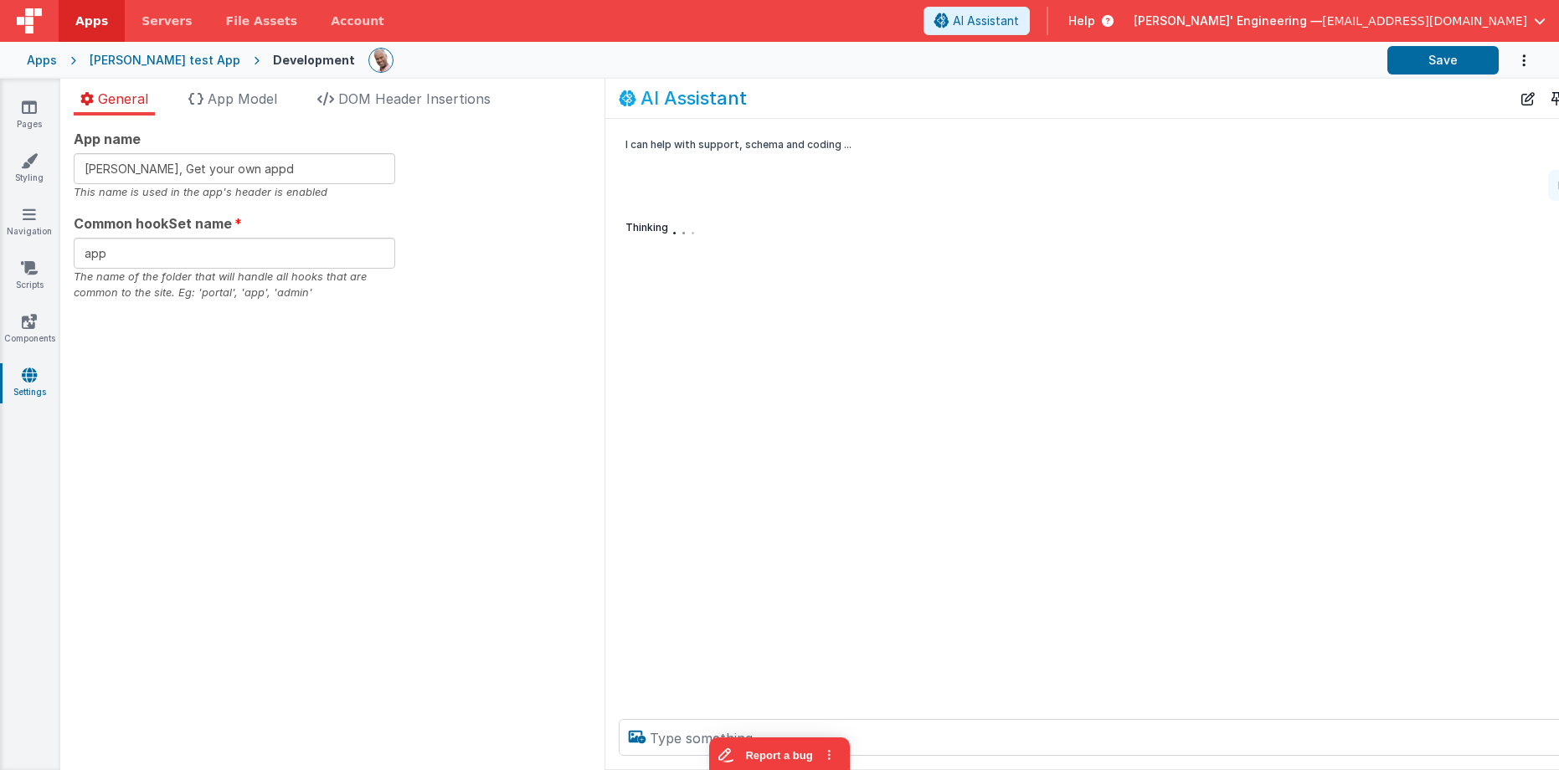
click at [669, 331] on div "I can help with support, schema and coding ... hello Thinking . . ." at bounding box center [1103, 412] width 996 height 587
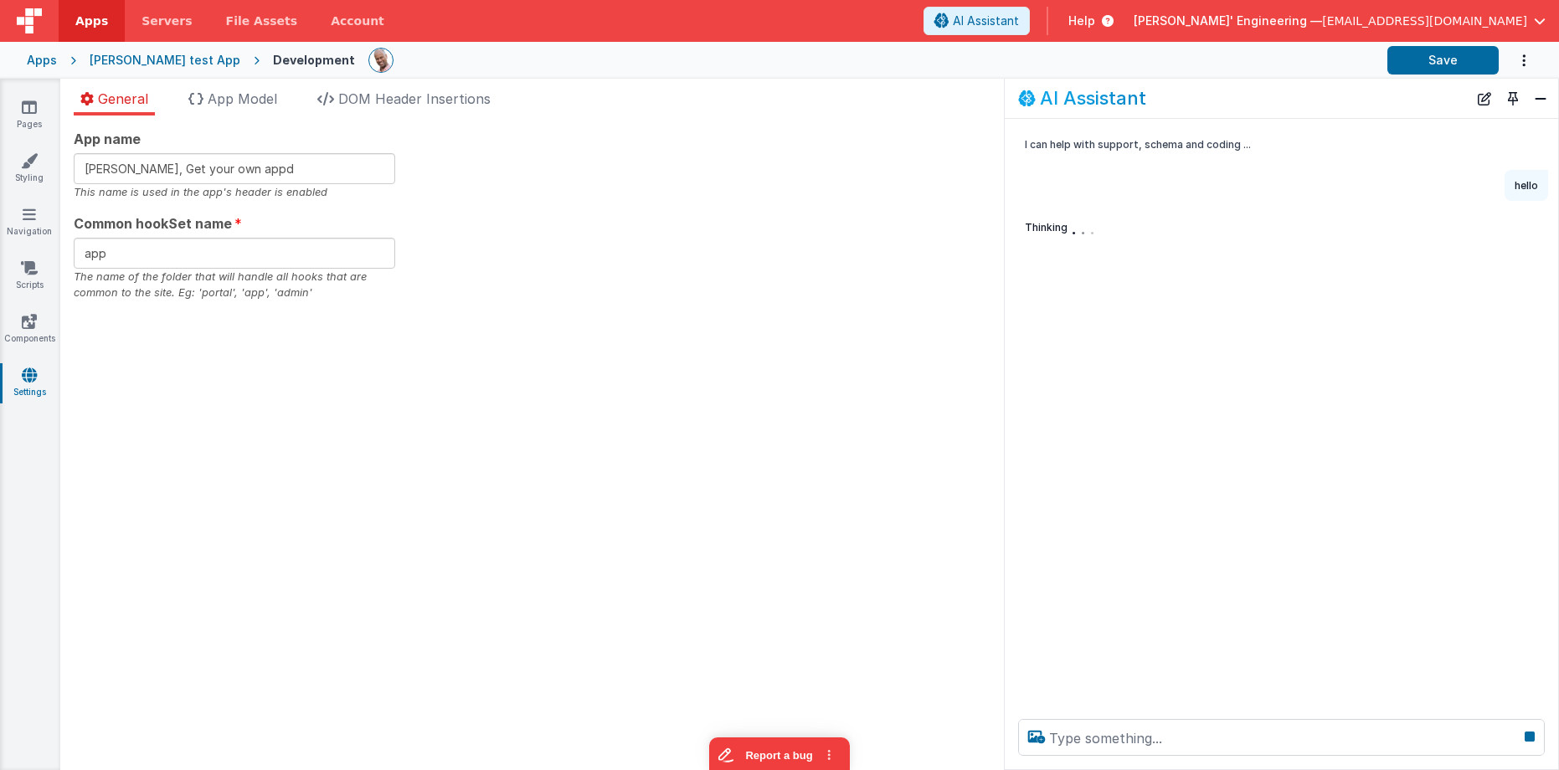
drag, startPoint x: 562, startPoint y: 329, endPoint x: 1004, endPoint y: 347, distance: 443.2
click at [1004, 347] on div "I can help with support, schema and coding ... hello Thinking . . ." at bounding box center [1280, 412] width 553 height 587
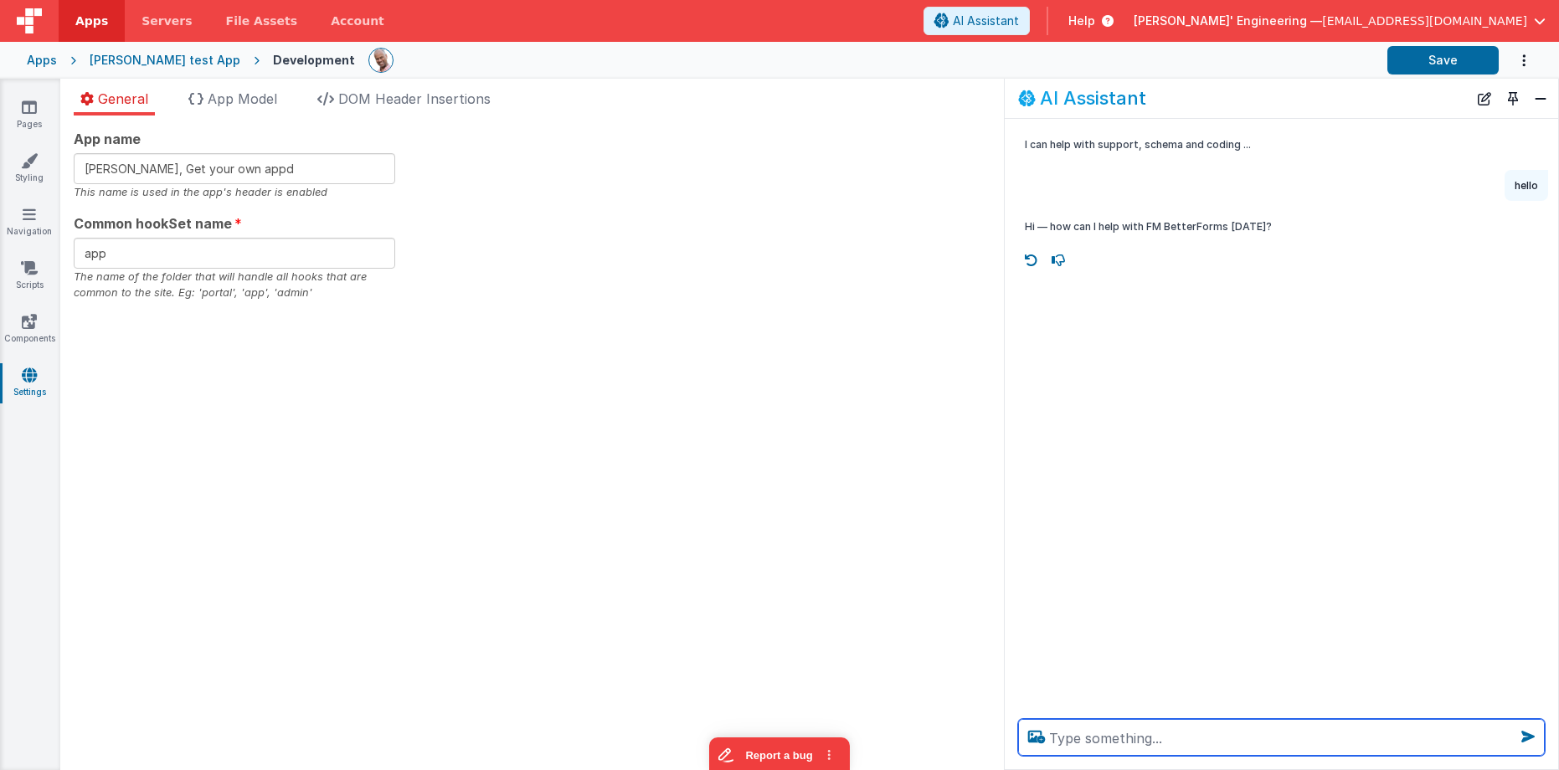
click at [1153, 740] on textarea at bounding box center [1281, 737] width 526 height 37
type textarea "call the hello world tool 2x"
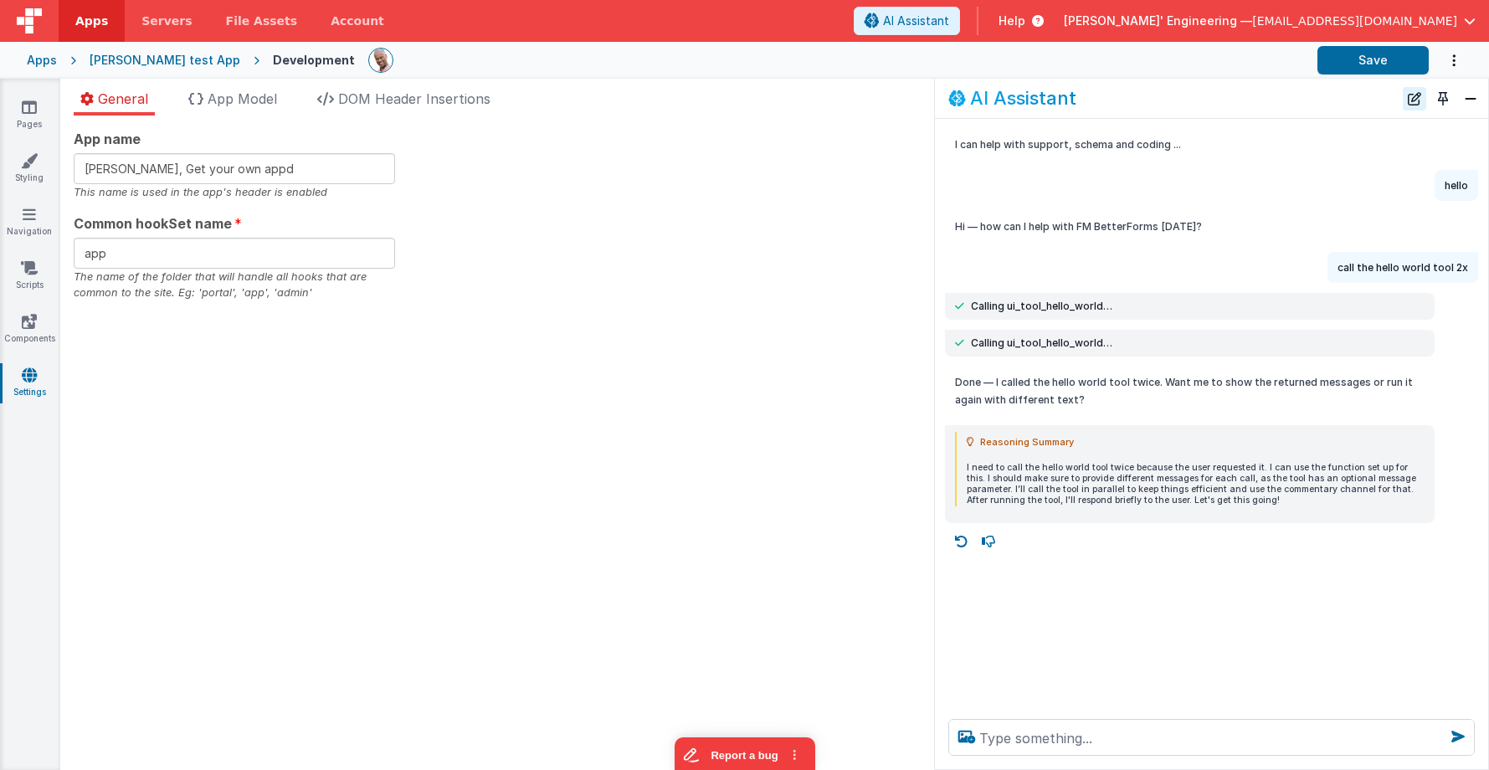
click at [1420, 106] on button "New Chat" at bounding box center [1414, 98] width 23 height 23
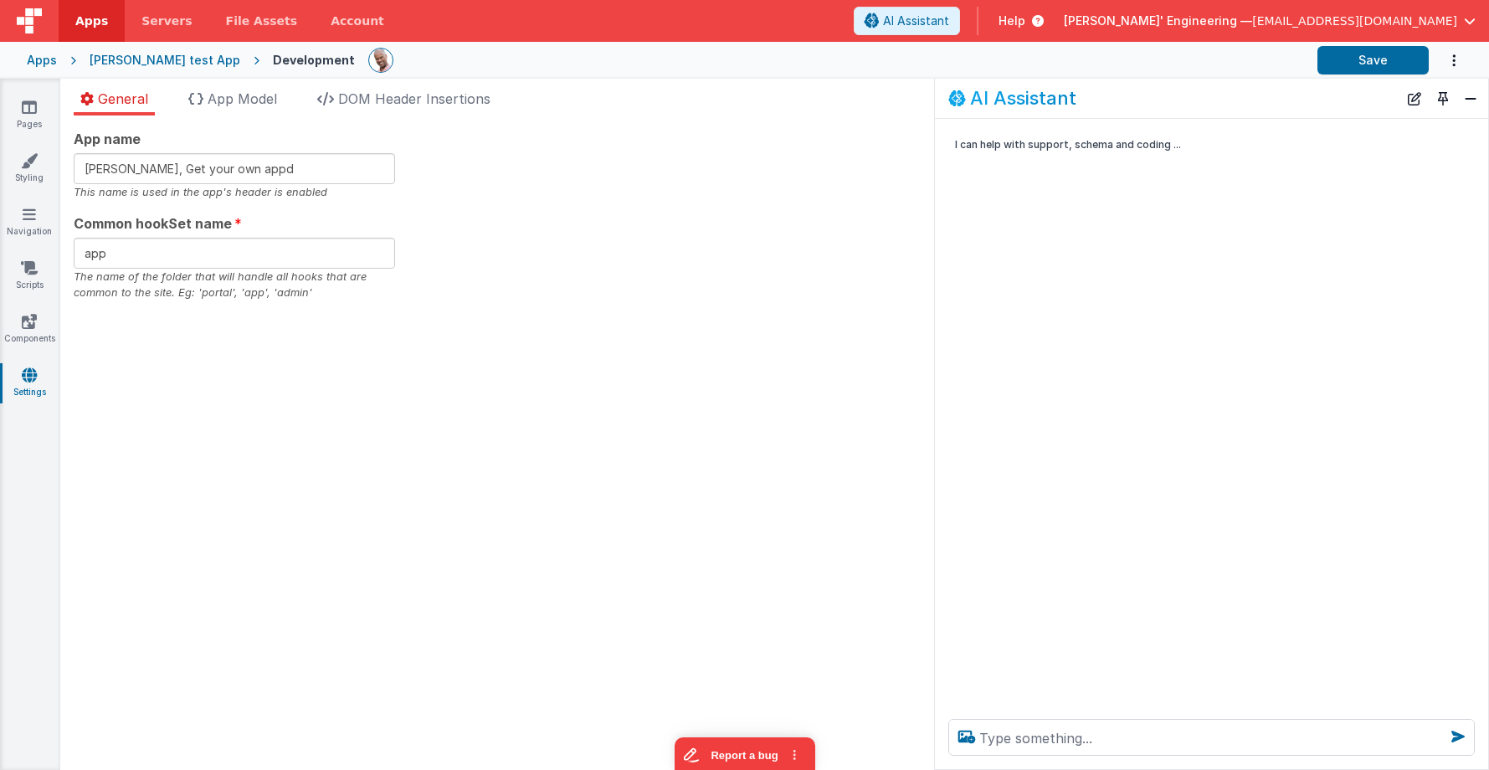
click at [791, 386] on div "App name [PERSON_NAME], Get your own appd This name is used in the app's header…" at bounding box center [497, 443] width 874 height 655
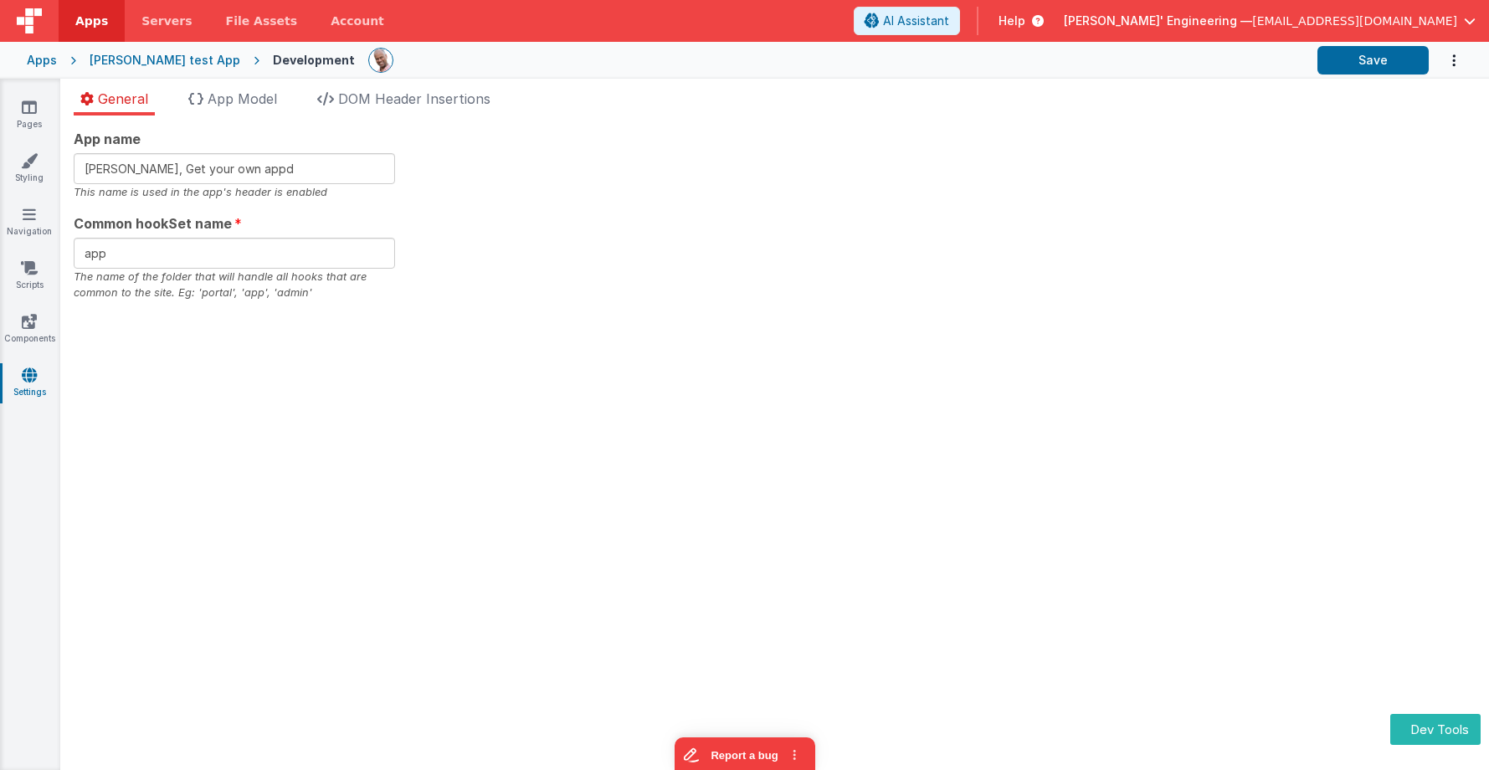
click at [960, 345] on div "App name [PERSON_NAME], Get your own appd This name is used in the app's header…" at bounding box center [774, 443] width 1429 height 655
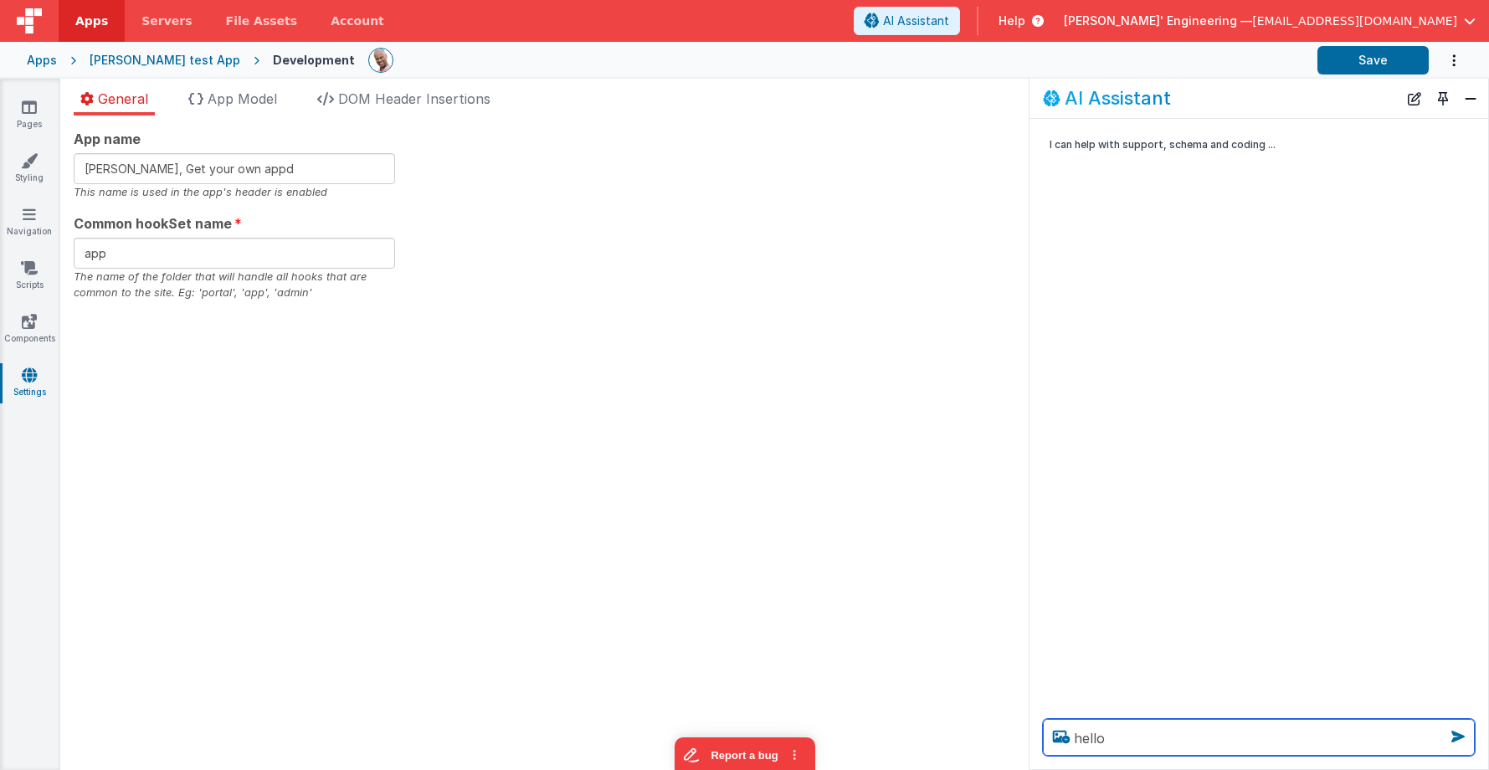
type textarea "h ello"
type textarea "runhello world tool 2x"
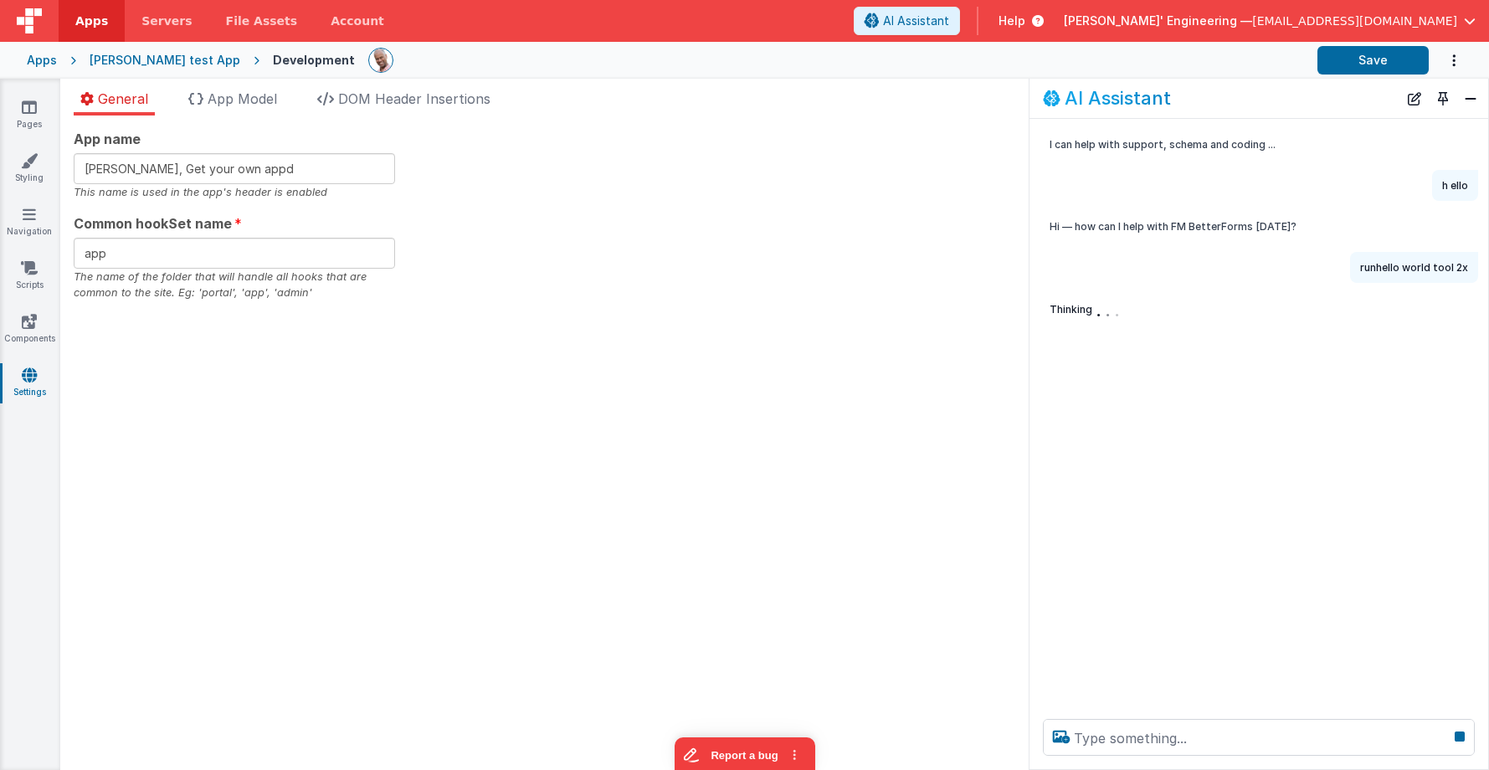
click at [1030, 144] on div "I can help with support, schema and coding ..." at bounding box center [1259, 144] width 459 height 31
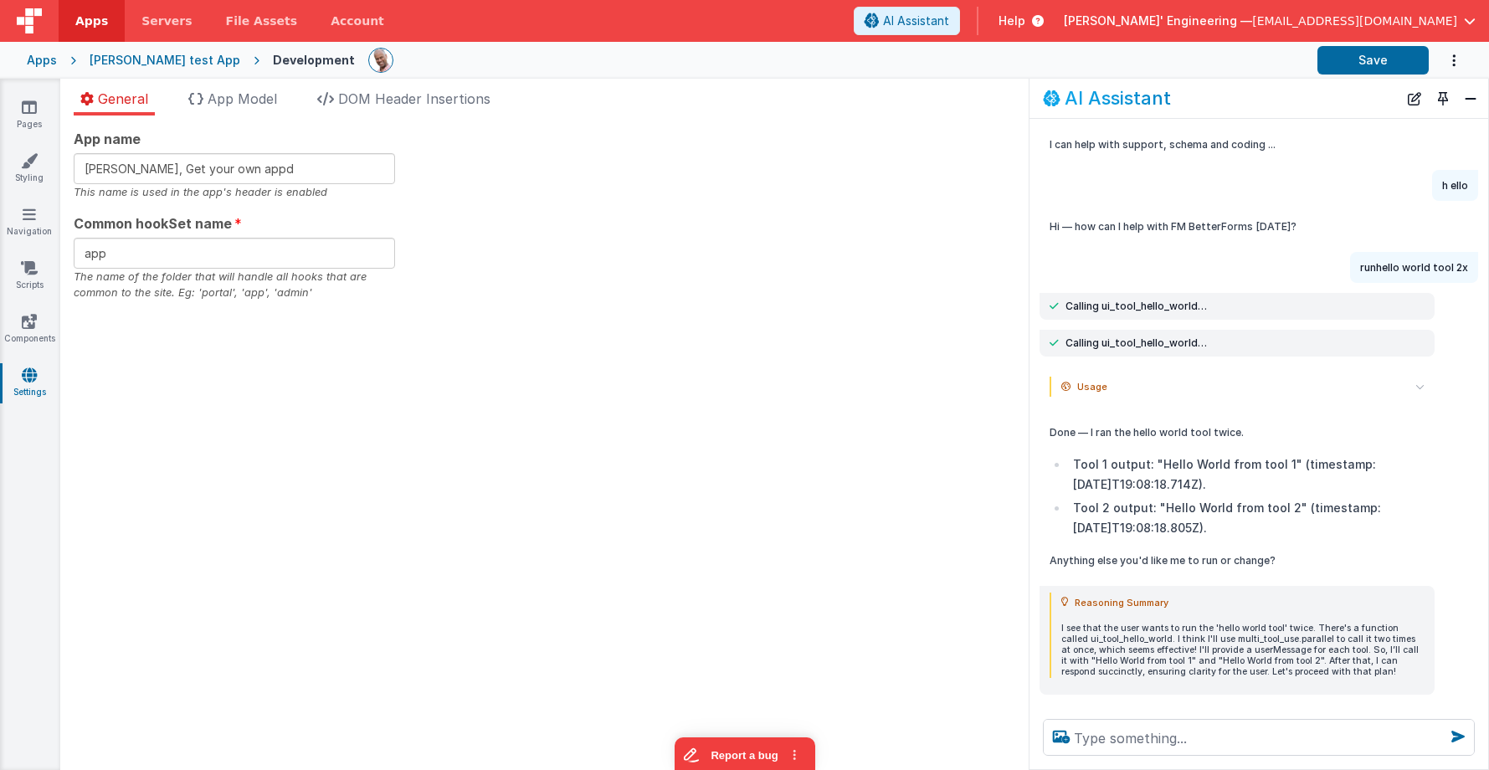
scroll to position [20, 0]
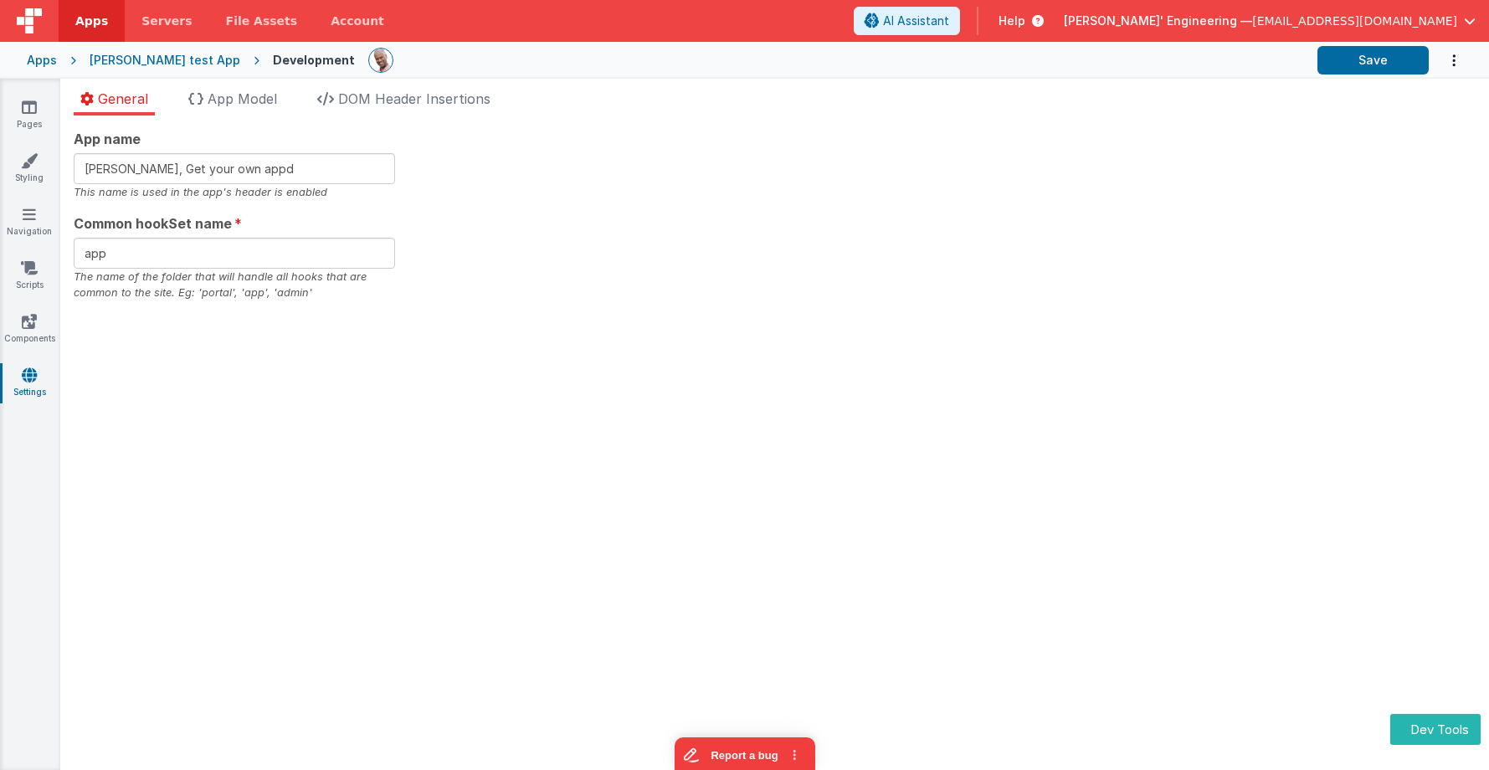
click at [834, 398] on div "App name [PERSON_NAME], Get your own appd This name is used in the app's header…" at bounding box center [774, 443] width 1429 height 655
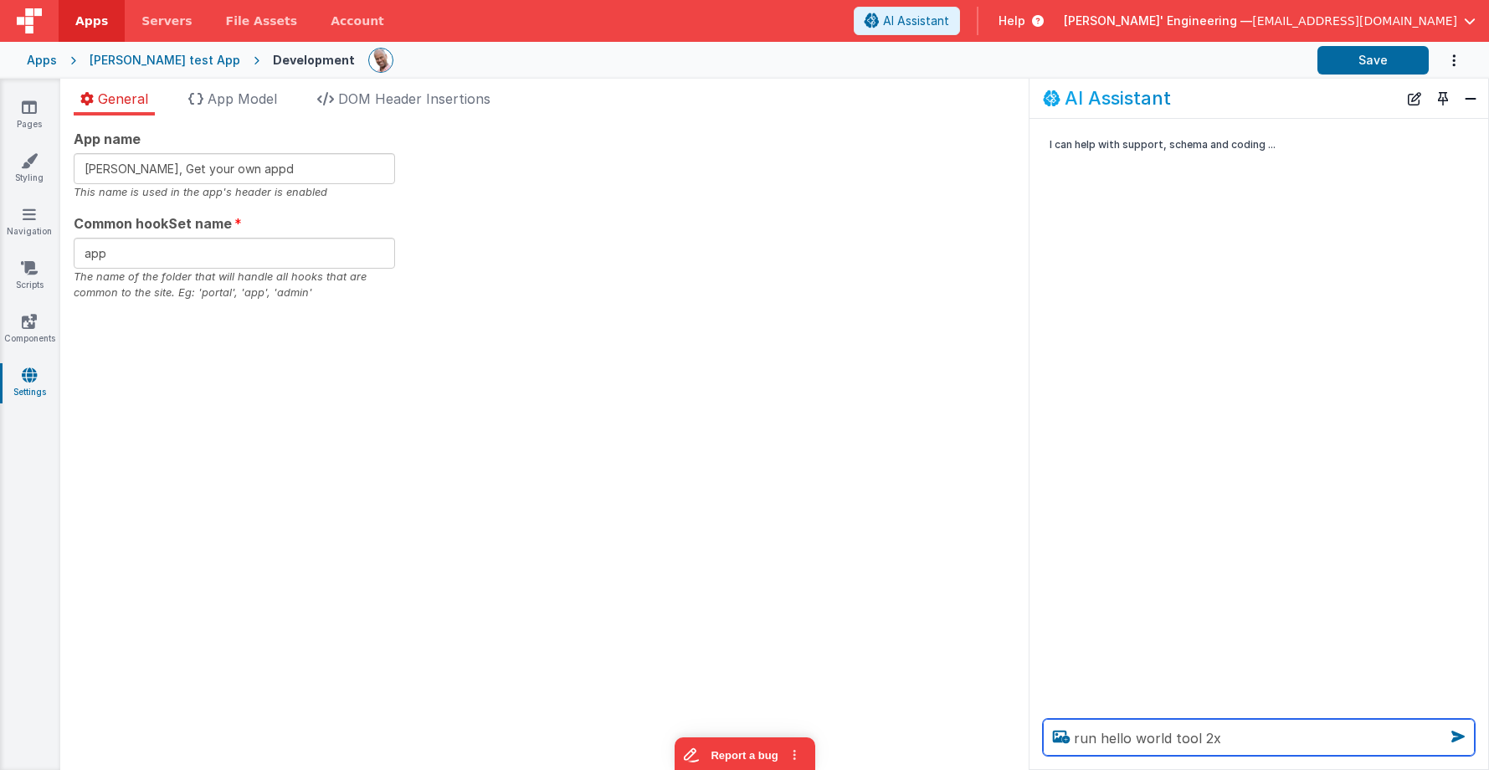
type textarea "run hello world tool 2x"
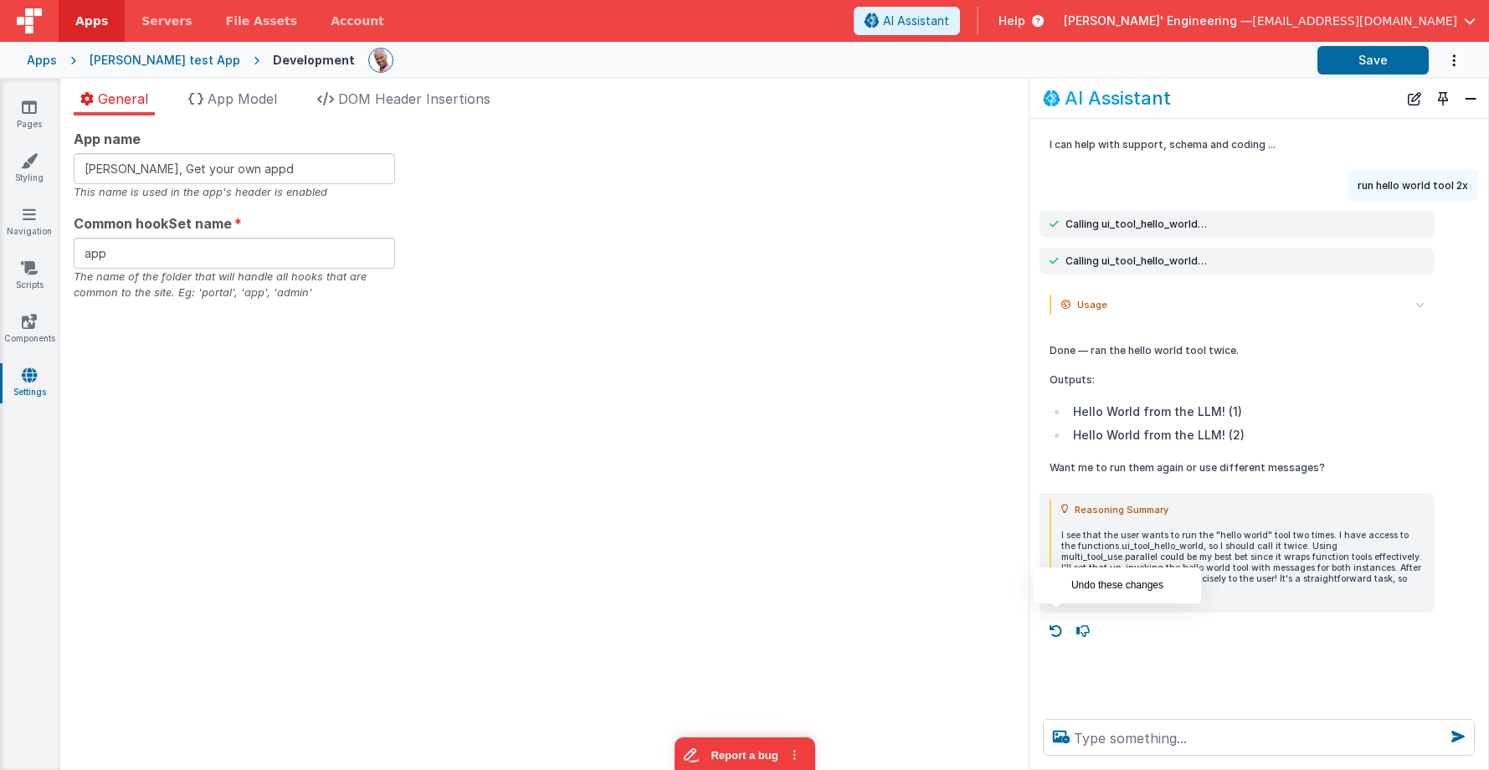
click at [1061, 618] on icon at bounding box center [1056, 631] width 27 height 27
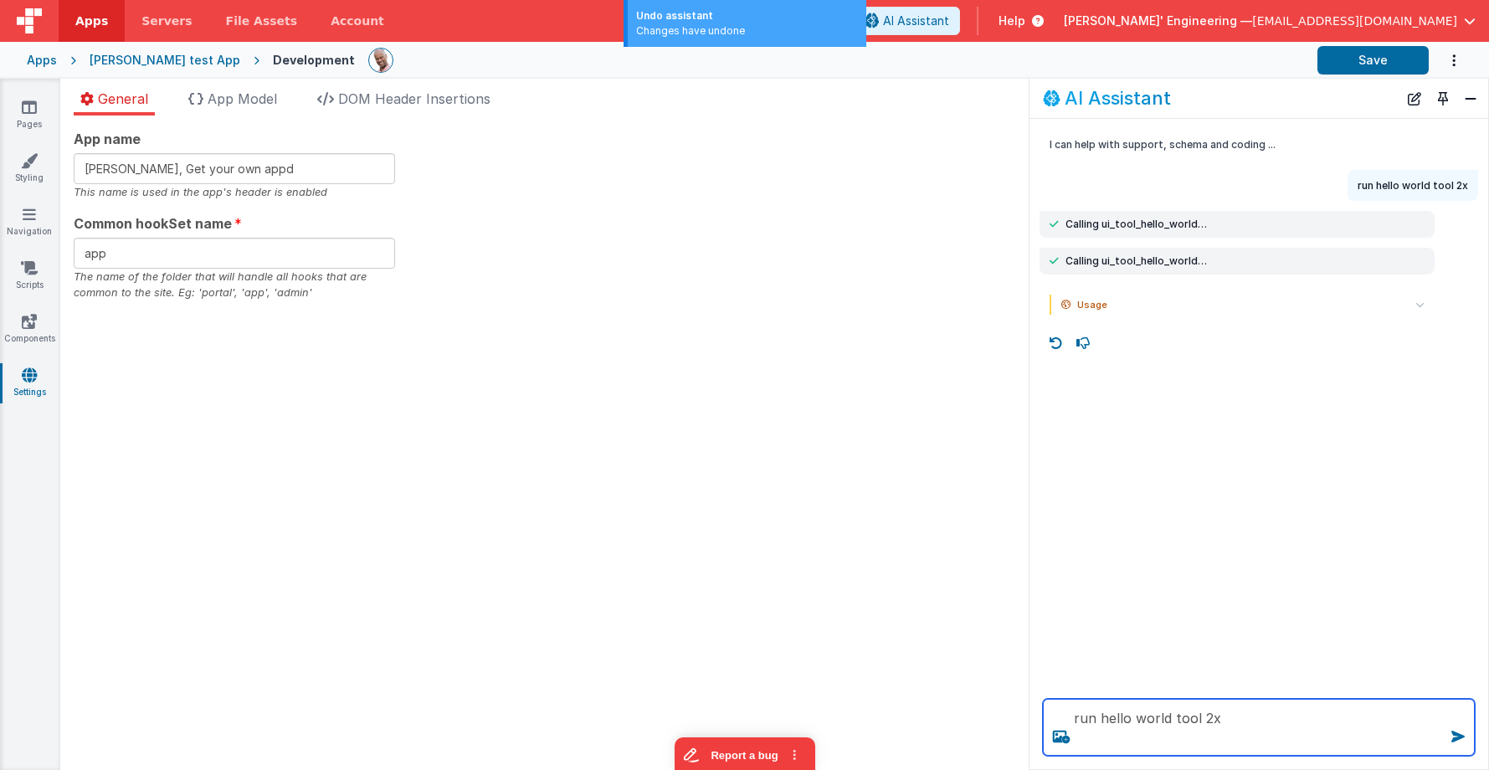
drag, startPoint x: 1251, startPoint y: 722, endPoint x: 1264, endPoint y: 719, distance: 12.8
click at [1256, 721] on textarea "run hello world tool 2x" at bounding box center [1259, 727] width 432 height 57
type textarea "run hello world tool 2x"
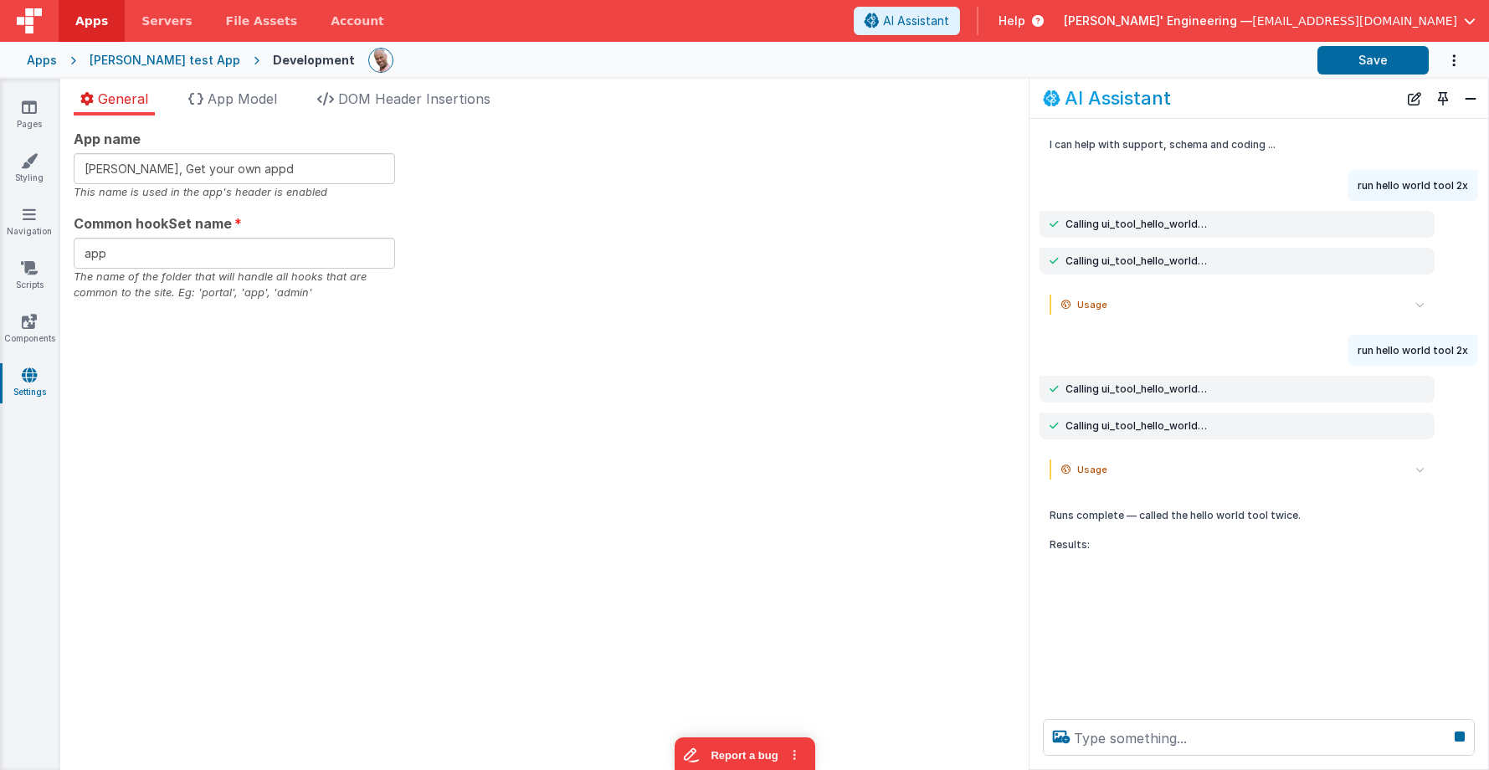
click at [1422, 468] on icon at bounding box center [1419, 469] width 9 height 9
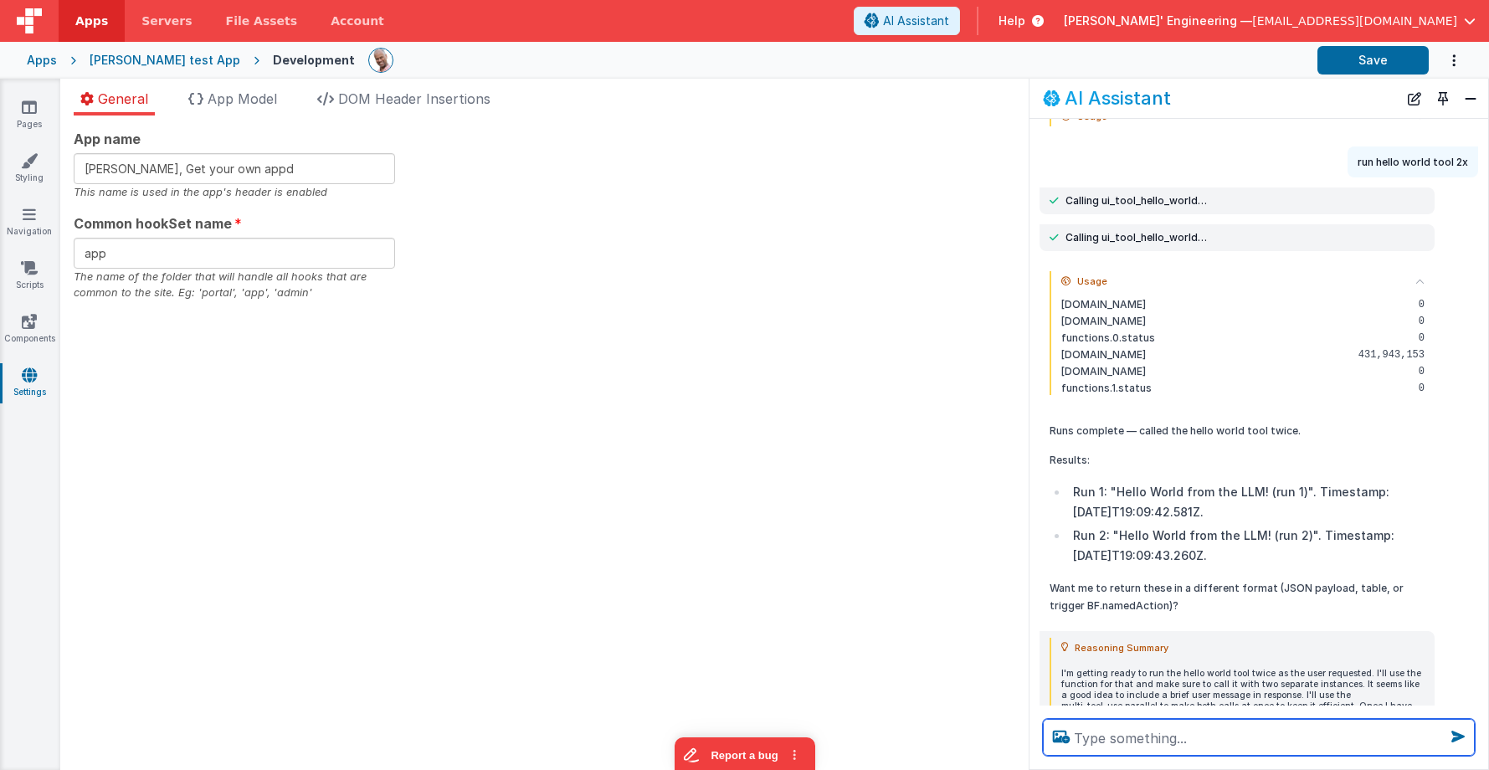
scroll to position [183, 0]
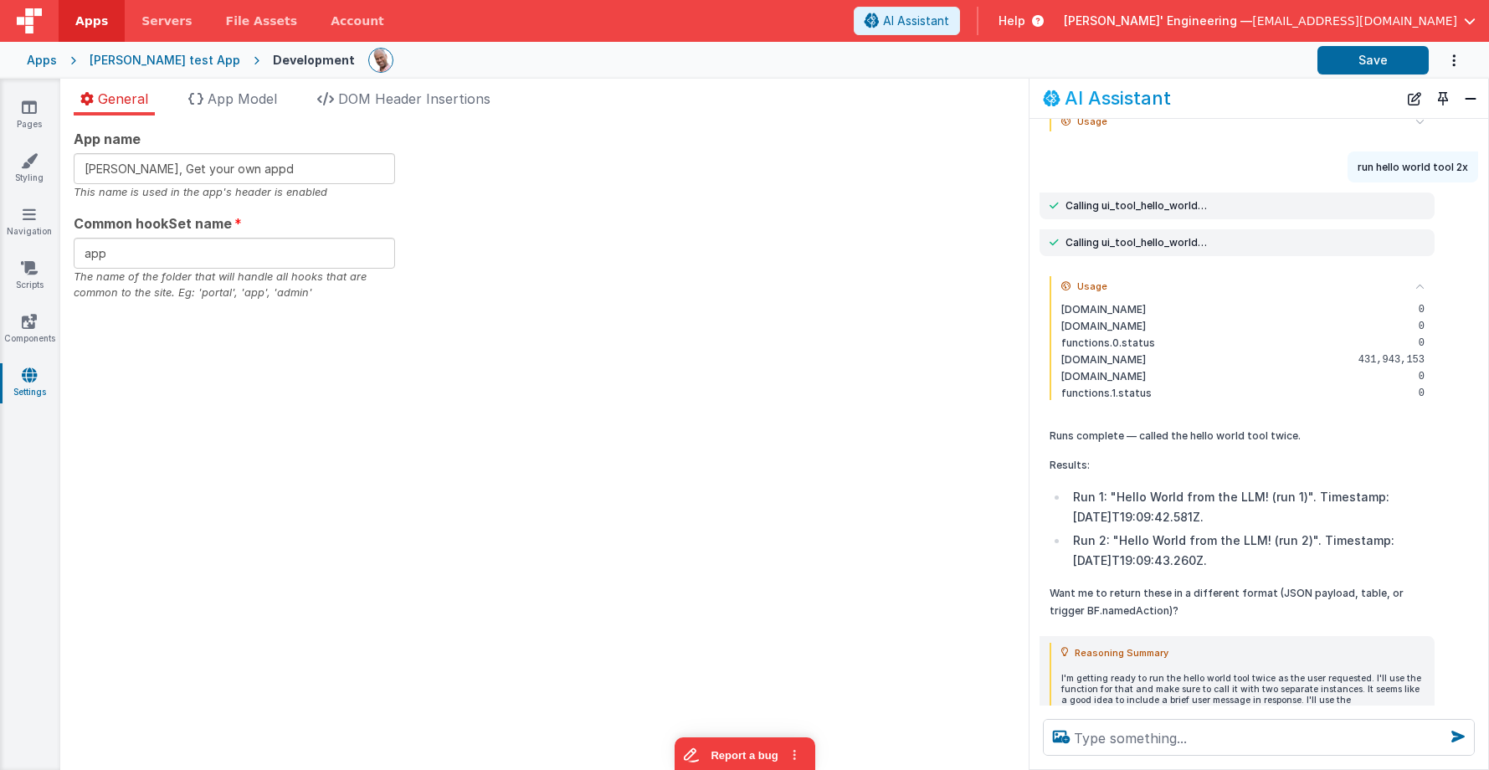
click at [1421, 284] on icon at bounding box center [1419, 286] width 9 height 9
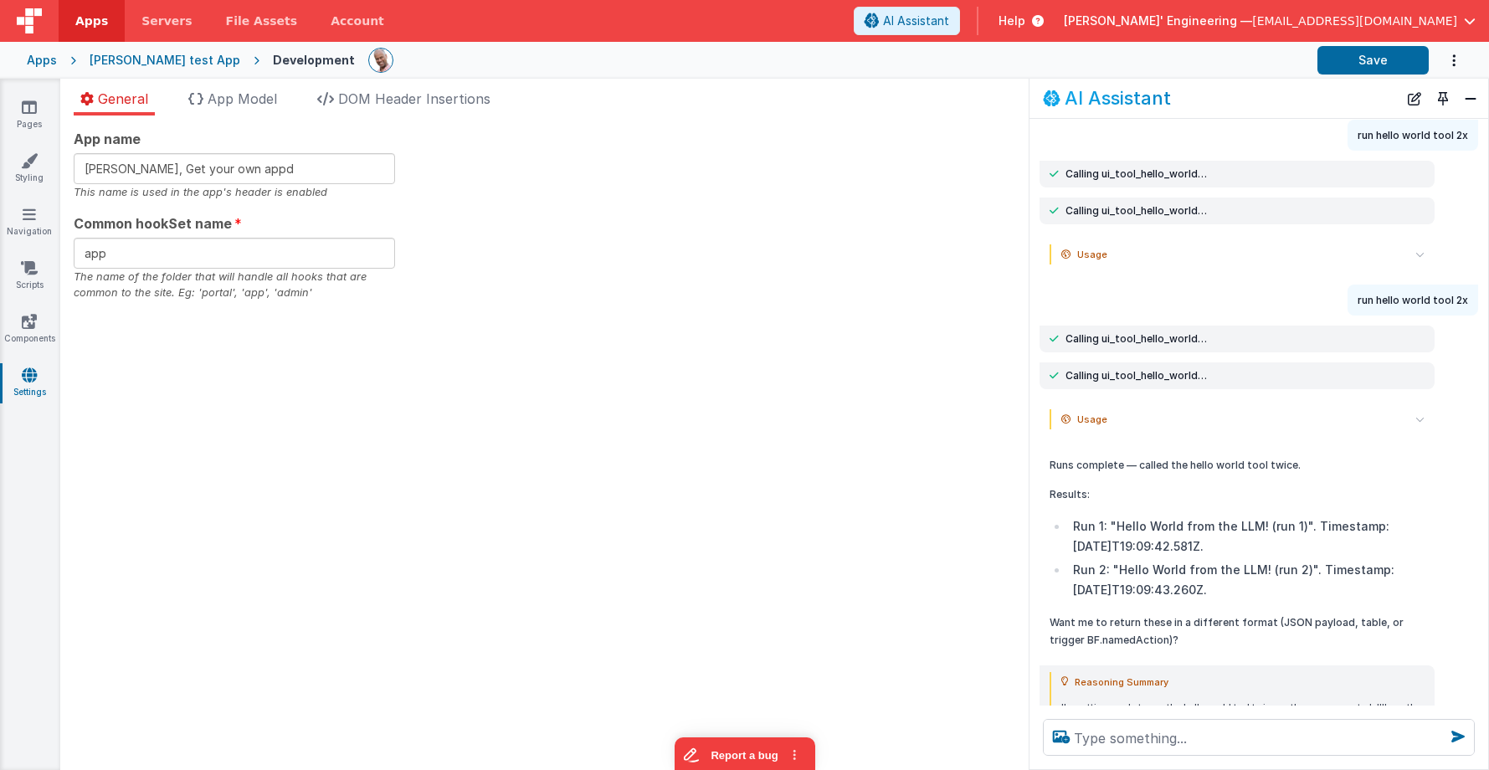
scroll to position [61, 0]
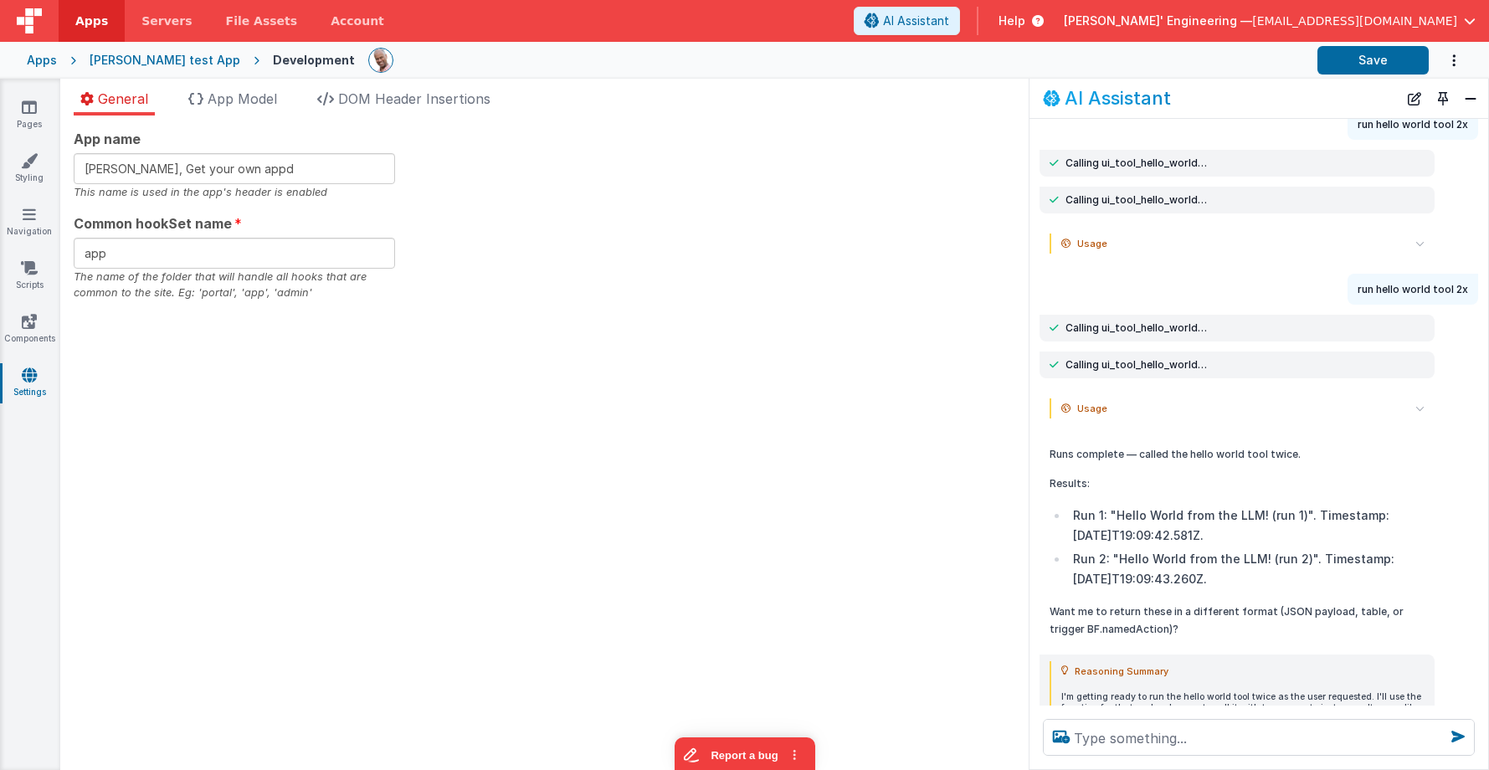
click at [1420, 240] on icon at bounding box center [1419, 243] width 9 height 9
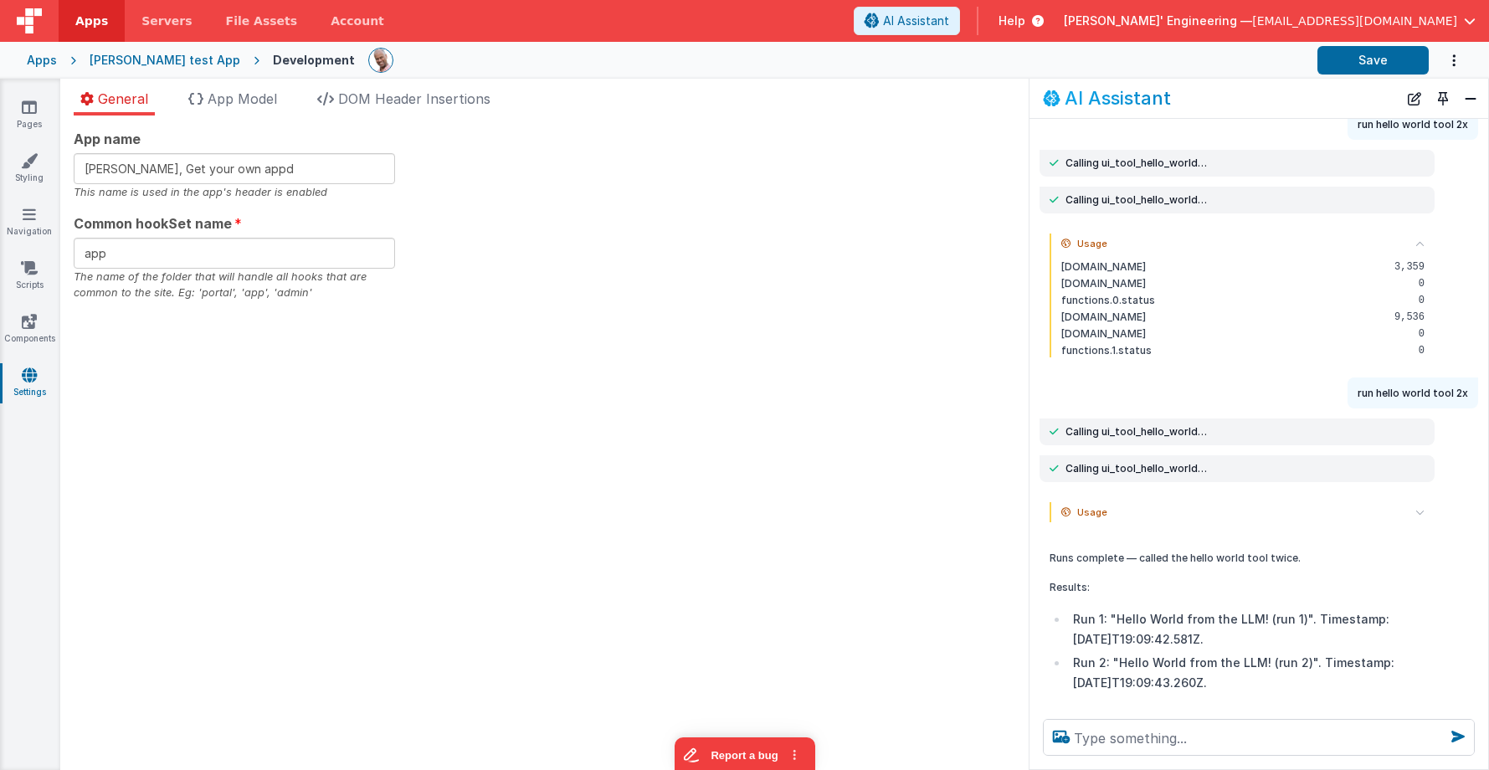
click at [1420, 240] on icon at bounding box center [1419, 243] width 9 height 9
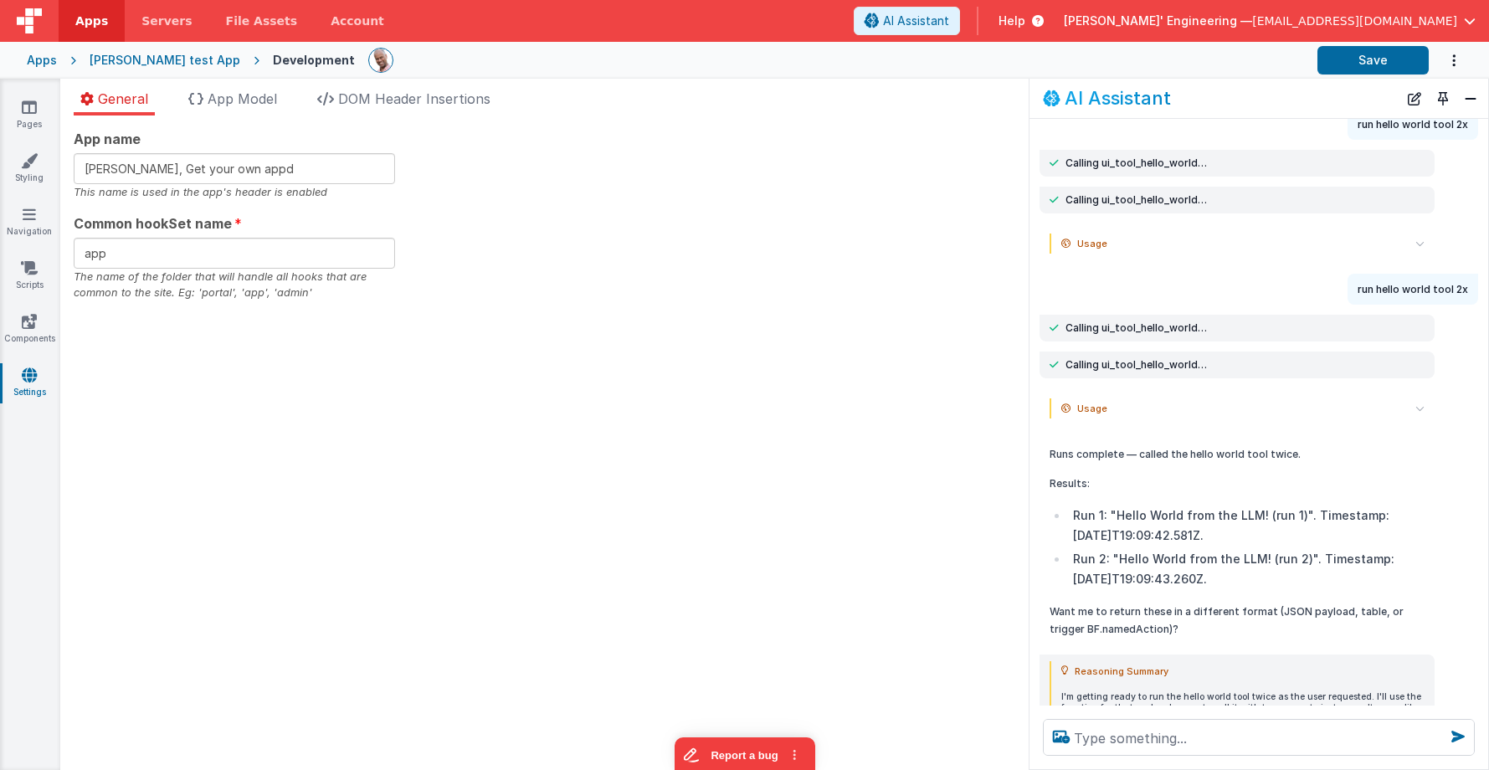
click at [1421, 406] on icon at bounding box center [1419, 408] width 9 height 9
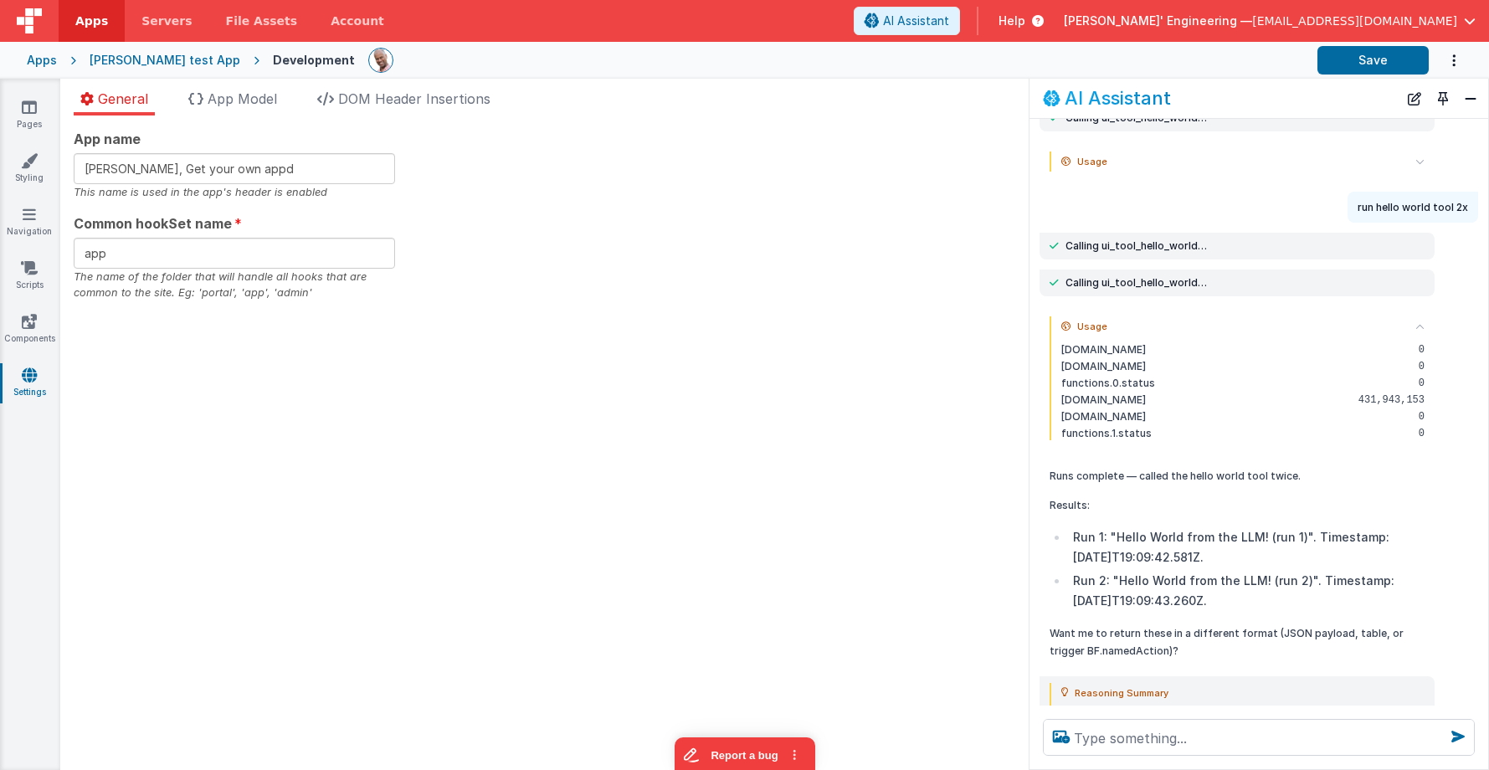
scroll to position [147, 0]
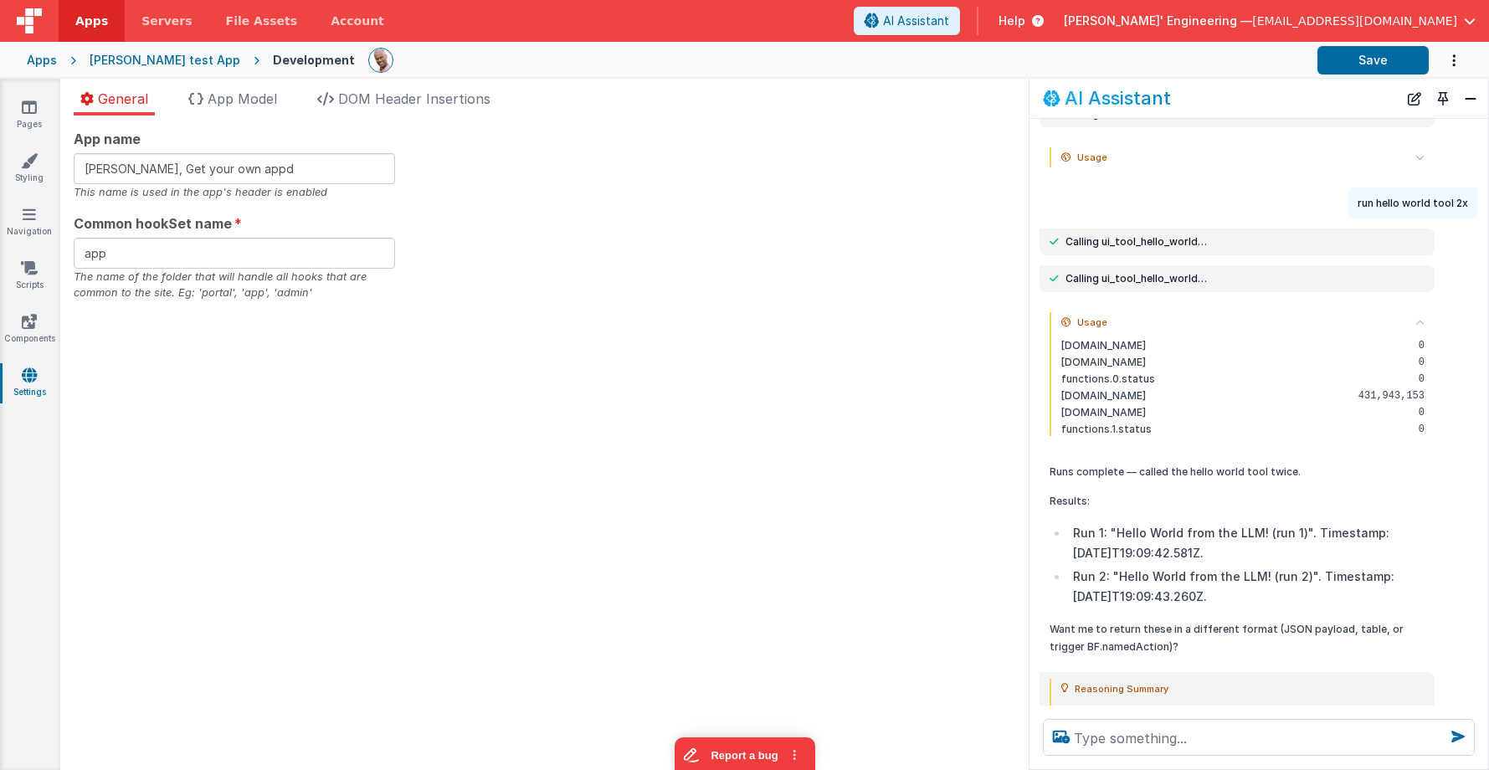
click at [1424, 321] on icon at bounding box center [1419, 322] width 9 height 9
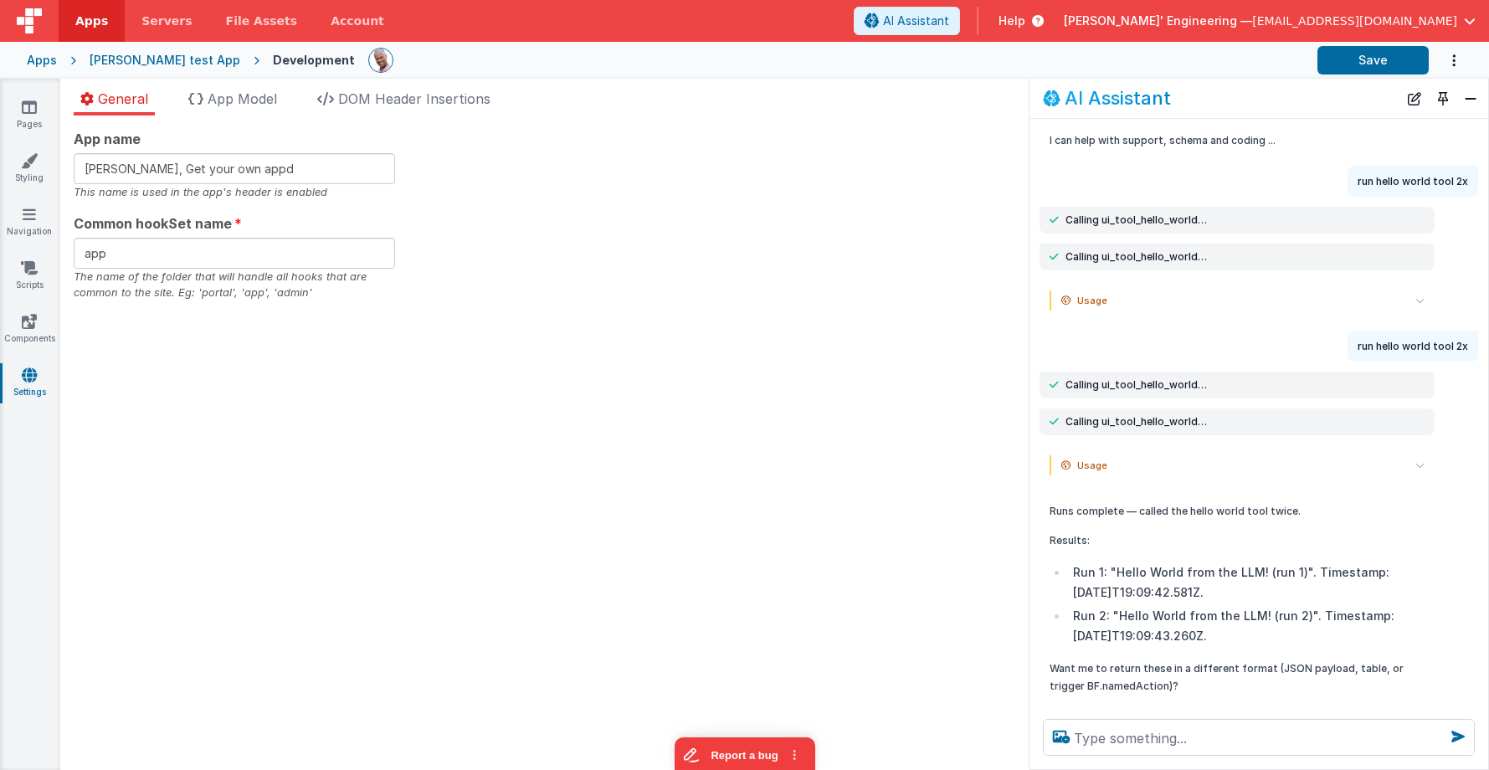
scroll to position [3, 0]
